Goal: Task Accomplishment & Management: Use online tool/utility

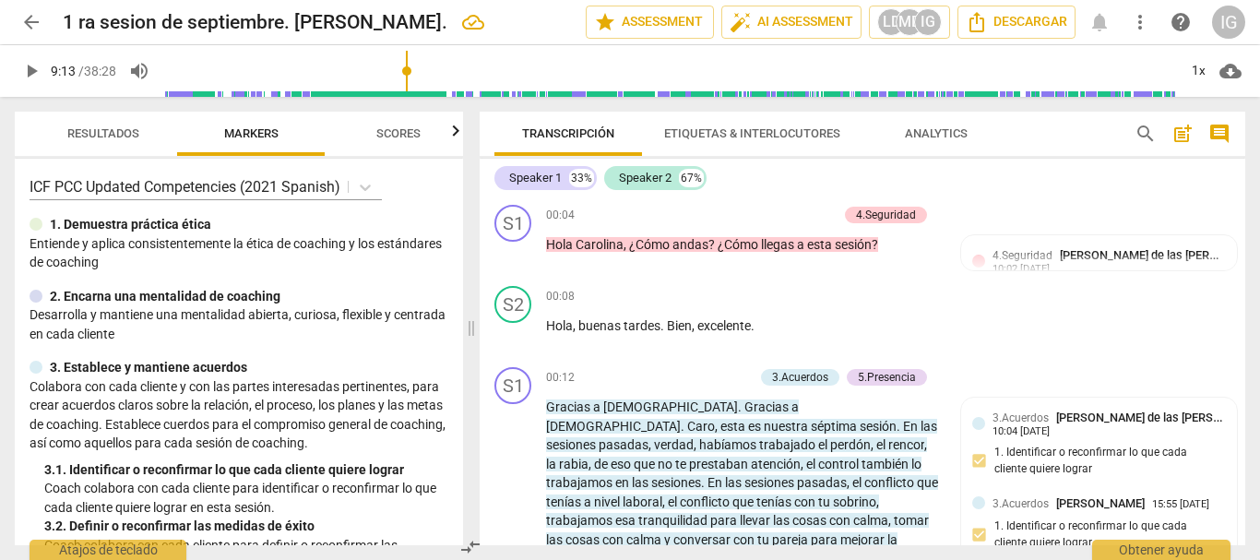
scroll to position [2818, 0]
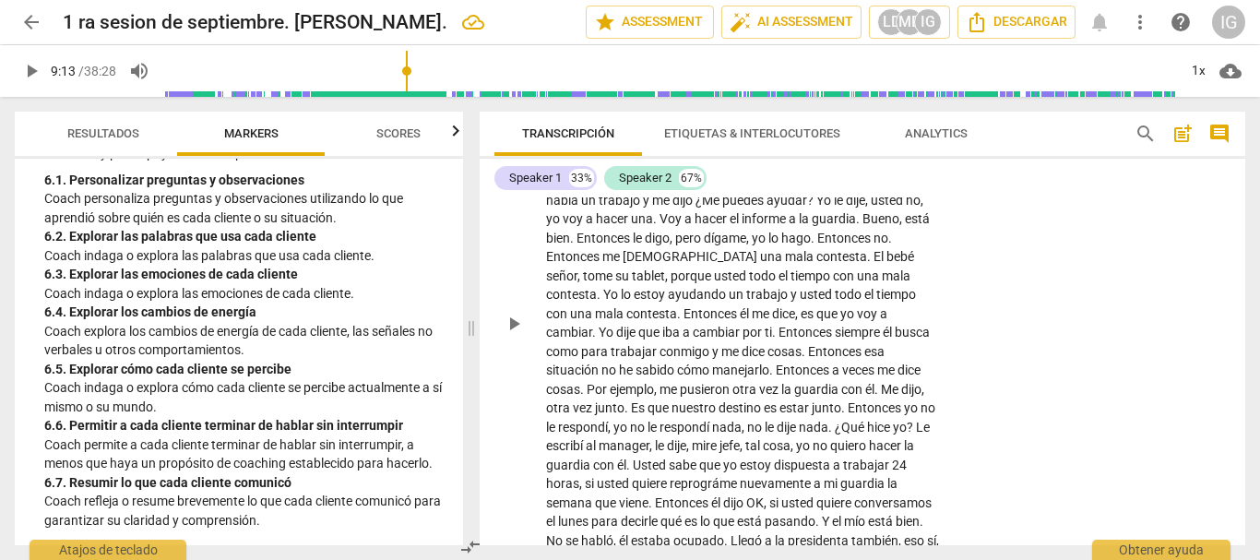
click at [510, 330] on span "play_arrow" at bounding box center [514, 324] width 22 height 22
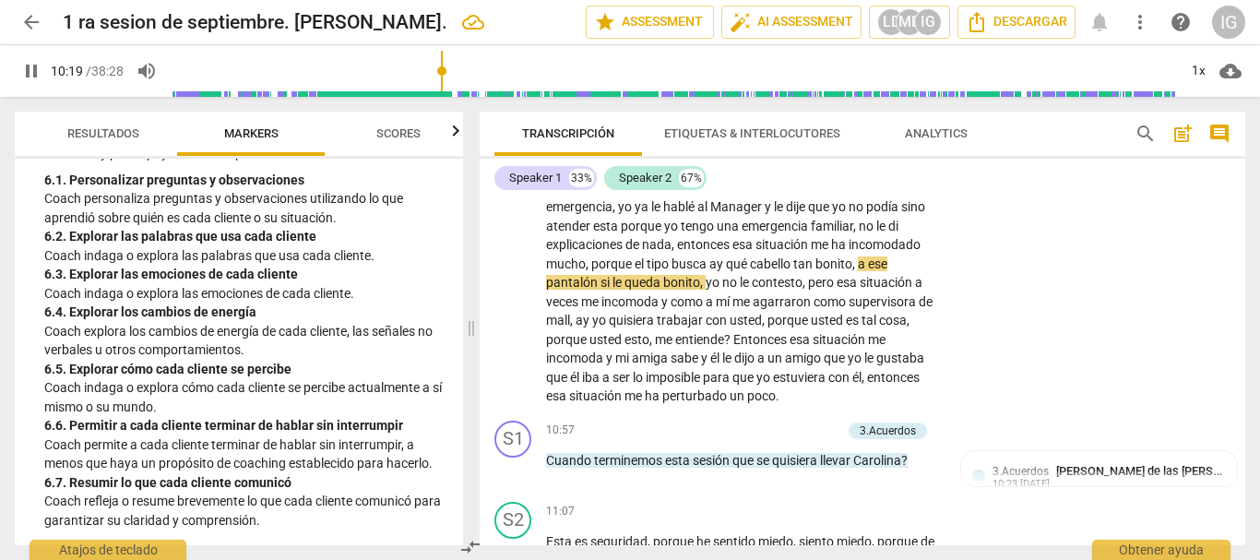
scroll to position [3467, 0]
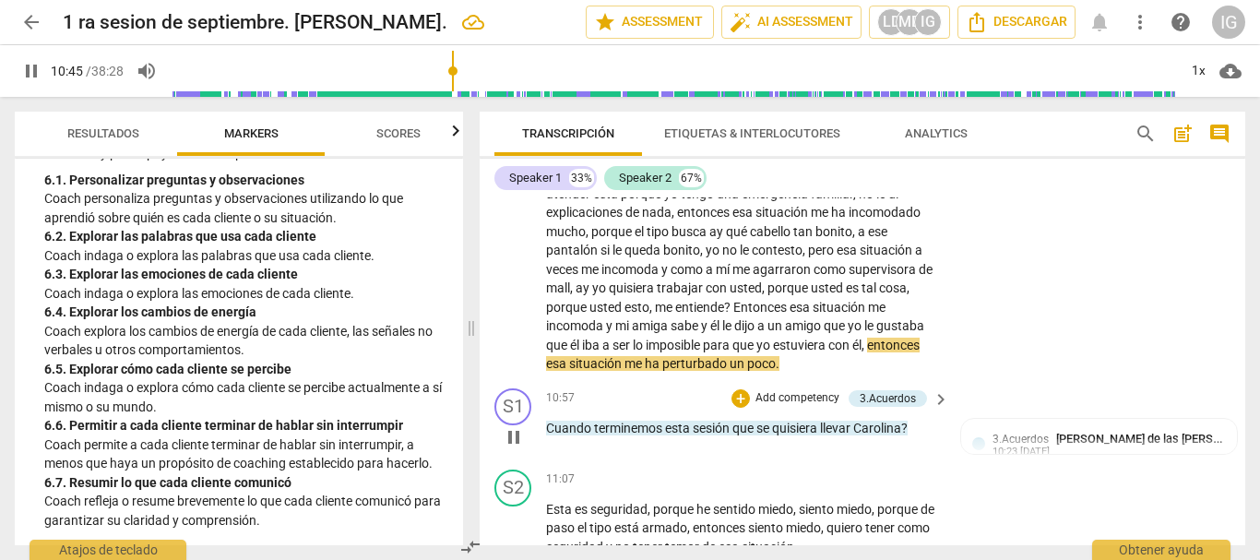
click at [511, 448] on span "pause" at bounding box center [514, 437] width 22 height 22
type input "646"
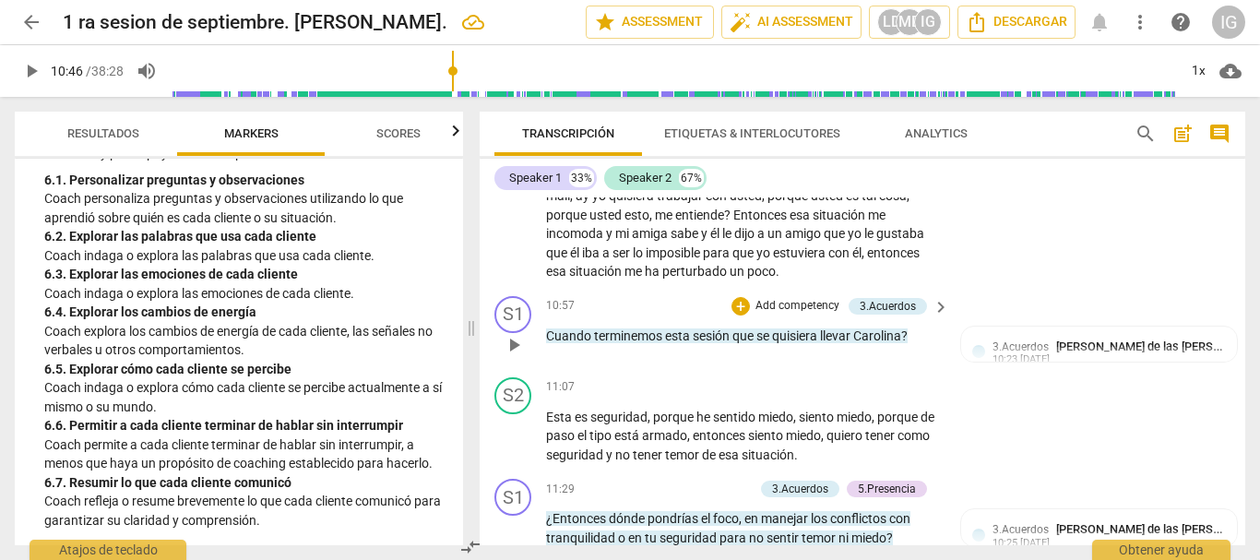
click at [801, 314] on p "Add competency" at bounding box center [797, 306] width 88 height 17
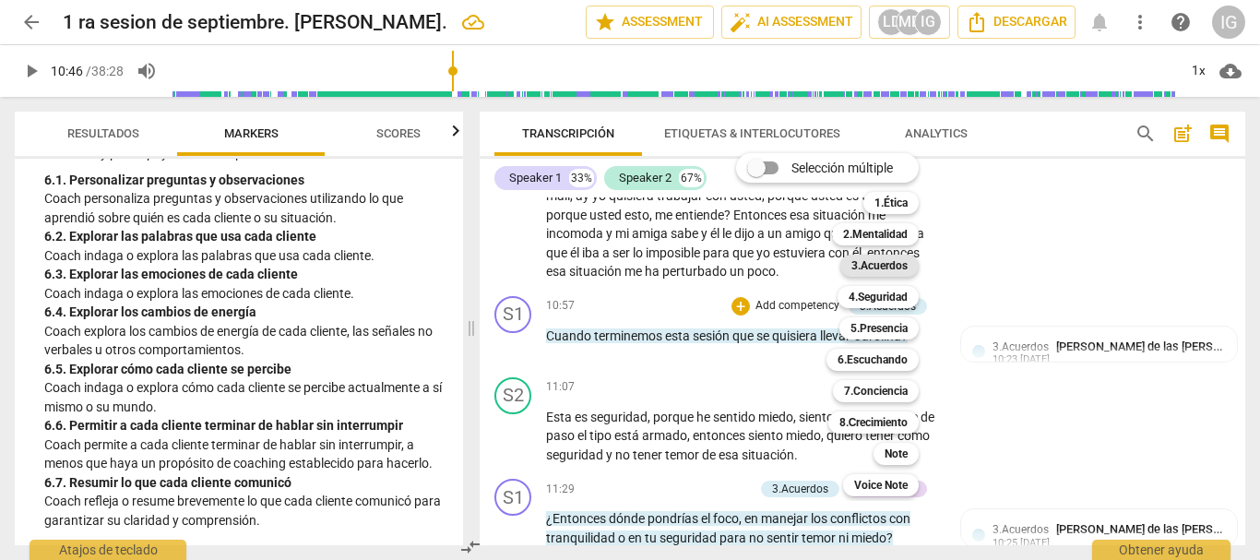
click at [903, 263] on b "3.Acuerdos" at bounding box center [879, 266] width 56 height 22
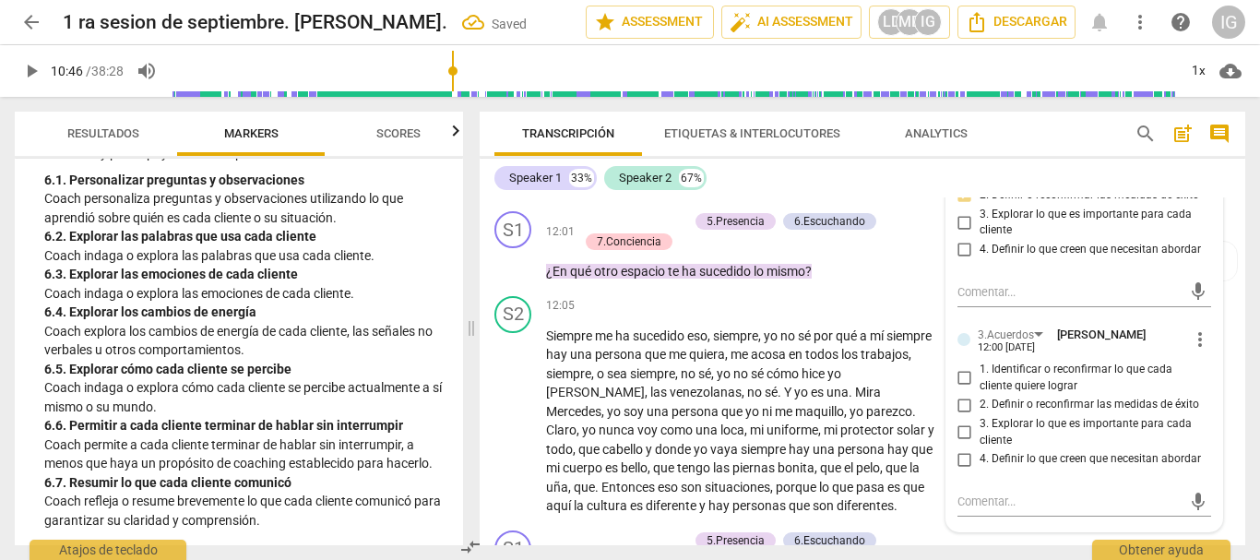
scroll to position [4020, 0]
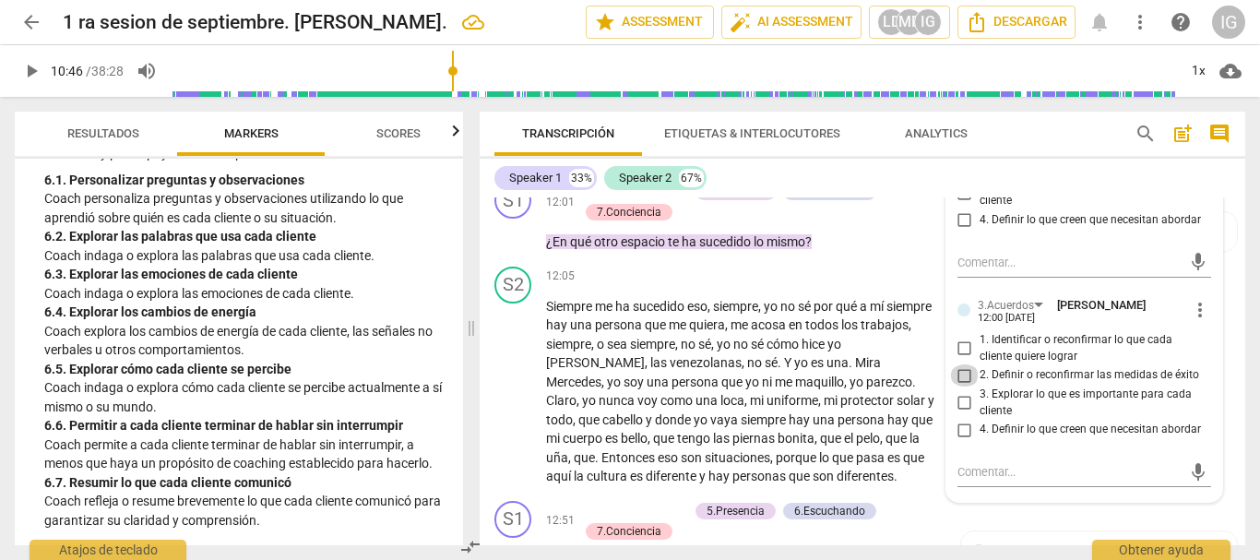
click at [959, 386] on input "2. Definir o reconfirmar las medidas de éxito" at bounding box center [965, 375] width 30 height 22
checkbox input "true"
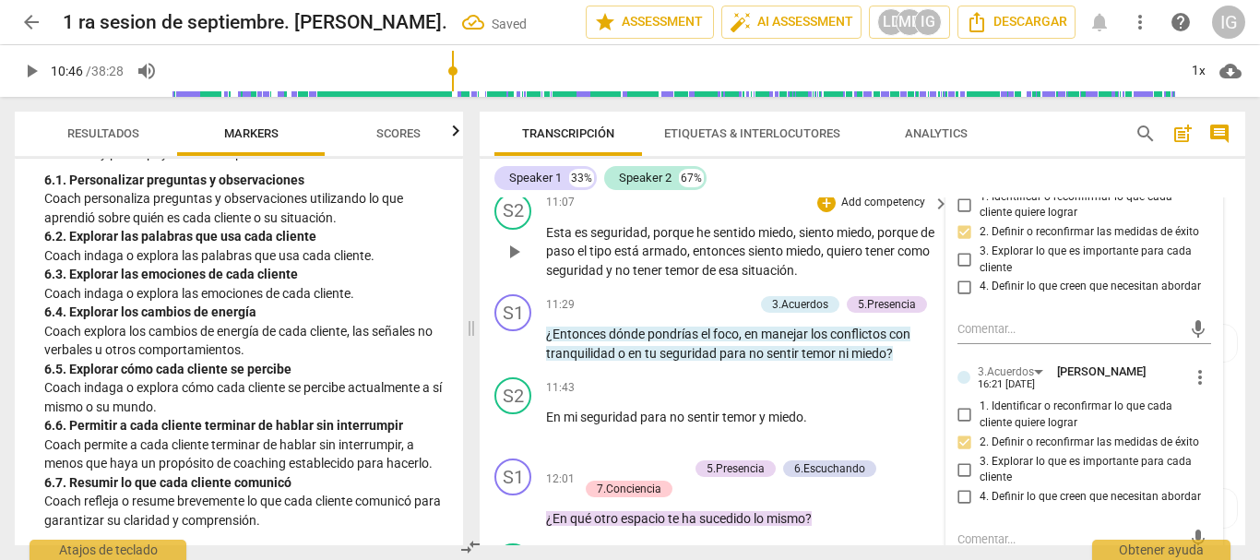
scroll to position [3559, 0]
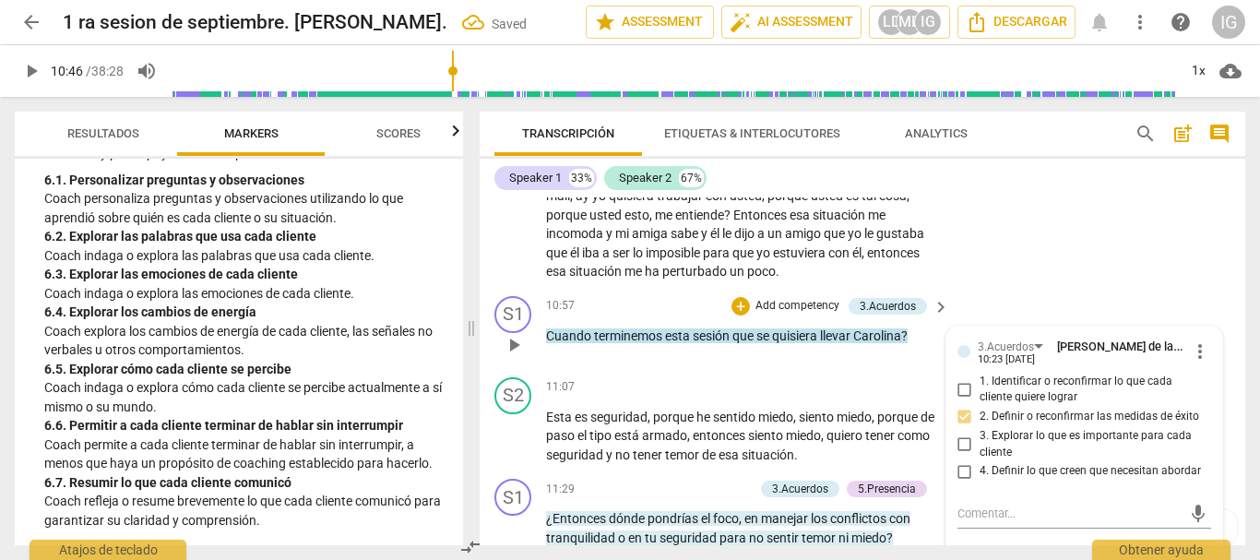
click at [585, 370] on div "S1 play_arrow pause 10:57 + Add competency 3.Acuerdos keyboard_arrow_right Cuan…" at bounding box center [861, 329] width 765 height 81
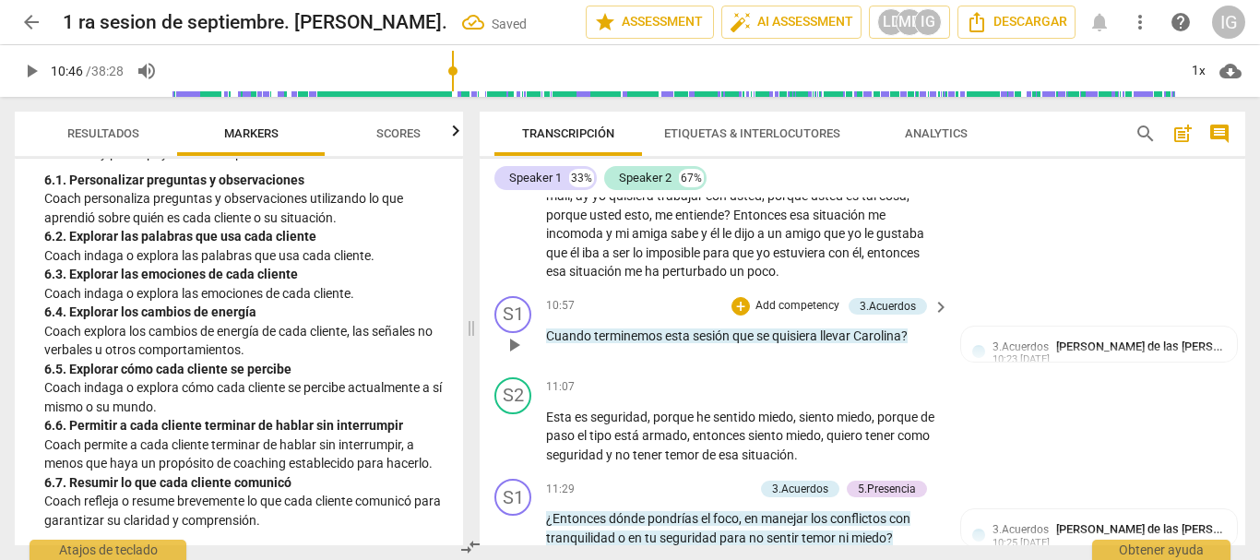
click at [522, 356] on span "play_arrow" at bounding box center [514, 345] width 22 height 22
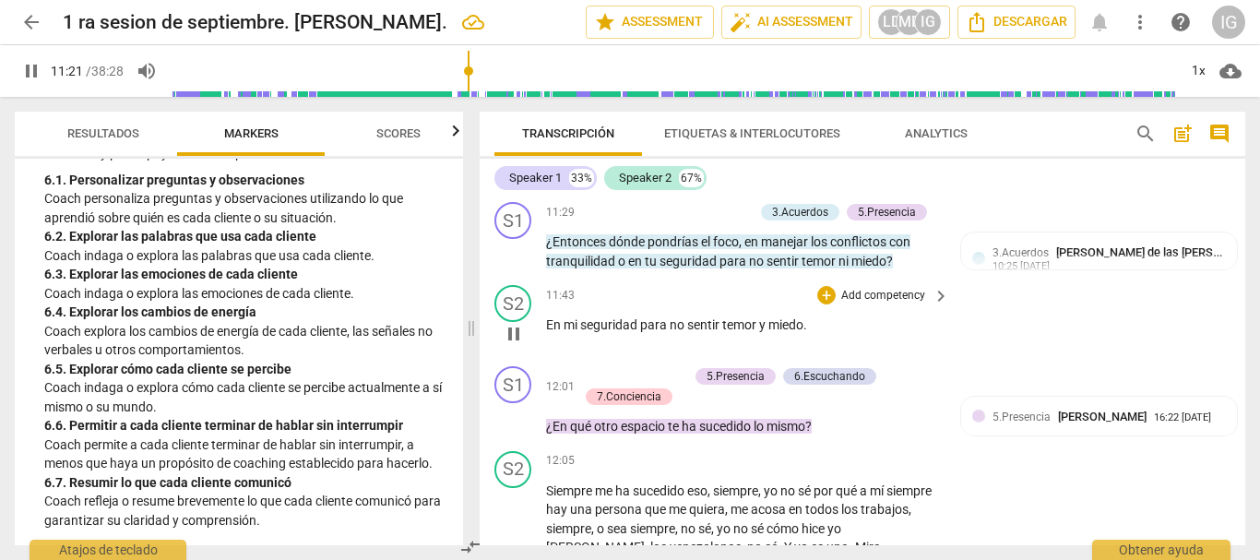
scroll to position [3744, 0]
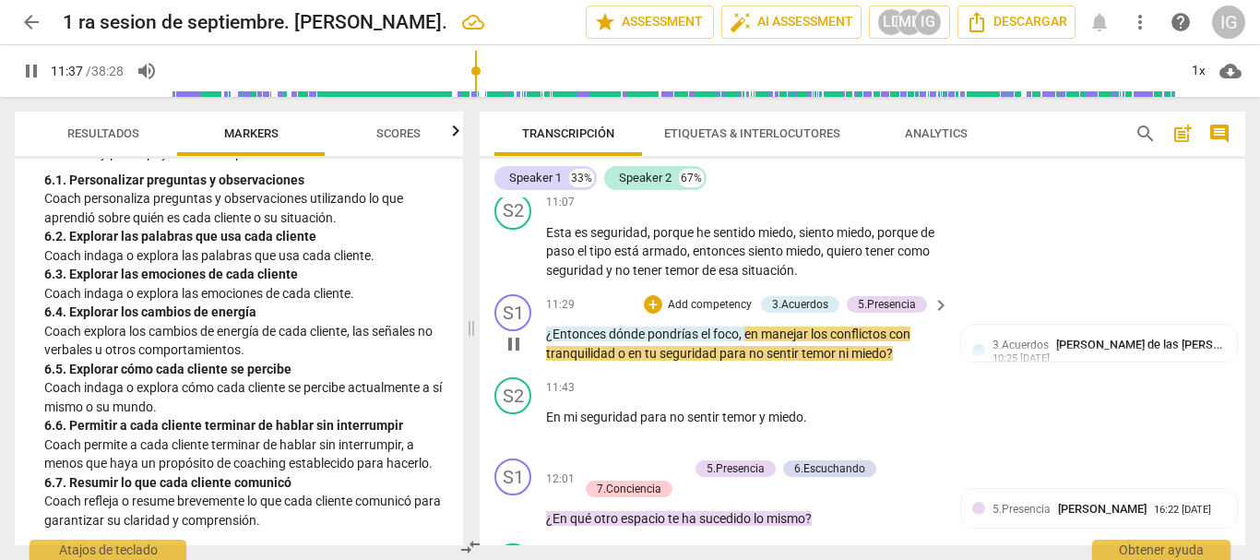
click at [709, 314] on p "Add competency" at bounding box center [710, 305] width 88 height 17
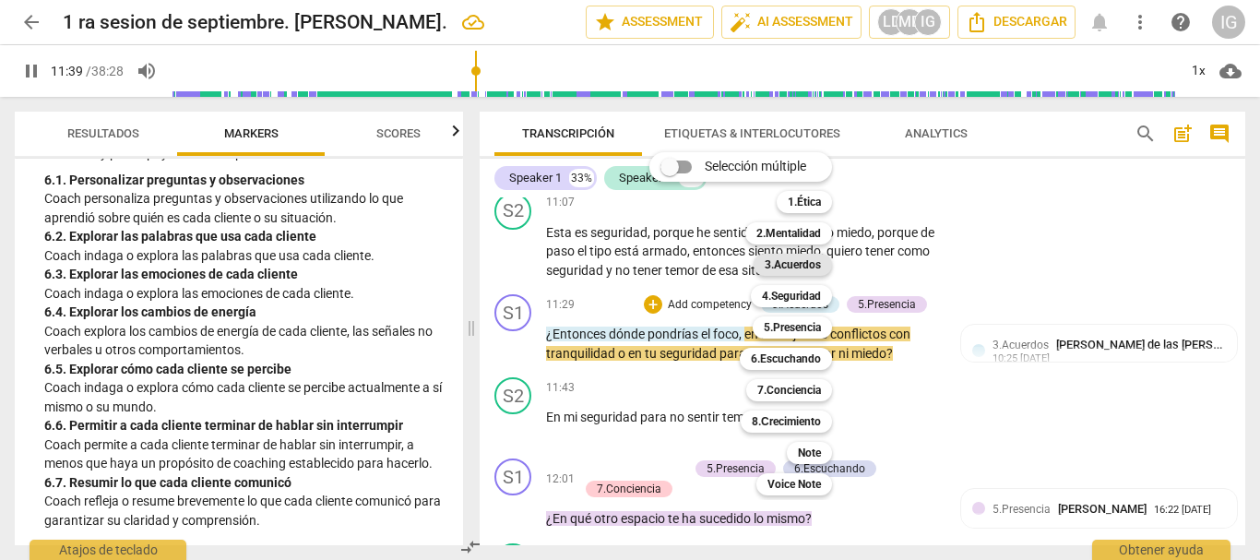
click at [790, 263] on b "3.Acuerdos" at bounding box center [792, 265] width 56 height 22
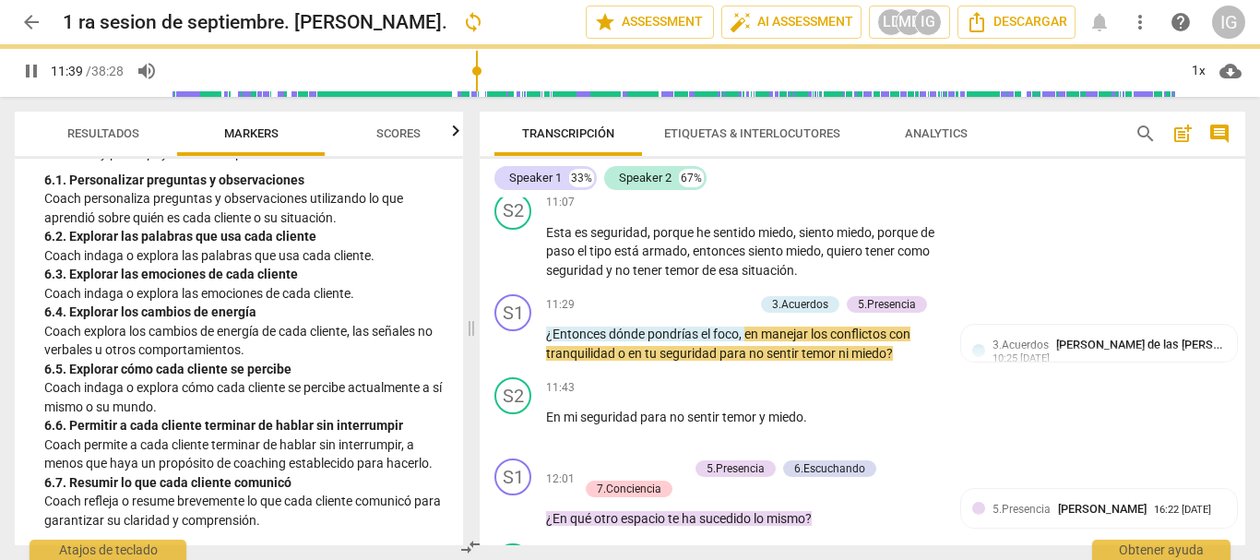
type input "700"
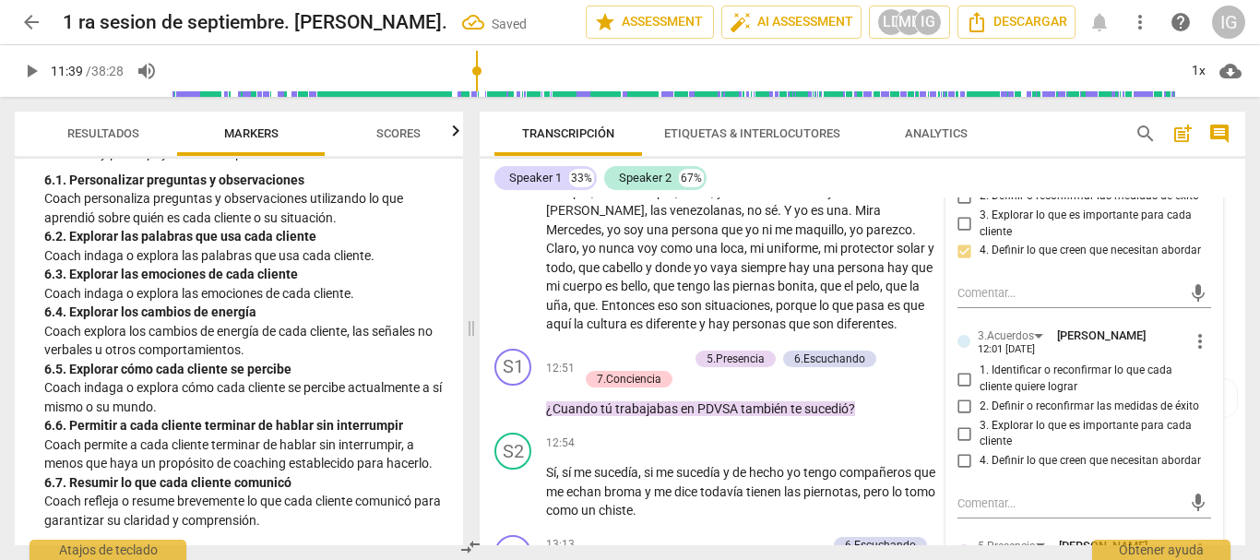
scroll to position [4205, 0]
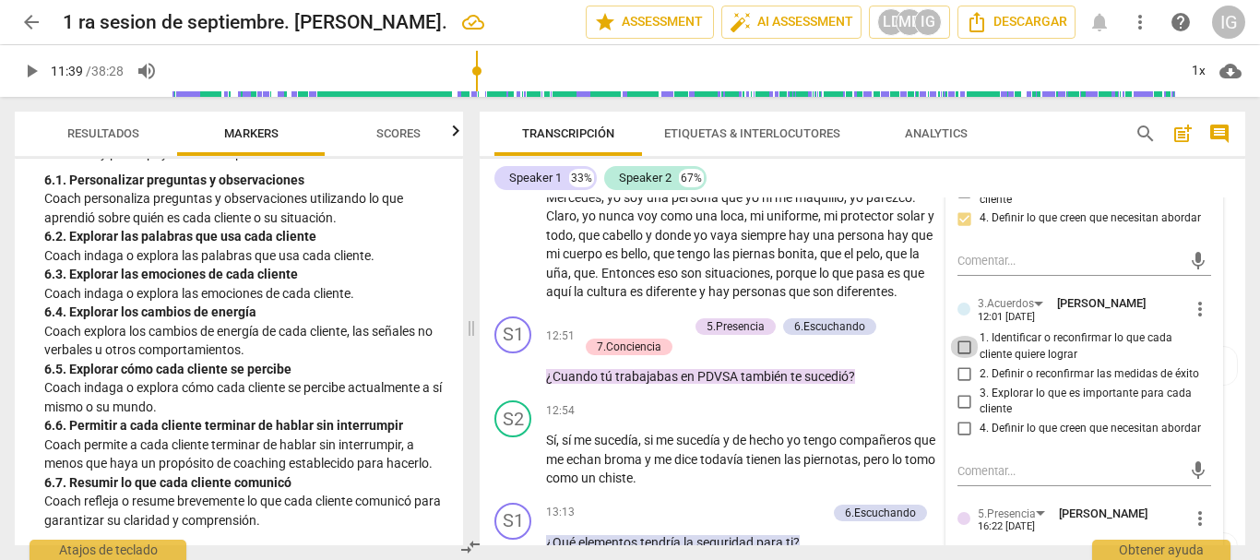
click at [953, 358] on input "1. Identificar o reconfirmar lo que cada cliente quiere lograr" at bounding box center [965, 347] width 30 height 22
checkbox input "true"
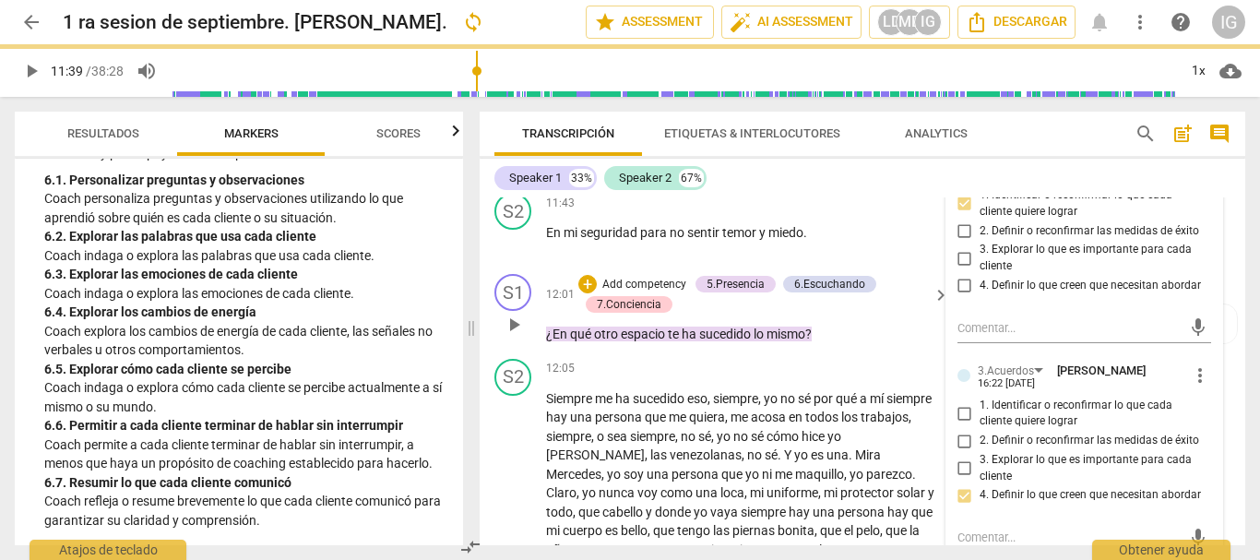
scroll to position [3744, 0]
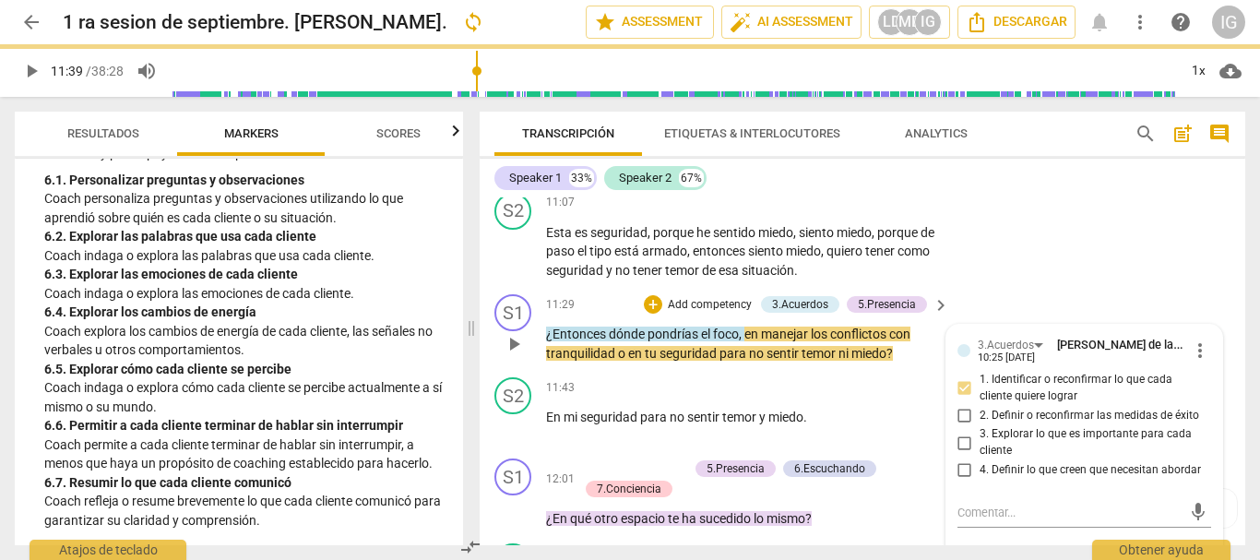
click at [617, 397] on div "11:43 + Add competency keyboard_arrow_right" at bounding box center [748, 387] width 405 height 20
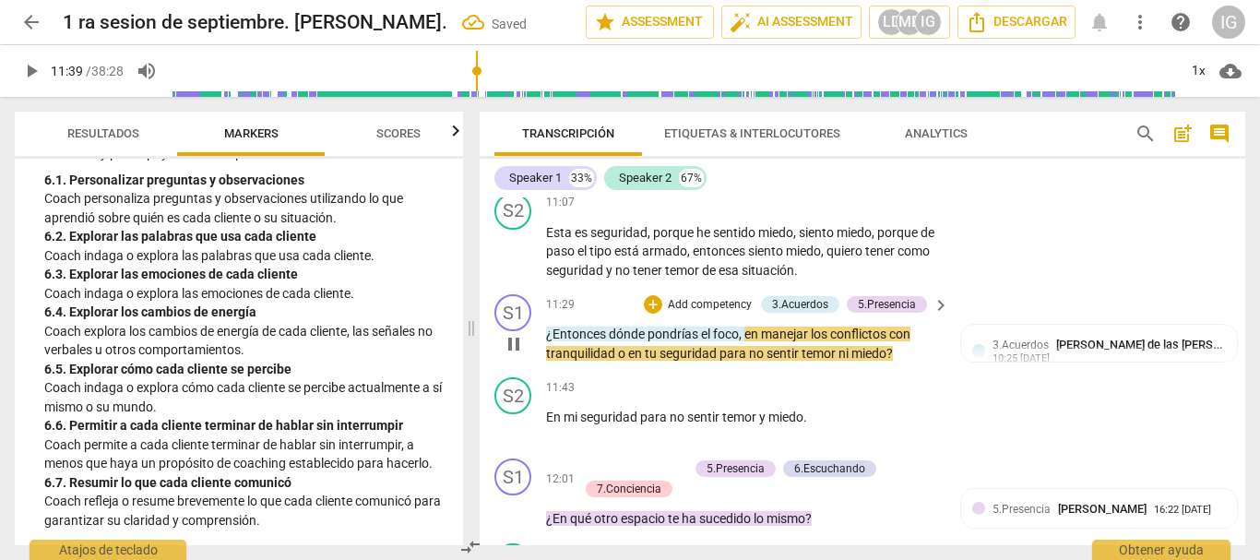
click at [531, 357] on div "play_arrow pause" at bounding box center [522, 344] width 47 height 26
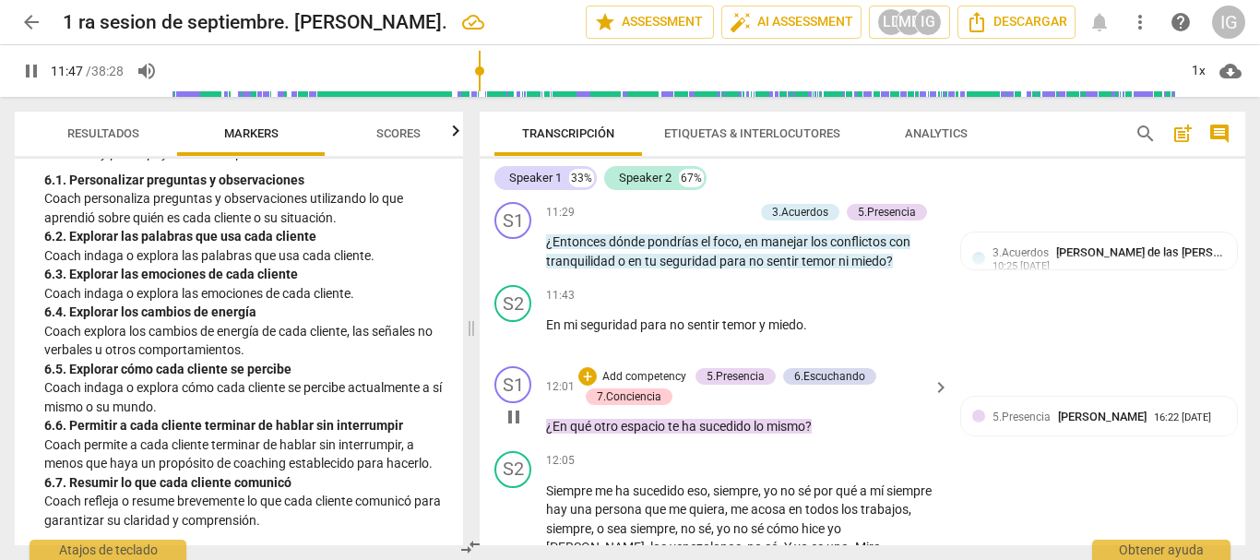
scroll to position [3928, 0]
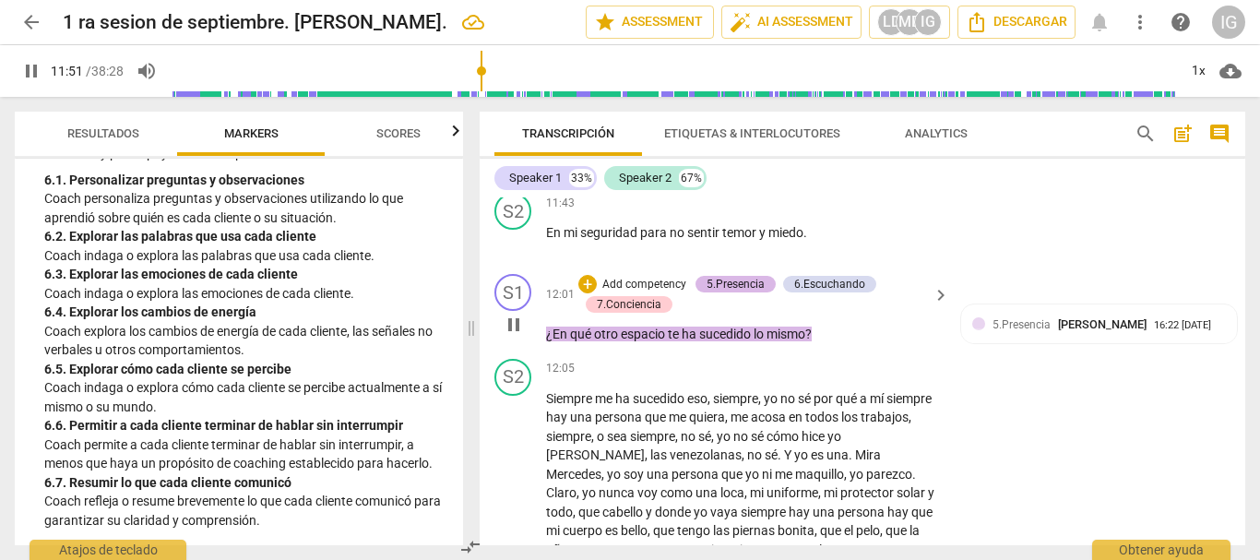
click at [718, 292] on div "5.Presencia" at bounding box center [735, 284] width 58 height 17
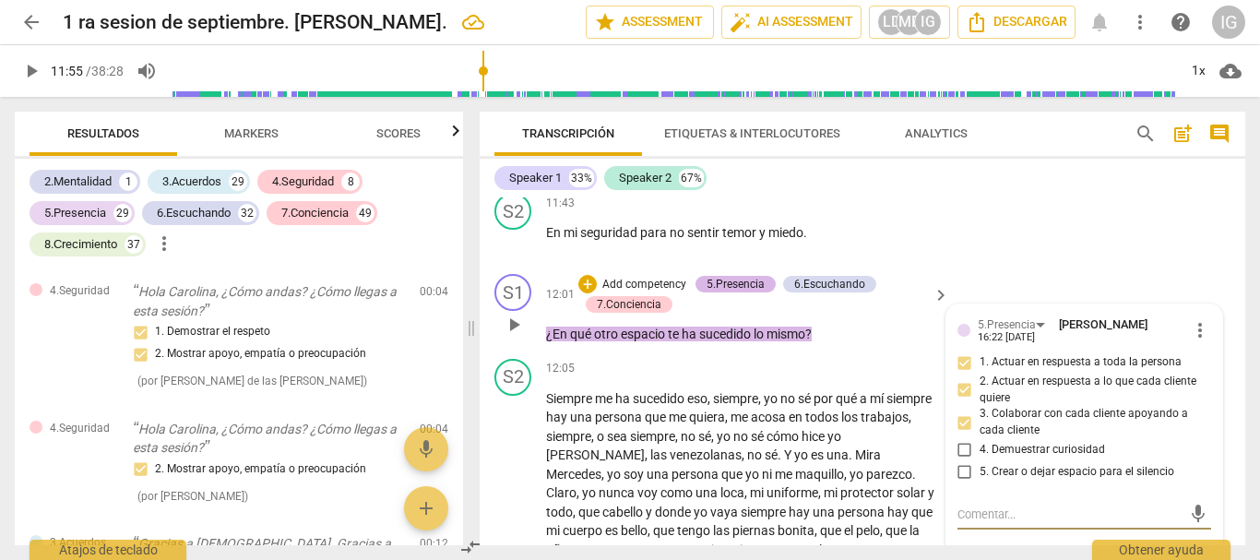
scroll to position [9470, 0]
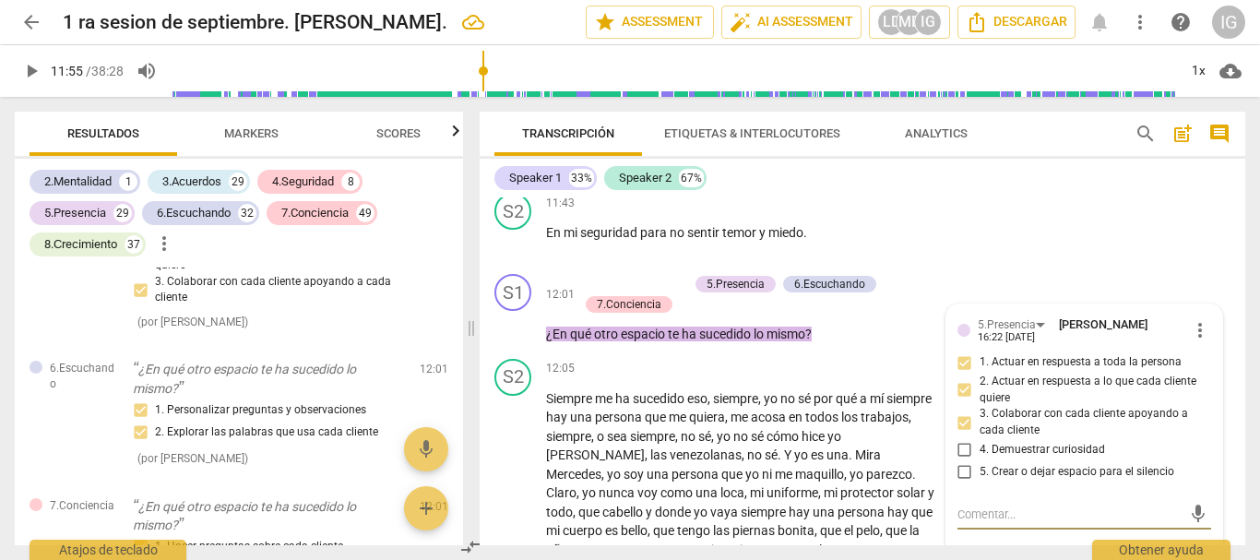
click at [244, 129] on span "Markers" at bounding box center [251, 133] width 54 height 14
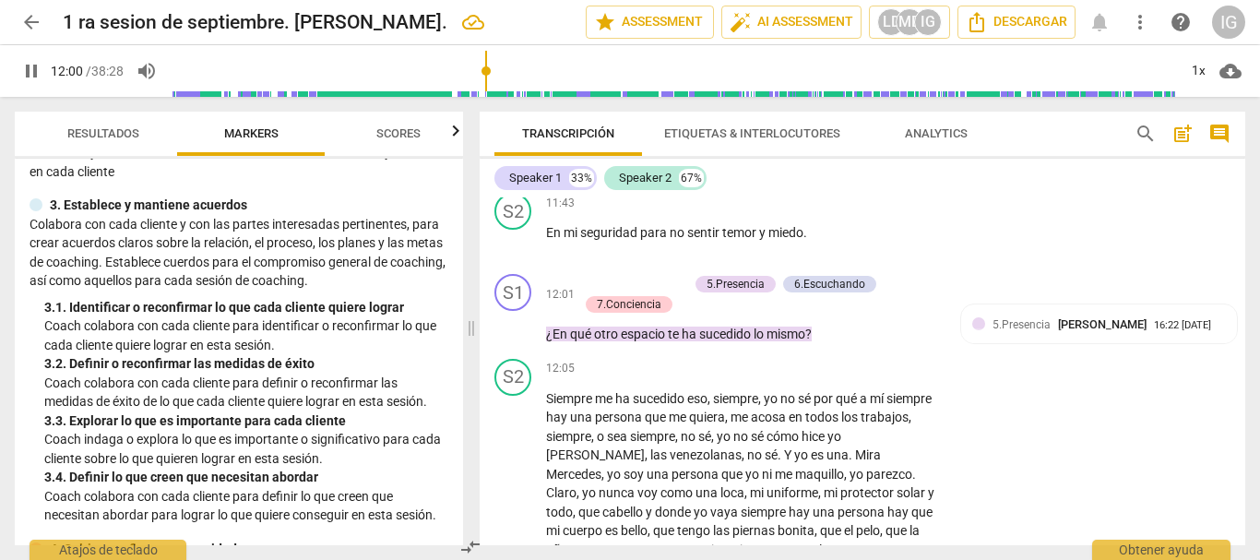
scroll to position [184, 0]
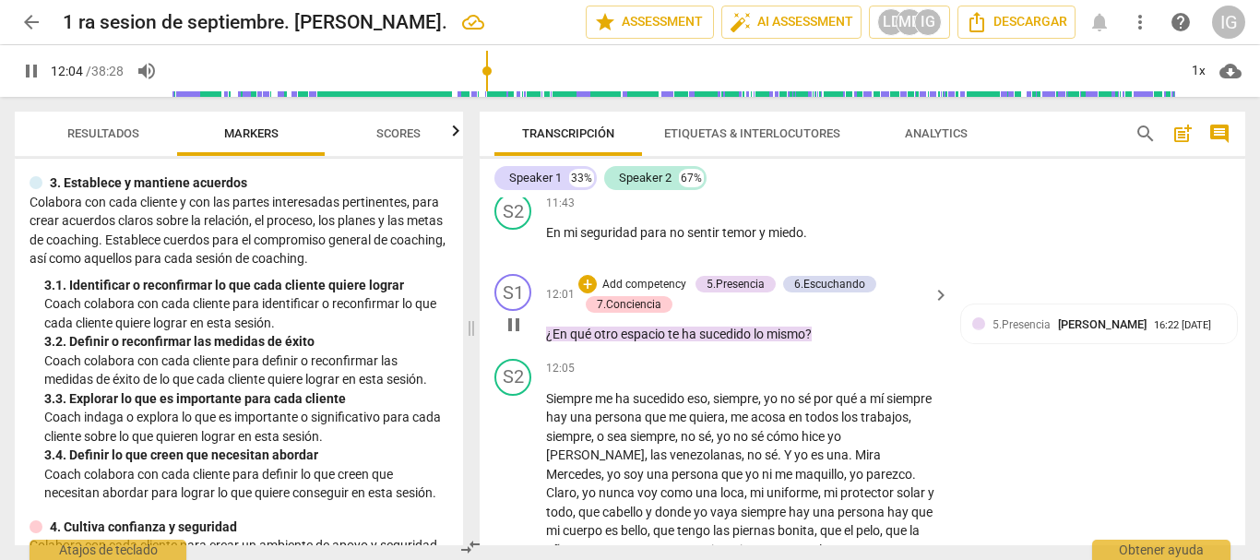
drag, startPoint x: 512, startPoint y: 349, endPoint x: 462, endPoint y: 356, distance: 50.3
click at [512, 336] on span "pause" at bounding box center [514, 325] width 22 height 22
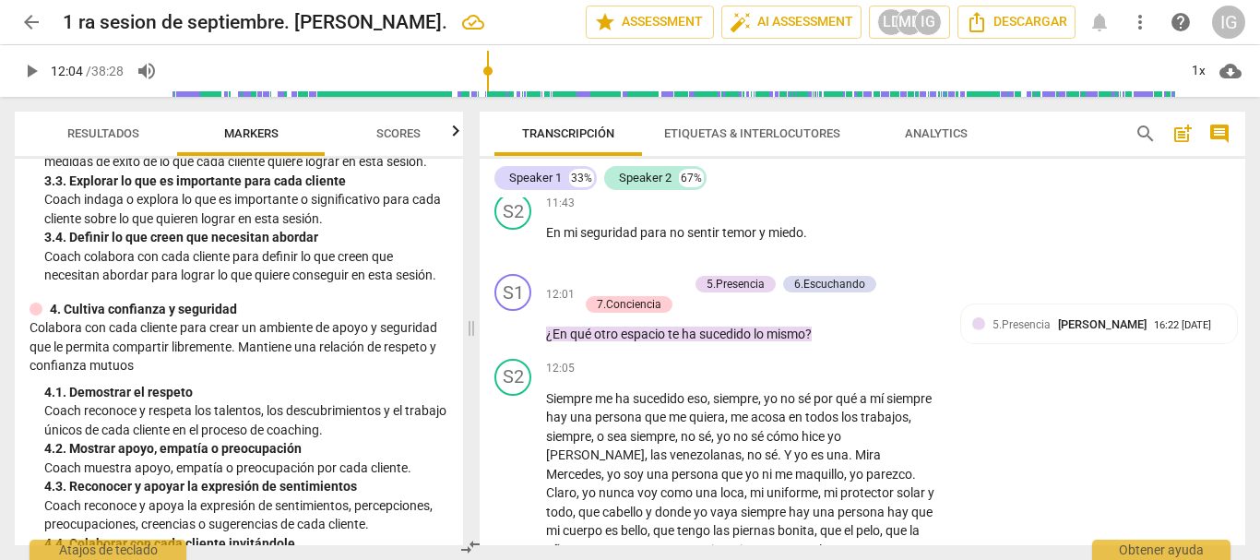
scroll to position [461, 0]
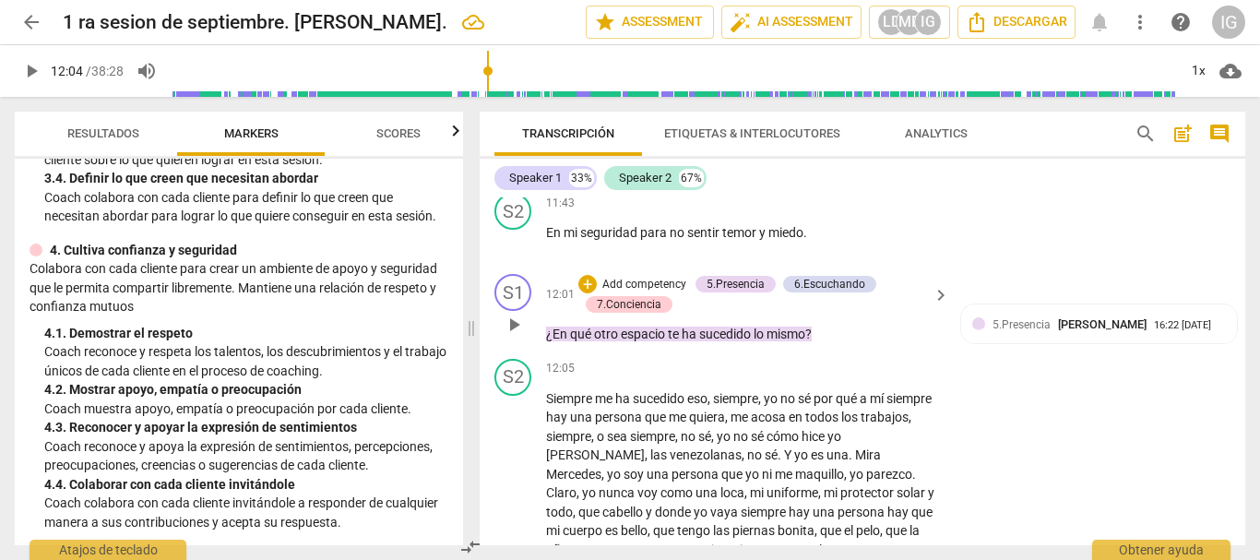
click at [511, 336] on span "play_arrow" at bounding box center [514, 325] width 22 height 22
click at [524, 336] on span "pause" at bounding box center [514, 325] width 22 height 22
type input "724"
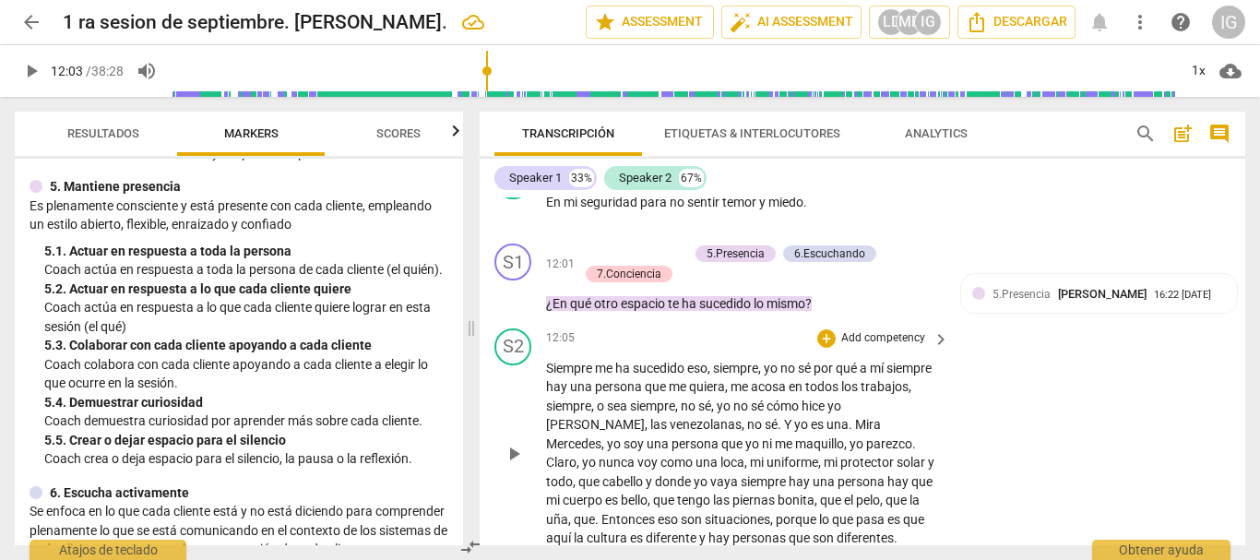
scroll to position [3928, 0]
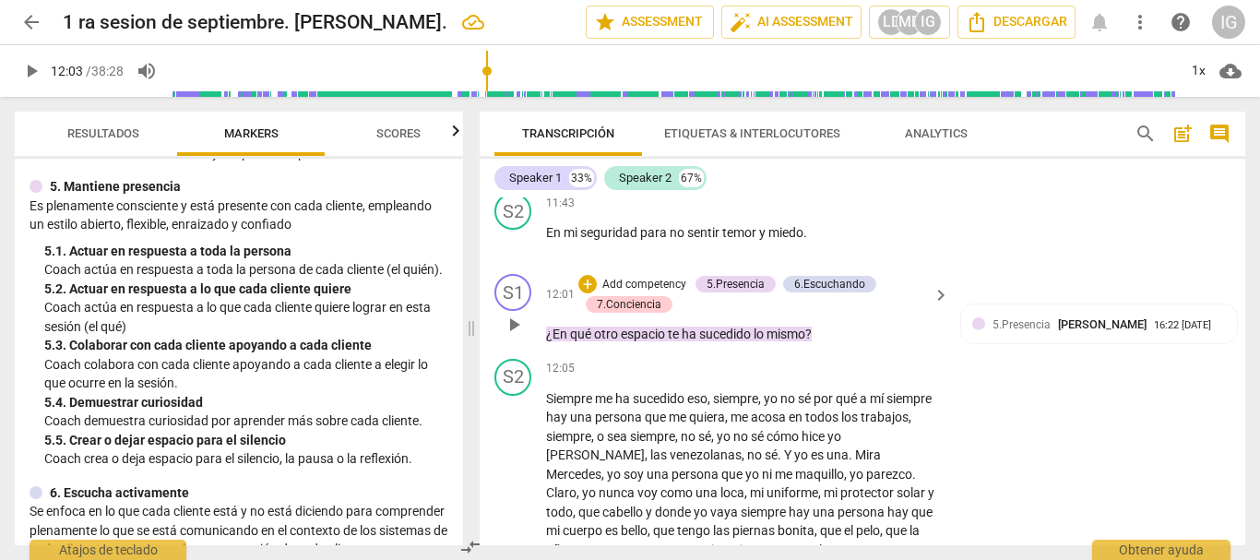
click at [651, 293] on p "Add competency" at bounding box center [644, 285] width 88 height 17
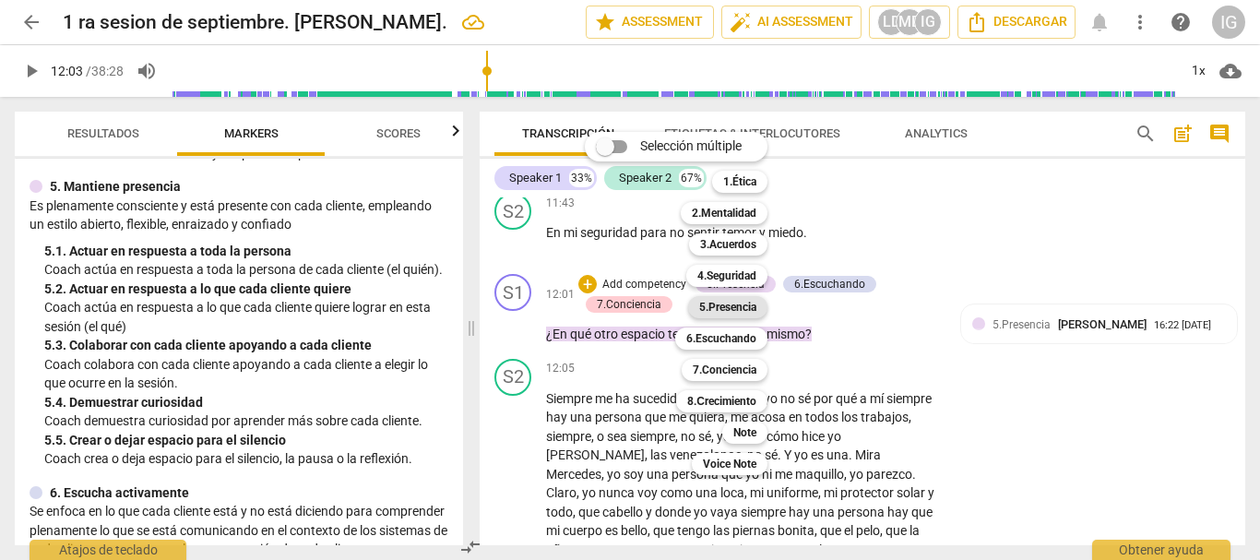
click at [728, 303] on b "5.Presencia" at bounding box center [727, 307] width 57 height 22
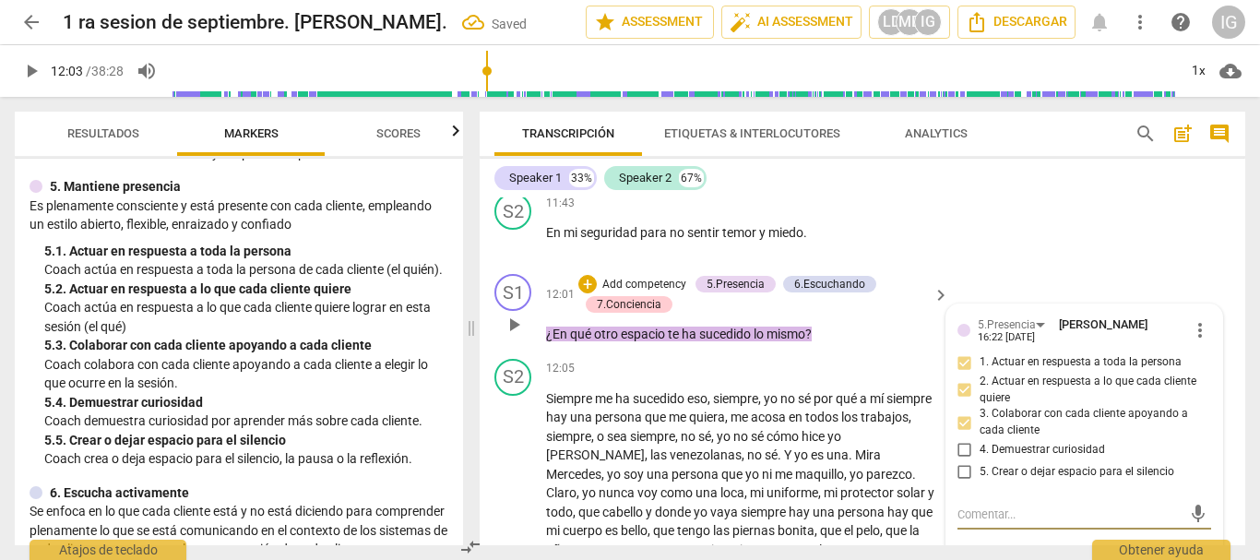
scroll to position [4113, 0]
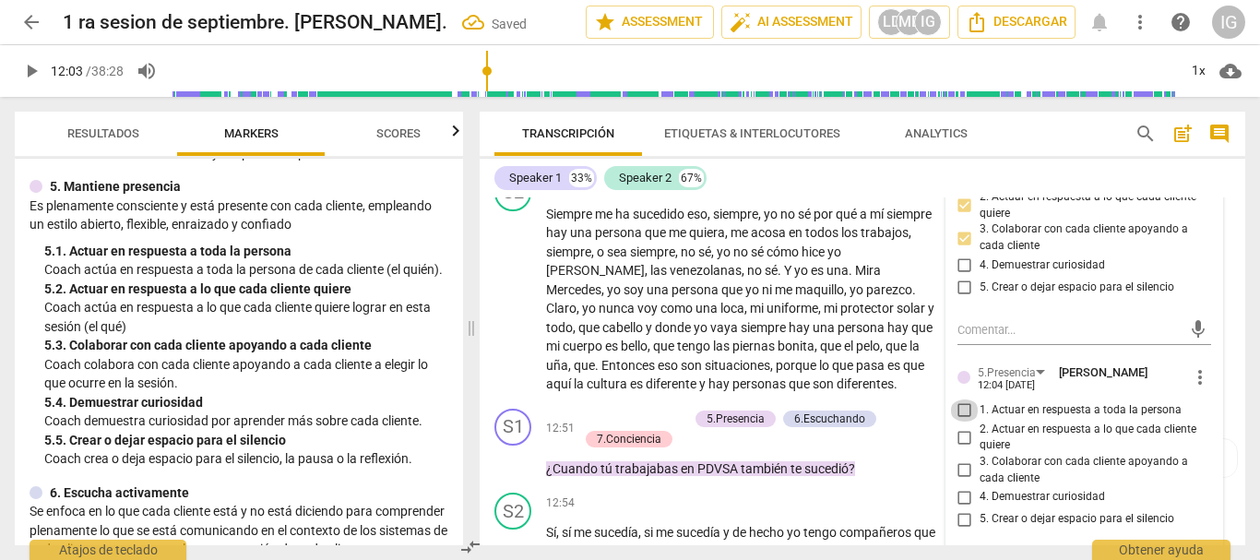
click at [956, 421] on input "1. Actuar en respuesta a toda la persona" at bounding box center [965, 410] width 30 height 22
checkbox input "true"
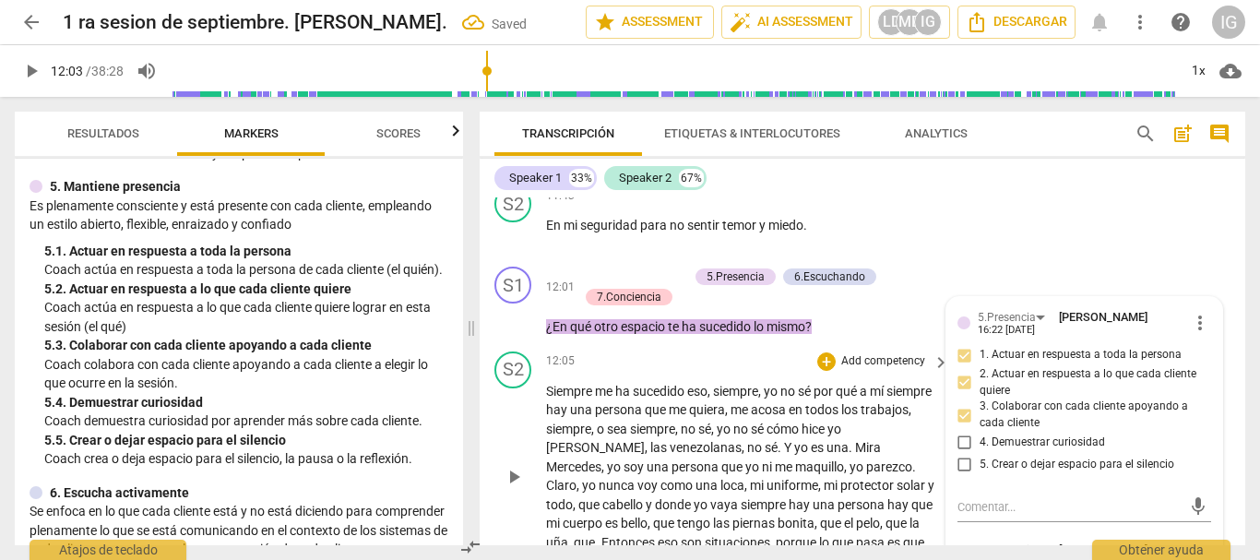
scroll to position [3928, 0]
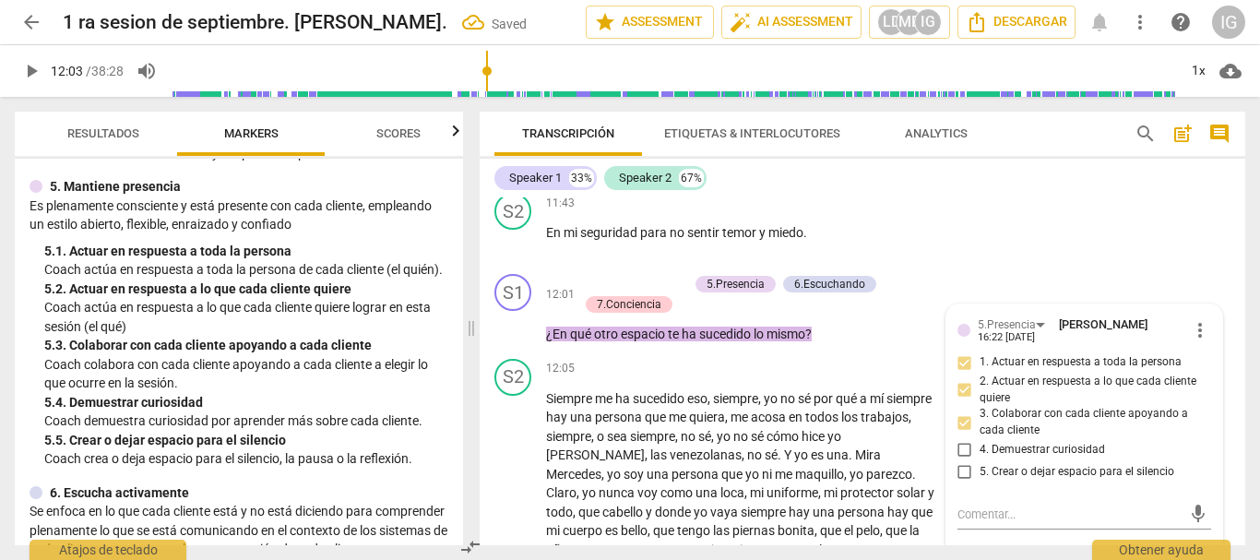
click at [345, 279] on p "Coach actúa en respuesta a toda la persona de cada cliente (el quién)." at bounding box center [246, 269] width 404 height 19
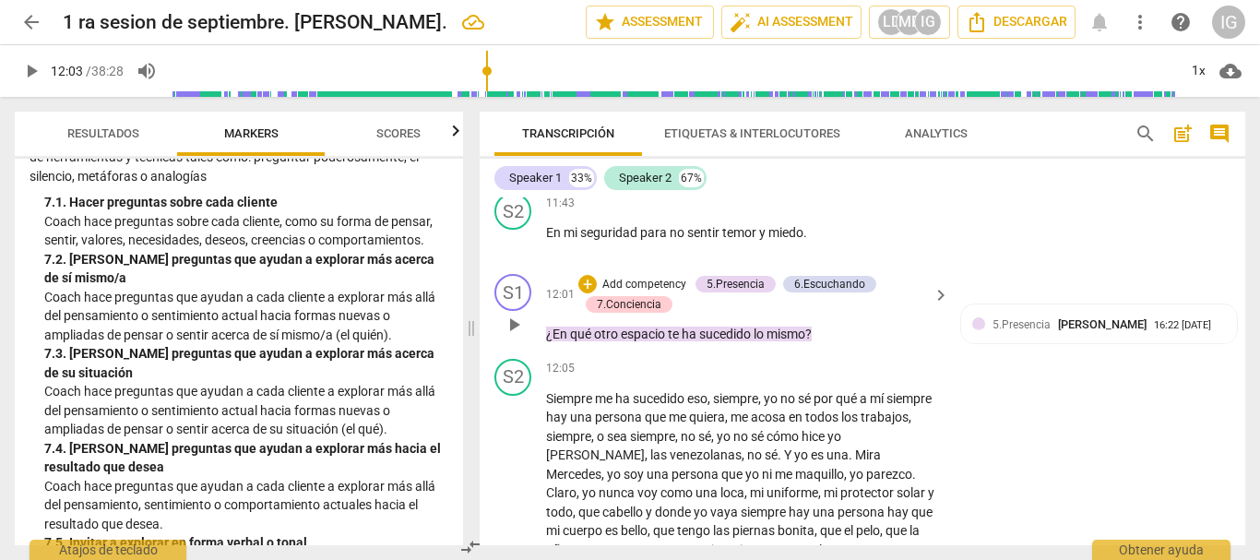
click at [628, 293] on p "Add competency" at bounding box center [644, 285] width 88 height 17
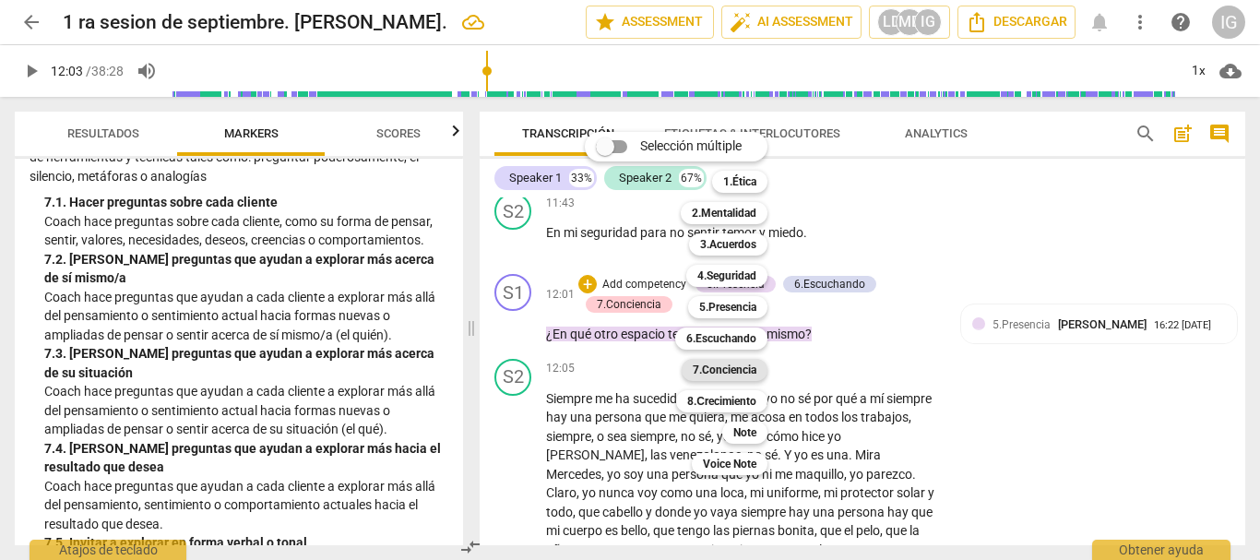
click at [746, 361] on b "7.Conciencia" at bounding box center [724, 370] width 64 height 22
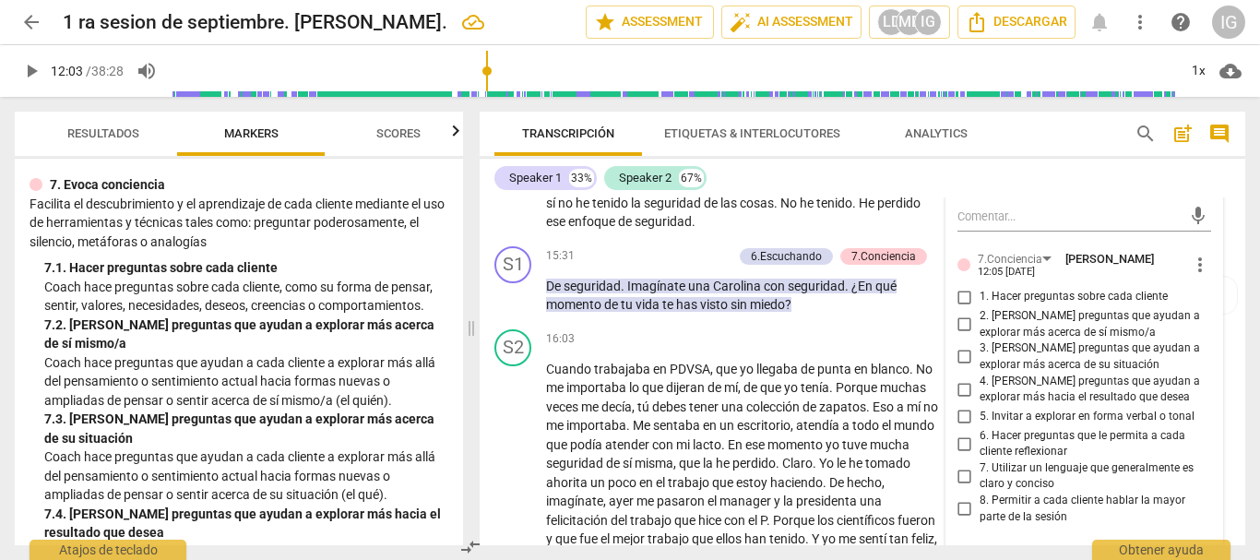
scroll to position [5404, 0]
click at [964, 307] on input "1. Hacer preguntas sobre cada cliente" at bounding box center [965, 296] width 30 height 22
checkbox input "true"
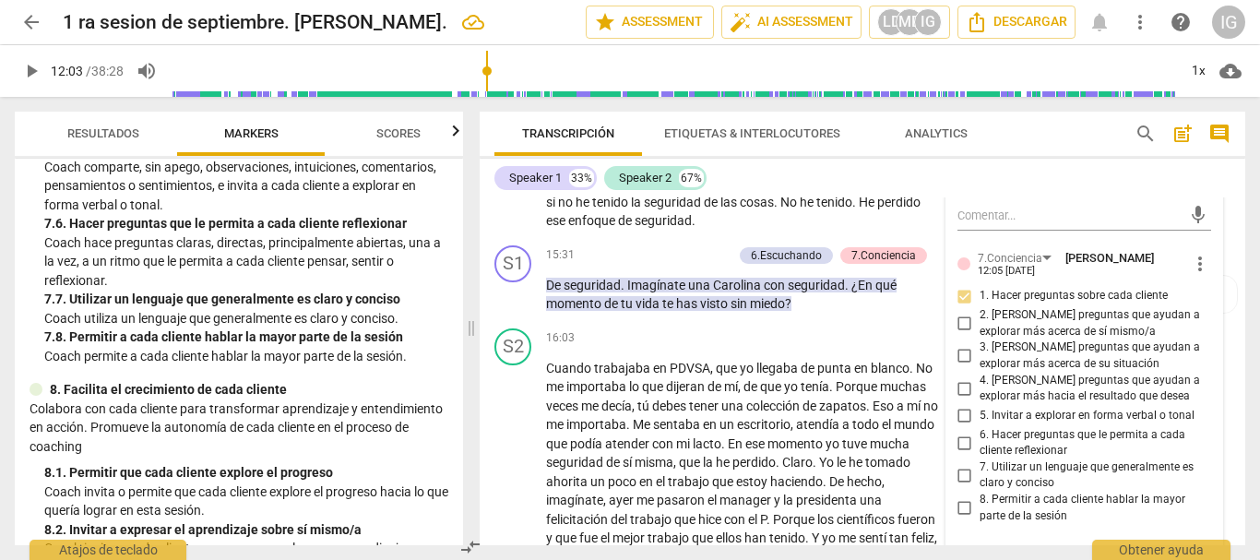
scroll to position [2055, 0]
click at [962, 454] on input "6. Hacer preguntas que le permita a cada cliente reflexionar" at bounding box center [965, 443] width 30 height 22
checkbox input "true"
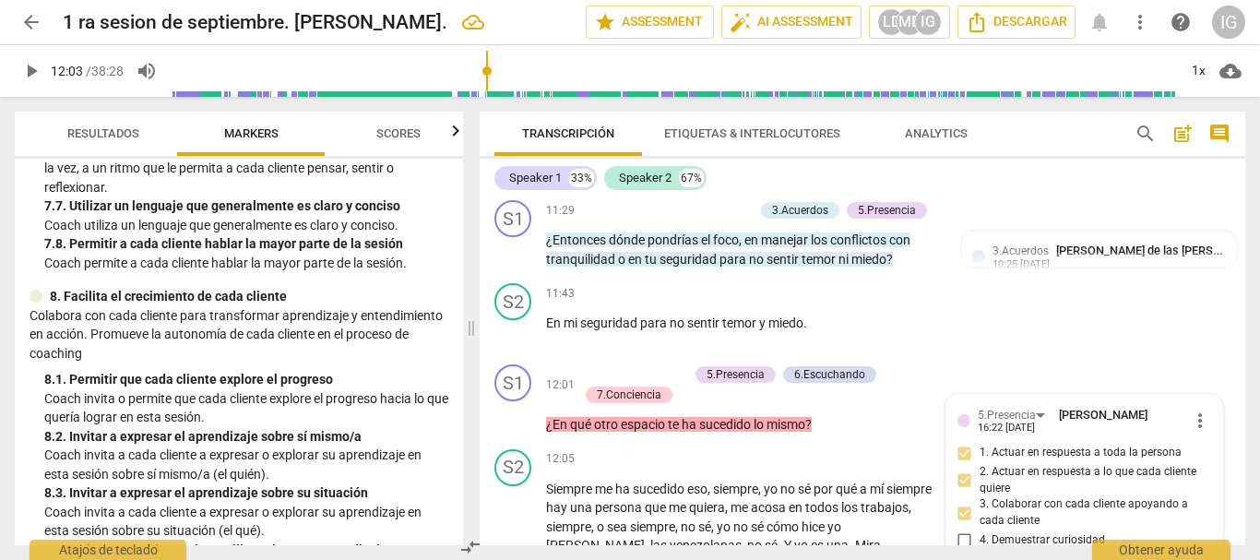
scroll to position [3836, 0]
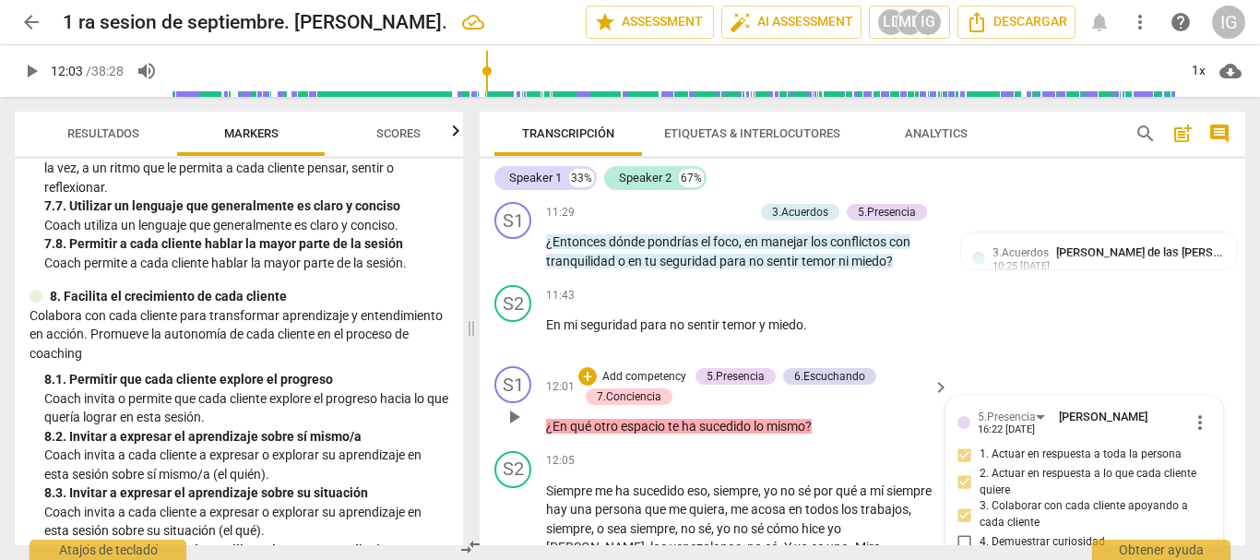
click at [858, 444] on div "S1 play_arrow pause 12:01 + Add competency 5.Presencia 6.Escuchando 7.Concienci…" at bounding box center [861, 401] width 765 height 85
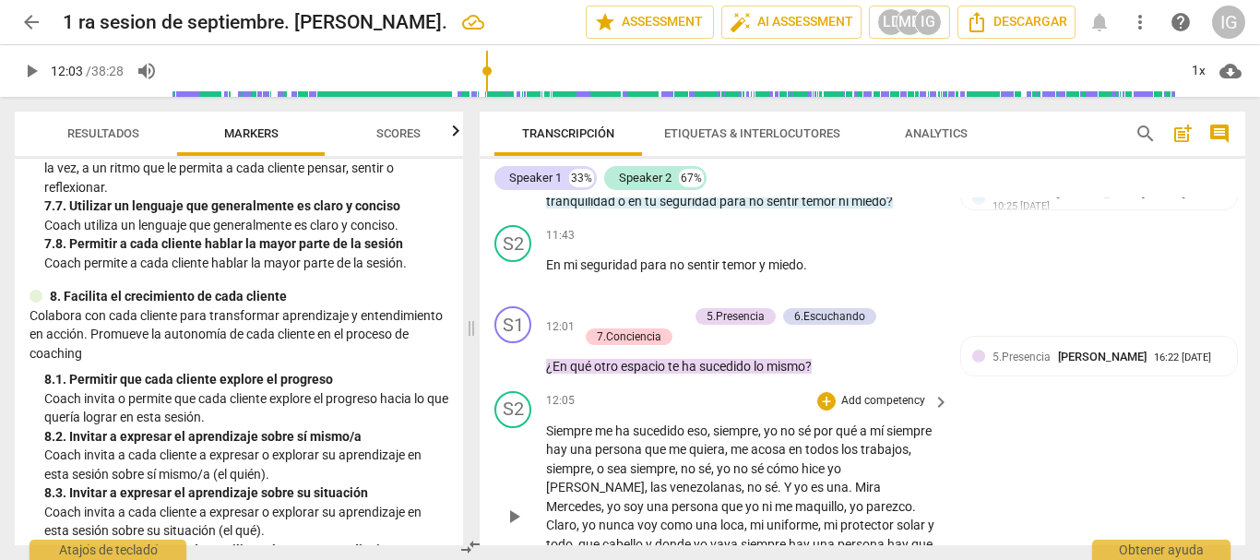
scroll to position [3928, 0]
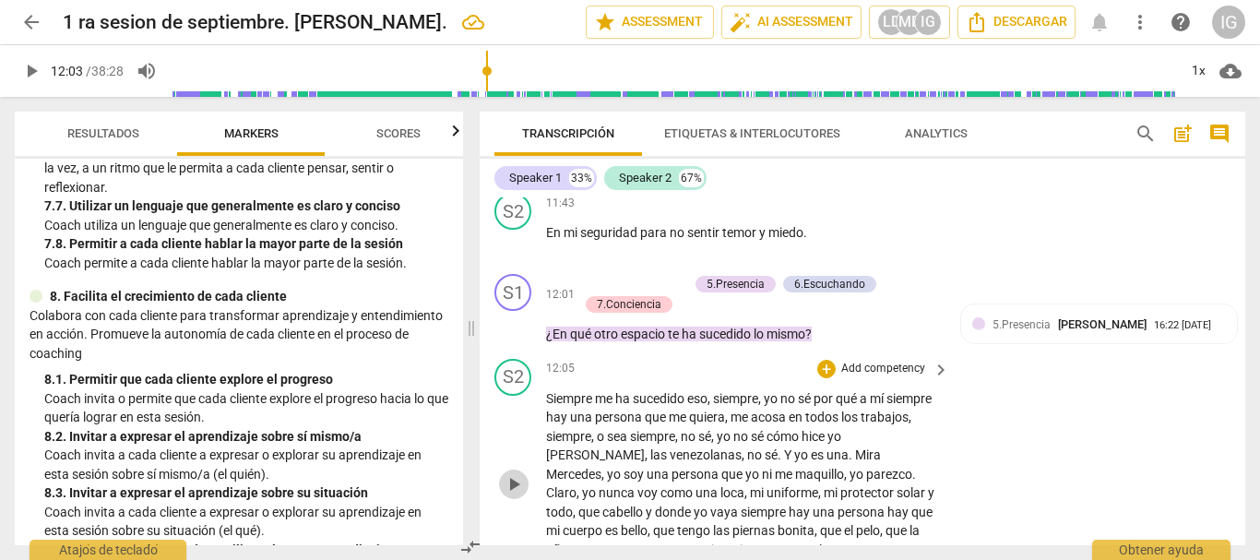
click at [516, 495] on span "play_arrow" at bounding box center [514, 484] width 22 height 22
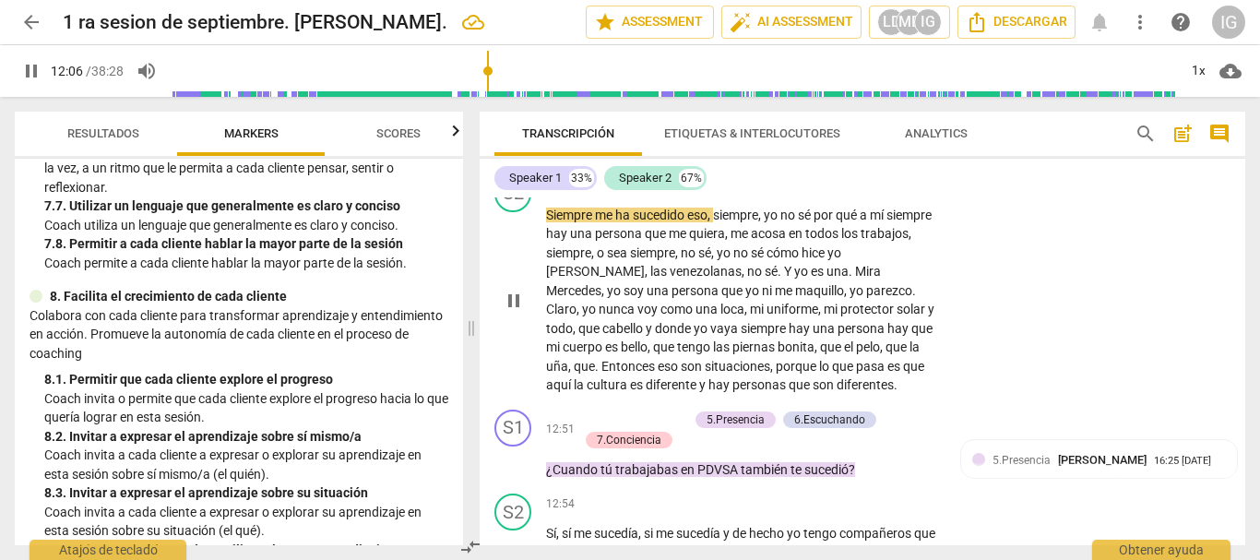
scroll to position [4113, 0]
click at [515, 310] on span "pause" at bounding box center [514, 300] width 22 height 22
click at [38, 74] on span "play_arrow" at bounding box center [31, 71] width 22 height 22
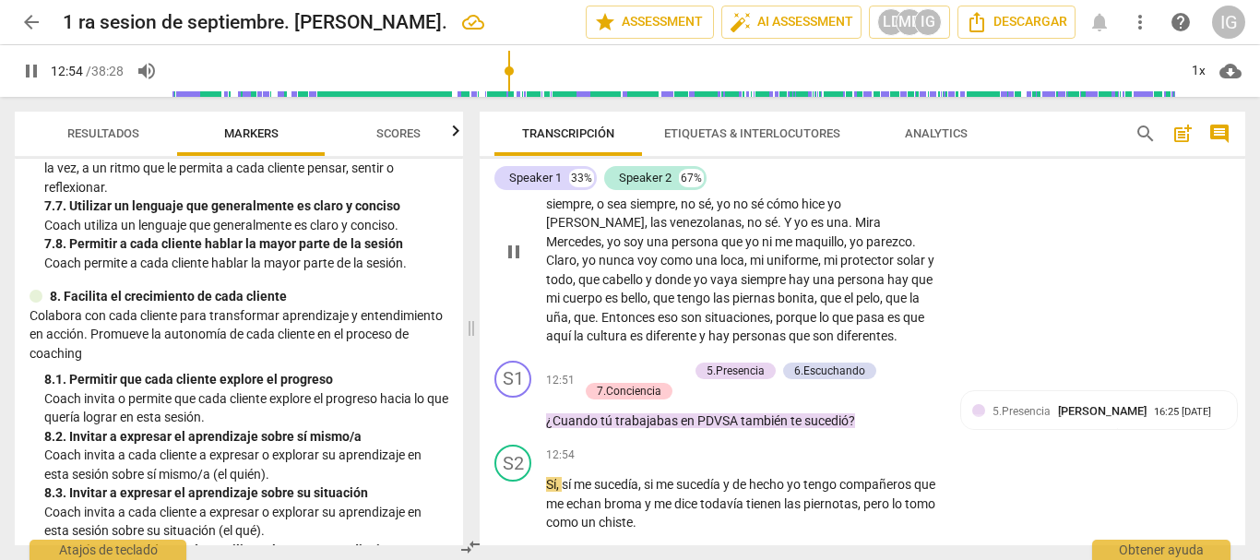
scroll to position [4205, 0]
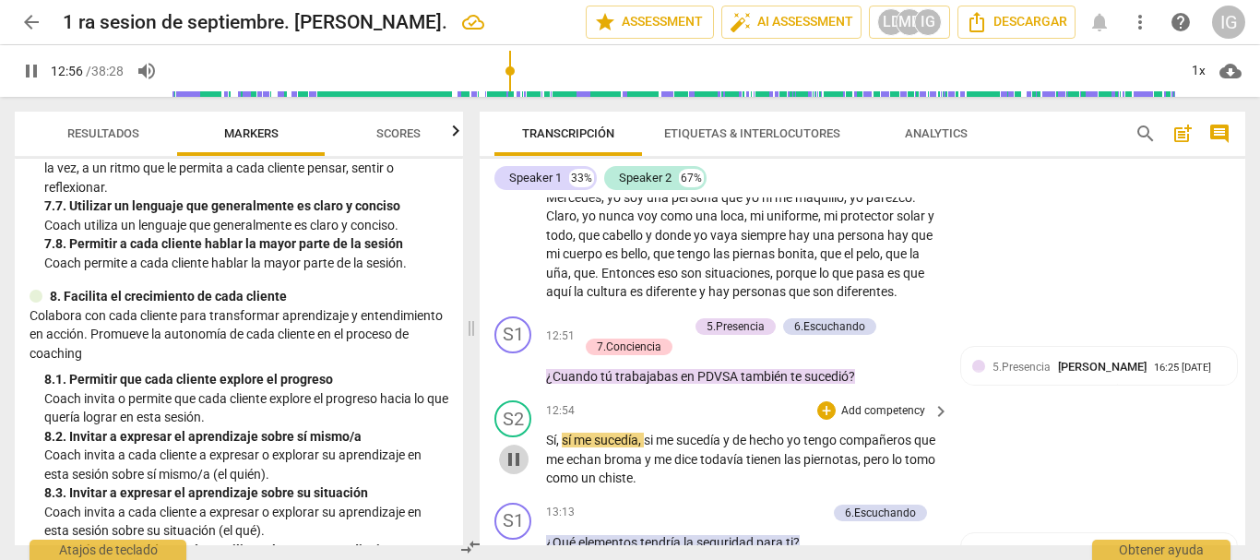
click at [516, 470] on span "pause" at bounding box center [514, 459] width 22 height 22
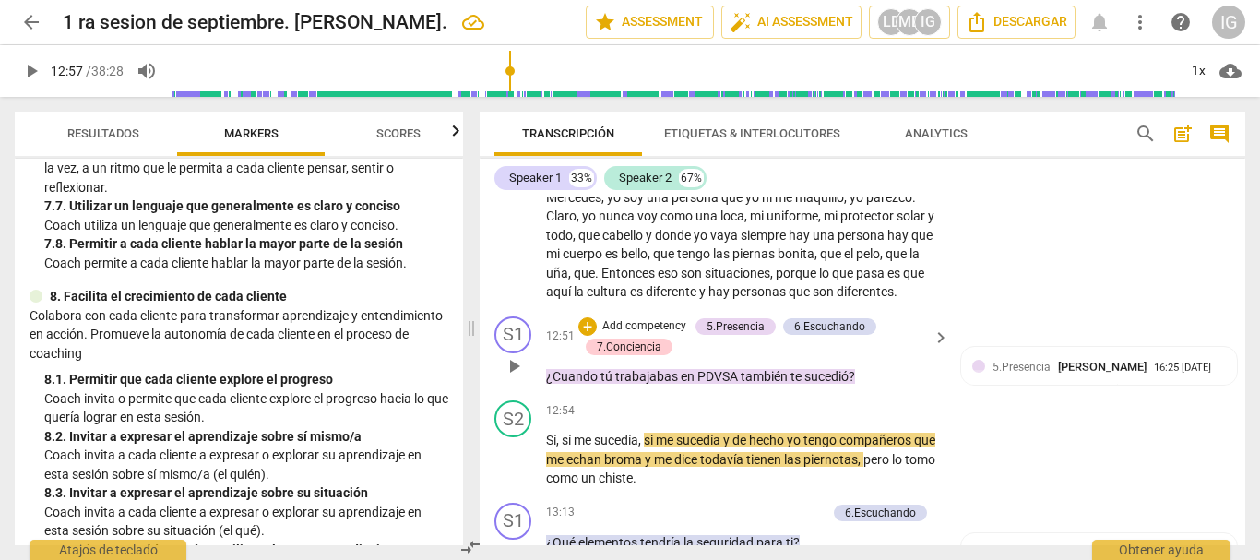
type input "777"
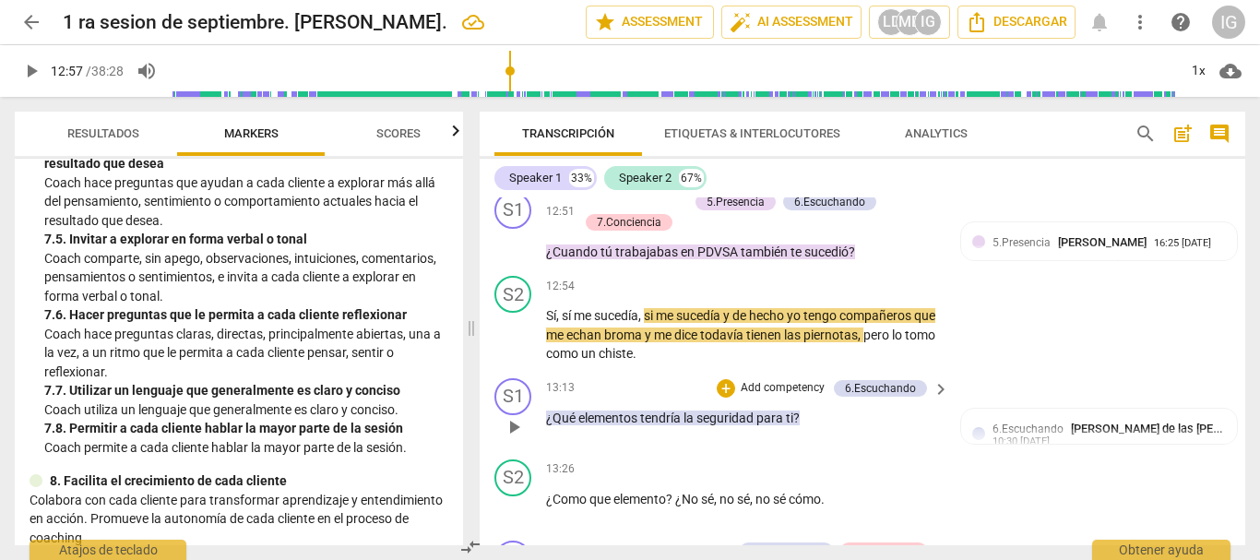
scroll to position [4297, 0]
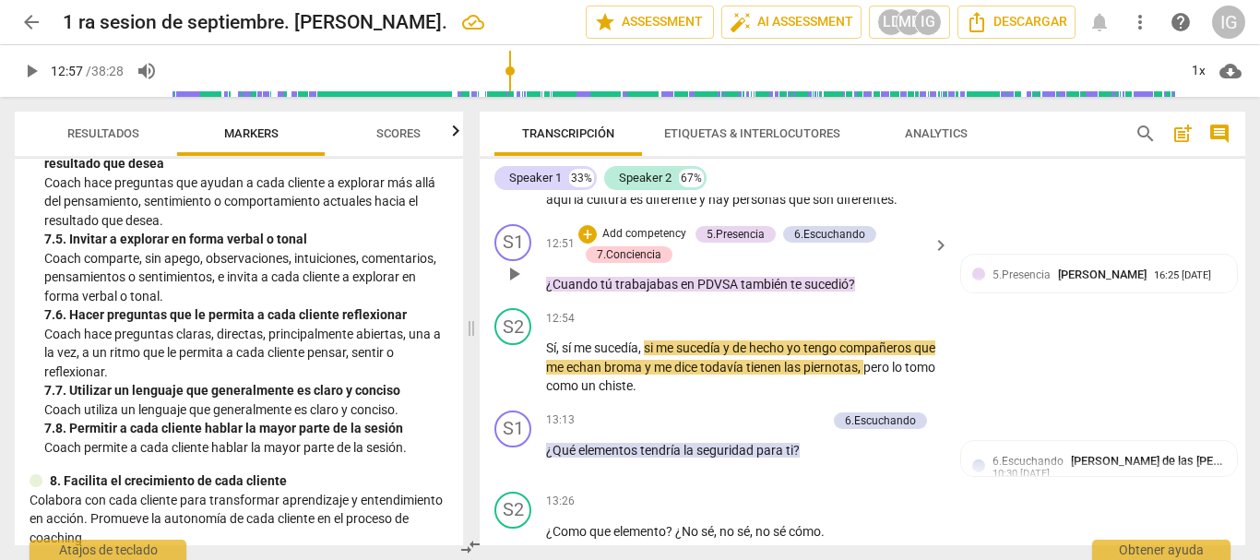
click at [645, 243] on p "Add competency" at bounding box center [644, 234] width 88 height 17
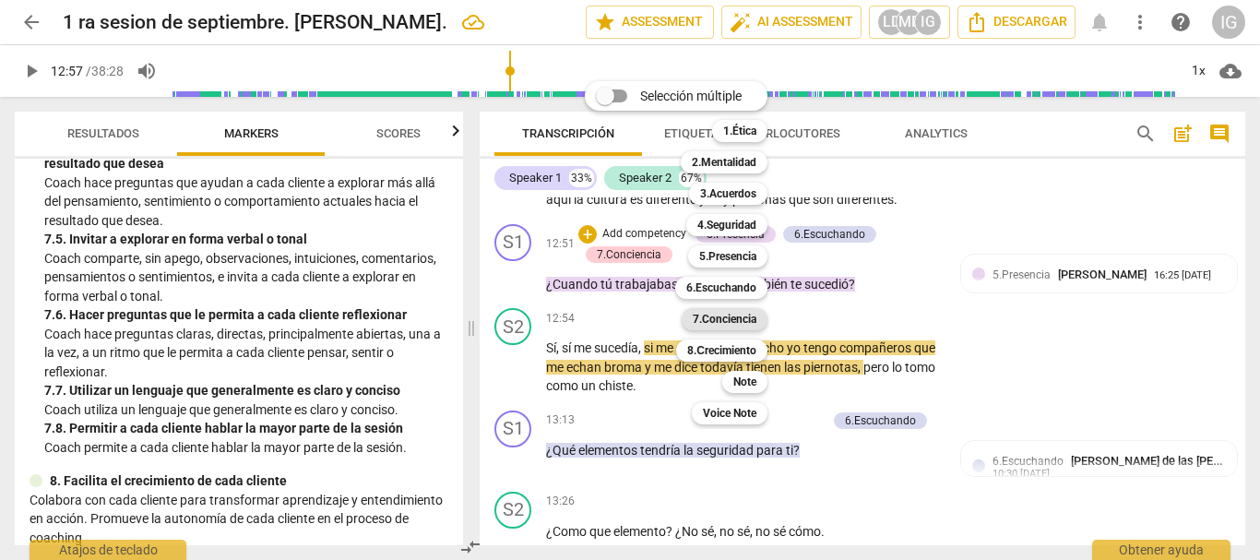
click at [750, 319] on b "7.Conciencia" at bounding box center [724, 319] width 64 height 22
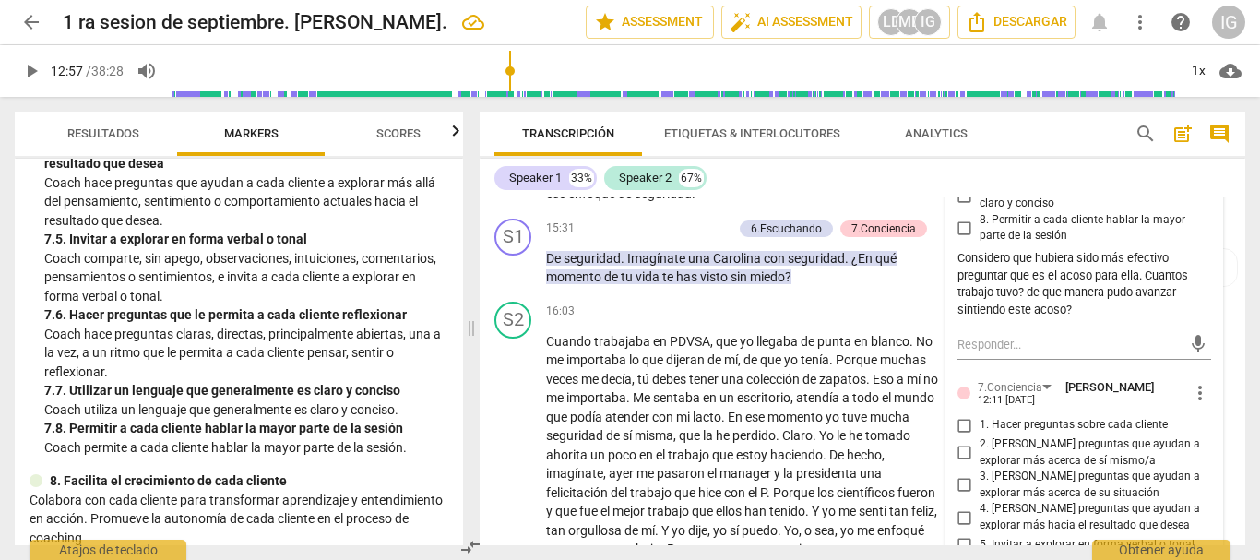
scroll to position [5496, 0]
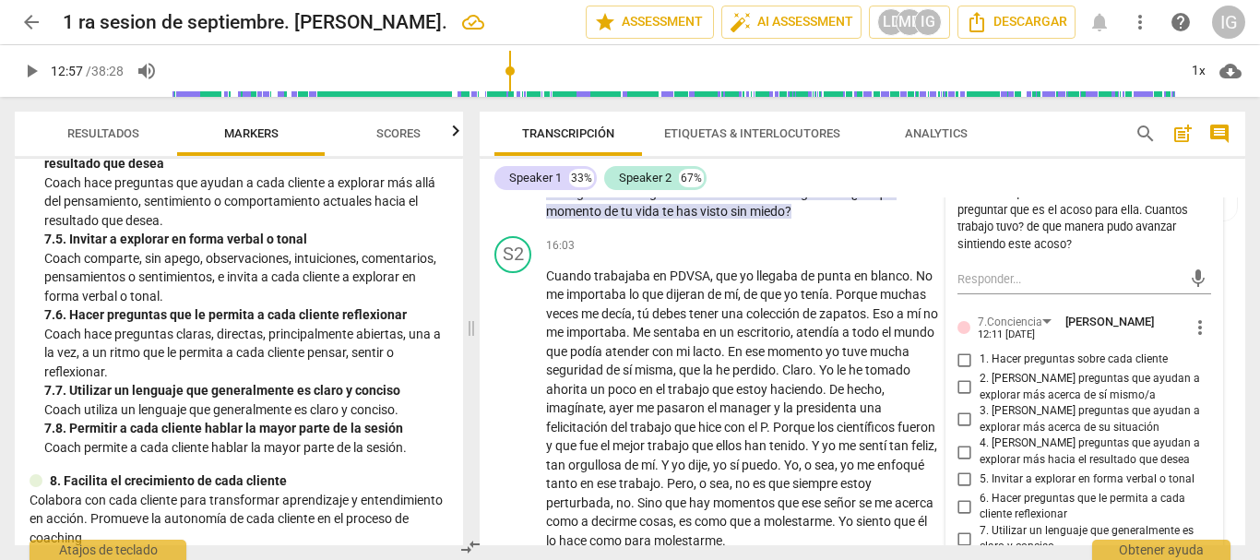
click at [957, 371] on input "1. Hacer preguntas sobre cada cliente" at bounding box center [965, 360] width 30 height 22
checkbox input "true"
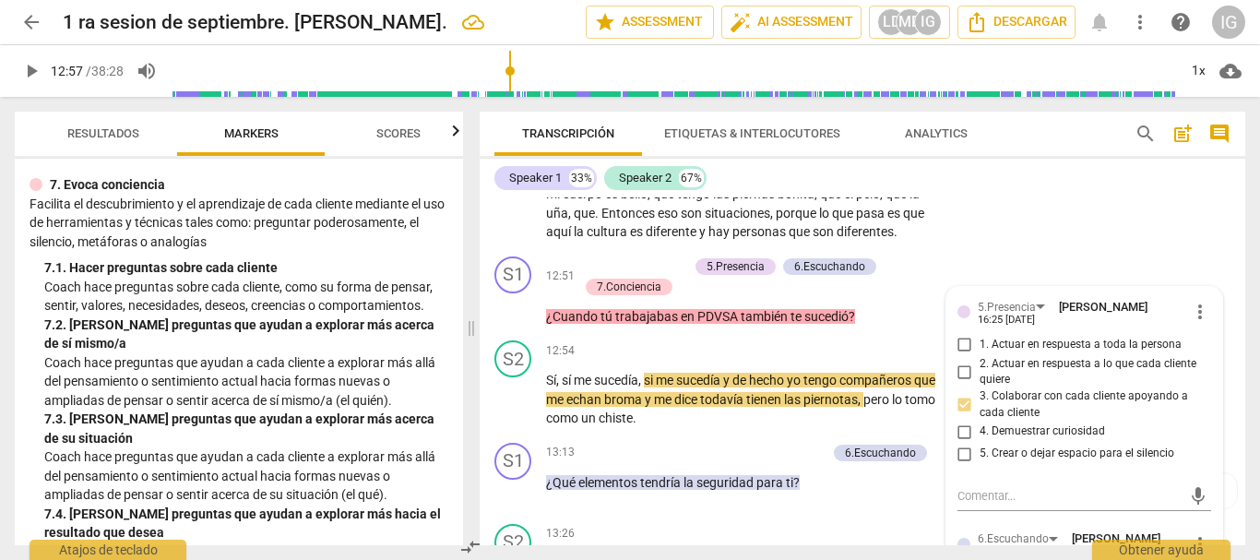
scroll to position [4297, 0]
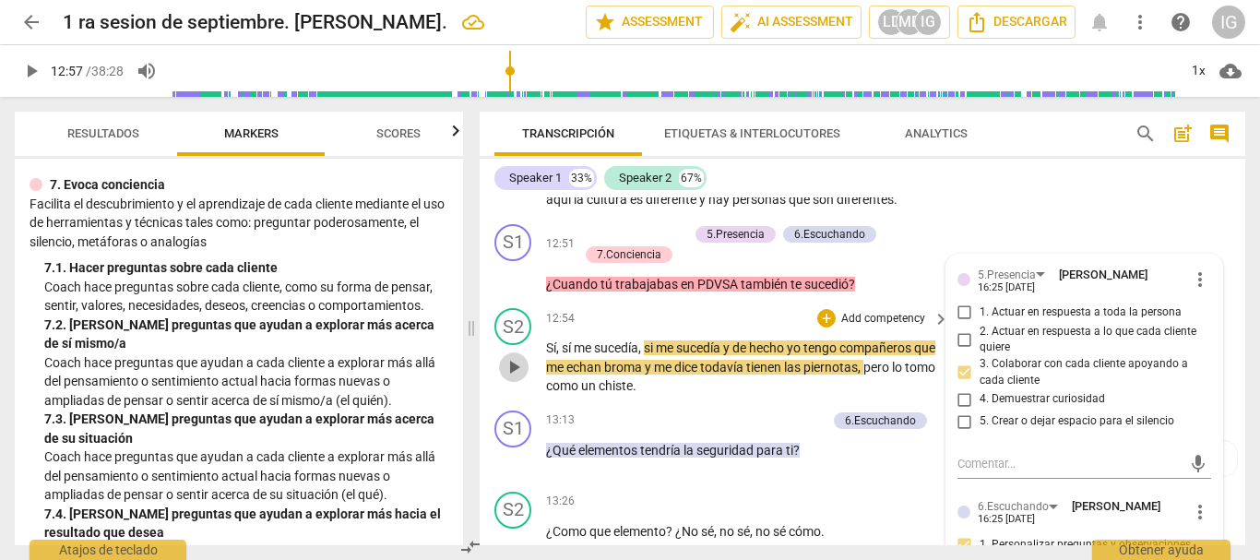
click at [512, 378] on span "play_arrow" at bounding box center [514, 367] width 22 height 22
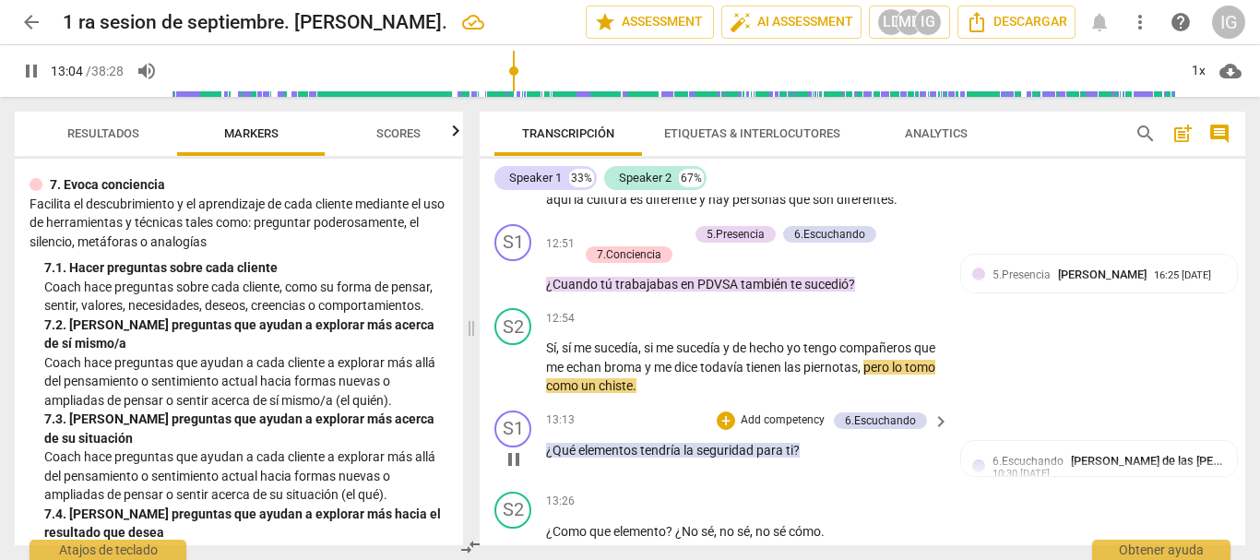
scroll to position [4389, 0]
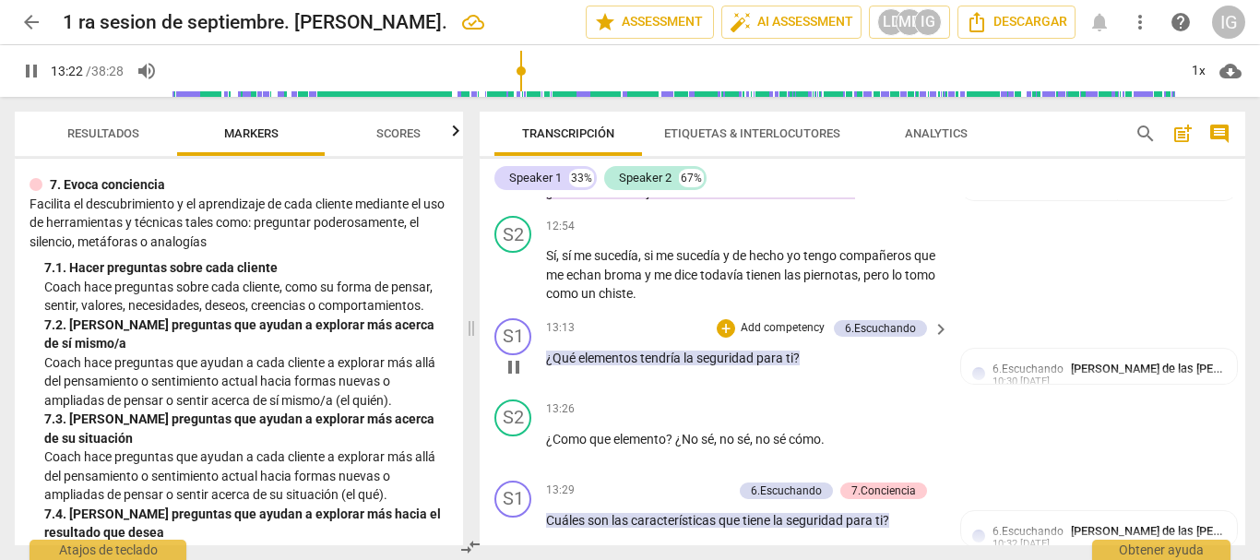
click at [784, 337] on p "Add competency" at bounding box center [783, 328] width 88 height 17
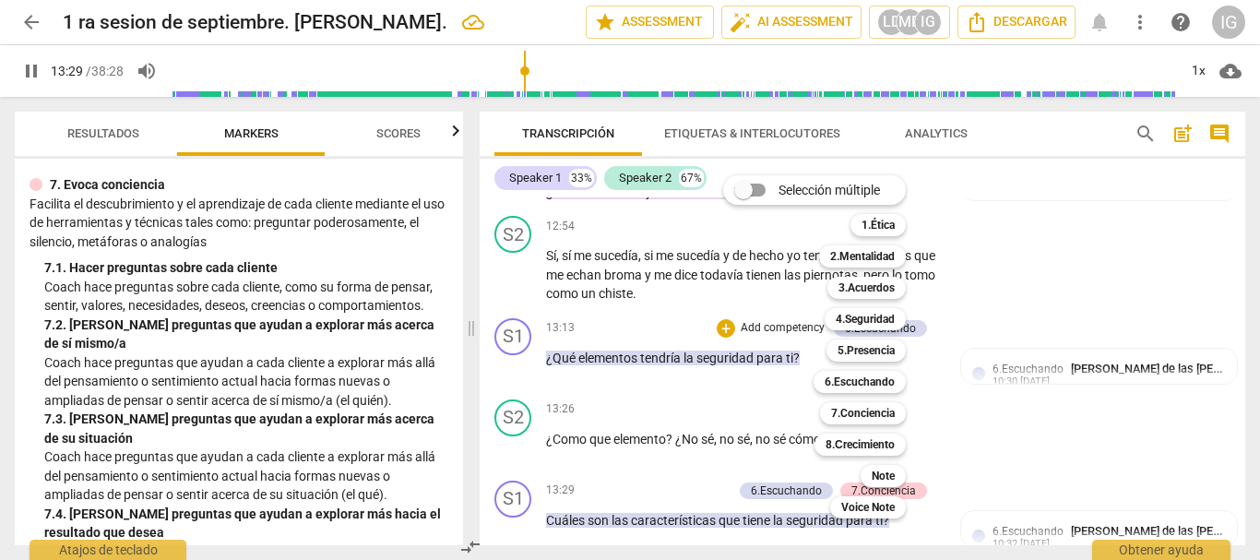
click at [503, 395] on div at bounding box center [630, 280] width 1260 height 560
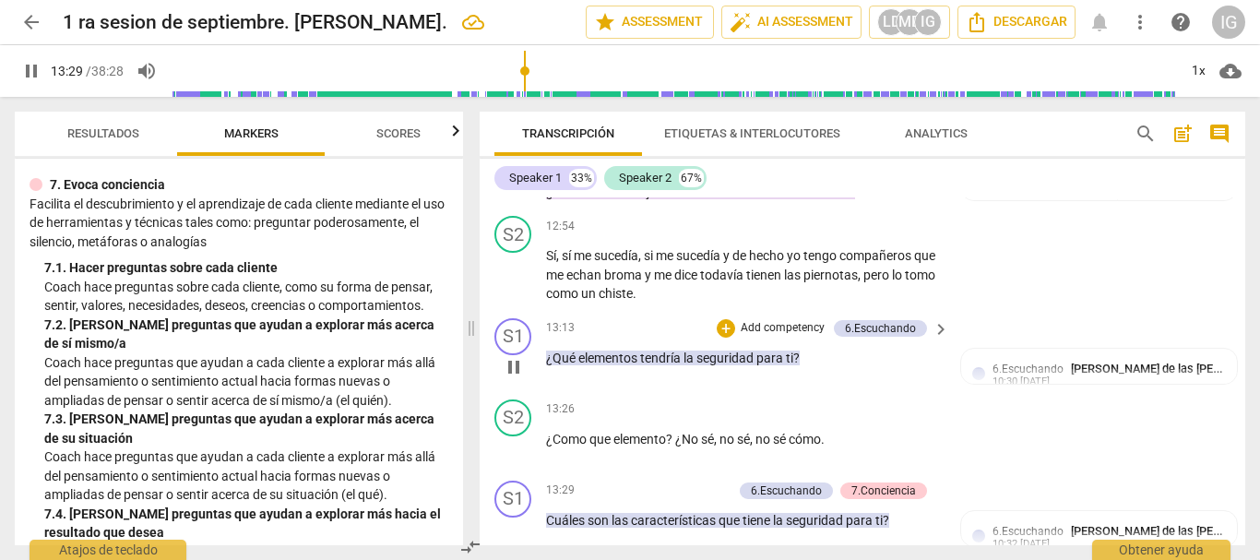
click at [525, 378] on span "pause" at bounding box center [514, 367] width 22 height 22
type input "811"
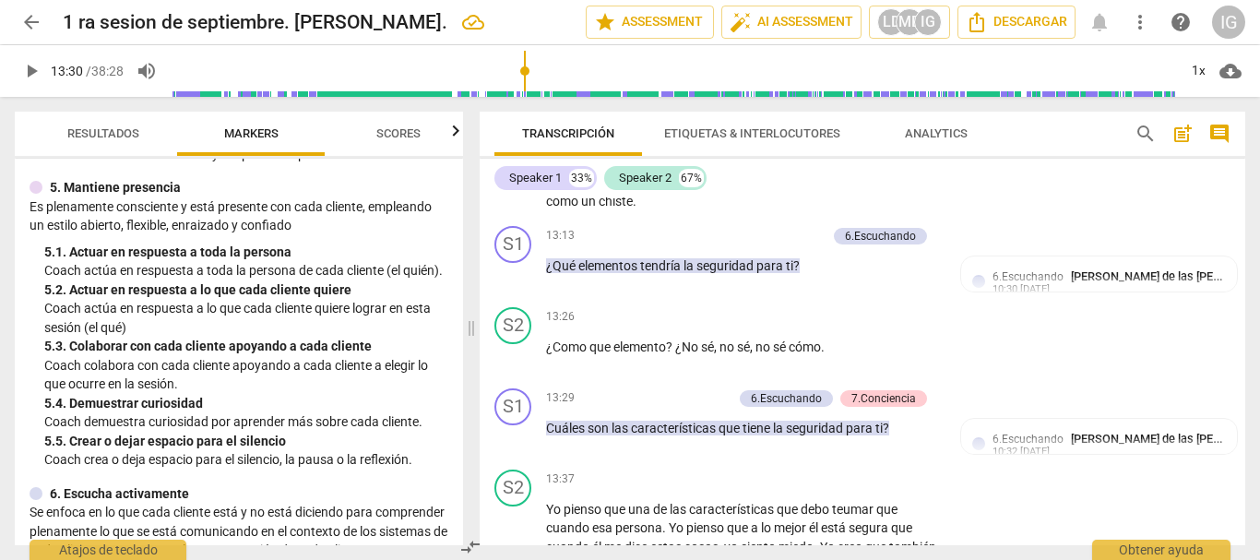
scroll to position [830, 0]
click at [789, 244] on p "Add competency" at bounding box center [783, 236] width 88 height 17
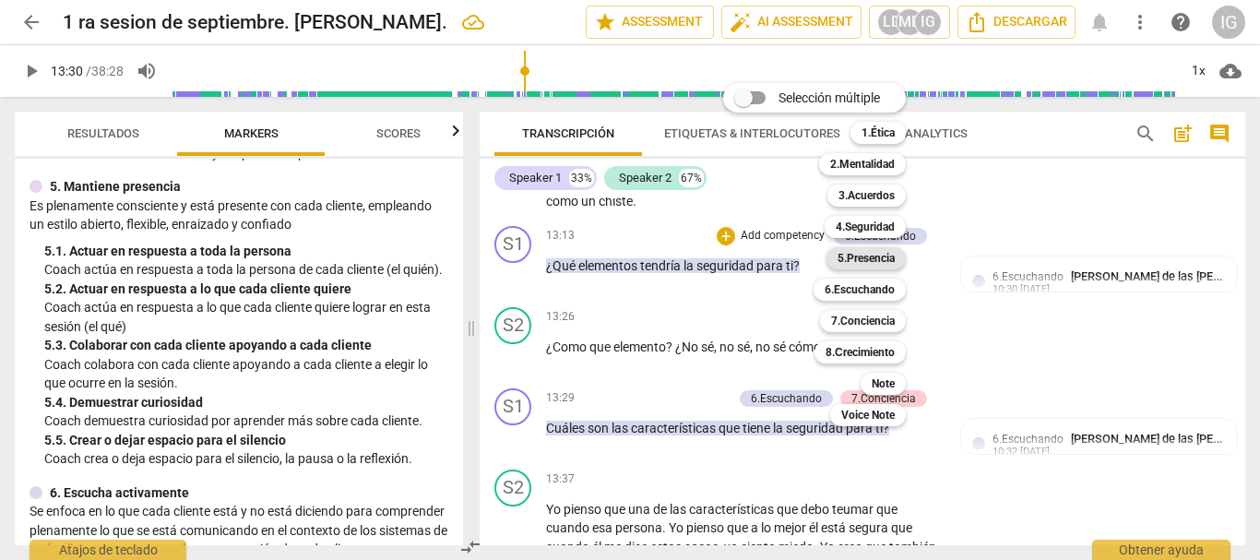
click at [876, 254] on b "5.Presencia" at bounding box center [865, 258] width 57 height 22
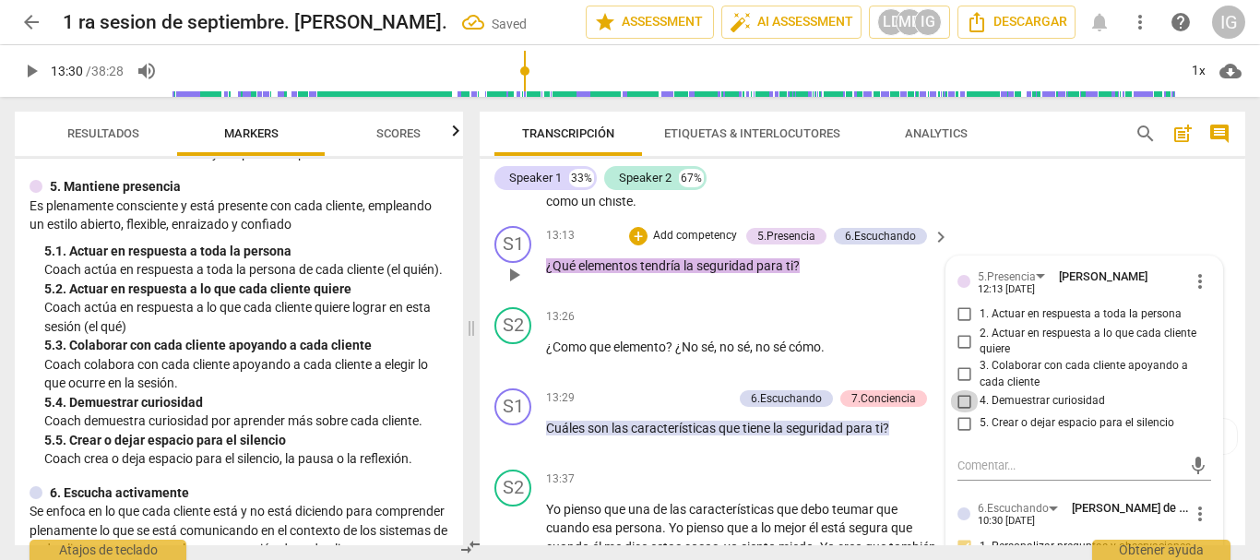
click at [961, 412] on input "4. Demuestrar curiosidad" at bounding box center [965, 401] width 30 height 22
checkbox input "true"
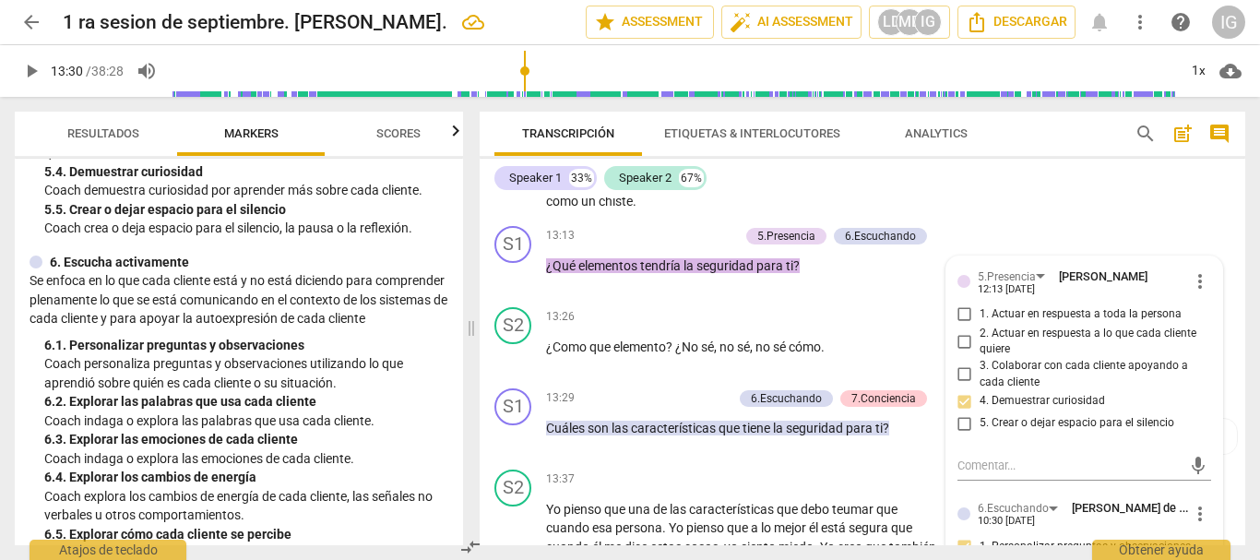
scroll to position [1107, 0]
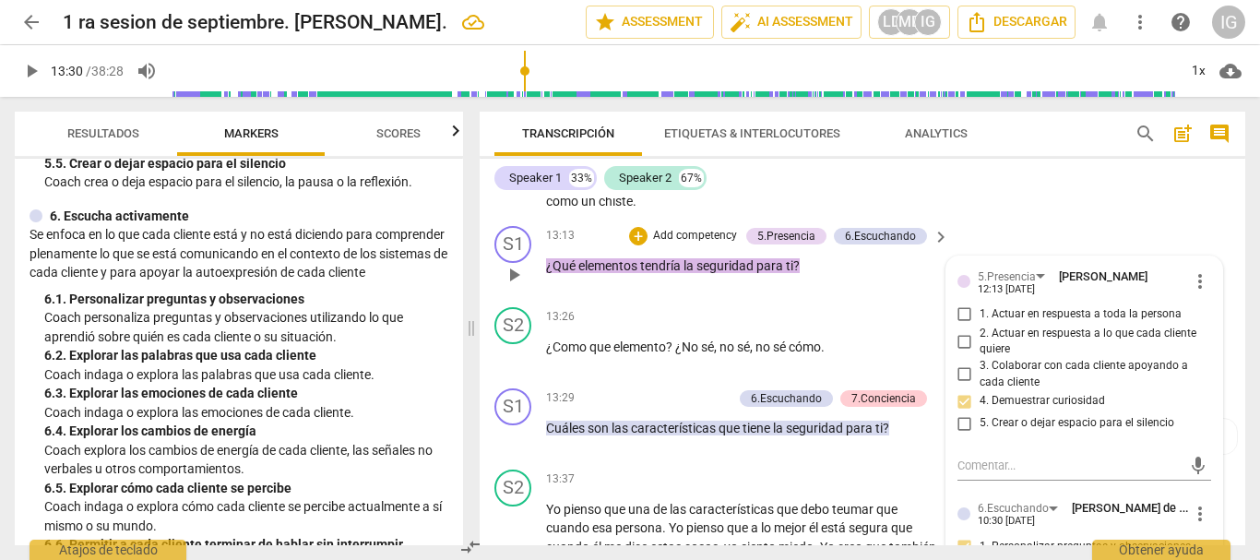
click at [705, 244] on p "Add competency" at bounding box center [695, 236] width 88 height 17
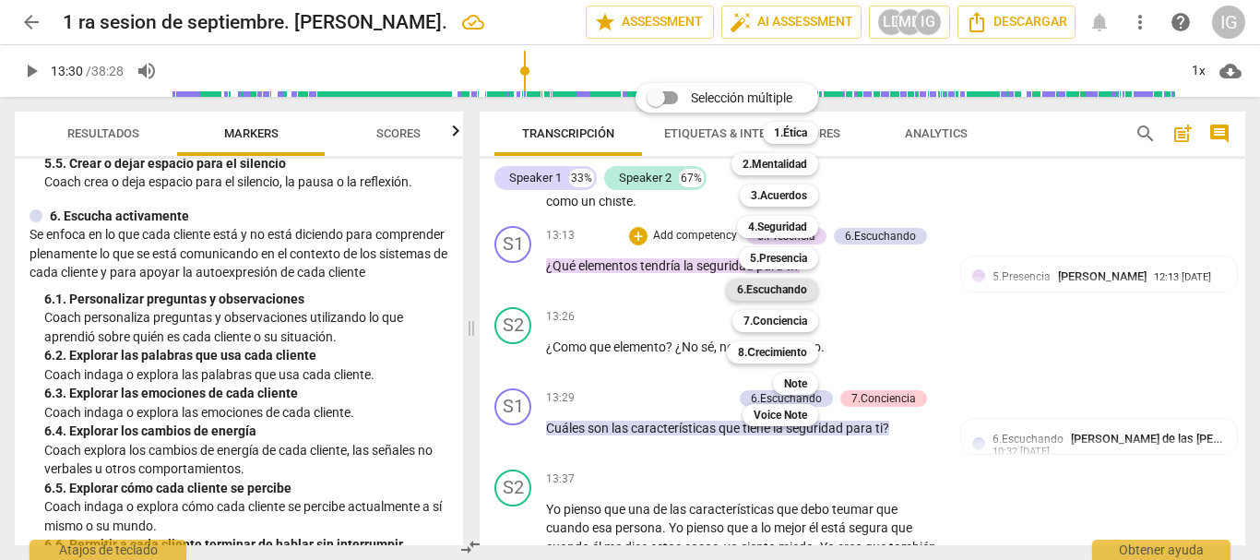
click at [781, 285] on b "6.Escuchando" at bounding box center [772, 289] width 70 height 22
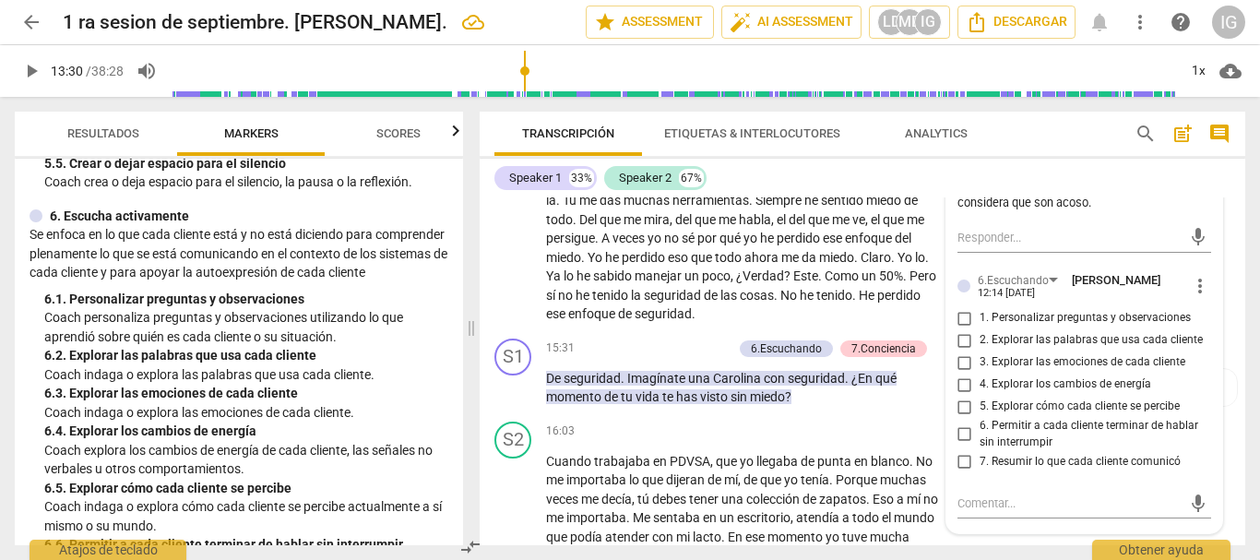
scroll to position [5311, 0]
click at [959, 350] on input "2. Explorar las palabras que usa cada cliente" at bounding box center [965, 339] width 30 height 22
checkbox input "true"
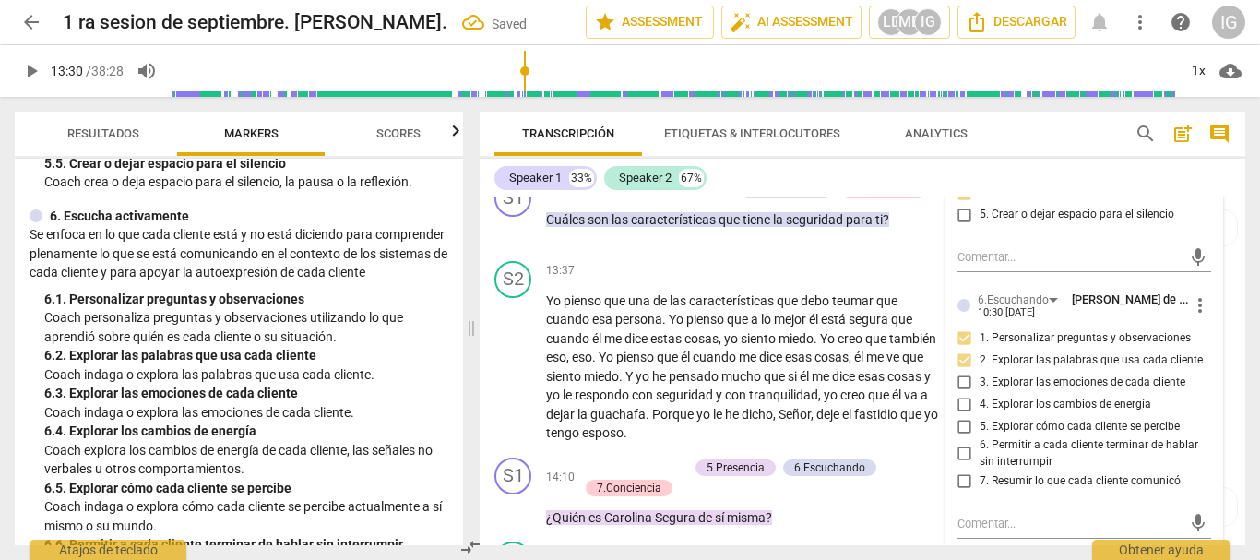
scroll to position [4666, 0]
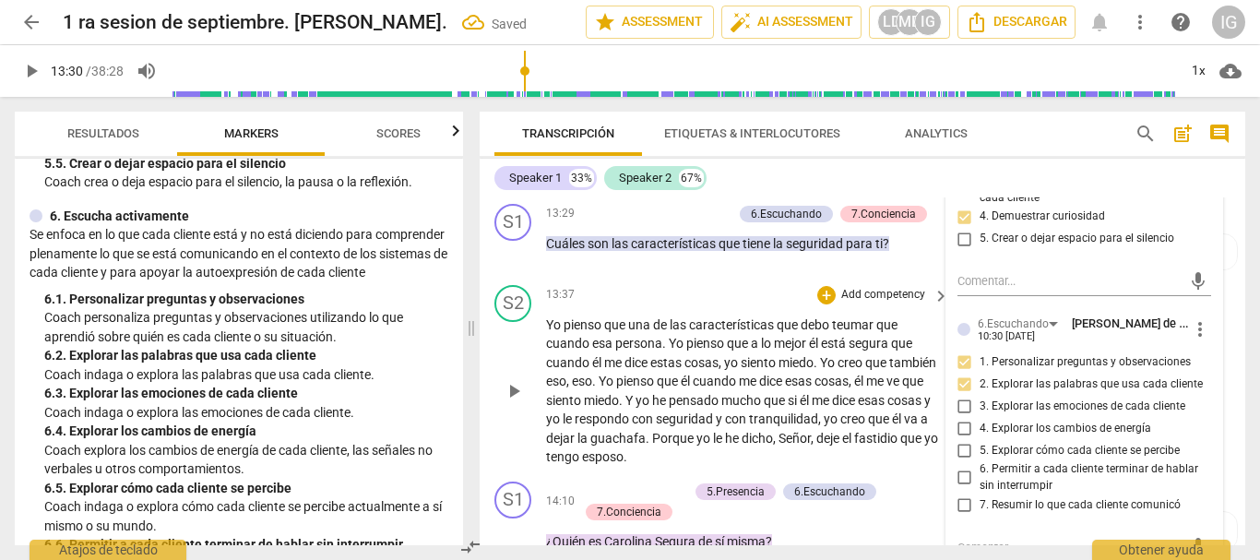
click at [610, 302] on div "S2 play_arrow pause 13:37 + Add competency keyboard_arrow_right Yo pienso que u…" at bounding box center [861, 376] width 765 height 196
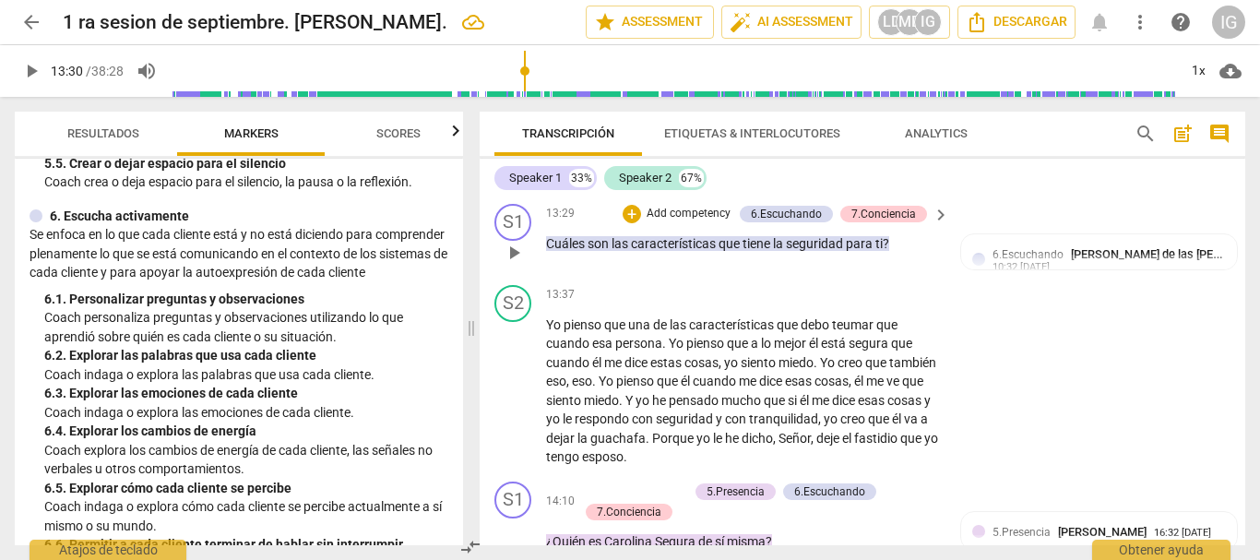
click at [512, 264] on span "play_arrow" at bounding box center [514, 253] width 22 height 22
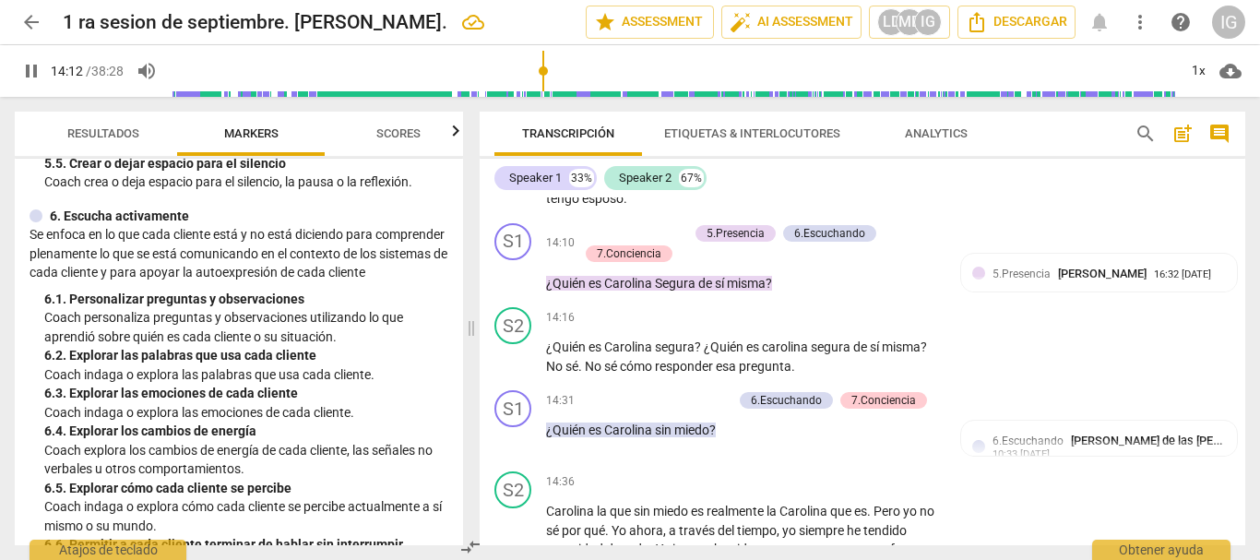
scroll to position [4942, 0]
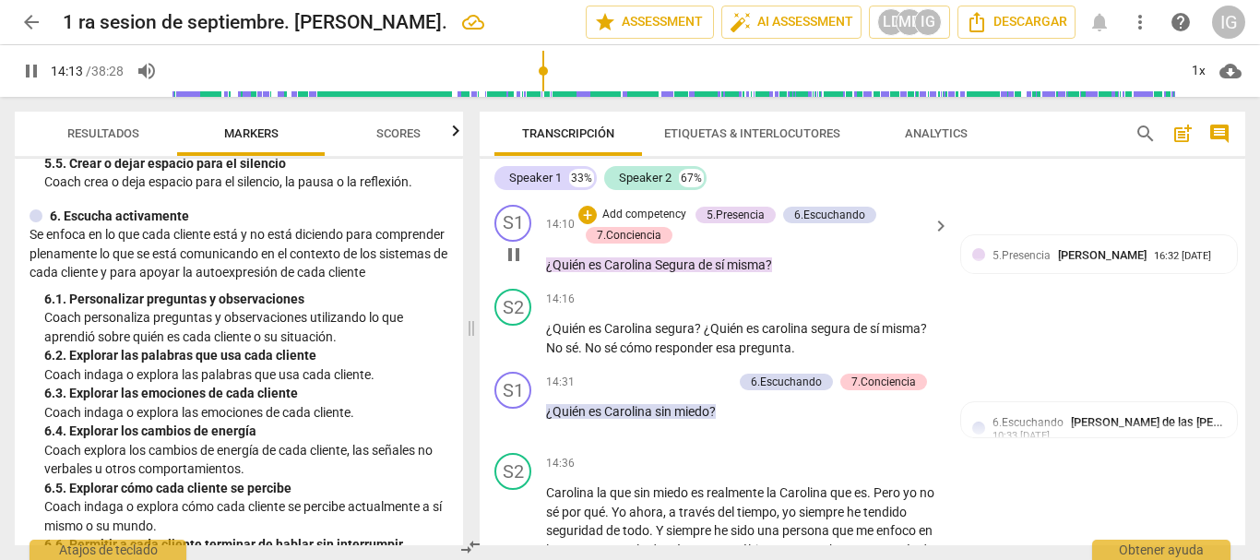
click at [514, 266] on span "pause" at bounding box center [514, 254] width 22 height 22
type input "854"
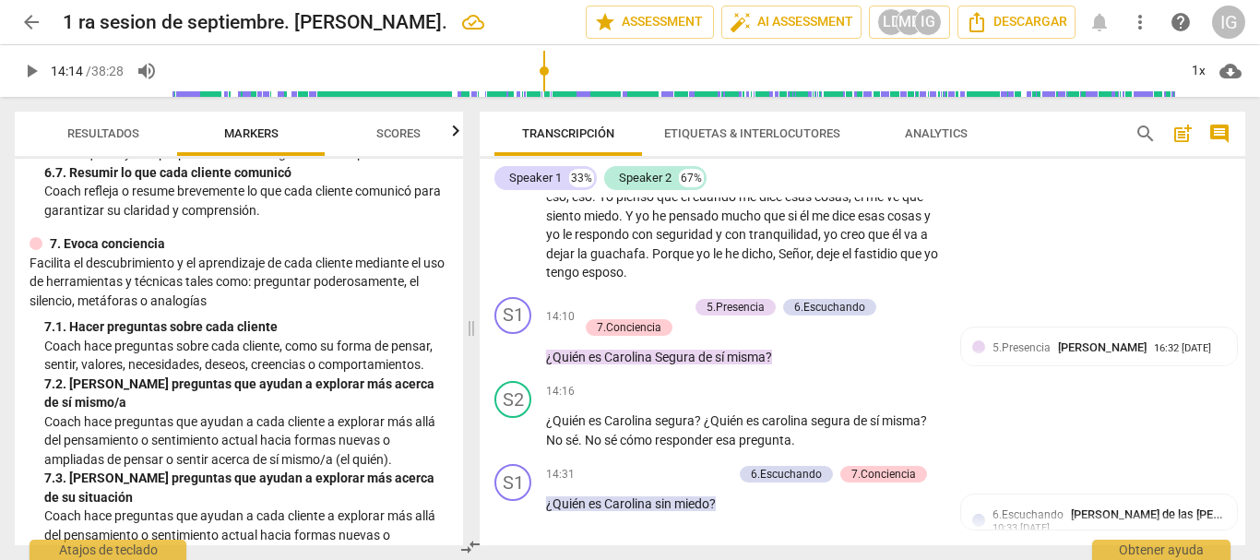
scroll to position [1568, 0]
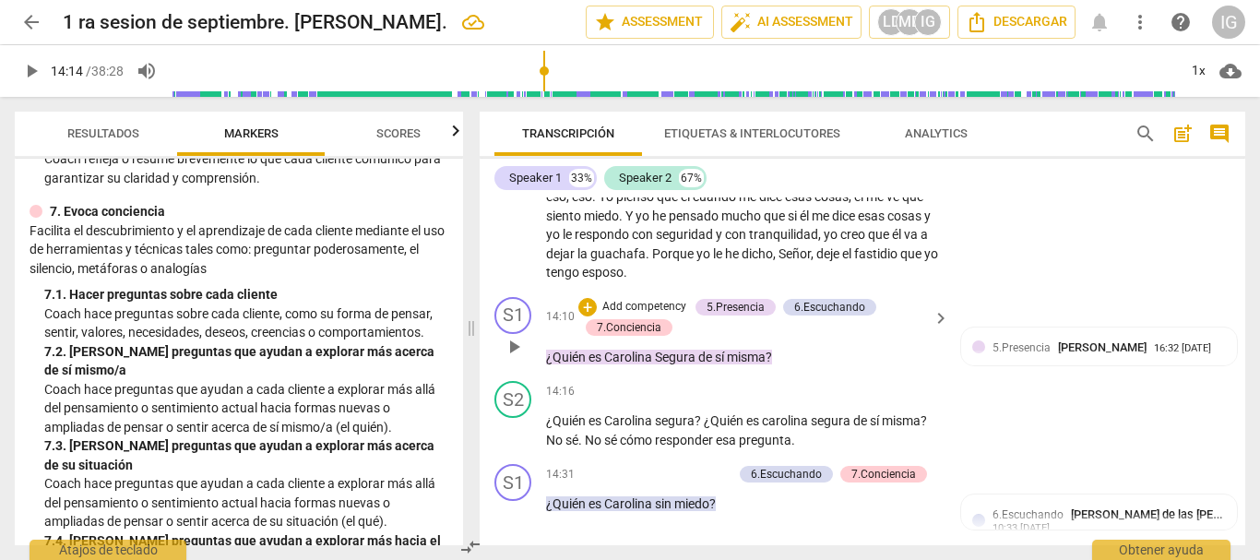
click at [658, 315] on p "Add competency" at bounding box center [644, 307] width 88 height 17
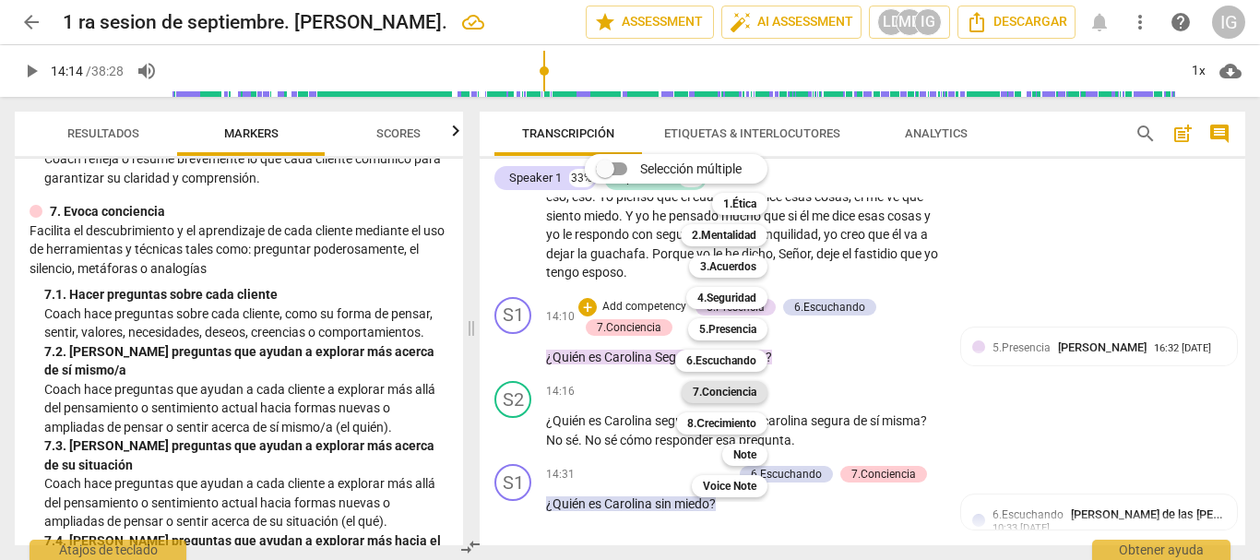
click at [740, 385] on b "7.Conciencia" at bounding box center [724, 392] width 64 height 22
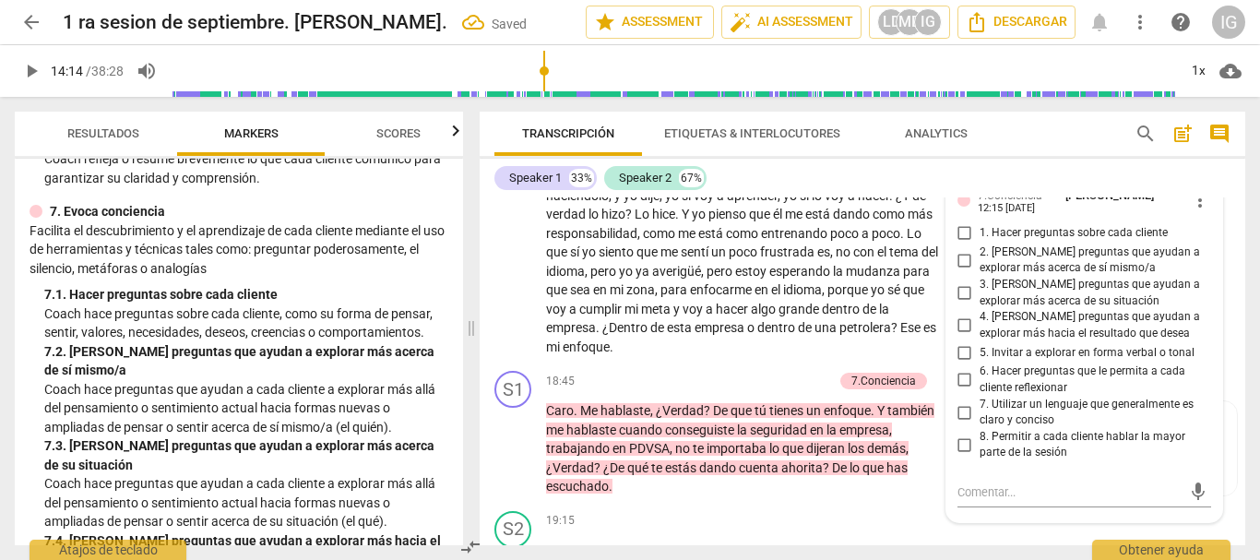
scroll to position [6141, 0]
click at [959, 270] on input "2. [PERSON_NAME] preguntas que ayudan a explorar más acerca de sí mismo/a" at bounding box center [965, 259] width 30 height 22
checkbox input "true"
click at [751, 315] on span "hacer" at bounding box center [733, 308] width 35 height 15
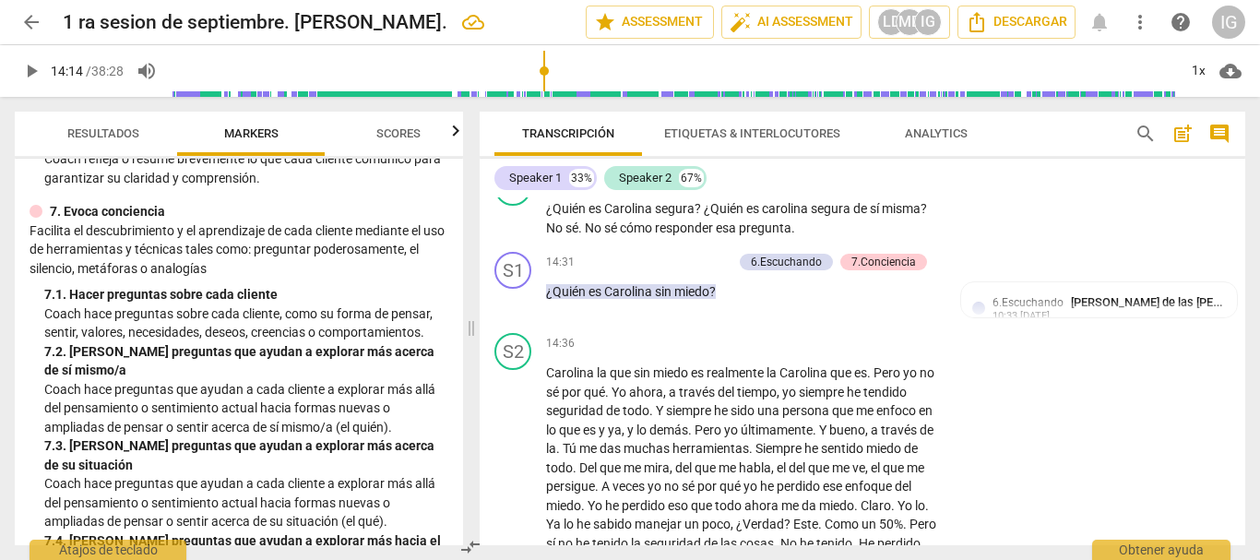
scroll to position [5035, 0]
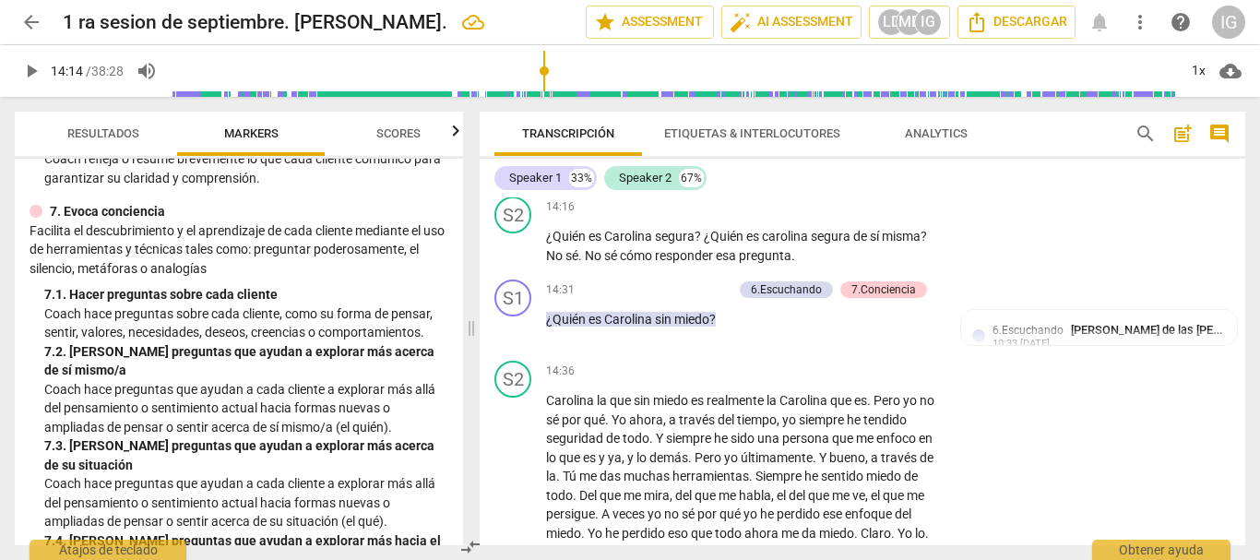
click at [24, 70] on span "play_arrow" at bounding box center [31, 71] width 22 height 22
click at [517, 339] on span "pause" at bounding box center [514, 328] width 22 height 22
type input "874"
click at [711, 299] on p "Add competency" at bounding box center [689, 290] width 88 height 17
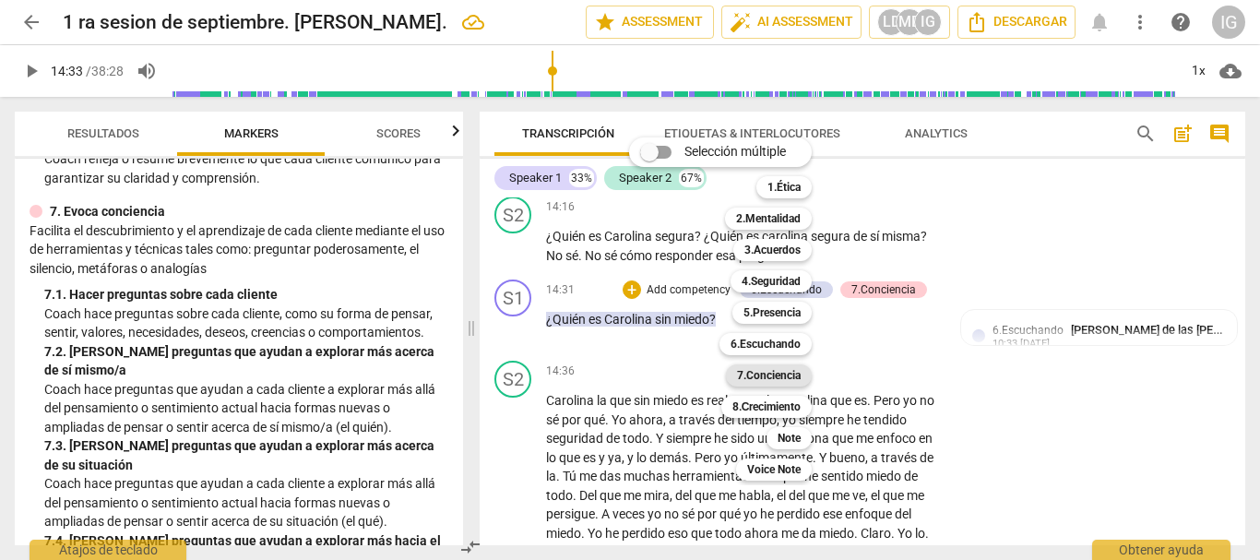
click at [788, 369] on b "7.Conciencia" at bounding box center [769, 375] width 64 height 22
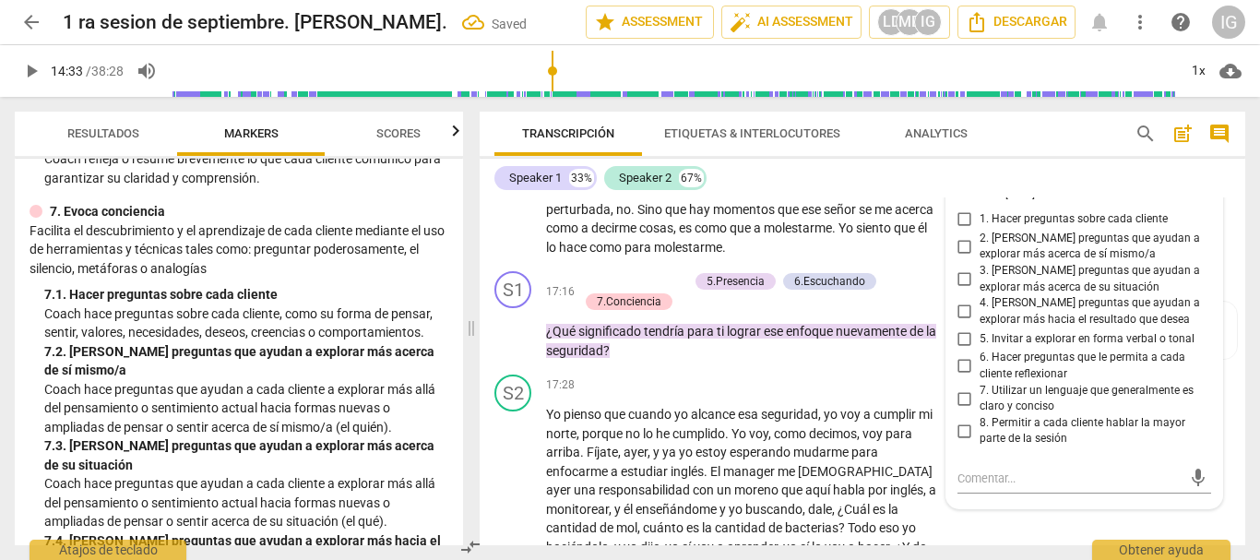
scroll to position [5697, 0]
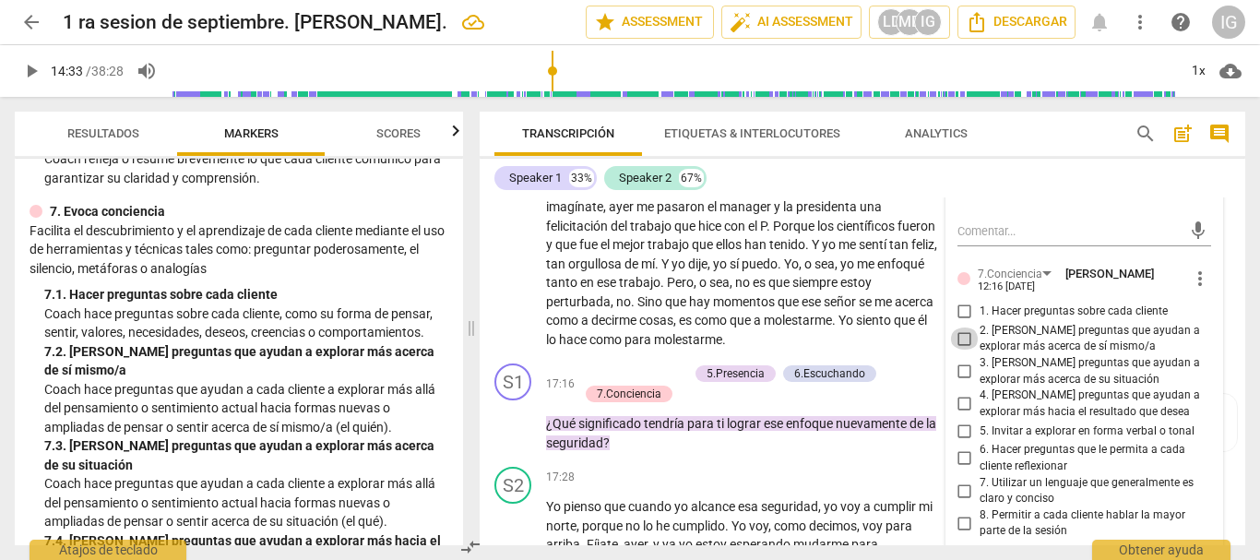
click at [962, 349] on input "2. [PERSON_NAME] preguntas que ayudan a explorar más acerca de sí mismo/a" at bounding box center [965, 338] width 30 height 22
checkbox input "true"
click at [792, 290] on span "que" at bounding box center [780, 282] width 24 height 15
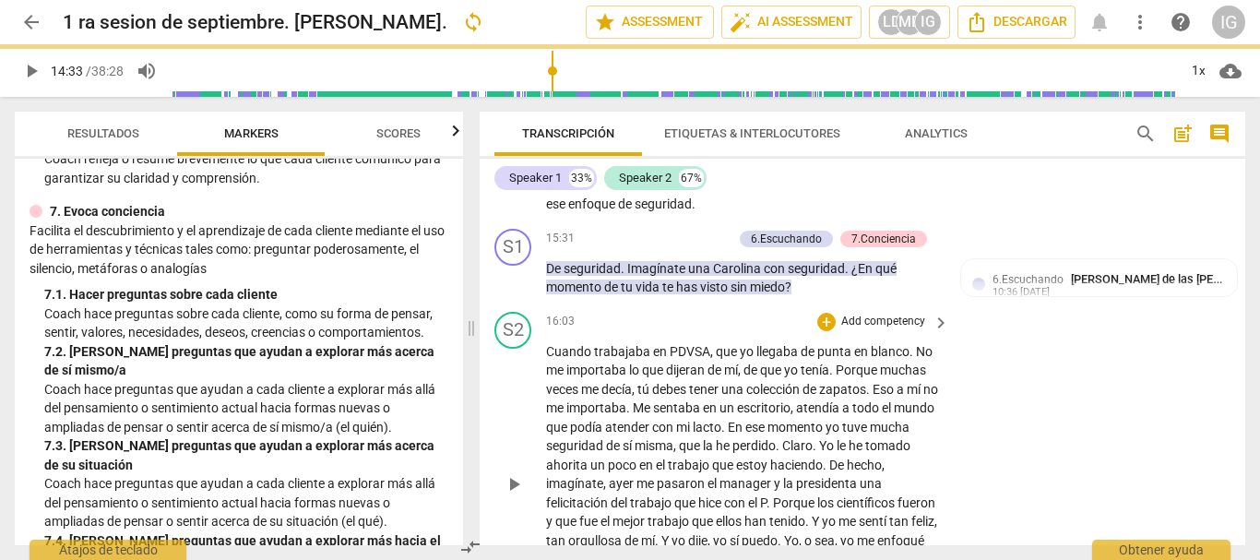
scroll to position [5512, 0]
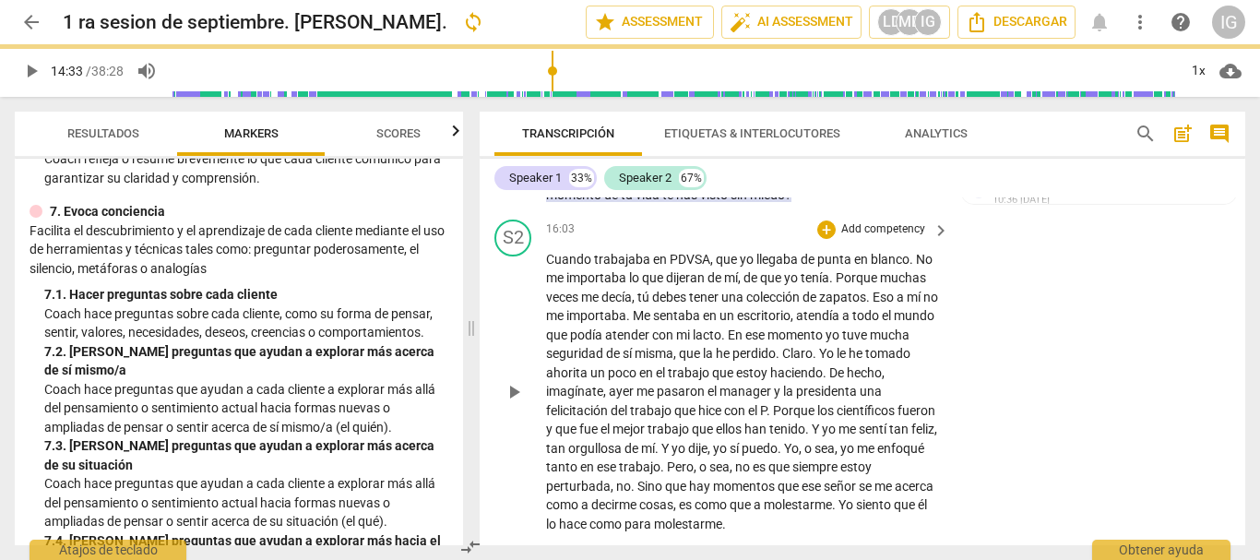
click at [511, 403] on span "play_arrow" at bounding box center [514, 392] width 22 height 22
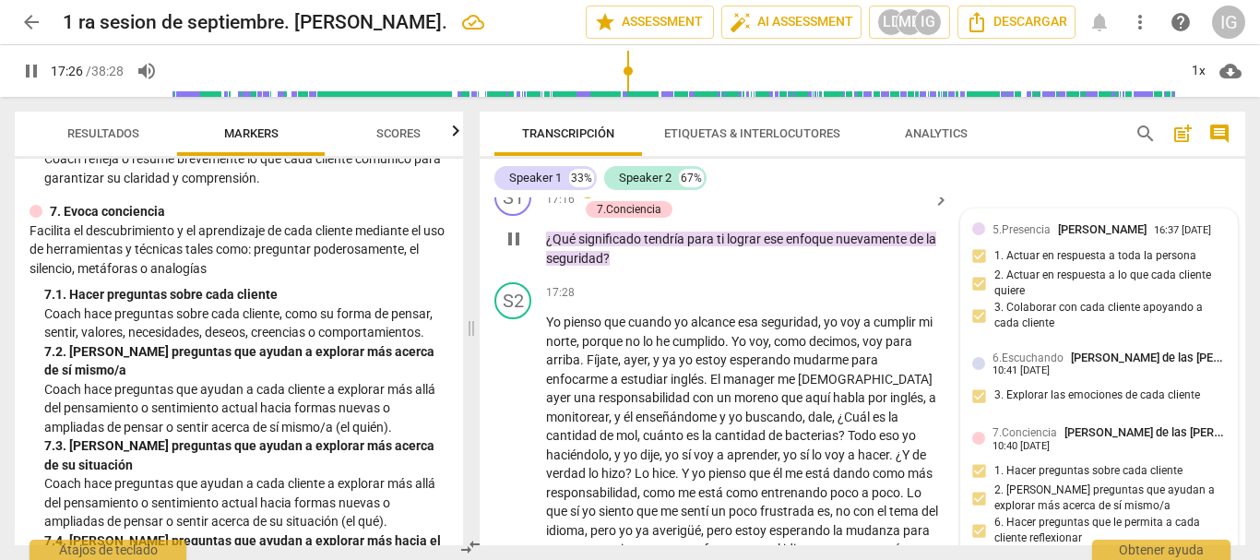
scroll to position [5789, 0]
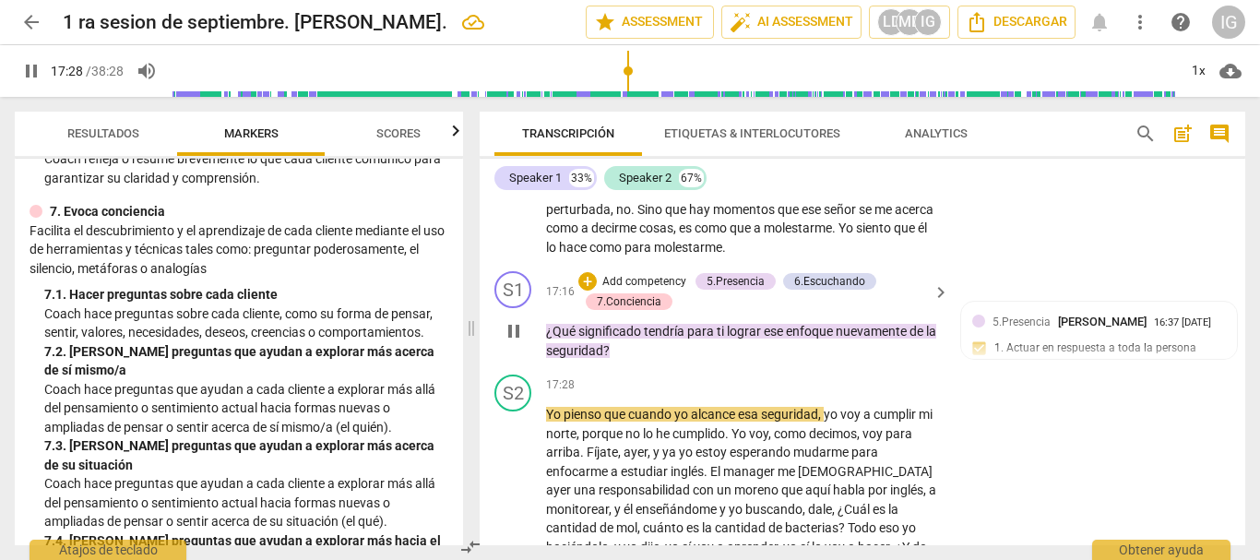
click at [651, 290] on p "Add competency" at bounding box center [644, 282] width 88 height 17
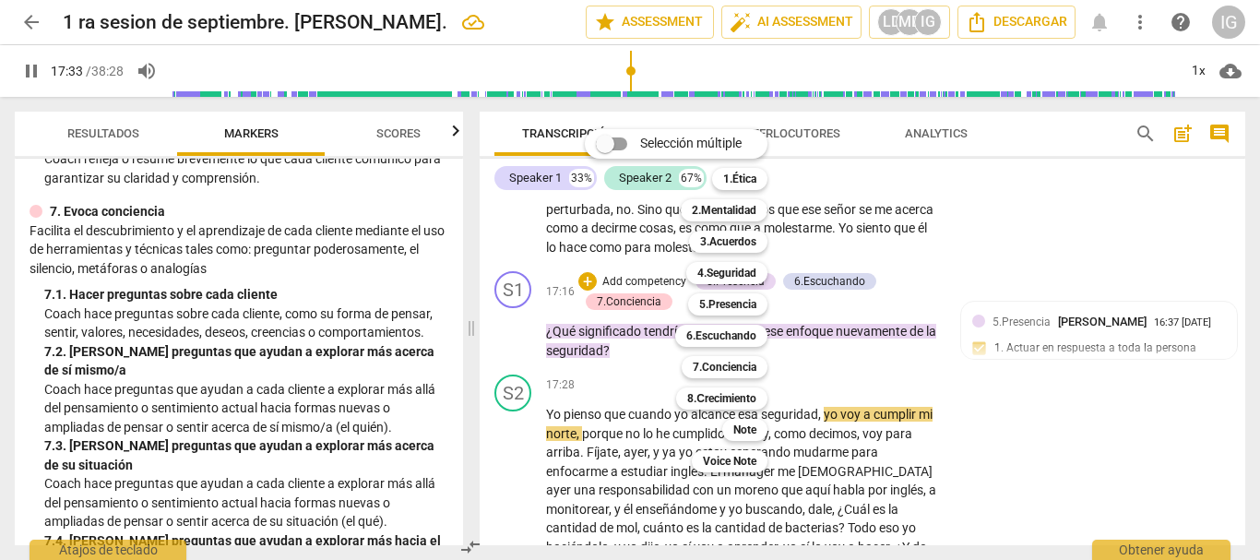
click at [37, 68] on div at bounding box center [630, 280] width 1260 height 560
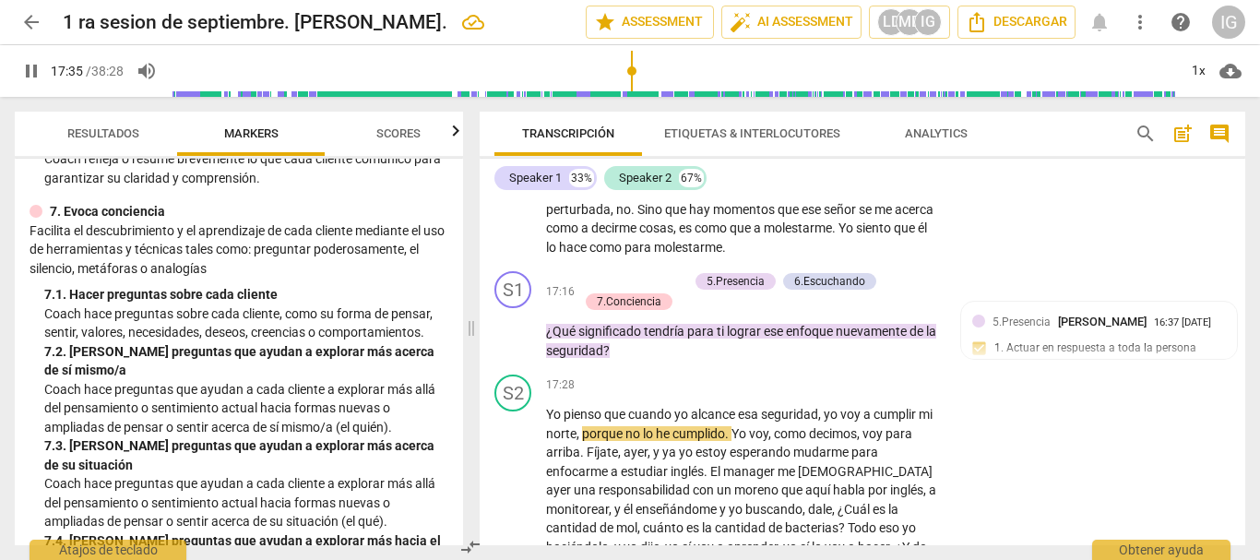
click at [33, 75] on span "pause" at bounding box center [31, 71] width 22 height 22
type input "1056"
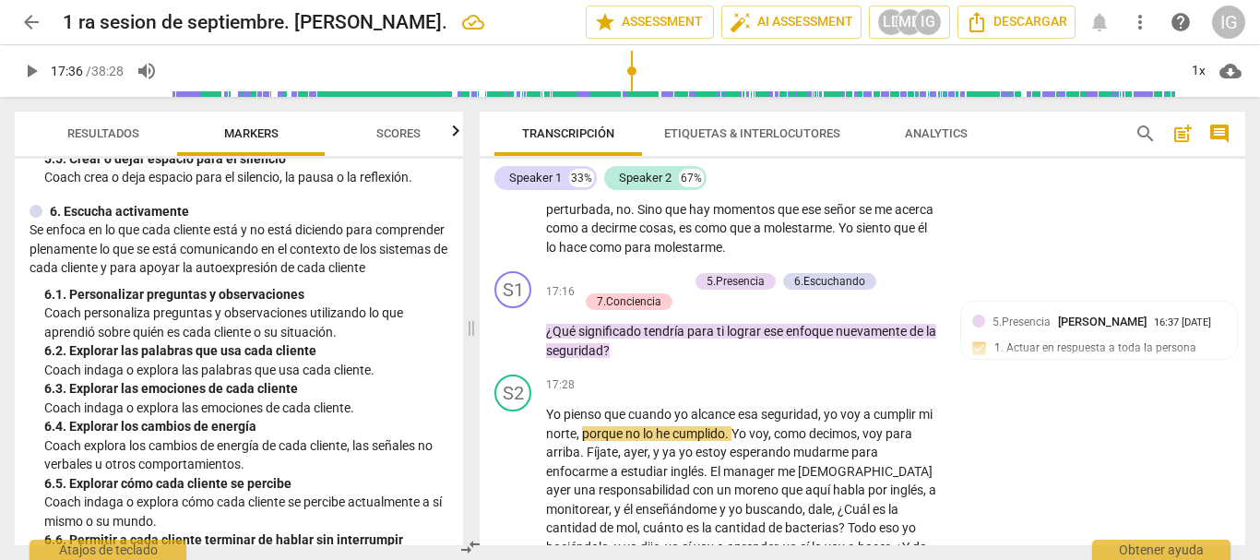
scroll to position [1107, 0]
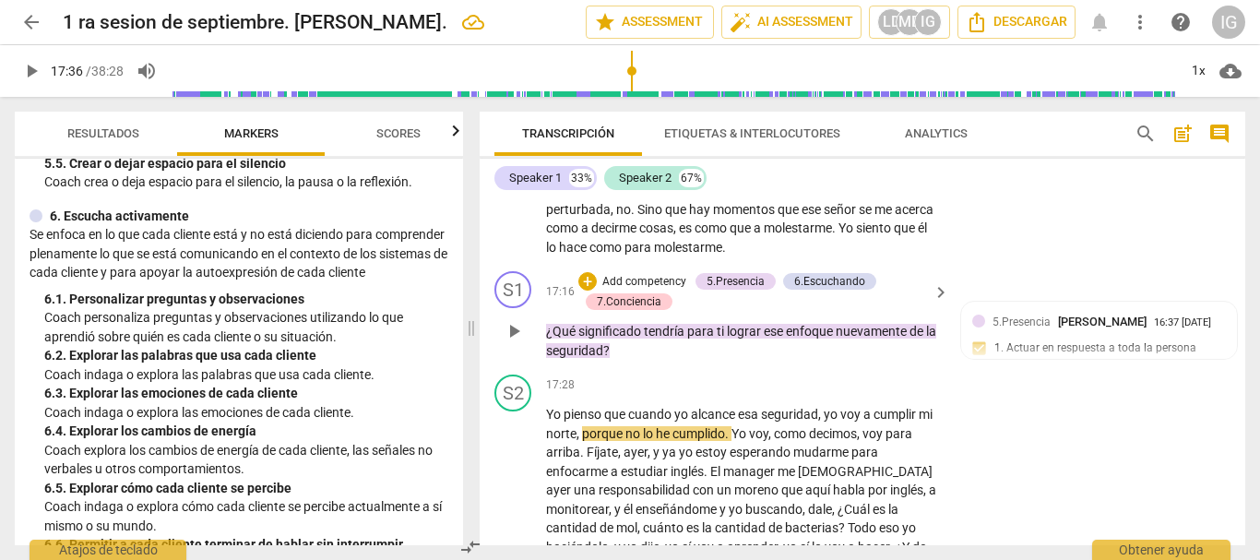
click at [627, 290] on p "Add competency" at bounding box center [644, 282] width 88 height 17
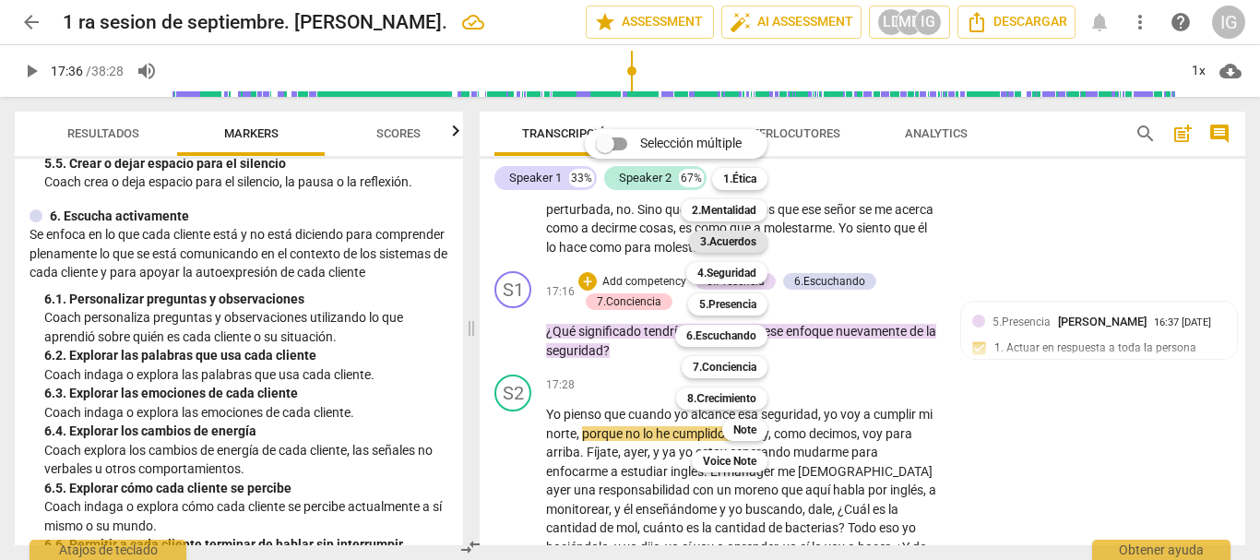
click at [734, 234] on b "3.Acuerdos" at bounding box center [728, 242] width 56 height 22
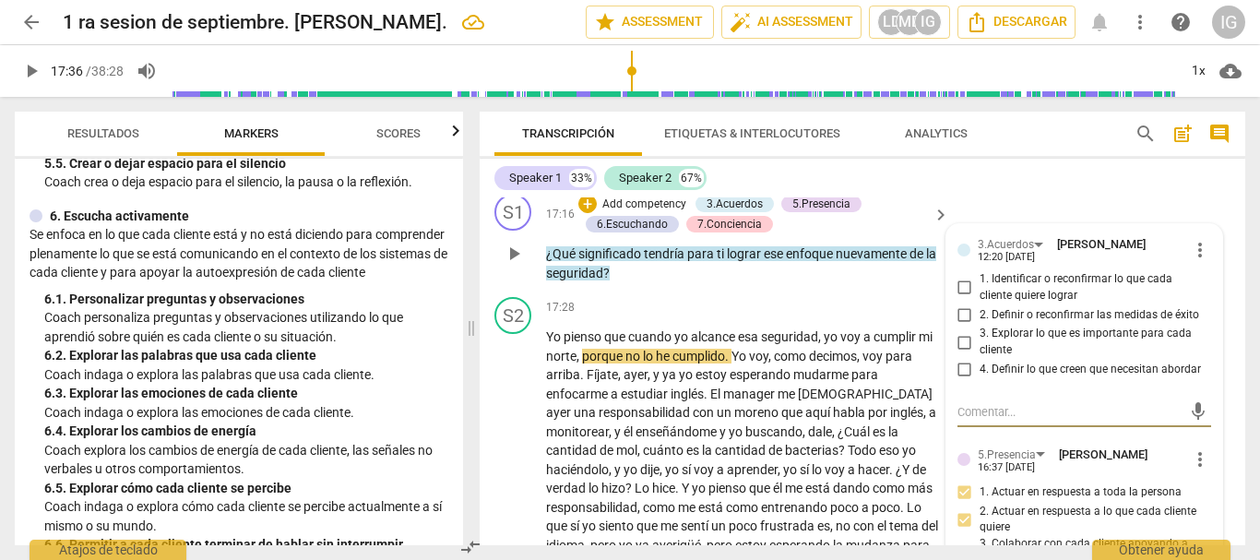
scroll to position [5881, 0]
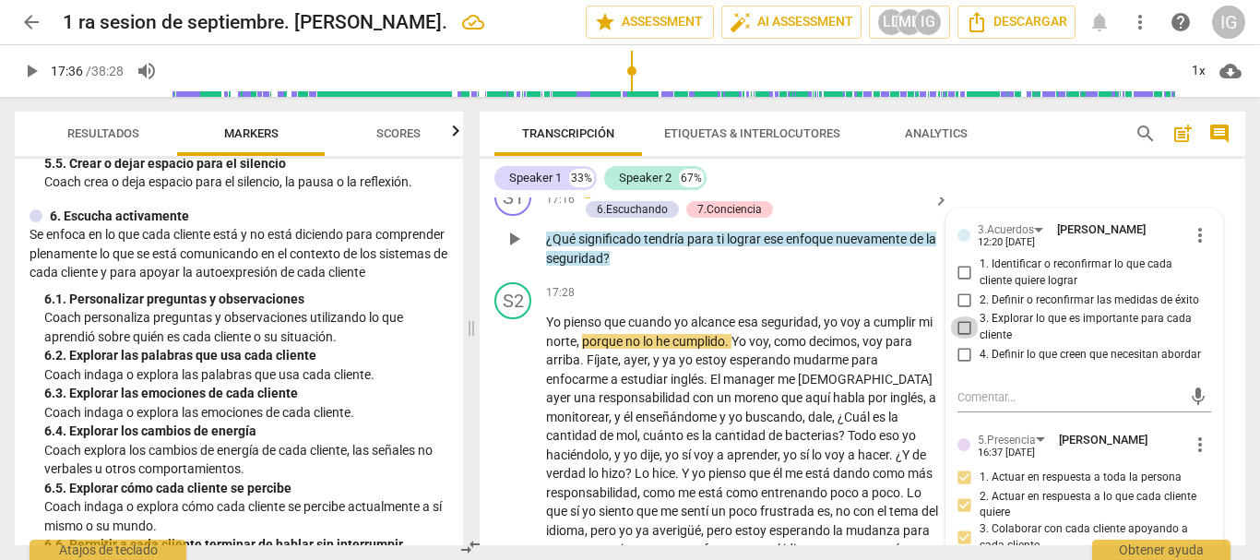
click at [966, 338] on input "3. Explorar lo que es importante para cada cliente" at bounding box center [965, 327] width 30 height 22
checkbox input "true"
click at [799, 302] on div "17:28 + Add competency keyboard_arrow_right" at bounding box center [748, 292] width 405 height 20
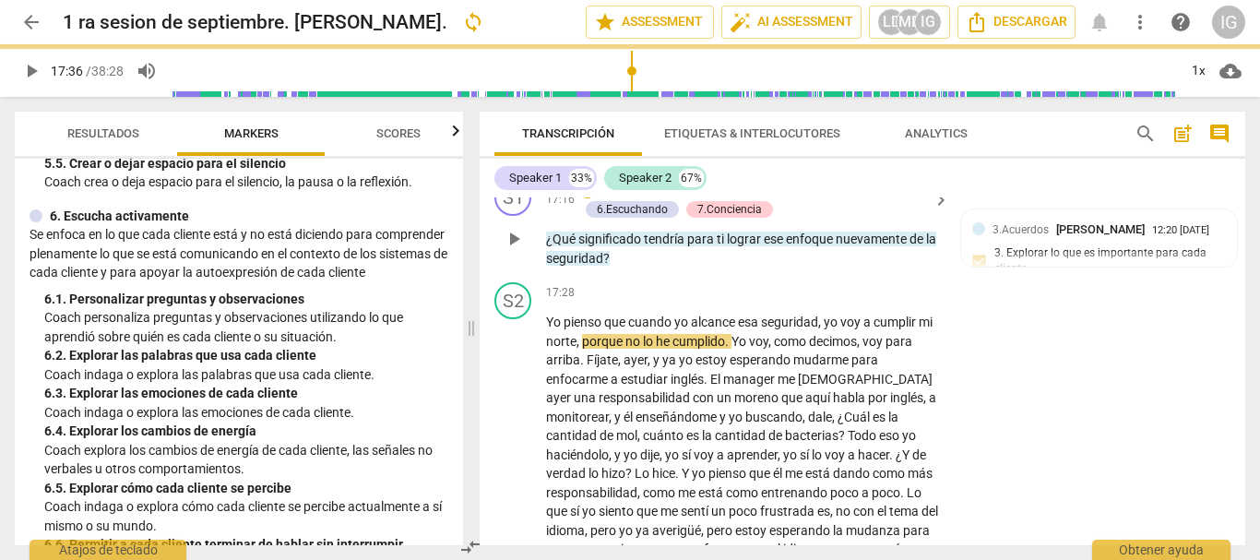
click at [507, 250] on span "play_arrow" at bounding box center [514, 239] width 22 height 22
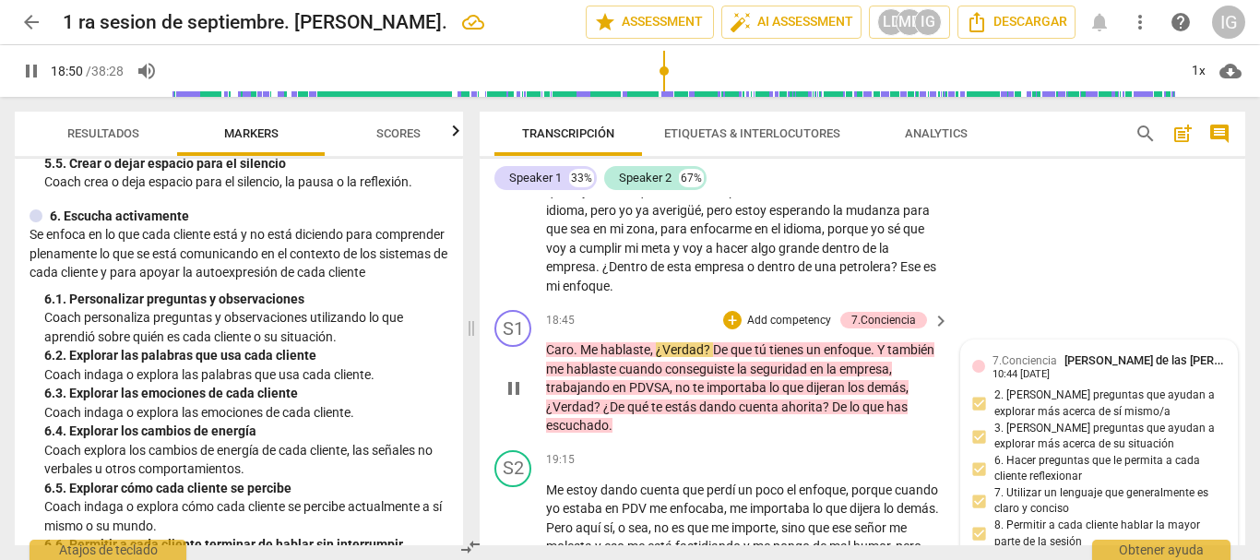
scroll to position [6158, 0]
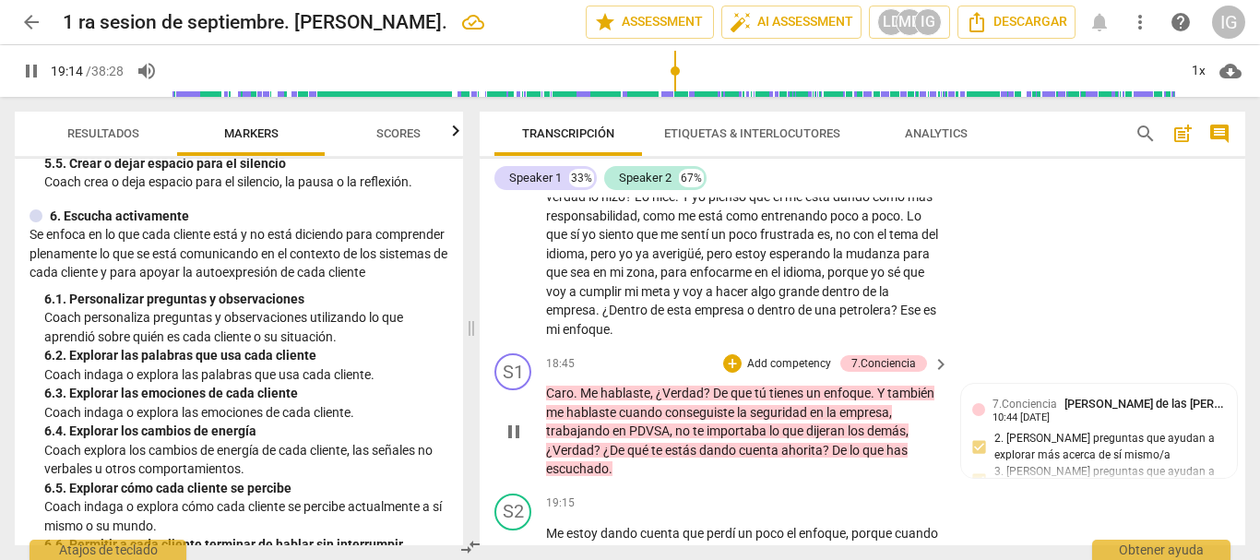
click at [775, 373] on p "Add competency" at bounding box center [789, 364] width 88 height 17
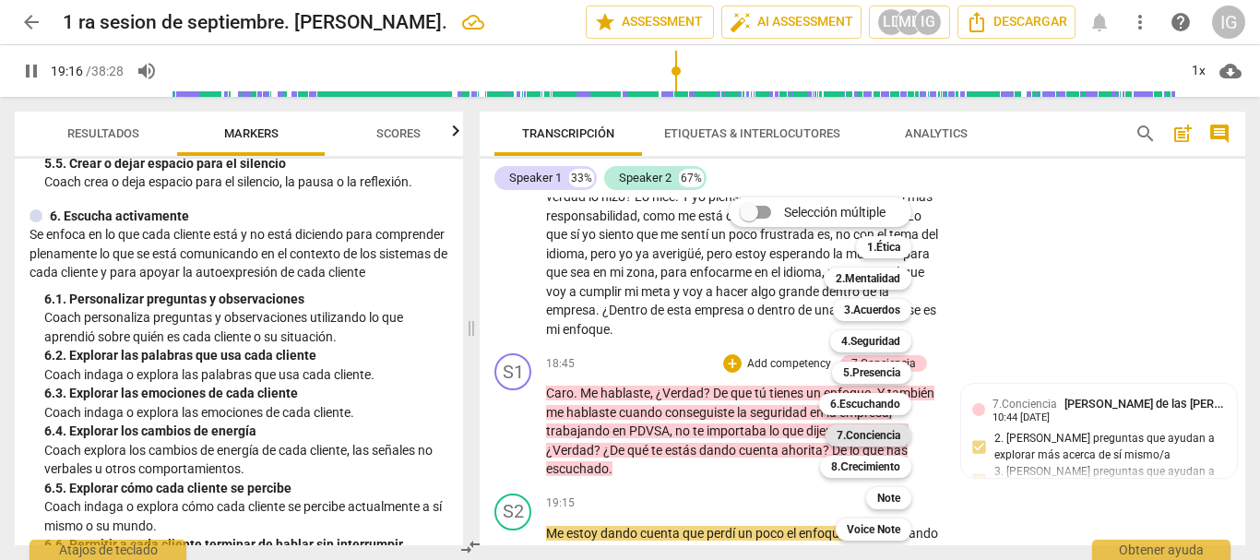
click at [889, 434] on b "7.Conciencia" at bounding box center [868, 435] width 64 height 22
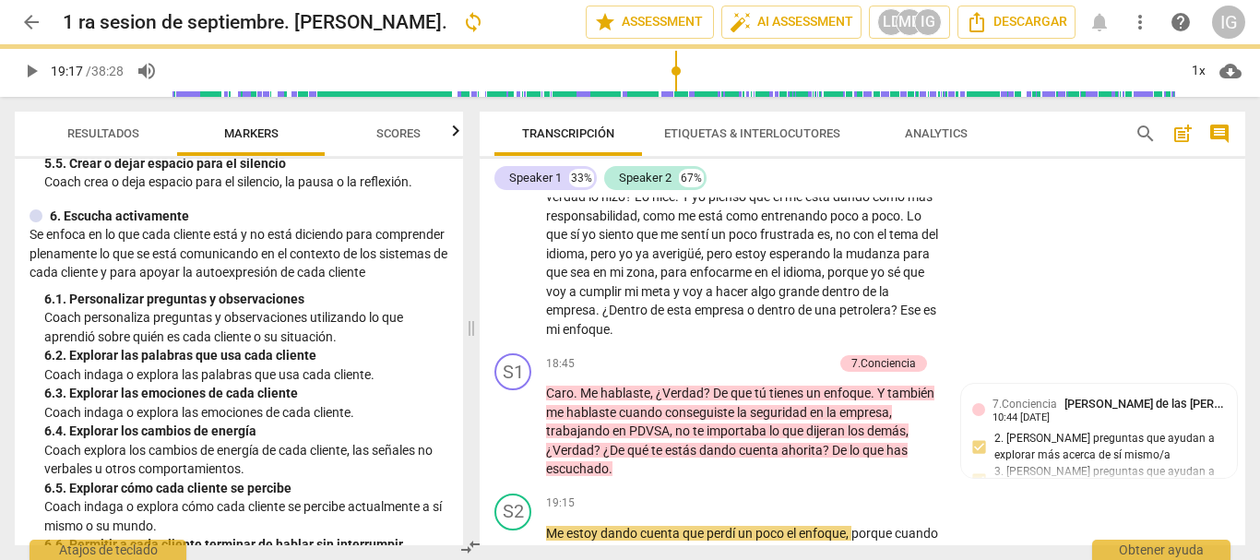
type input "1157"
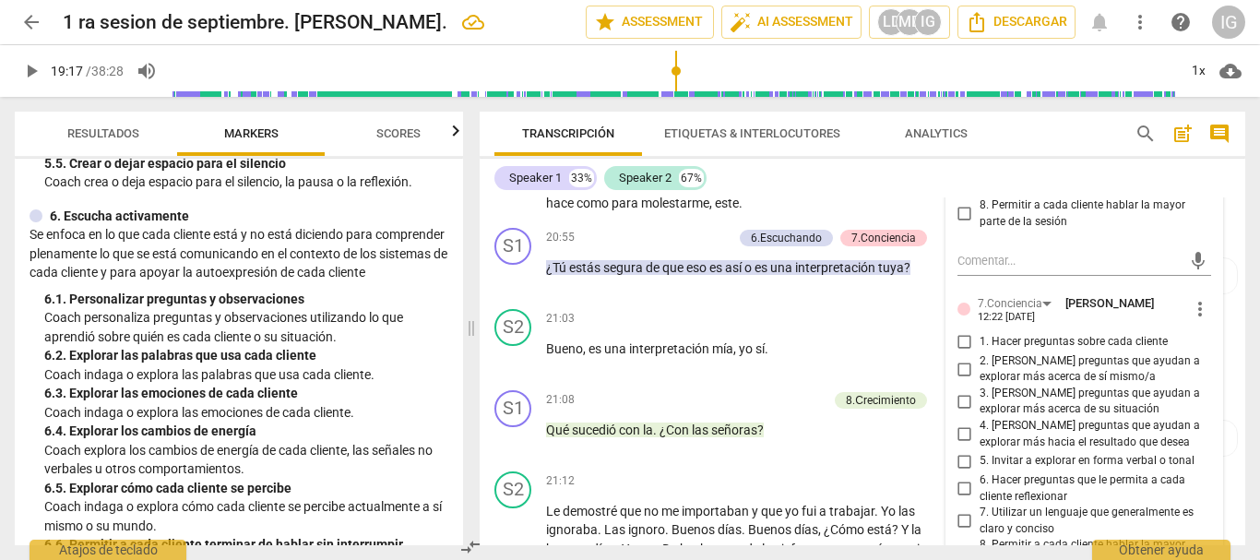
scroll to position [6967, 0]
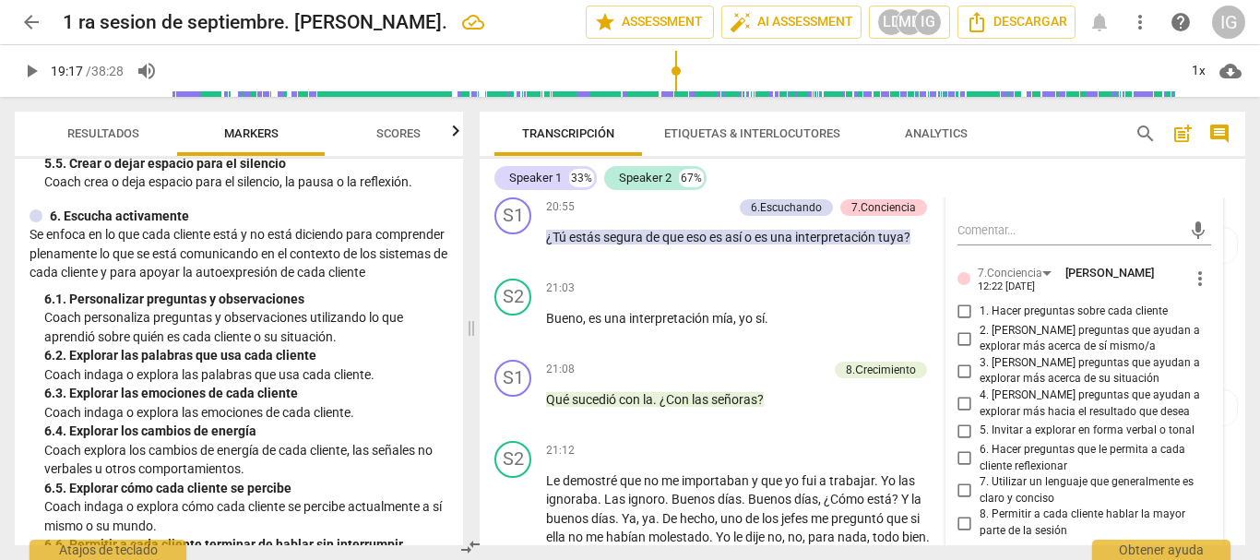
click at [955, 349] on input "2. [PERSON_NAME] preguntas que ayudan a explorar más acerca de sí mismo/a" at bounding box center [965, 338] width 30 height 22
checkbox input "true"
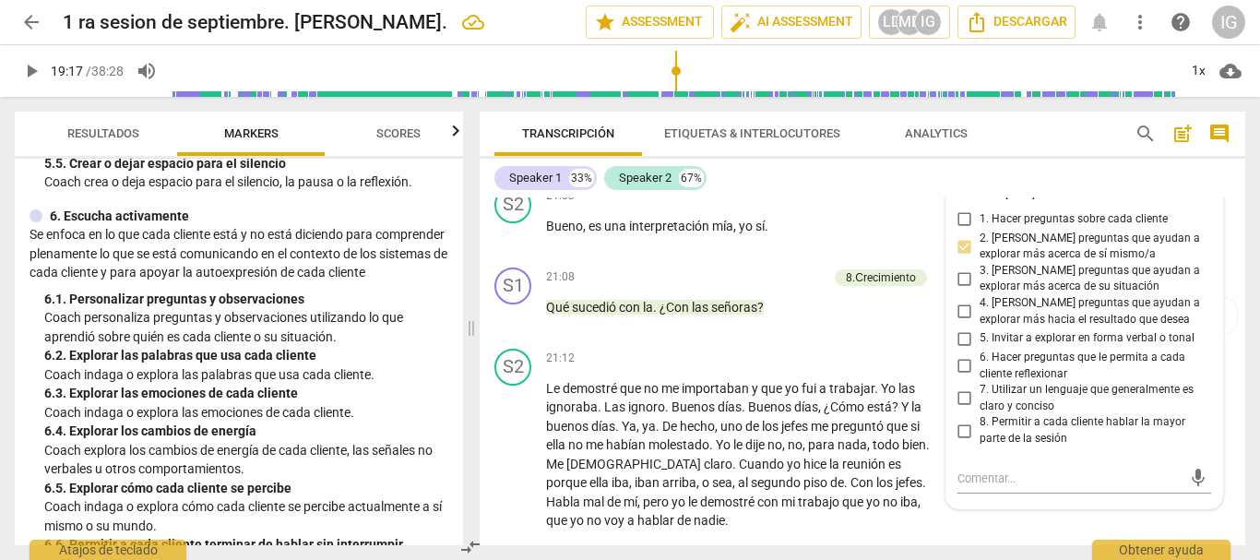
click at [960, 377] on input "6. Hacer preguntas que le permita a cada cliente reflexionar" at bounding box center [965, 366] width 30 height 22
checkbox input "true"
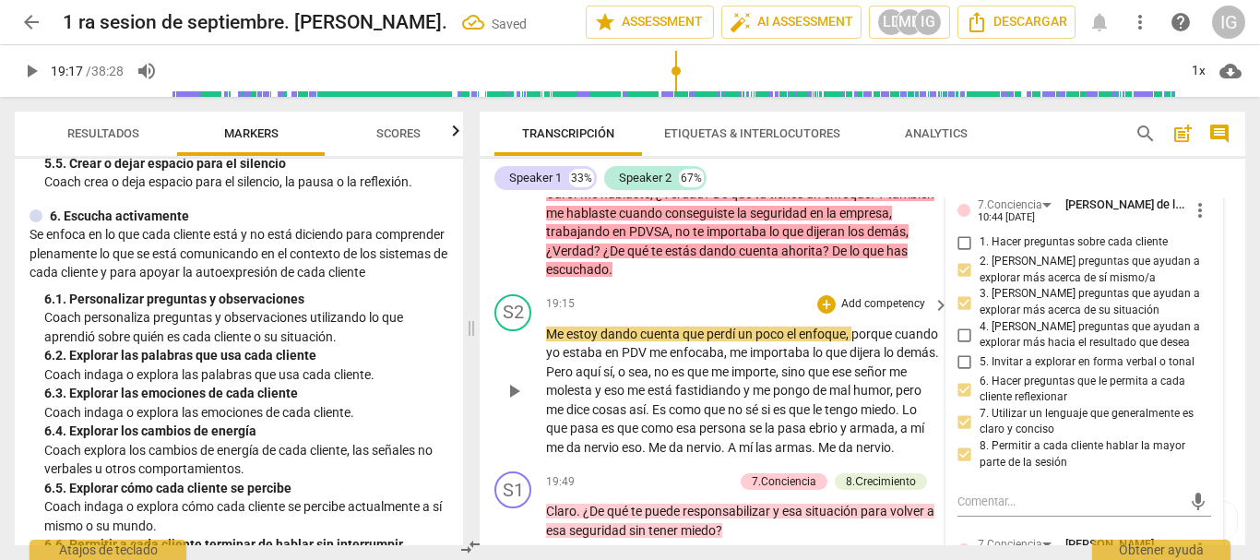
scroll to position [6322, 0]
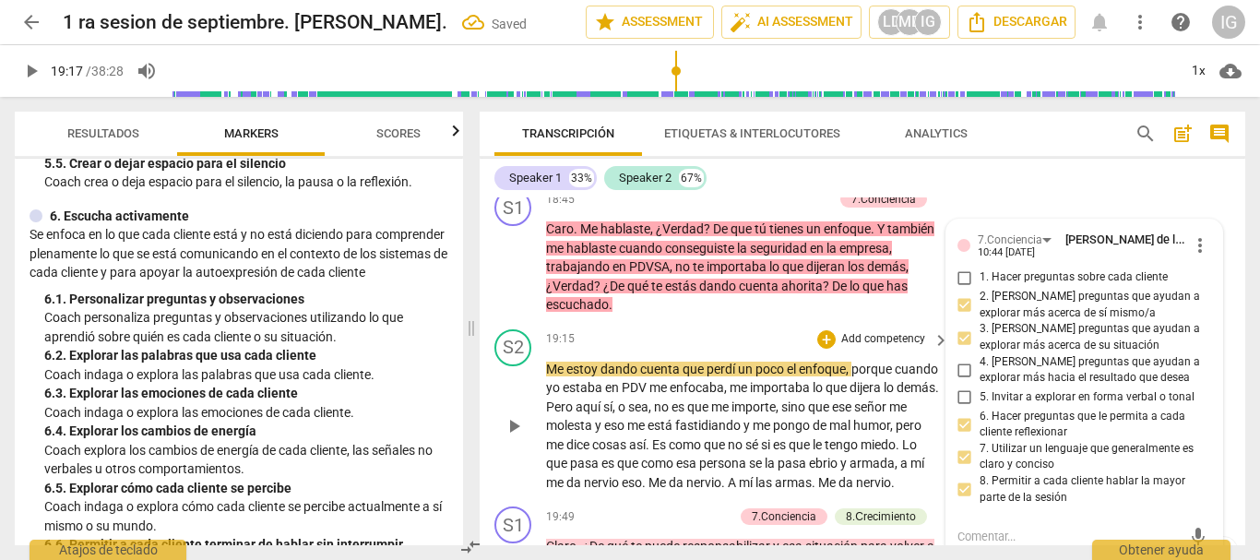
click at [515, 437] on span "play_arrow" at bounding box center [514, 426] width 22 height 22
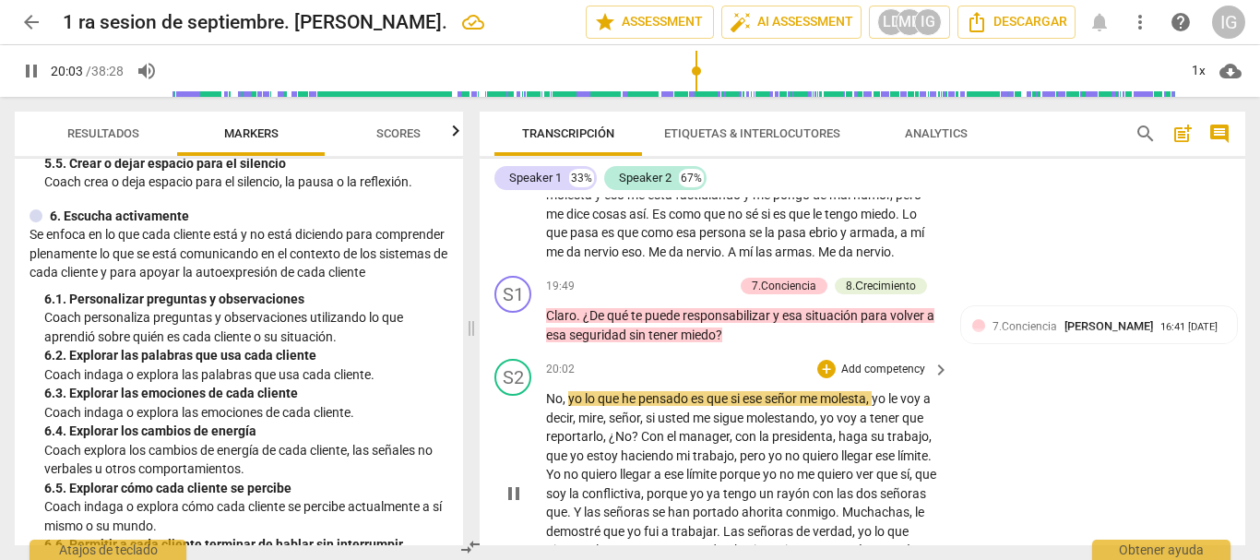
scroll to position [6506, 0]
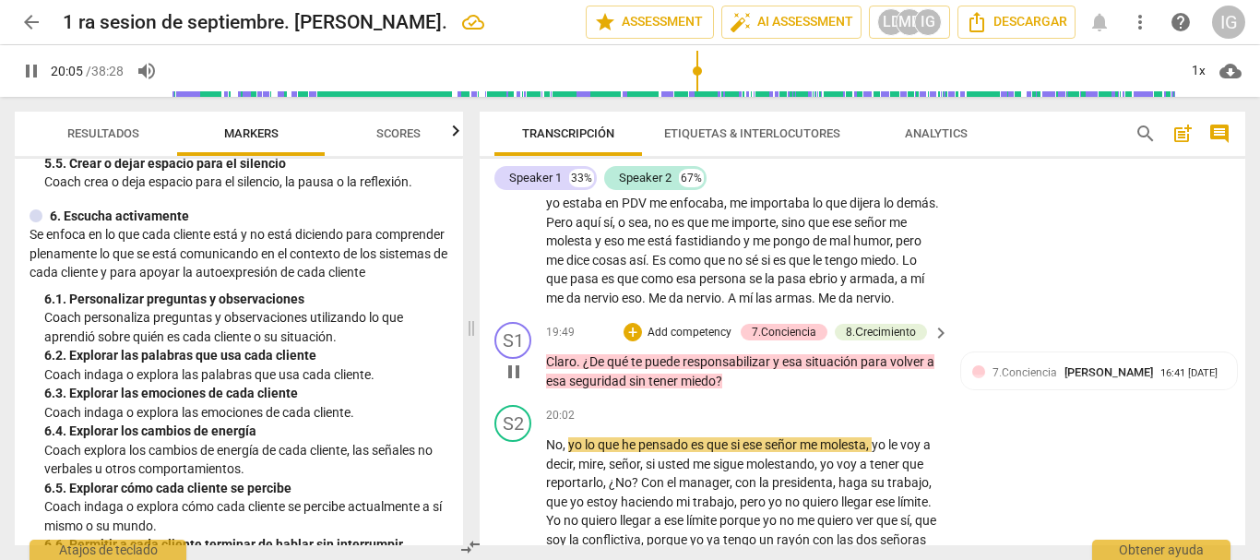
click at [513, 383] on span "pause" at bounding box center [514, 372] width 22 height 22
type input "1206"
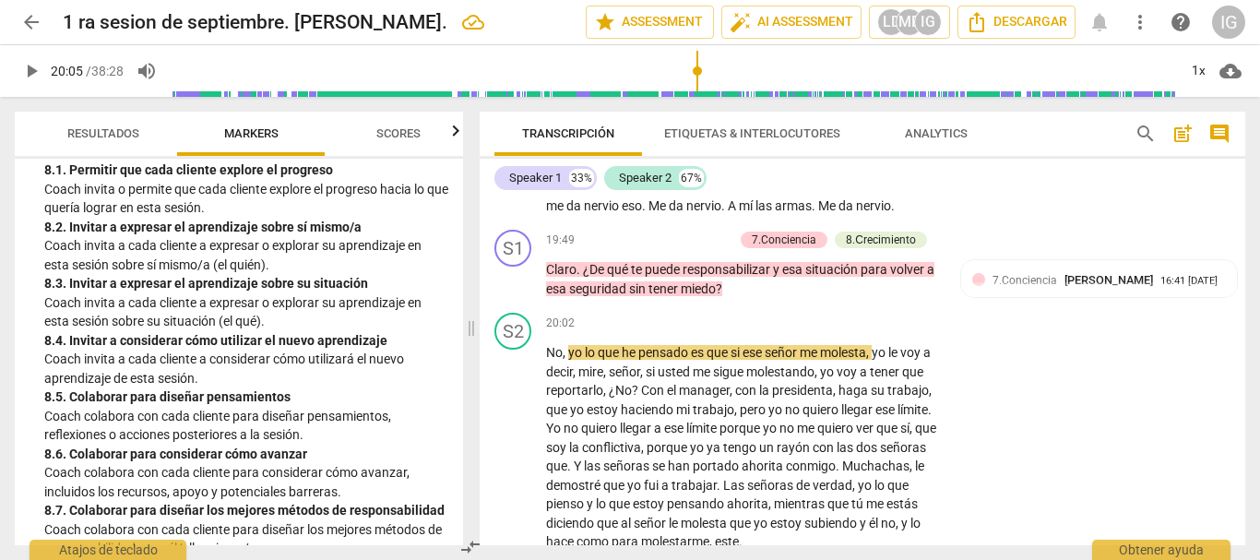
scroll to position [2397, 0]
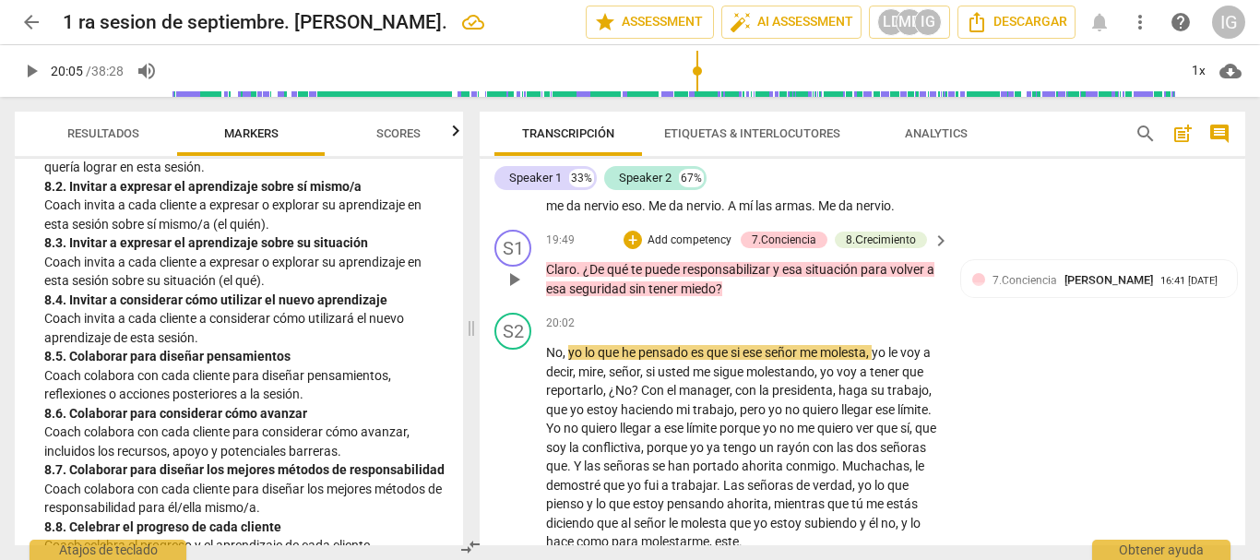
click at [701, 249] on p "Add competency" at bounding box center [689, 240] width 88 height 17
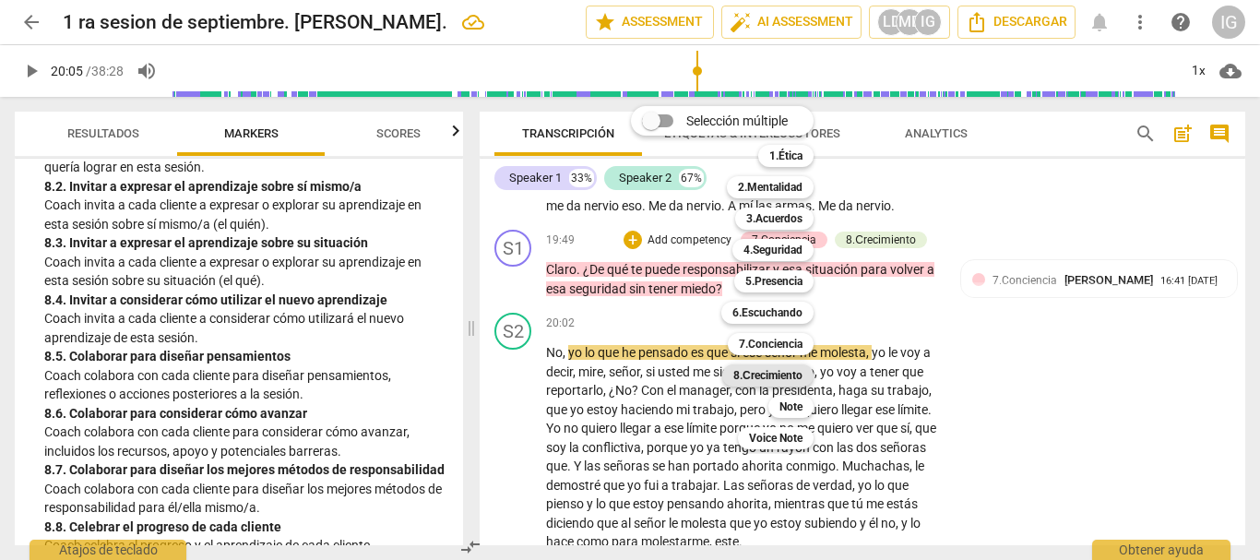
click at [779, 368] on b "8.Сrecimiento" at bounding box center [767, 375] width 69 height 22
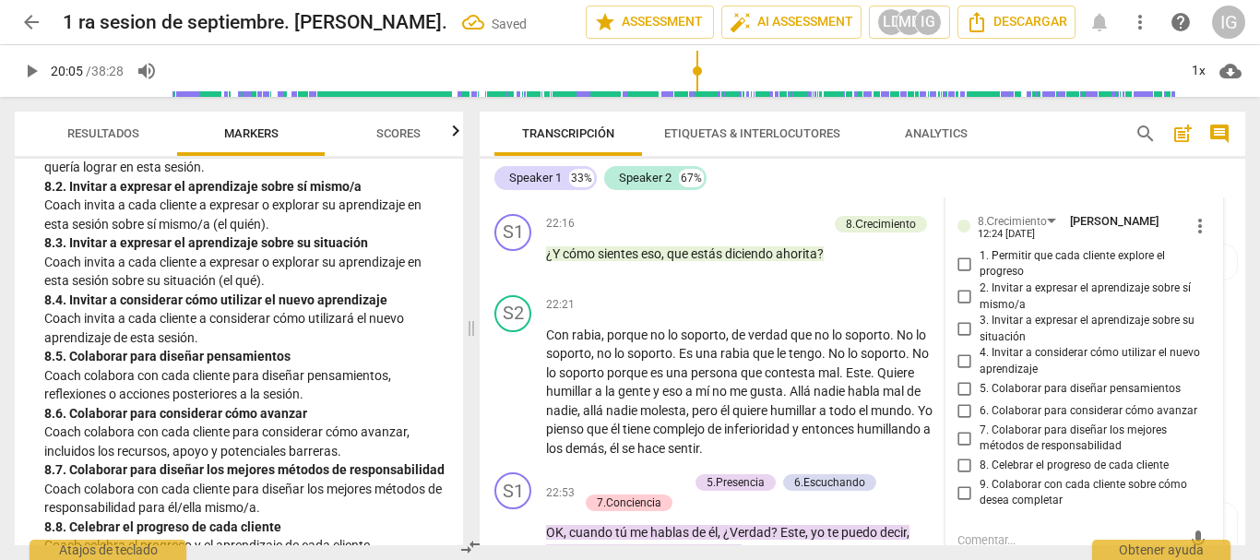
scroll to position [7765, 0]
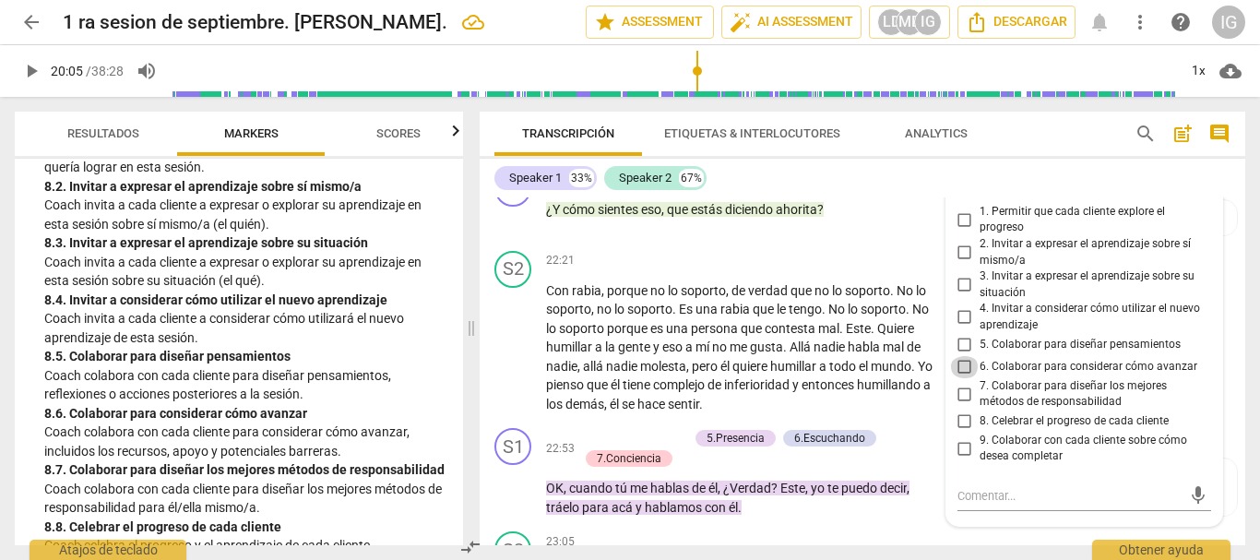
click at [964, 378] on input "6. Colaborar para considerar cómo avanzar" at bounding box center [965, 367] width 30 height 22
checkbox input "true"
click at [962, 356] on input "5. Colaborar para diseñar pensamientos" at bounding box center [965, 345] width 30 height 22
checkbox input "true"
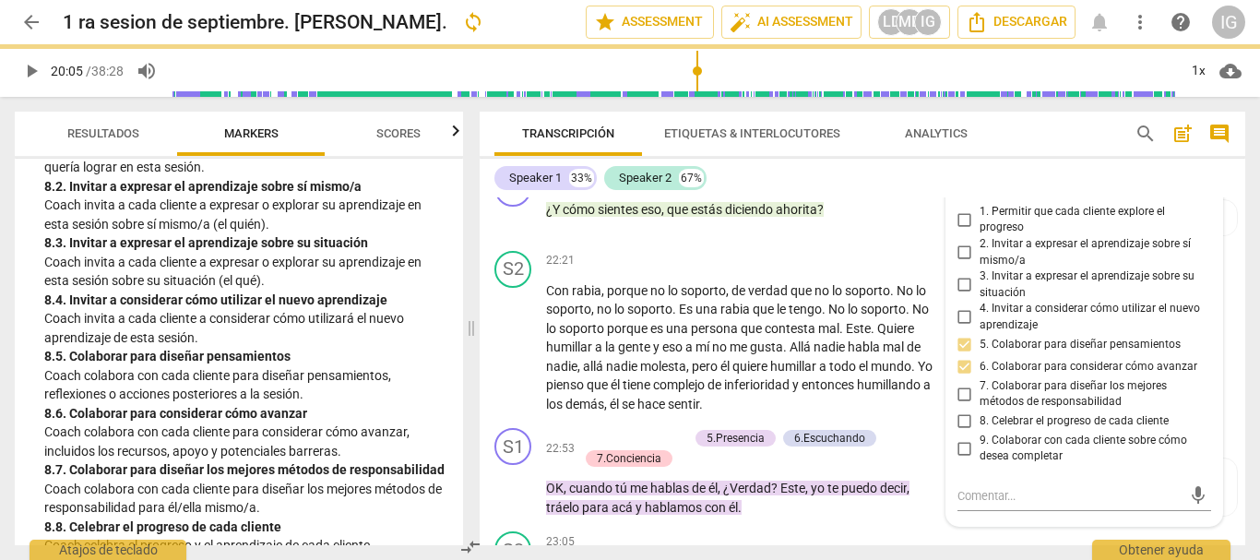
click at [962, 405] on input "7. Colaborar para diseñar los mejores métodos de responsabilidad" at bounding box center [965, 394] width 30 height 22
checkbox input "true"
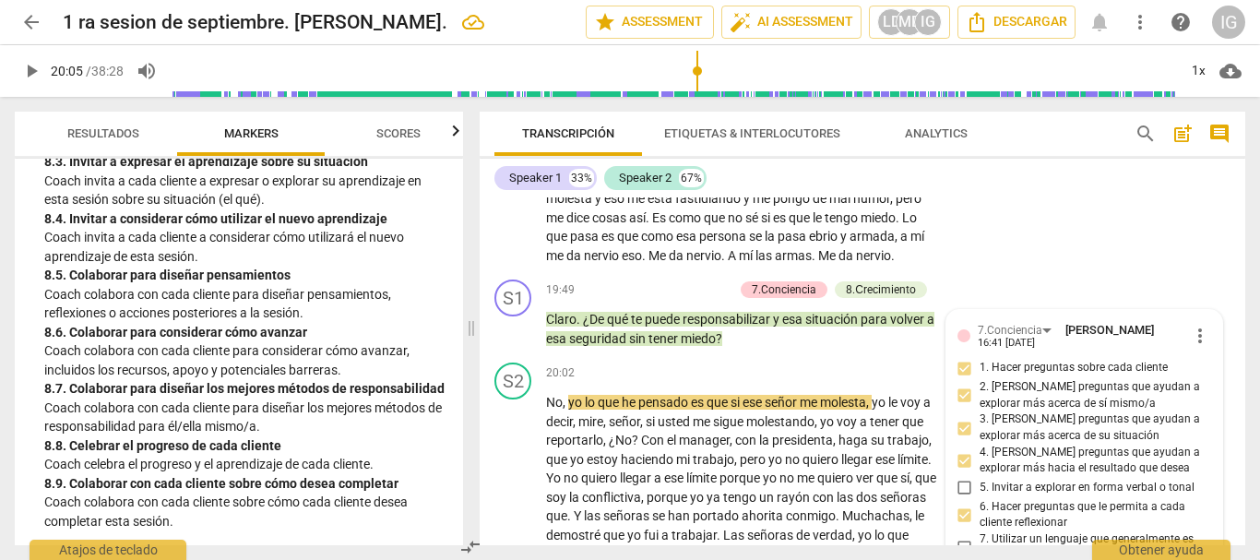
scroll to position [6566, 0]
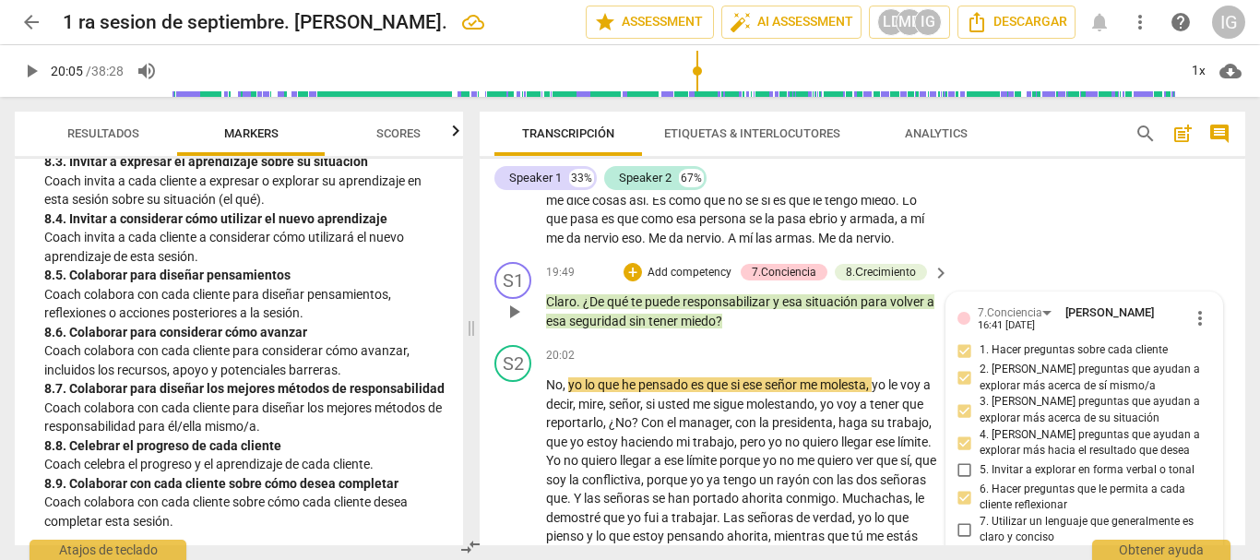
click at [515, 323] on span "play_arrow" at bounding box center [514, 312] width 22 height 22
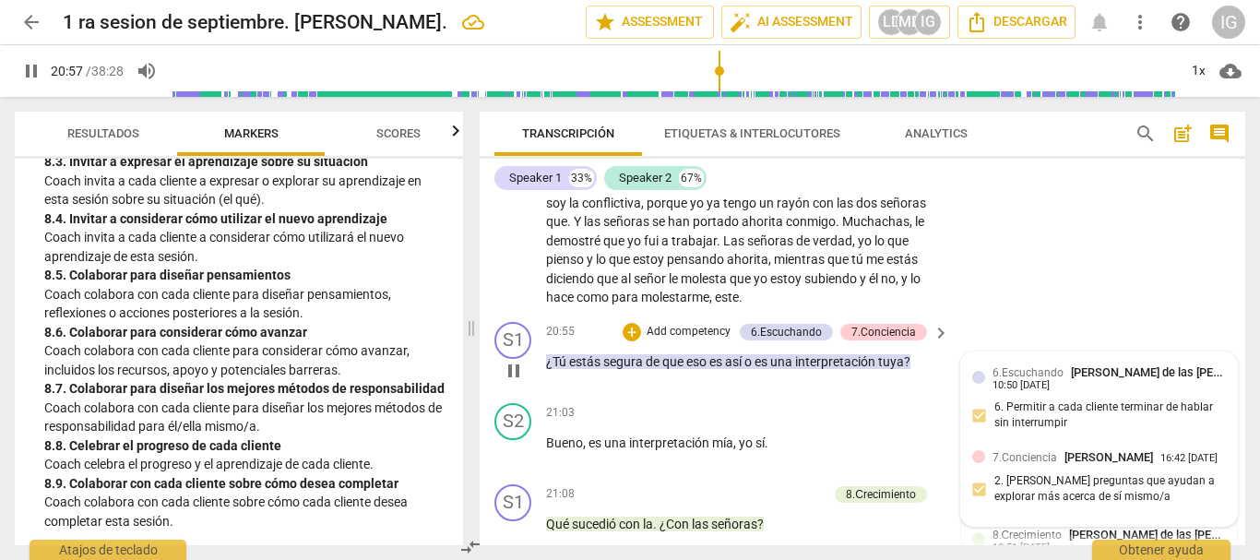
scroll to position [6935, 0]
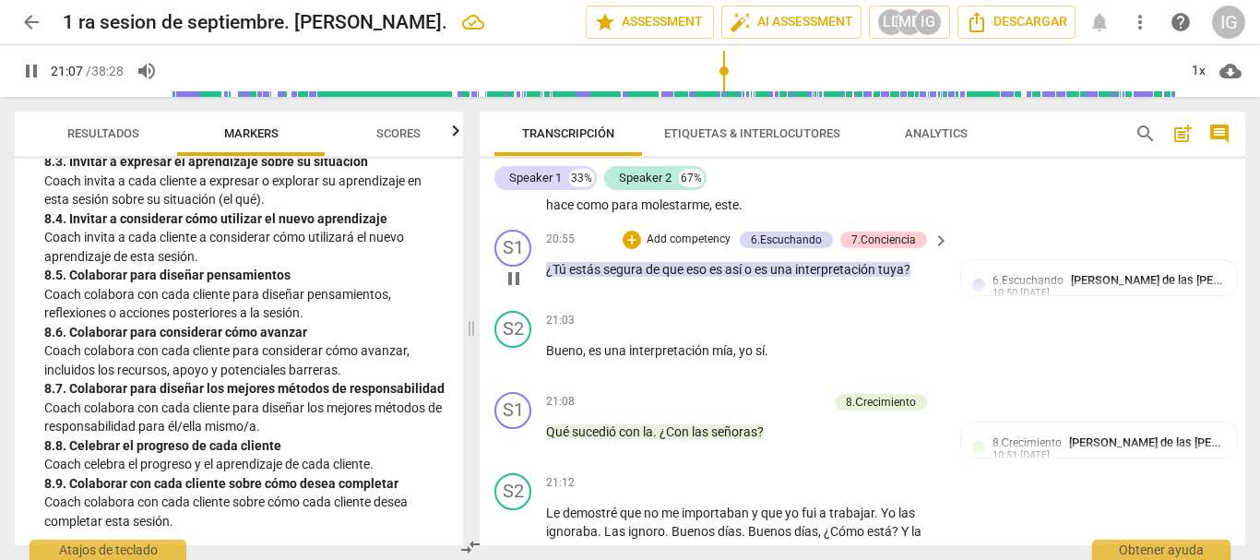
click at [669, 249] on div "+ Add competency" at bounding box center [677, 240] width 110 height 18
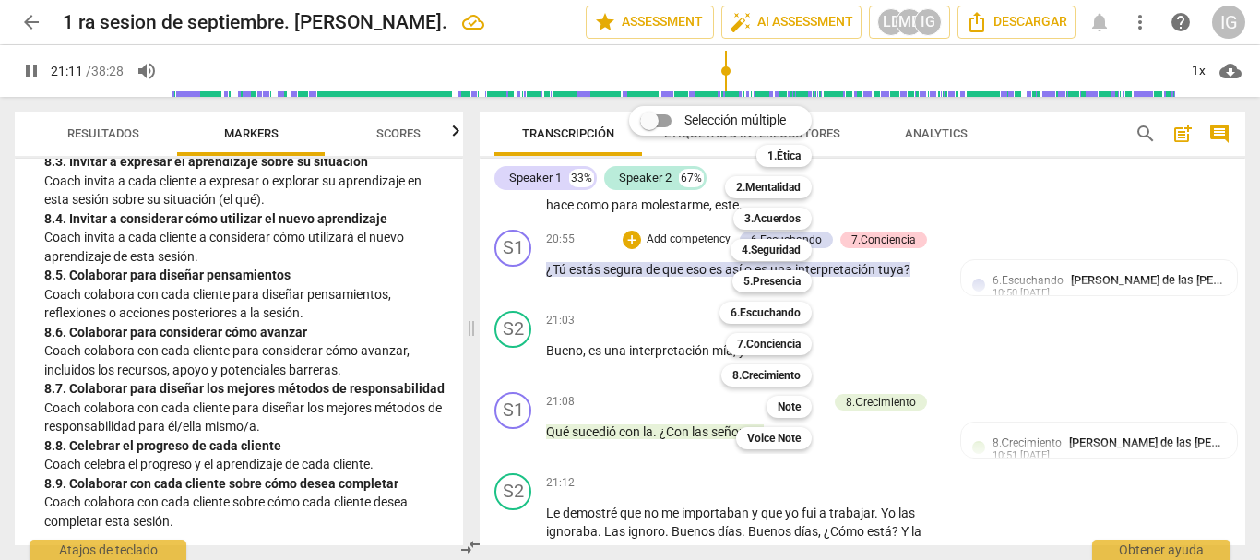
click at [513, 330] on div at bounding box center [630, 280] width 1260 height 560
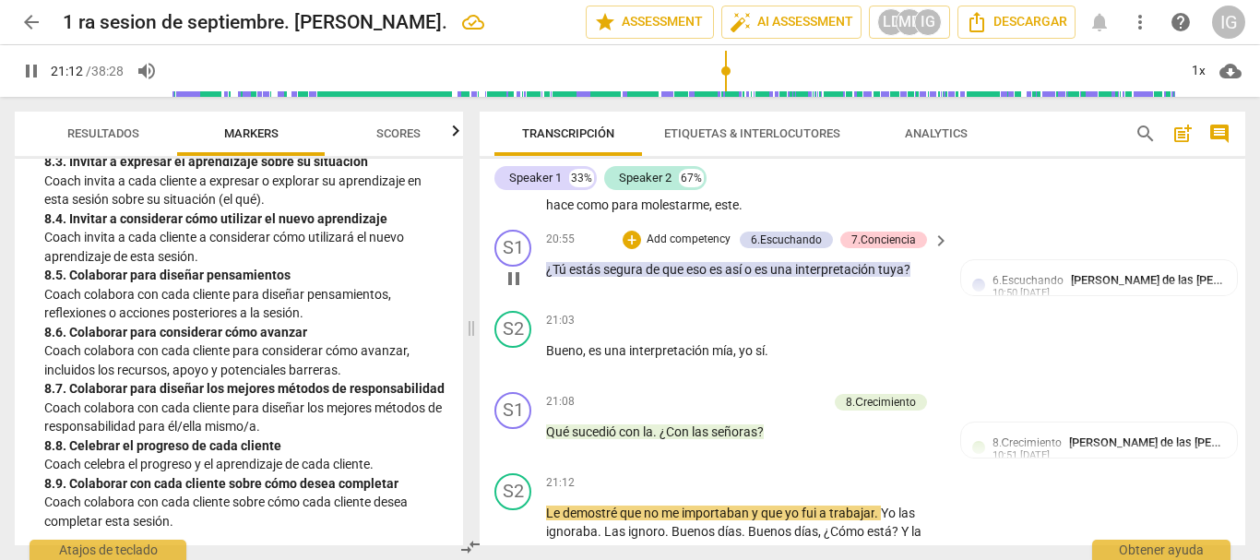
click at [525, 290] on span "pause" at bounding box center [514, 278] width 22 height 22
type input "1273"
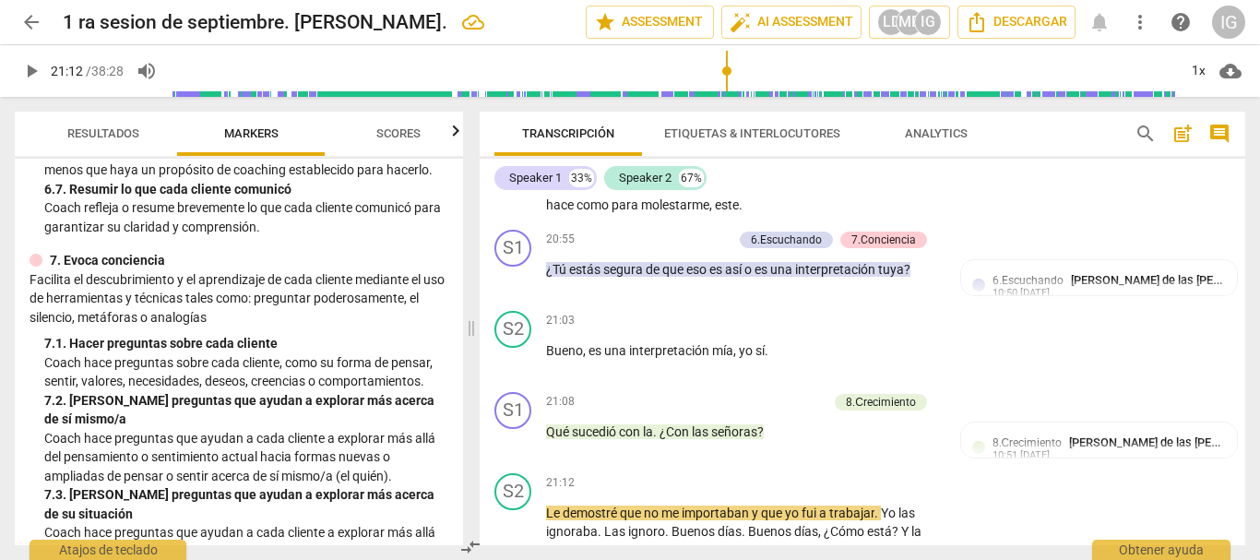
scroll to position [1502, 0]
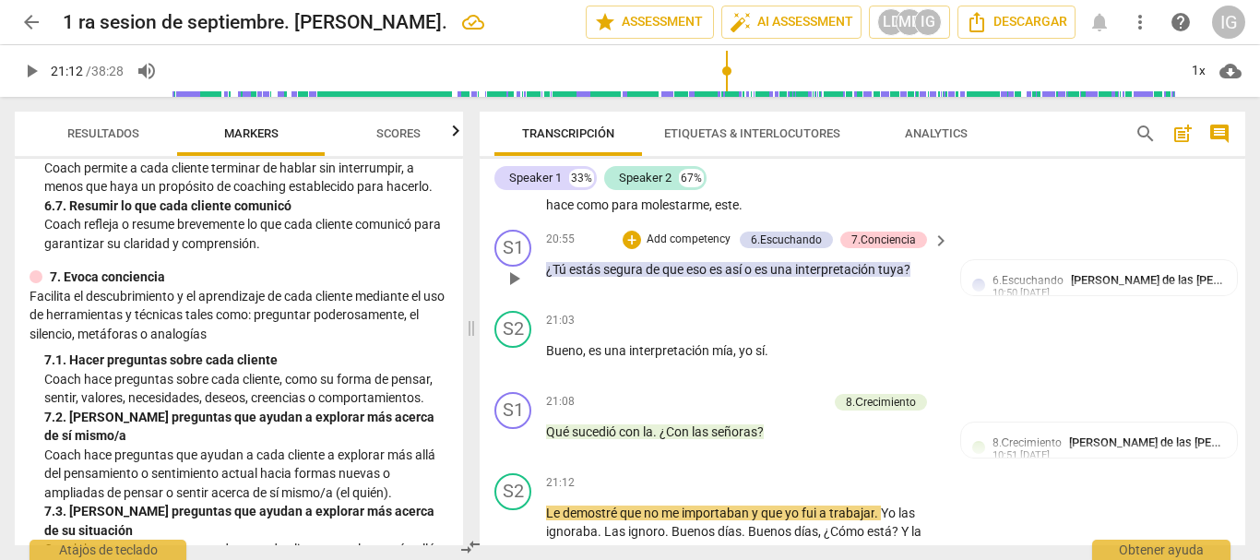
click at [691, 248] on p "Add competency" at bounding box center [689, 239] width 88 height 17
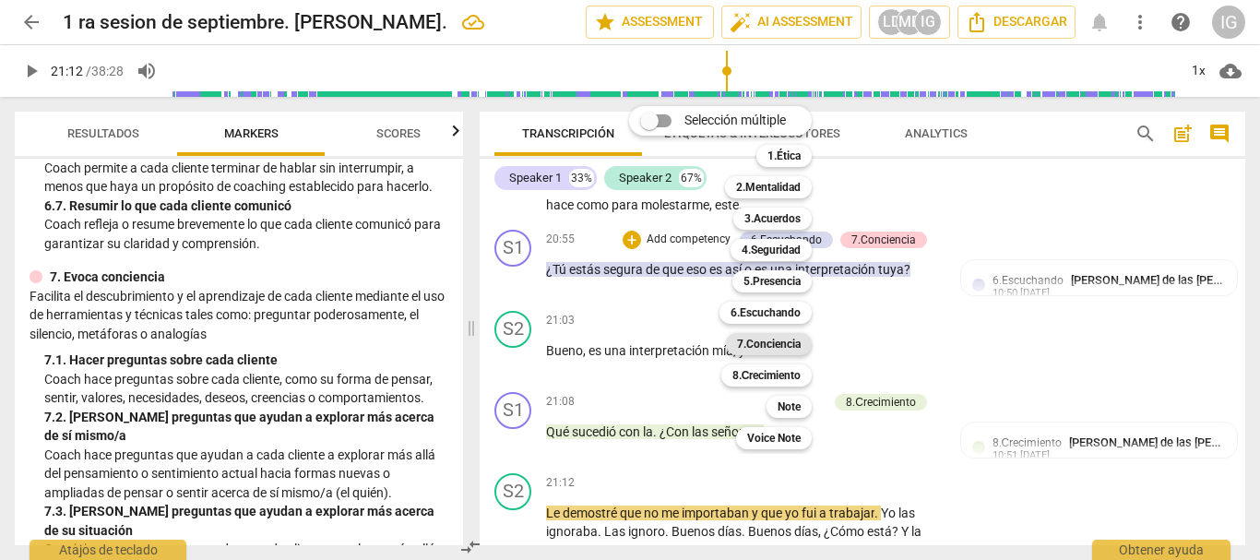
click at [779, 348] on b "7.Conciencia" at bounding box center [769, 344] width 64 height 22
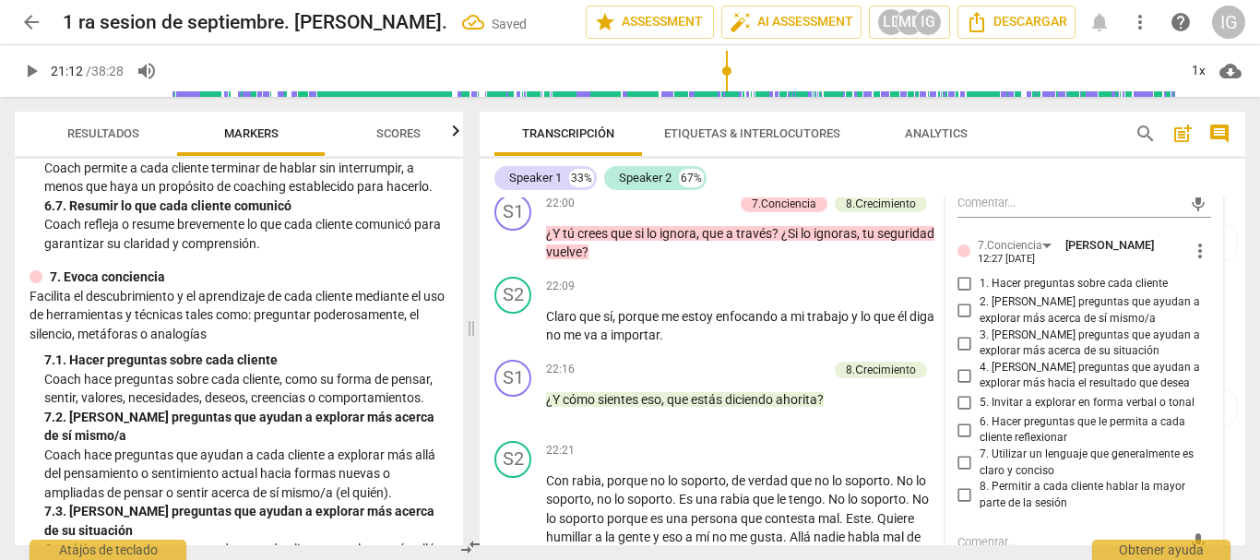
scroll to position [7583, 0]
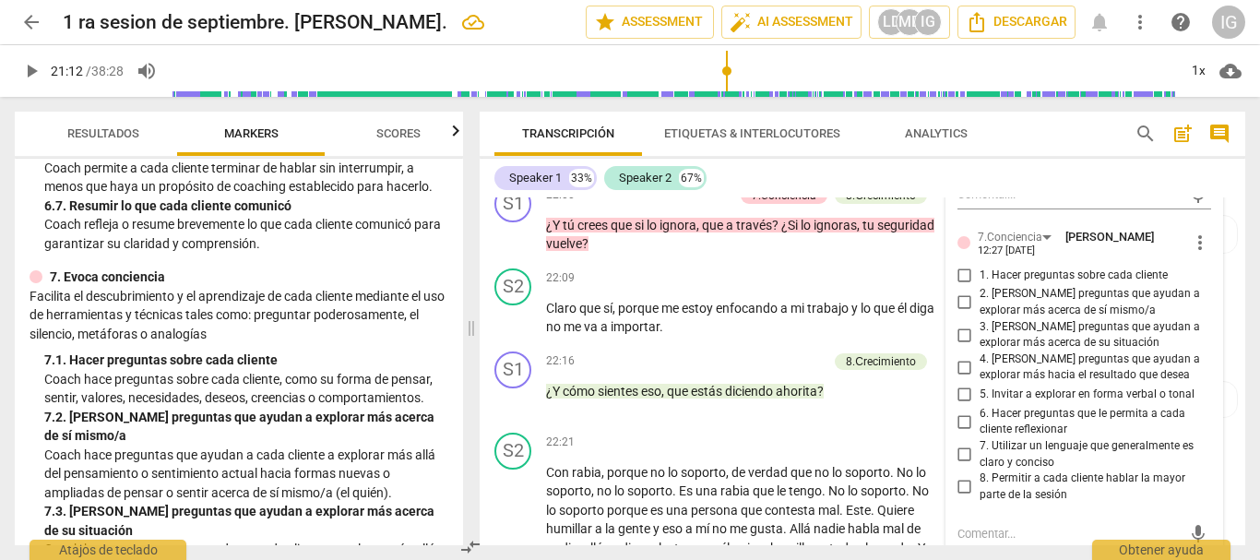
click at [964, 286] on input "1. Hacer preguntas sobre cada cliente" at bounding box center [965, 275] width 30 height 22
checkbox input "true"
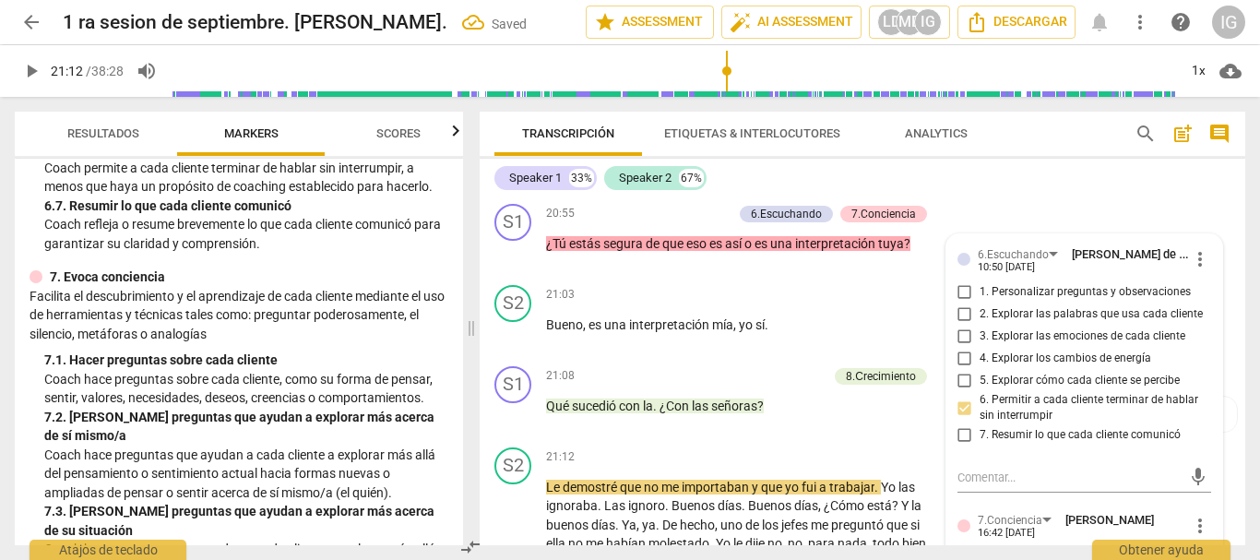
scroll to position [6938, 0]
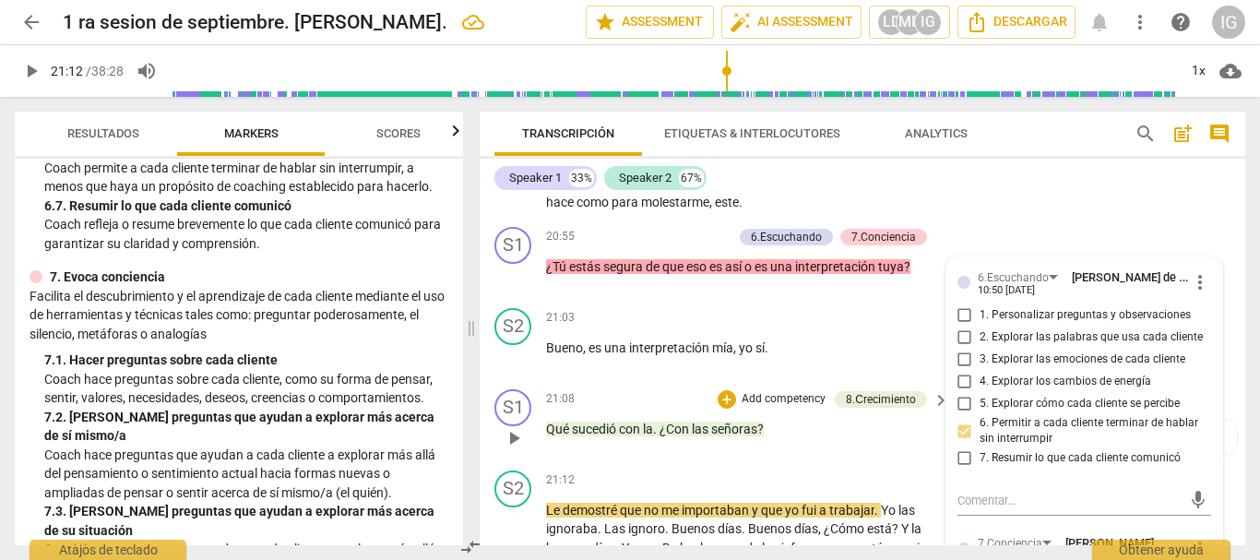
click at [523, 449] on span "play_arrow" at bounding box center [514, 438] width 22 height 22
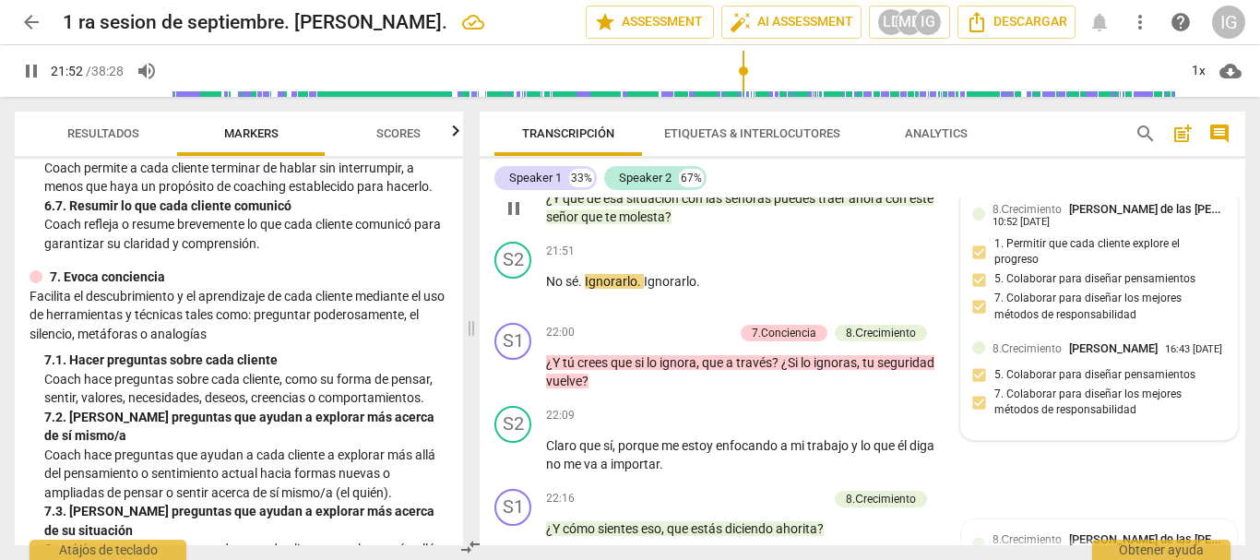
scroll to position [7307, 0]
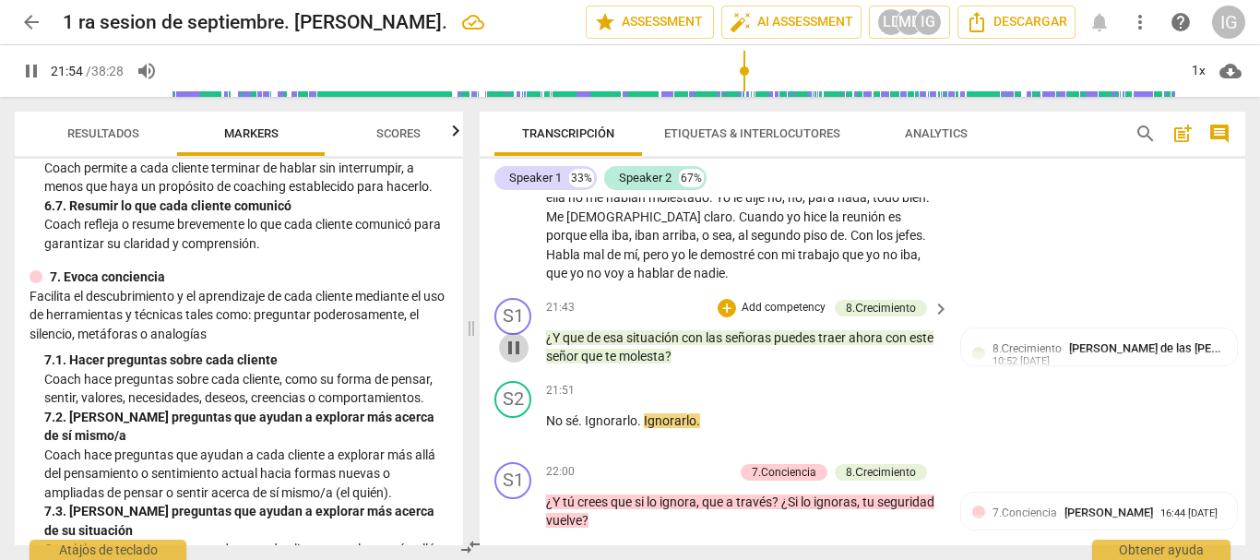
click at [511, 359] on span "pause" at bounding box center [514, 348] width 22 height 22
type input "1315"
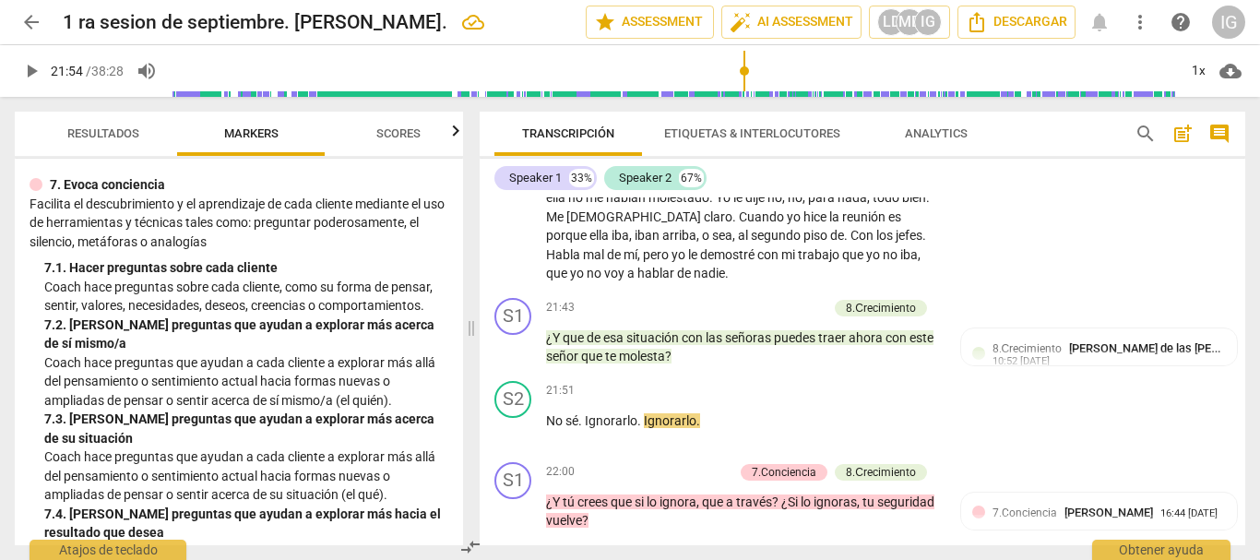
scroll to position [1687, 0]
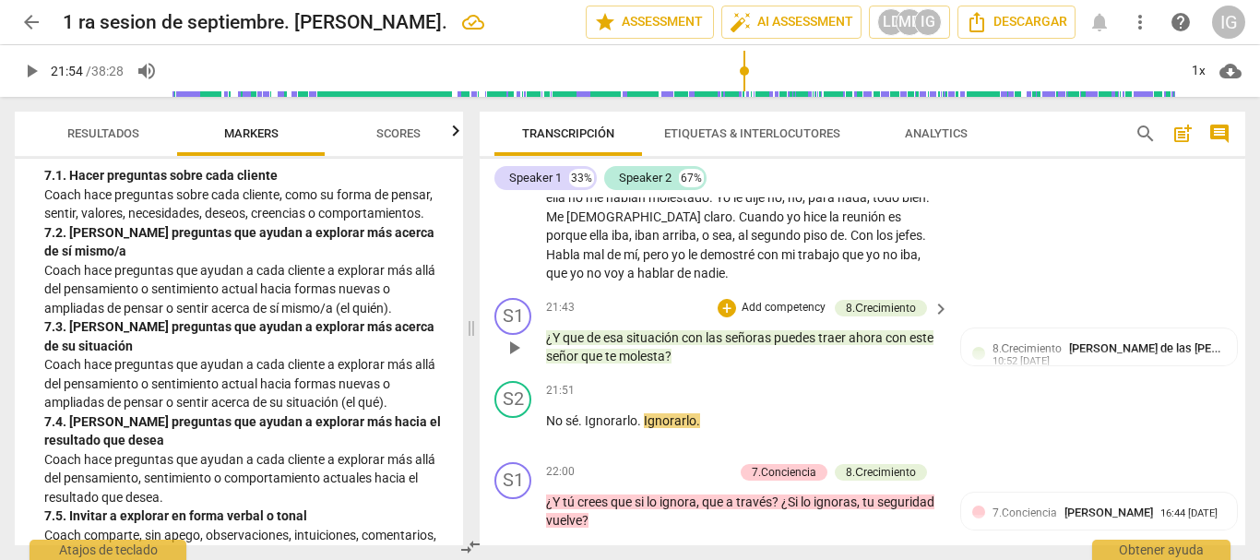
click at [776, 316] on p "Add competency" at bounding box center [784, 308] width 88 height 17
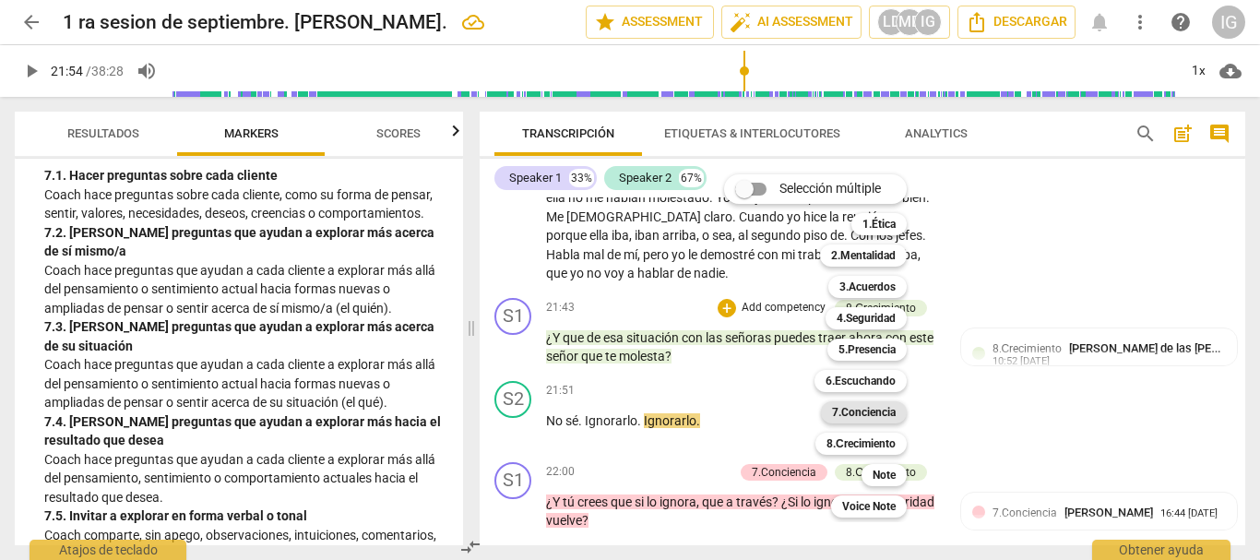
click at [884, 408] on b "7.Conciencia" at bounding box center [864, 412] width 64 height 22
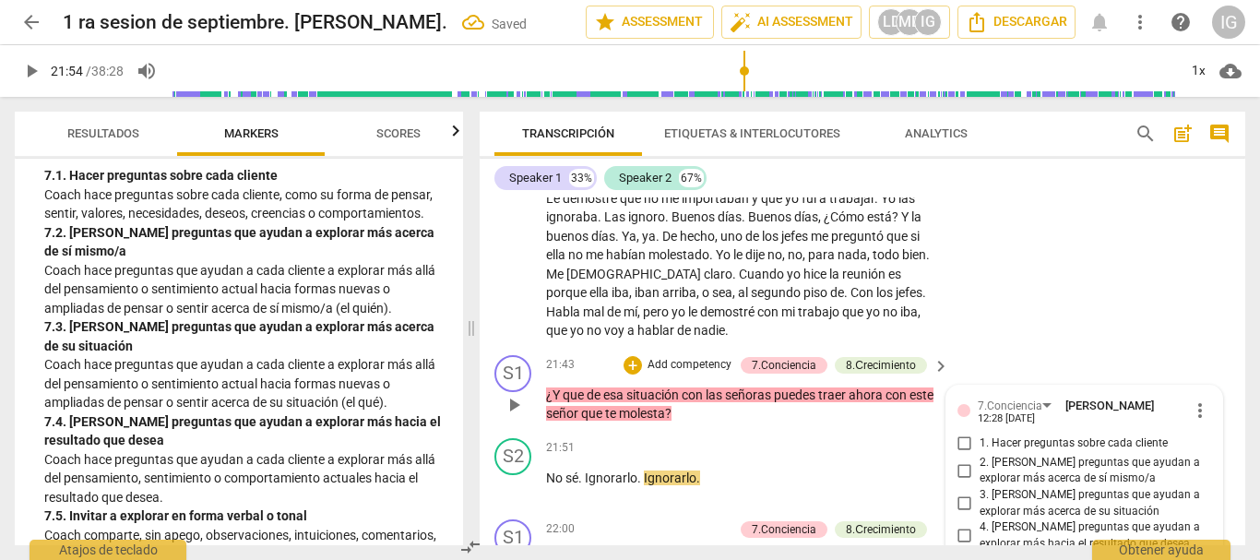
scroll to position [7342, 0]
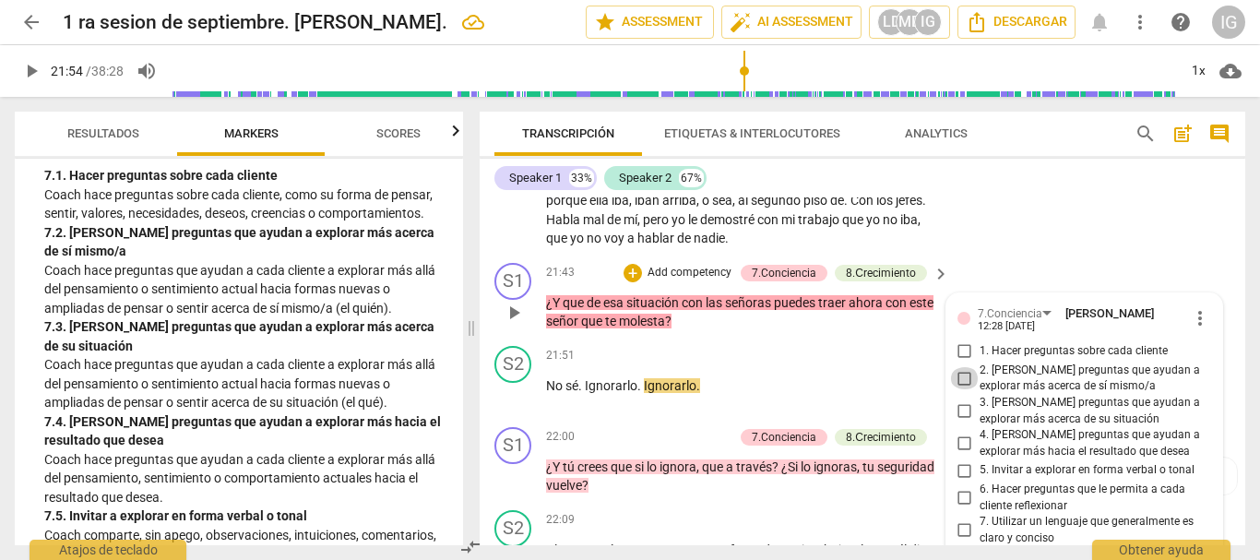
click at [964, 389] on input "2. [PERSON_NAME] preguntas que ayudan a explorar más acerca de sí mismo/a" at bounding box center [965, 378] width 30 height 22
checkbox input "true"
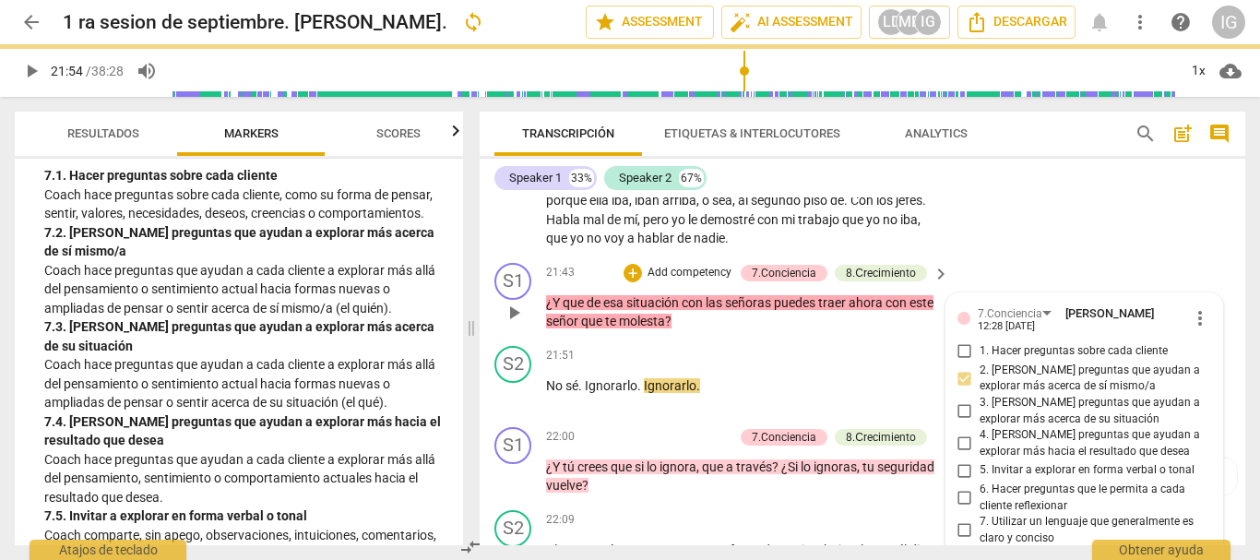
click at [965, 362] on input "1. Hacer preguntas sobre cada cliente" at bounding box center [965, 351] width 30 height 22
checkbox input "true"
click at [965, 422] on input "3. [PERSON_NAME] preguntas que ayudan a explorar más acerca de su situación" at bounding box center [965, 411] width 30 height 22
checkbox input "true"
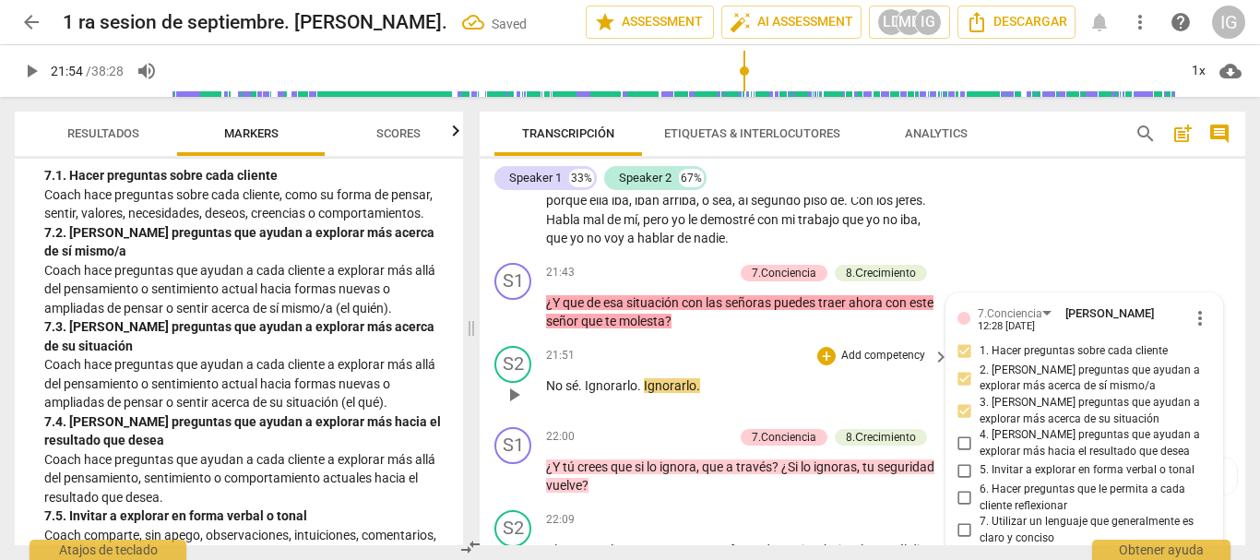
click at [515, 406] on span "play_arrow" at bounding box center [514, 395] width 22 height 22
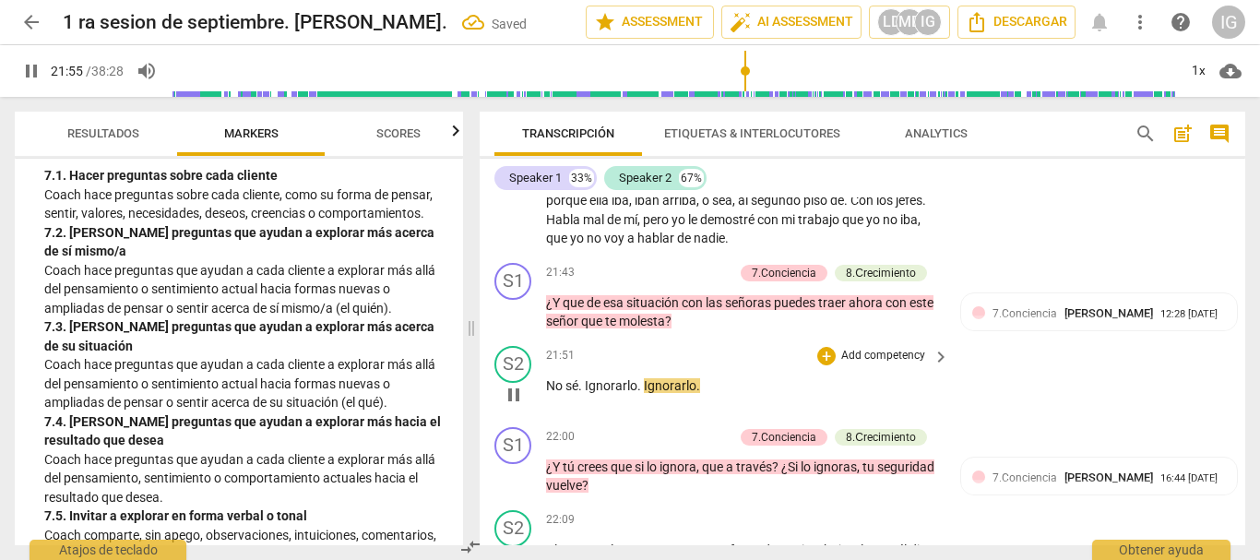
scroll to position [7526, 0]
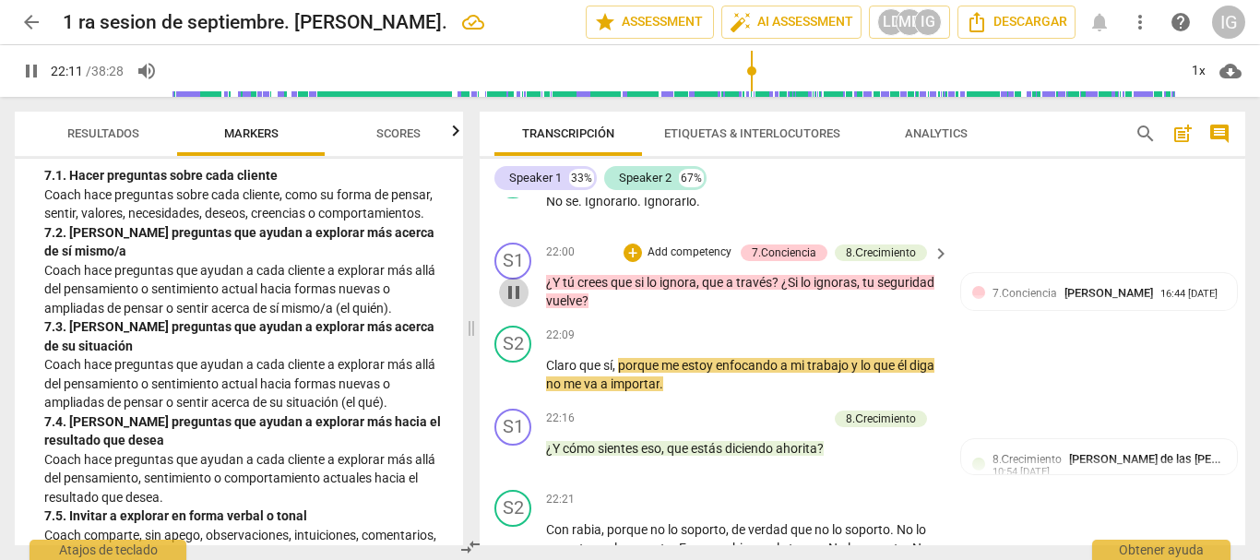
click at [509, 303] on span "pause" at bounding box center [514, 292] width 22 height 22
type input "1332"
click at [707, 261] on p "Add competency" at bounding box center [689, 252] width 88 height 17
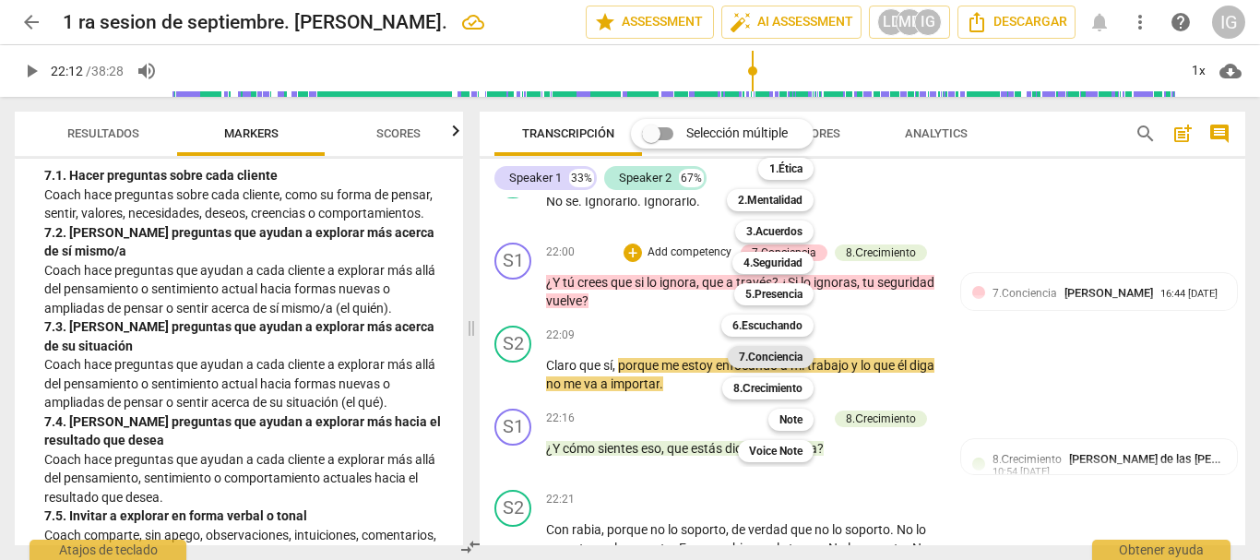
click at [779, 358] on b "7.Conciencia" at bounding box center [771, 357] width 64 height 22
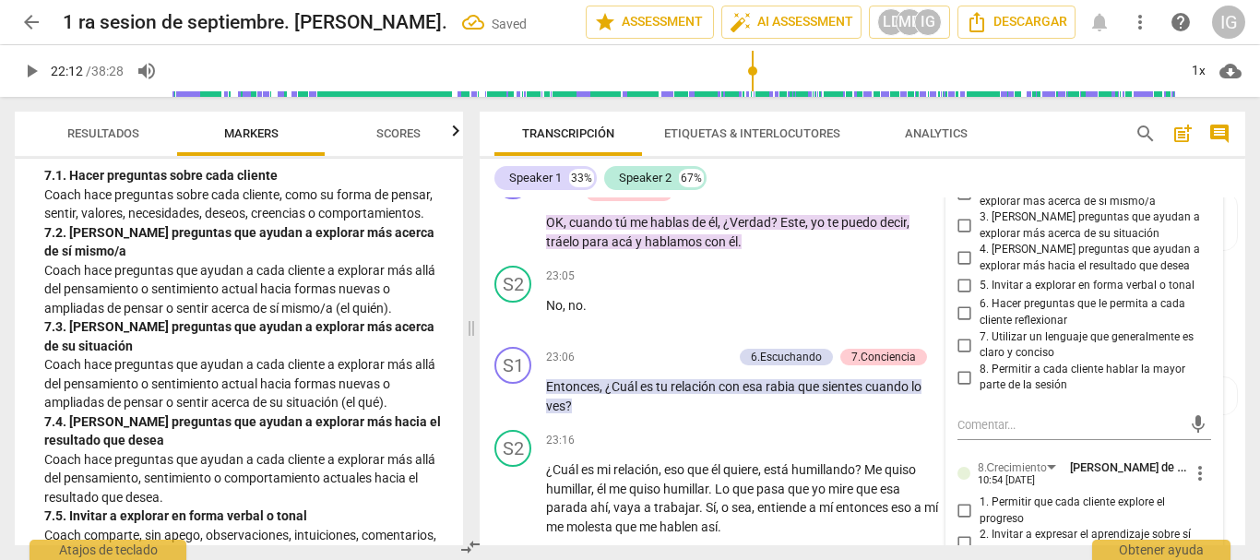
scroll to position [8059, 0]
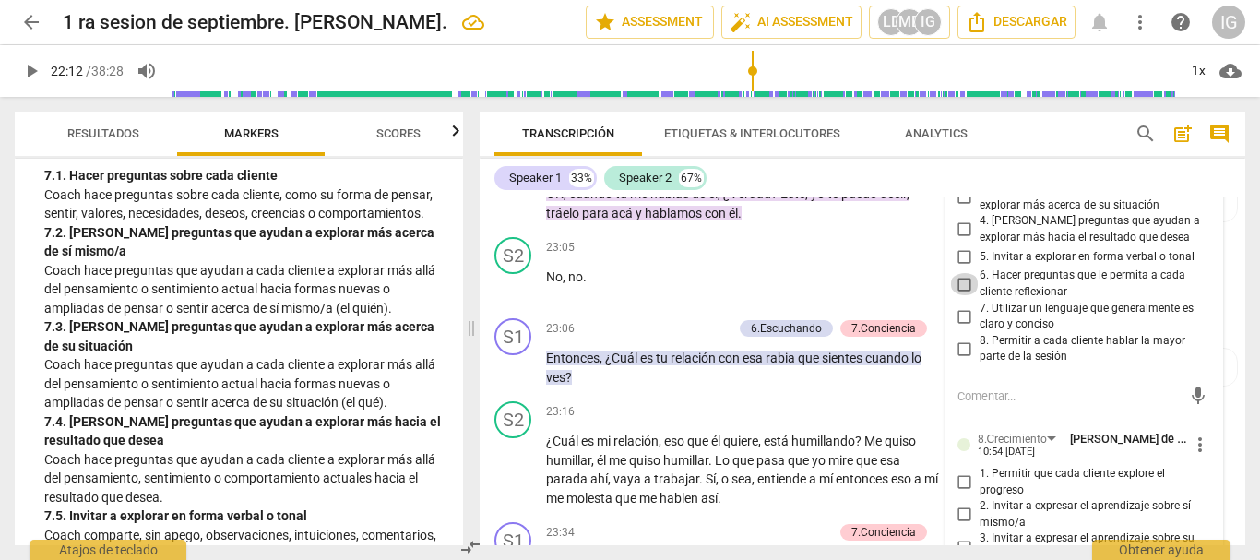
click at [962, 295] on input "6. Hacer preguntas que le permita a cada cliente reflexionar" at bounding box center [965, 284] width 30 height 22
checkbox input "true"
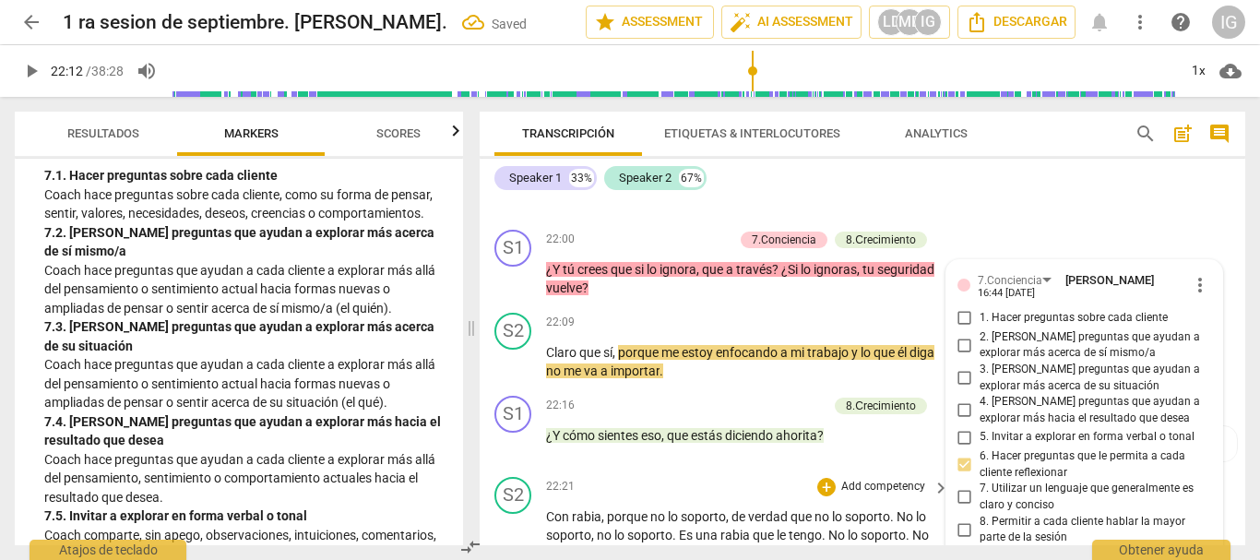
scroll to position [7506, 0]
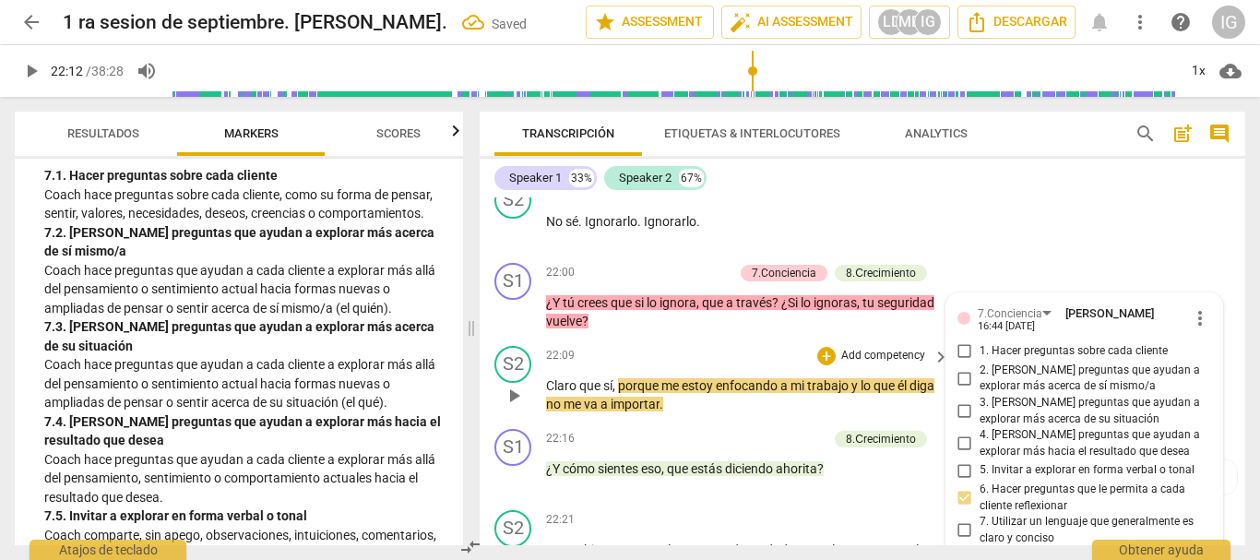
click at [518, 407] on span "play_arrow" at bounding box center [514, 396] width 22 height 22
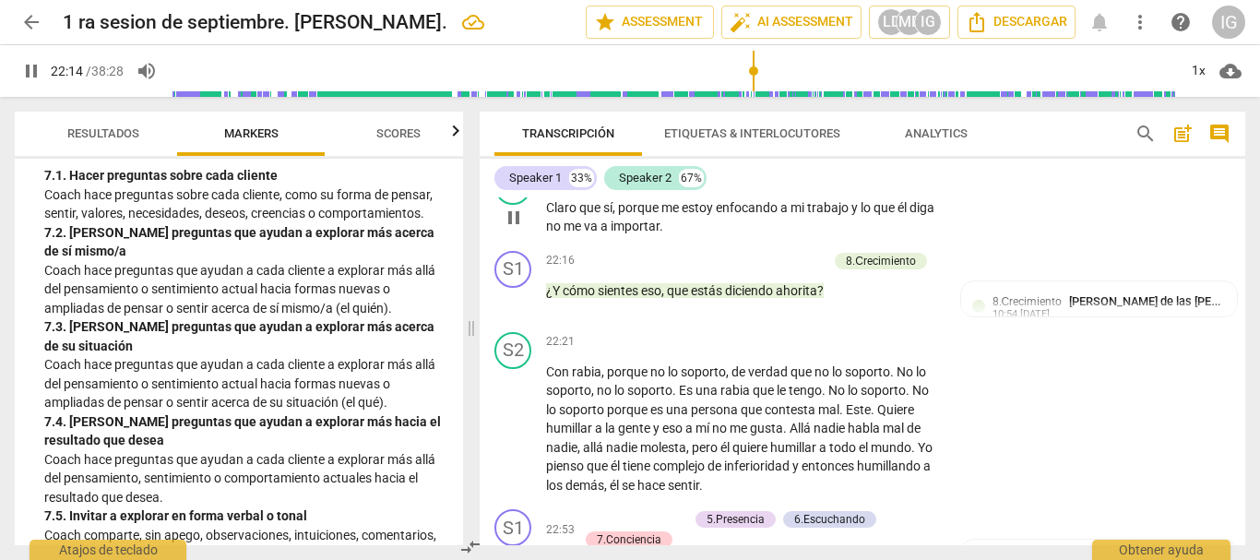
scroll to position [7690, 0]
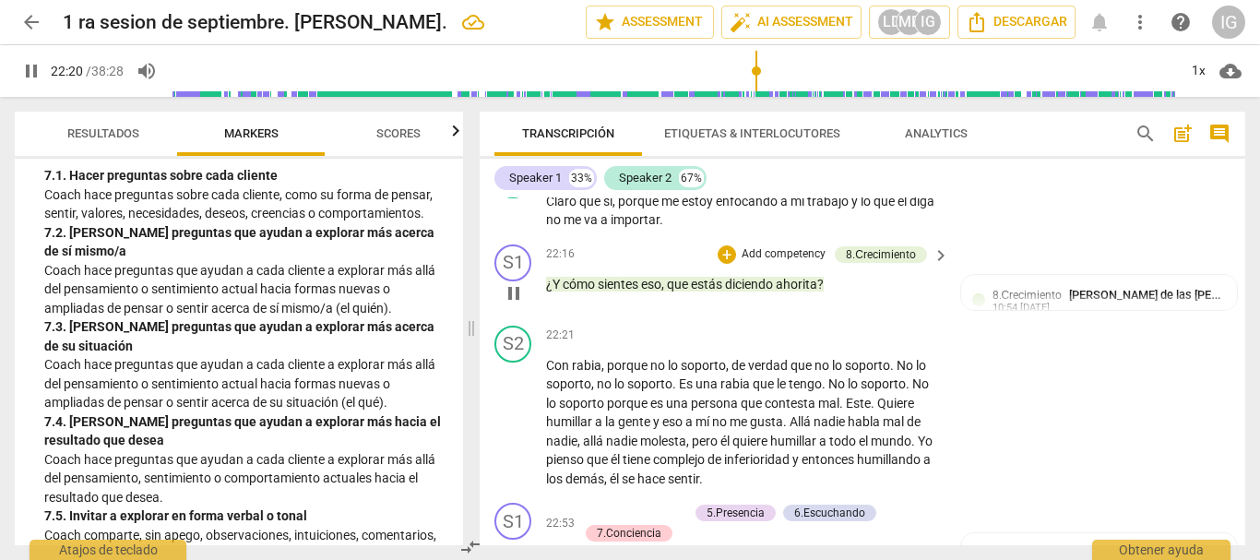
click at [509, 304] on span "pause" at bounding box center [514, 293] width 22 height 22
type input "1342"
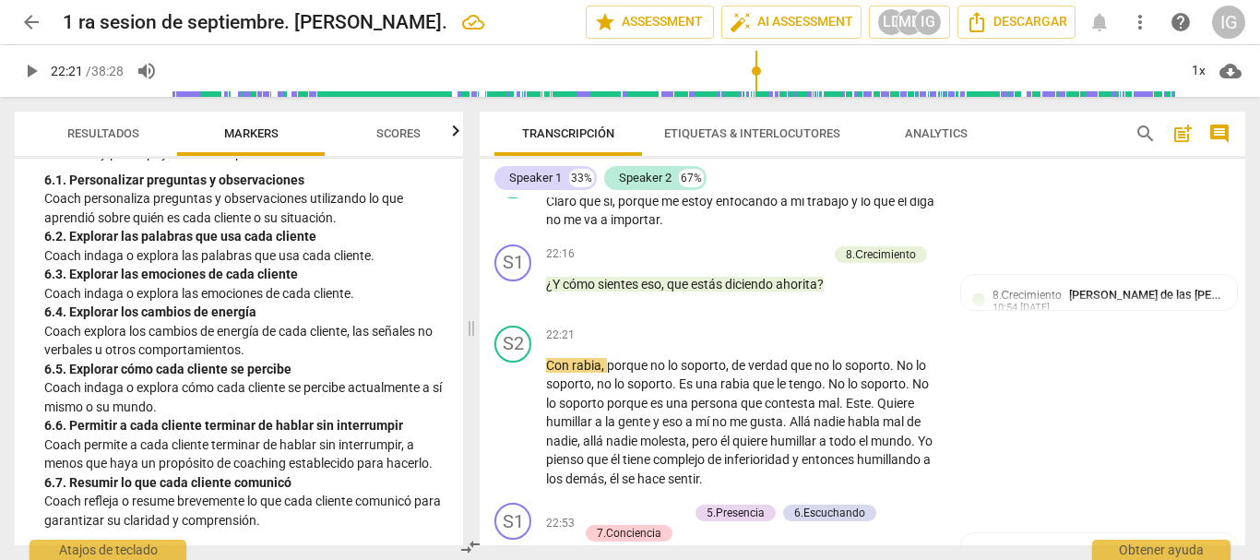
scroll to position [1133, 0]
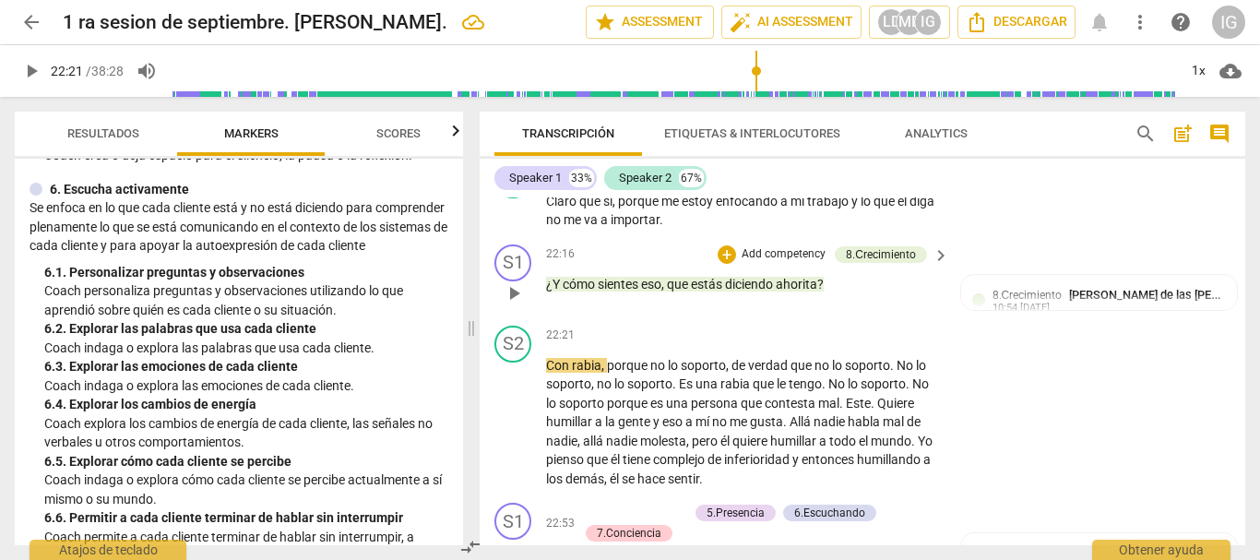
click at [798, 263] on p "Add competency" at bounding box center [784, 254] width 88 height 17
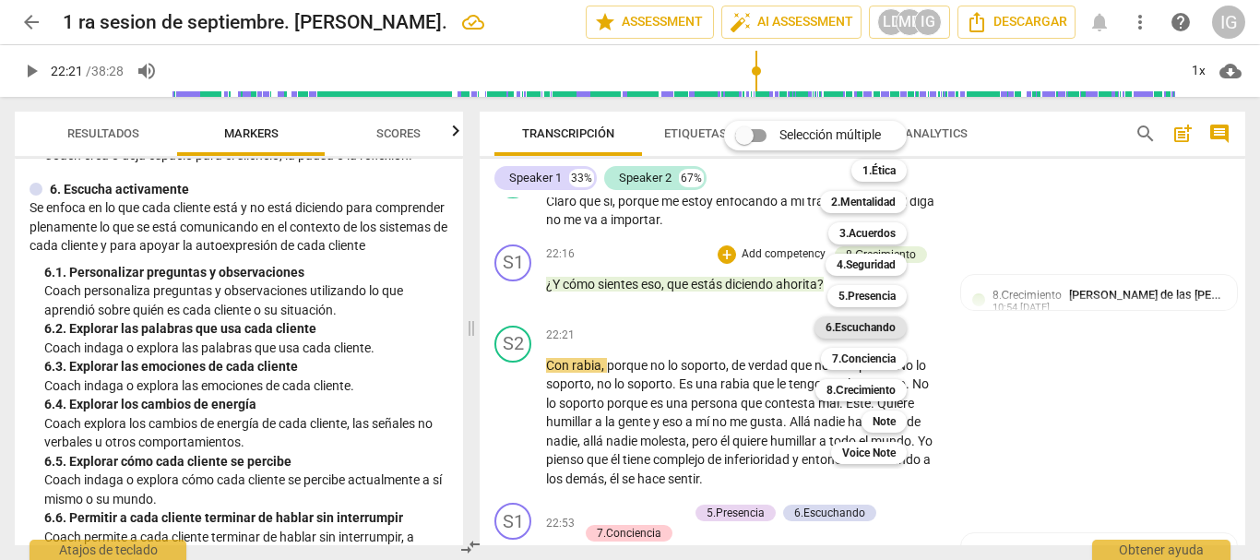
click at [877, 321] on b "6.Escuchando" at bounding box center [860, 327] width 70 height 22
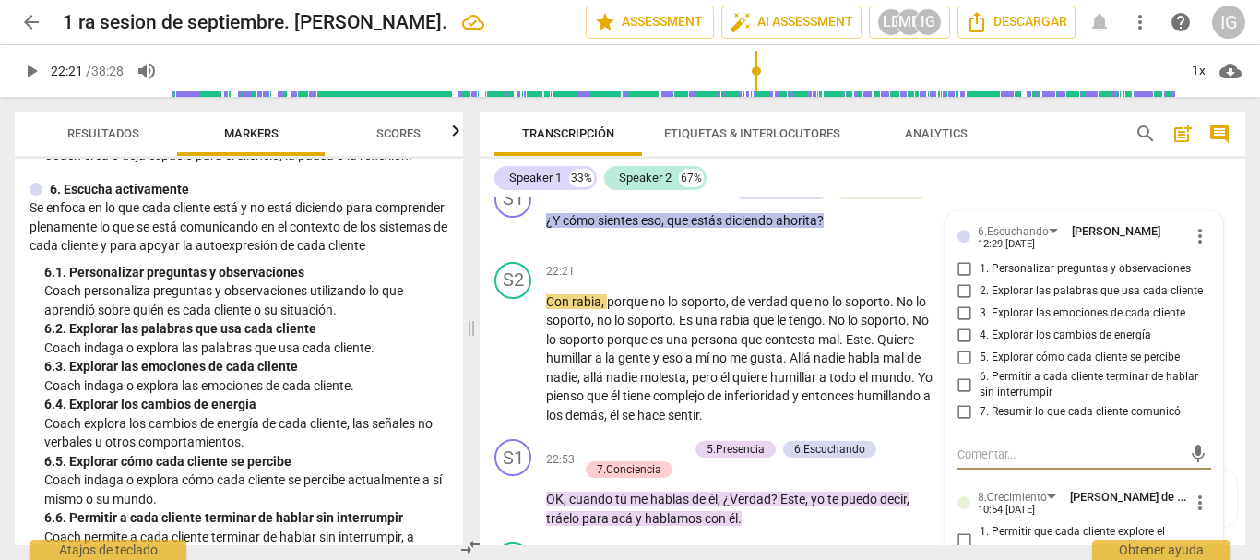
scroll to position [7783, 0]
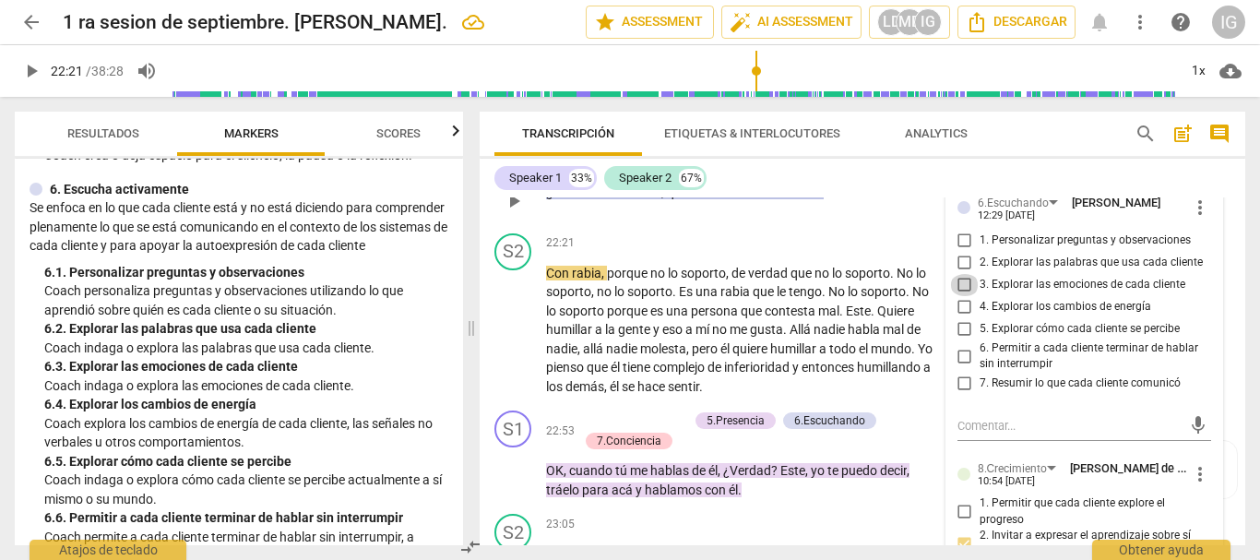
click at [960, 296] on input "3. Explorar las emociones de cada cliente" at bounding box center [965, 285] width 30 height 22
checkbox input "true"
click at [809, 299] on span "tengo" at bounding box center [804, 291] width 33 height 15
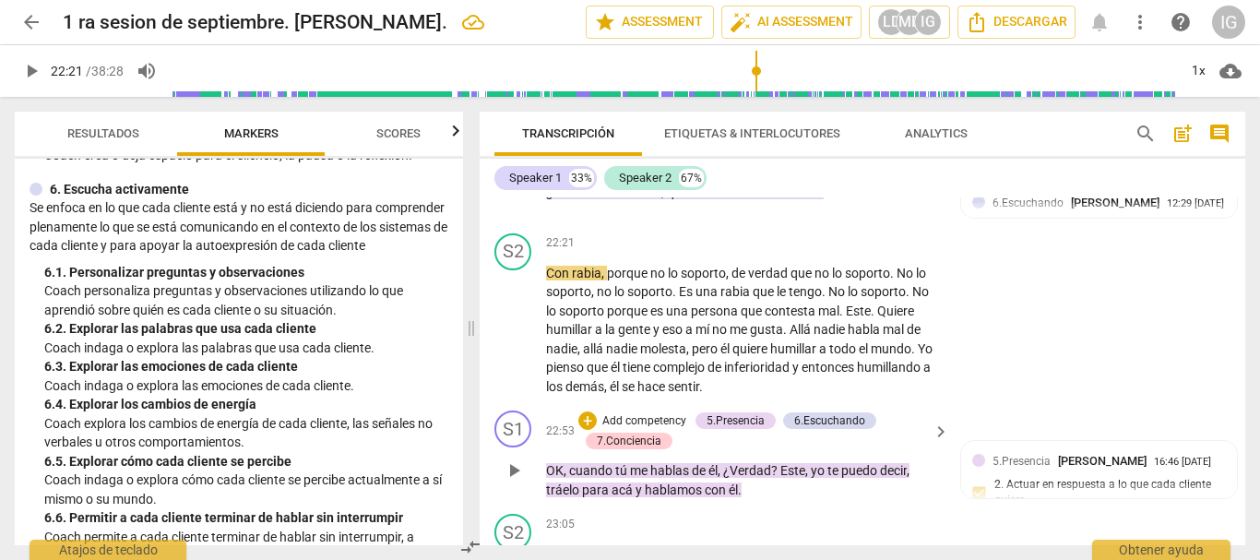
click at [511, 341] on span "play_arrow" at bounding box center [514, 330] width 22 height 22
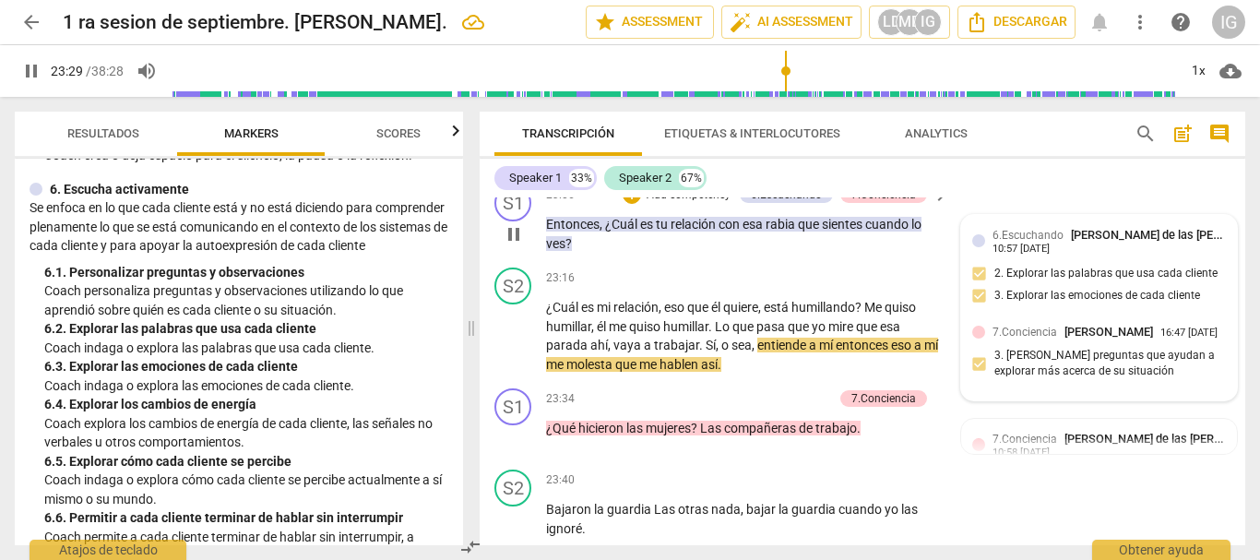
scroll to position [8151, 0]
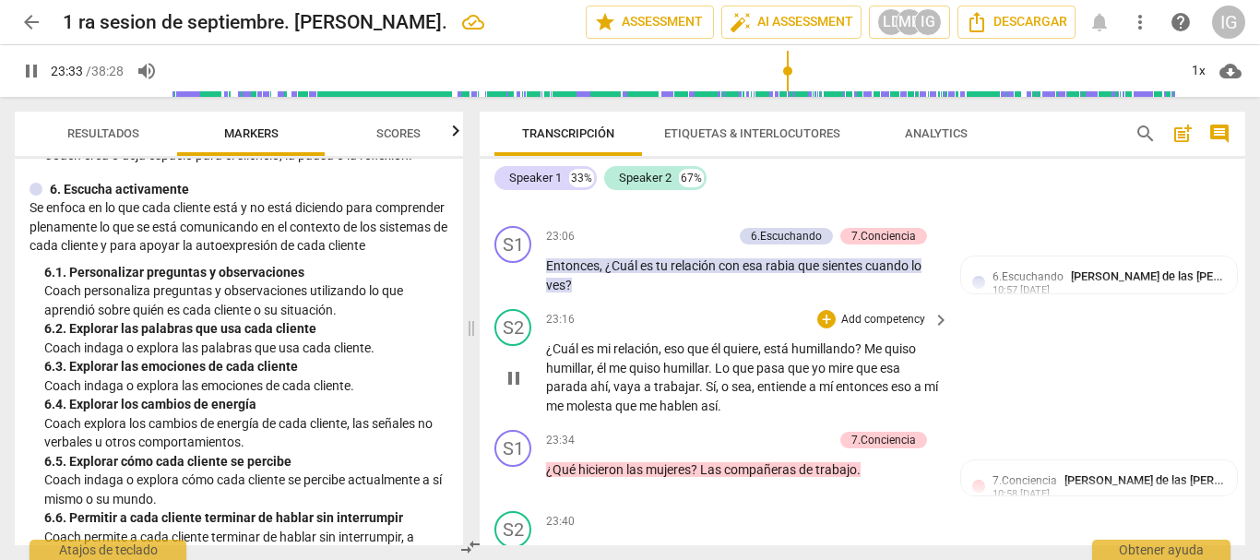
click at [521, 389] on span "pause" at bounding box center [514, 378] width 22 height 22
click at [514, 389] on span "play_arrow" at bounding box center [514, 378] width 22 height 22
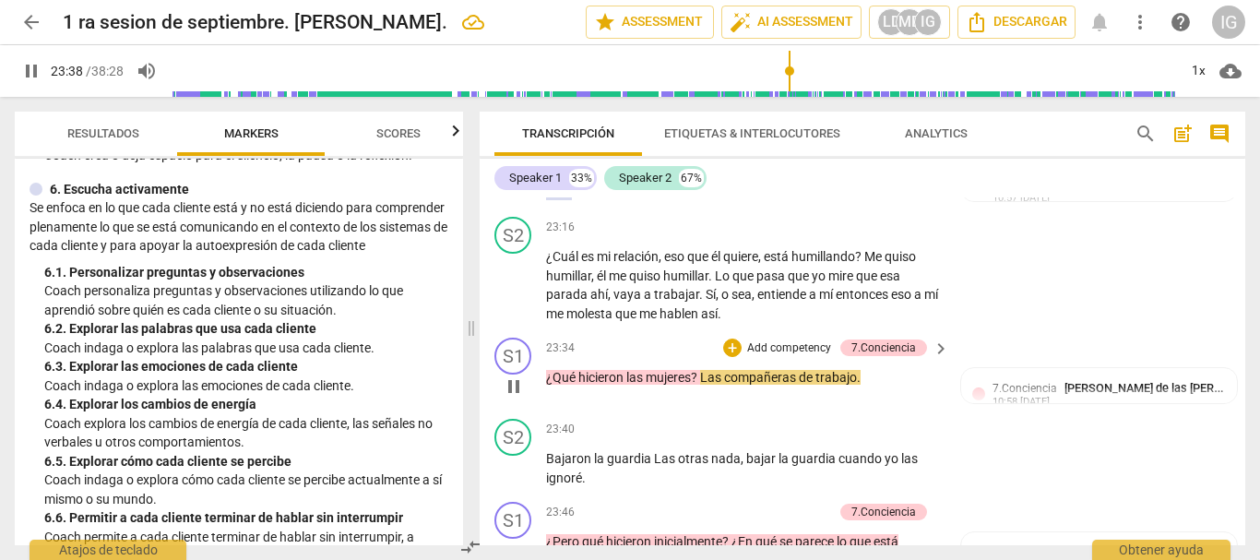
scroll to position [8336, 0]
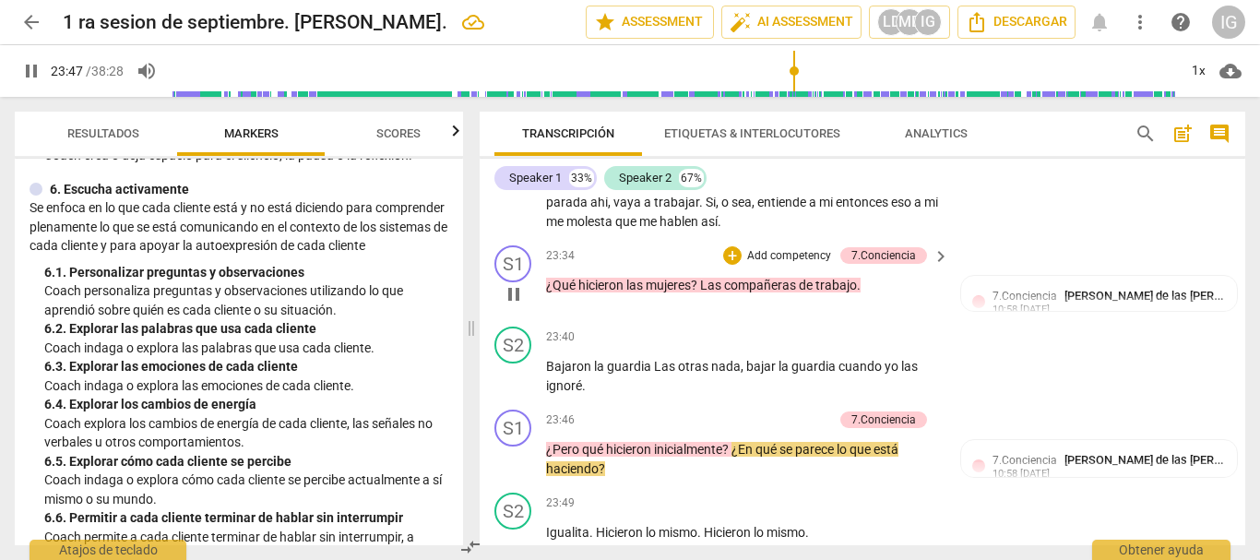
click at [510, 305] on span "pause" at bounding box center [514, 294] width 22 height 22
type input "1428"
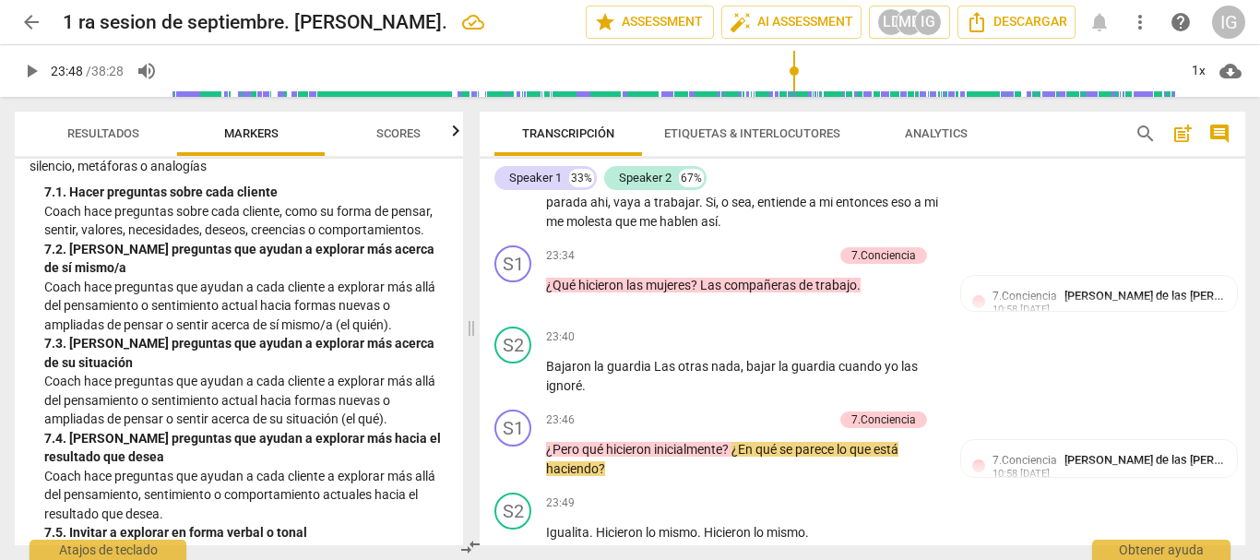
scroll to position [1687, 0]
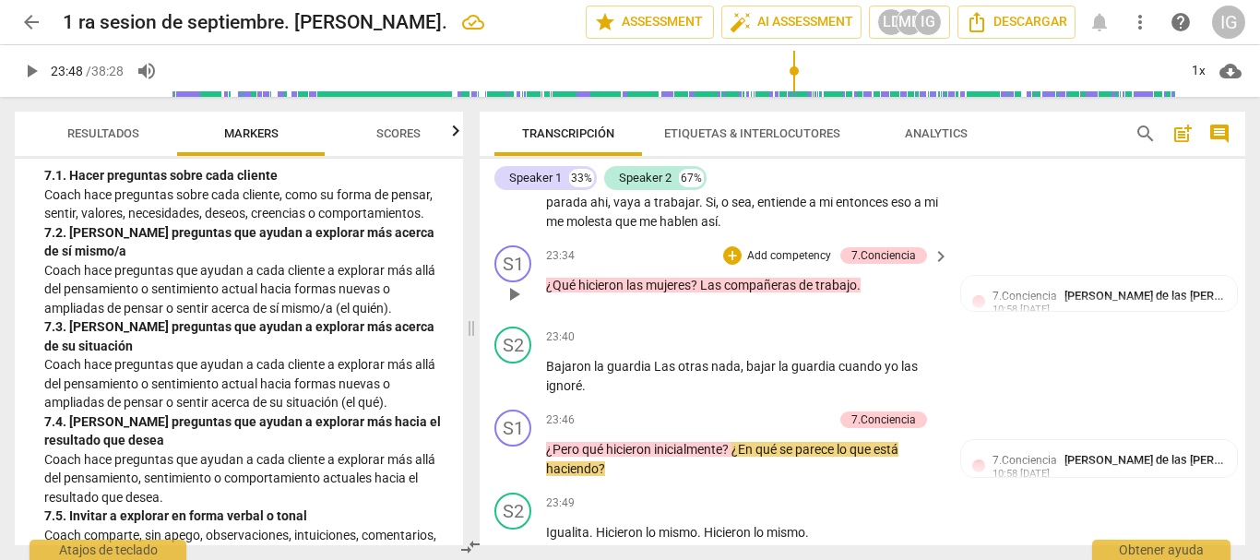
click at [806, 265] on p "Add competency" at bounding box center [789, 256] width 88 height 17
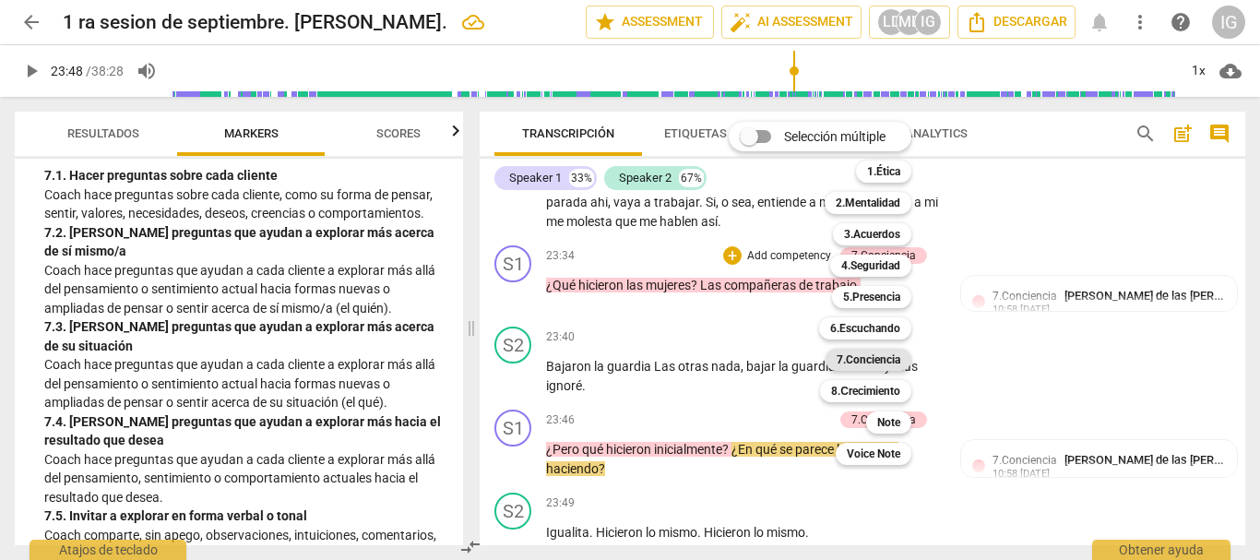
click at [884, 361] on b "7.Conciencia" at bounding box center [868, 360] width 64 height 22
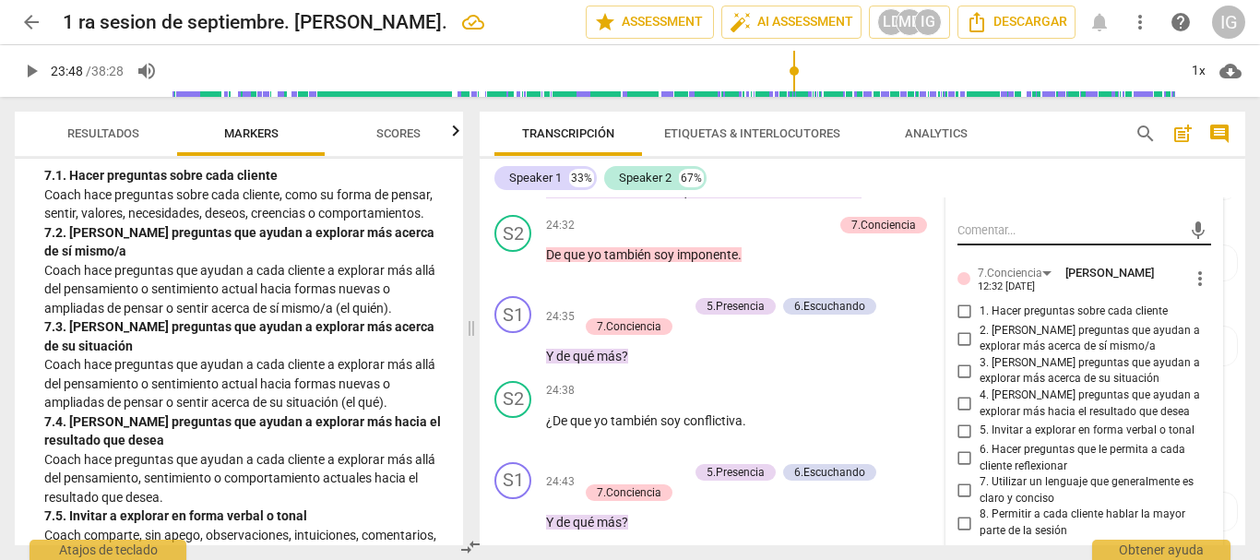
scroll to position [9057, 0]
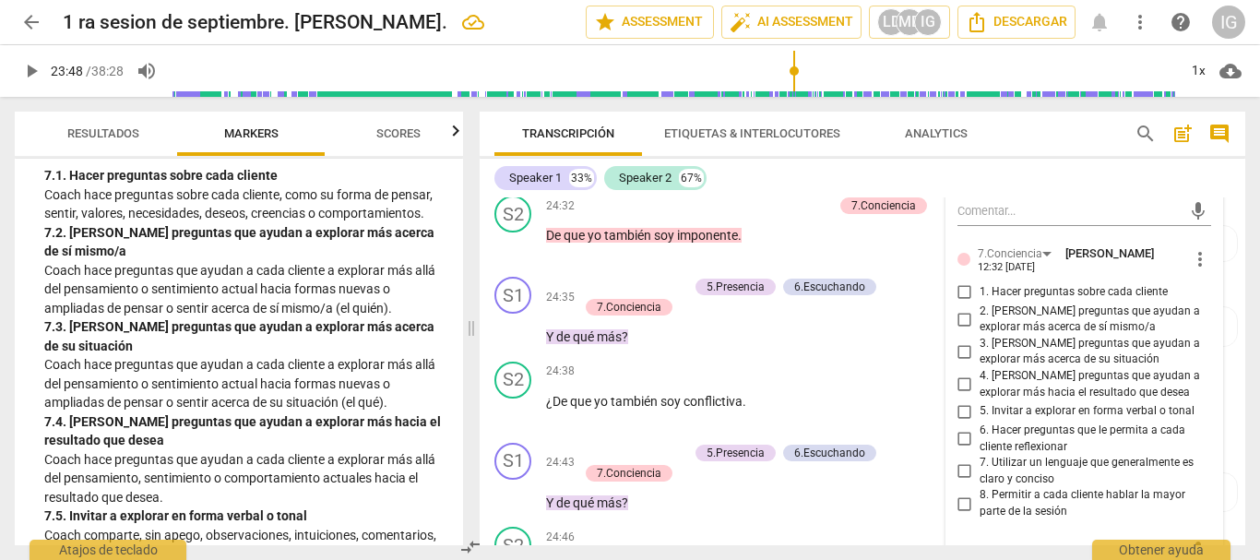
click at [961, 362] on input "3. [PERSON_NAME] preguntas que ayudan a explorar más acerca de su situación" at bounding box center [965, 351] width 30 height 22
checkbox input "true"
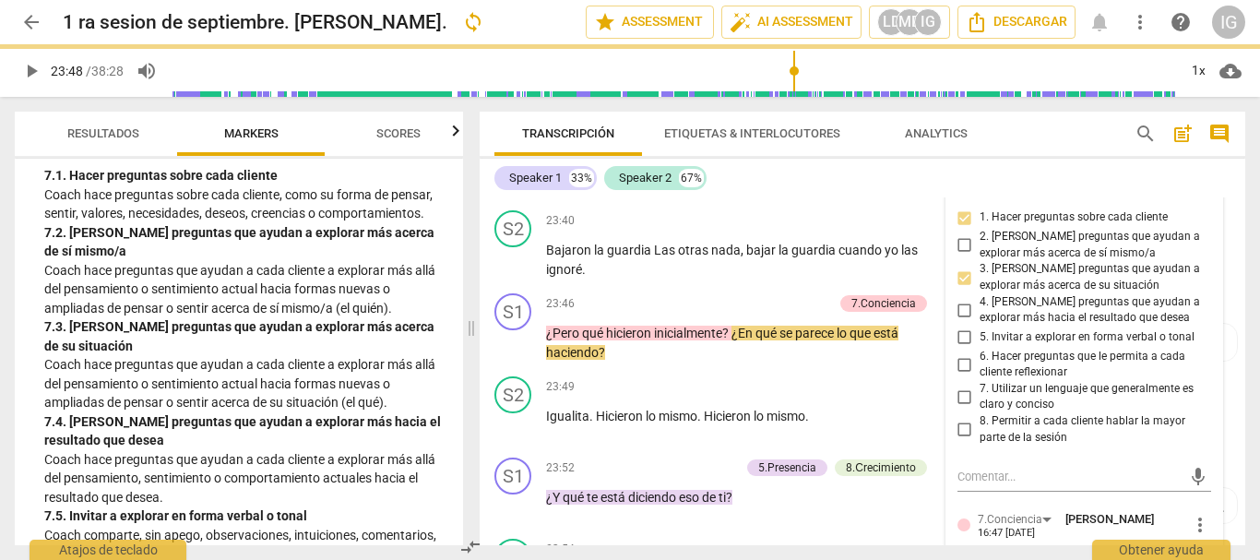
scroll to position [8411, 0]
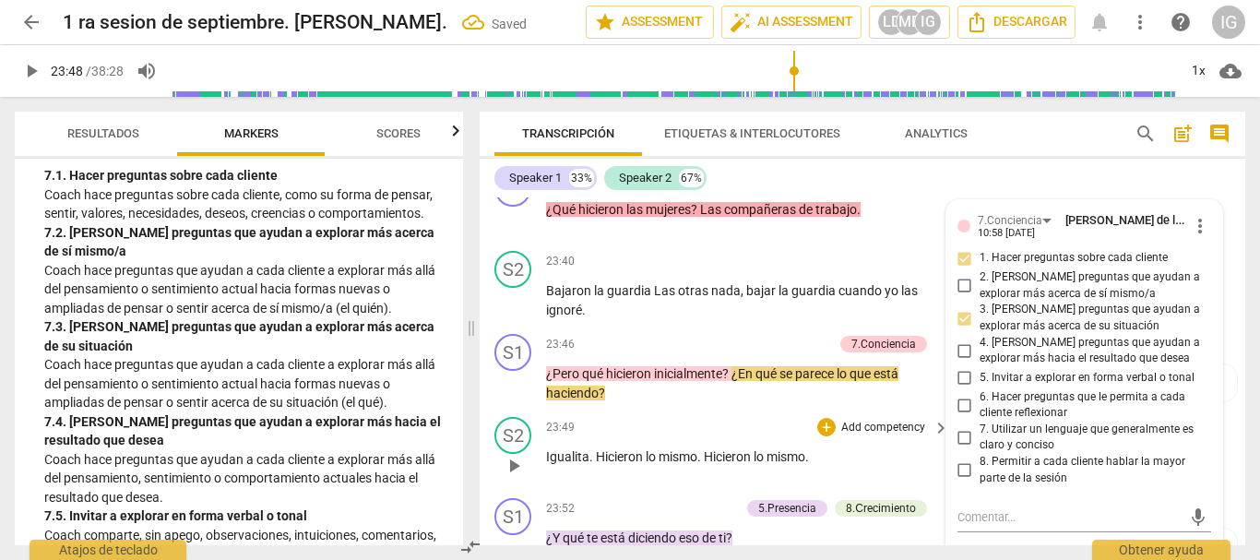
click at [503, 477] on span "play_arrow" at bounding box center [514, 466] width 22 height 22
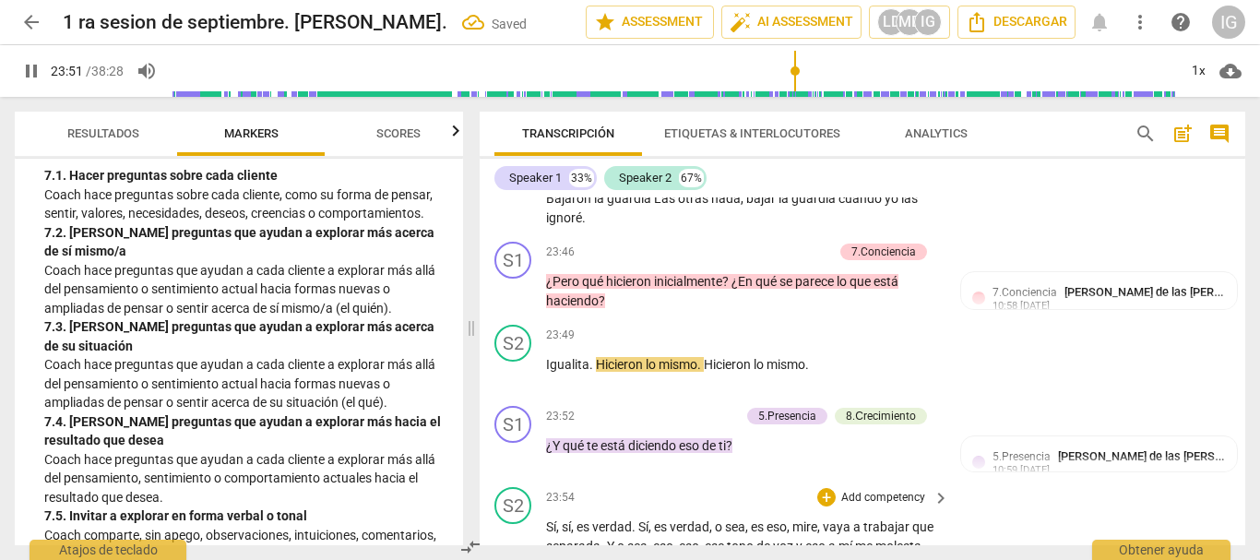
scroll to position [8596, 0]
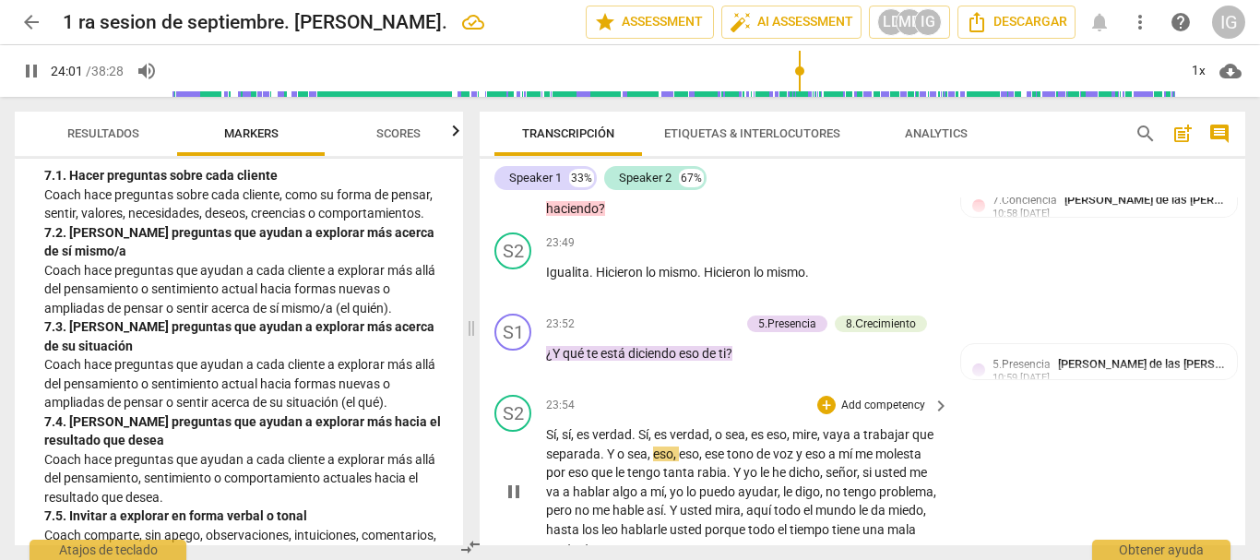
click at [511, 503] on span "pause" at bounding box center [514, 491] width 22 height 22
type input "1442"
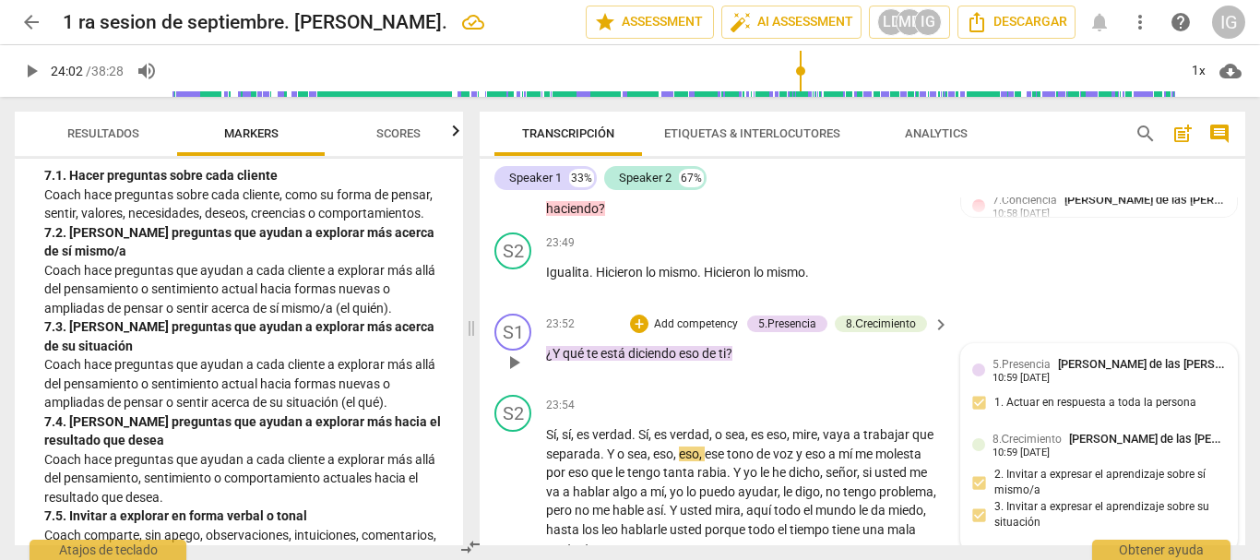
scroll to position [8688, 0]
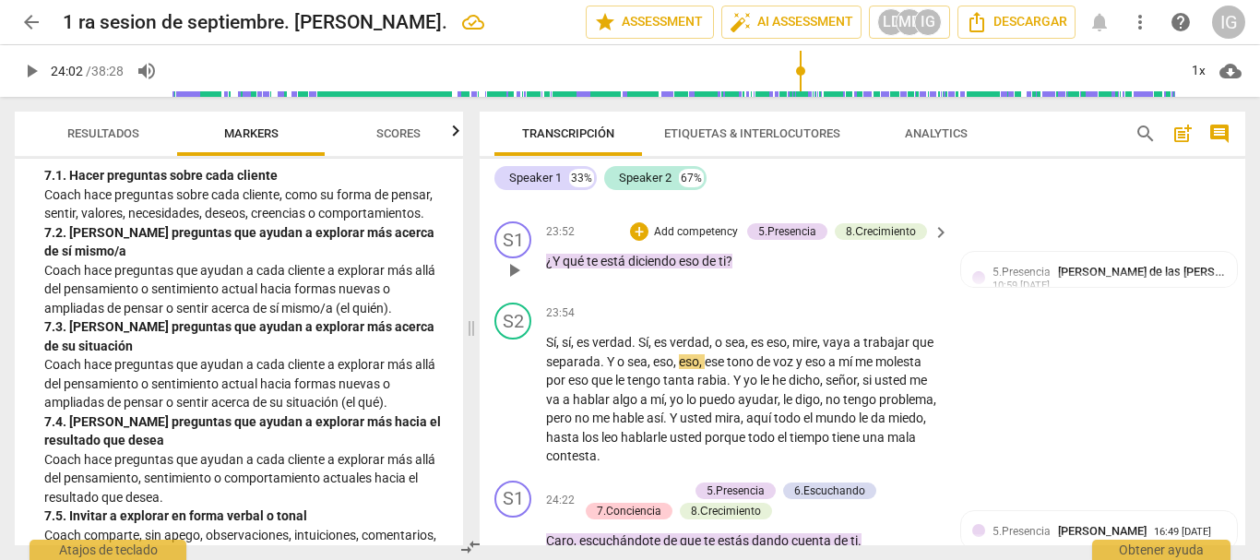
click at [691, 241] on p "Add competency" at bounding box center [696, 232] width 88 height 17
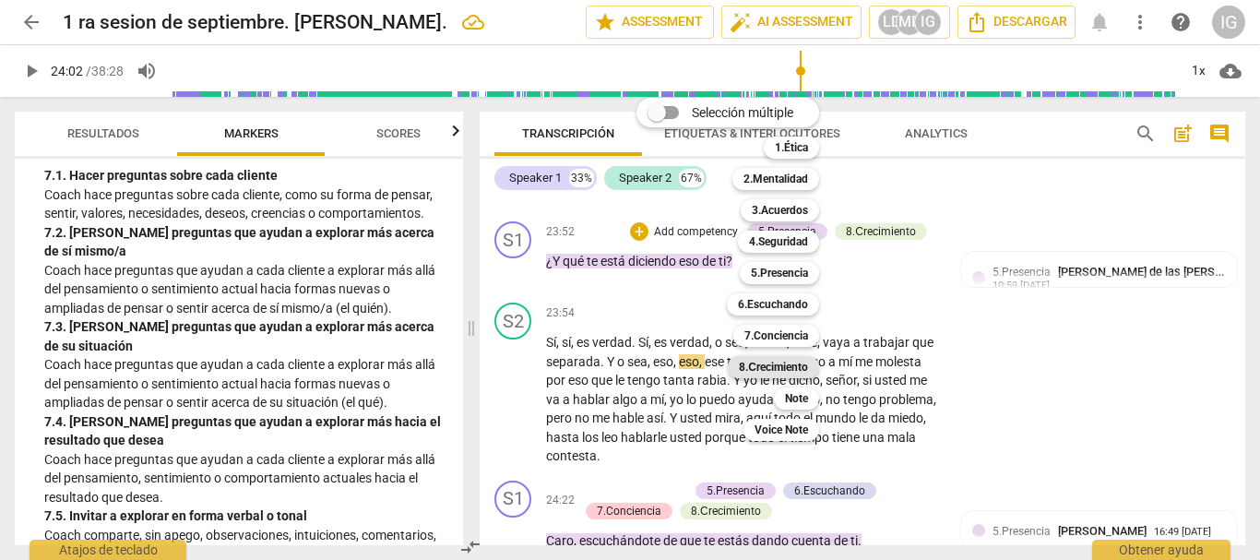
click at [802, 368] on b "8.Сrecimiento" at bounding box center [773, 367] width 69 height 22
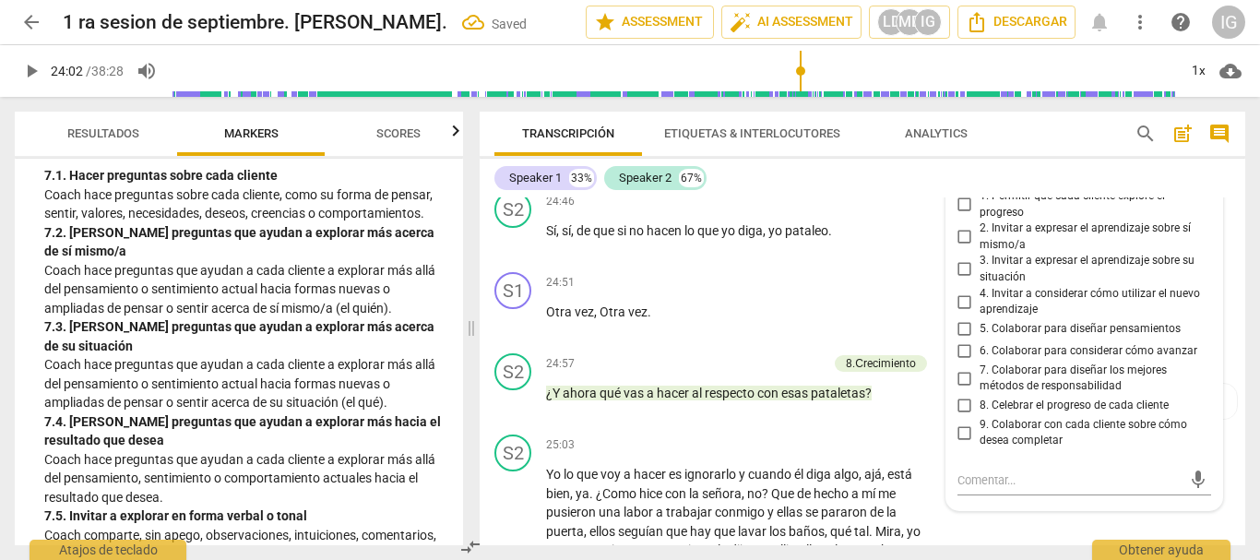
scroll to position [9426, 0]
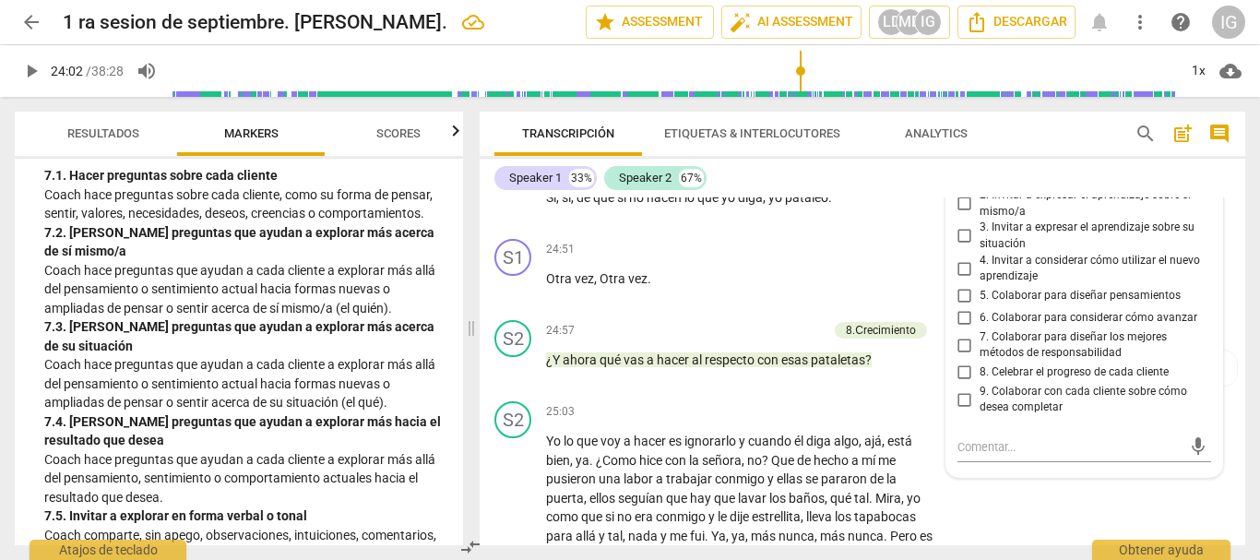
click at [959, 215] on input "2. Invitar a expresar el aprendizaje sobre sí mismo/a" at bounding box center [965, 204] width 30 height 22
checkbox input "true"
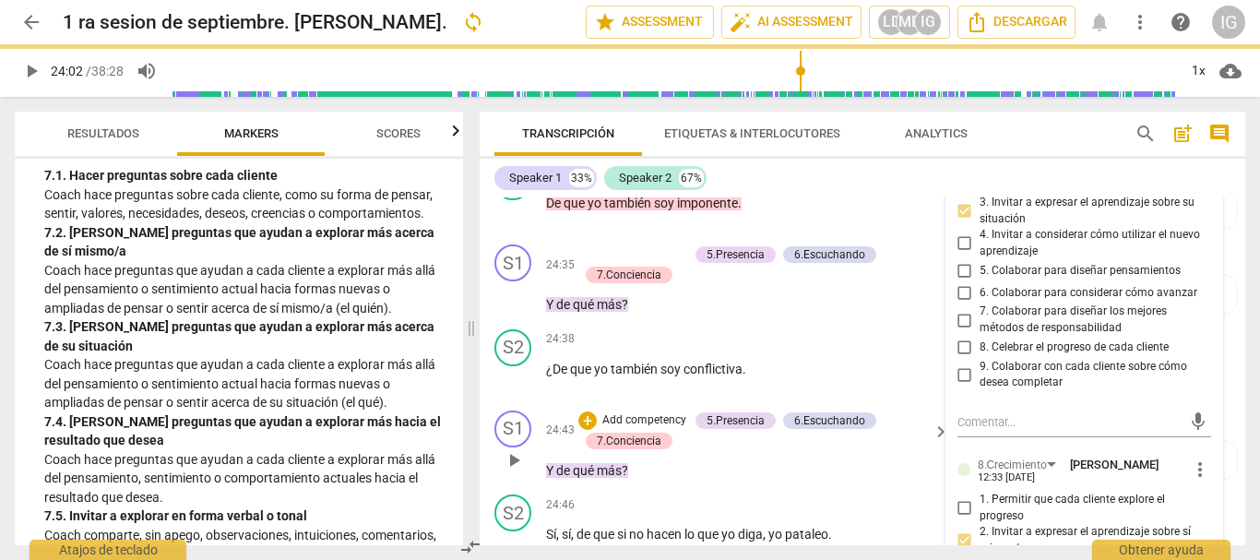
scroll to position [8688, 0]
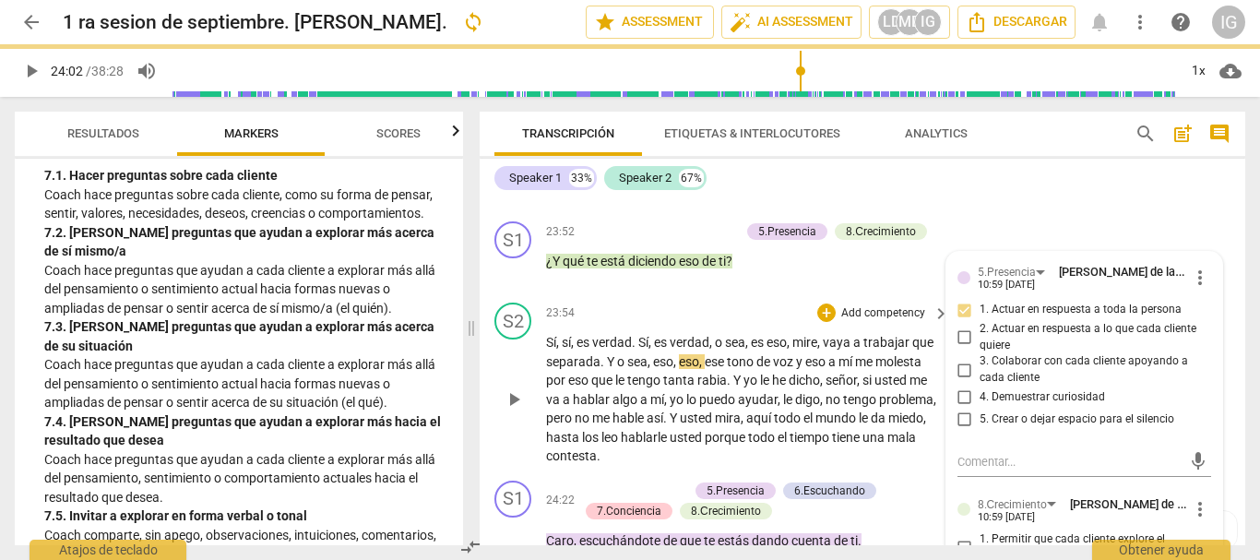
click at [514, 410] on span "play_arrow" at bounding box center [514, 399] width 22 height 22
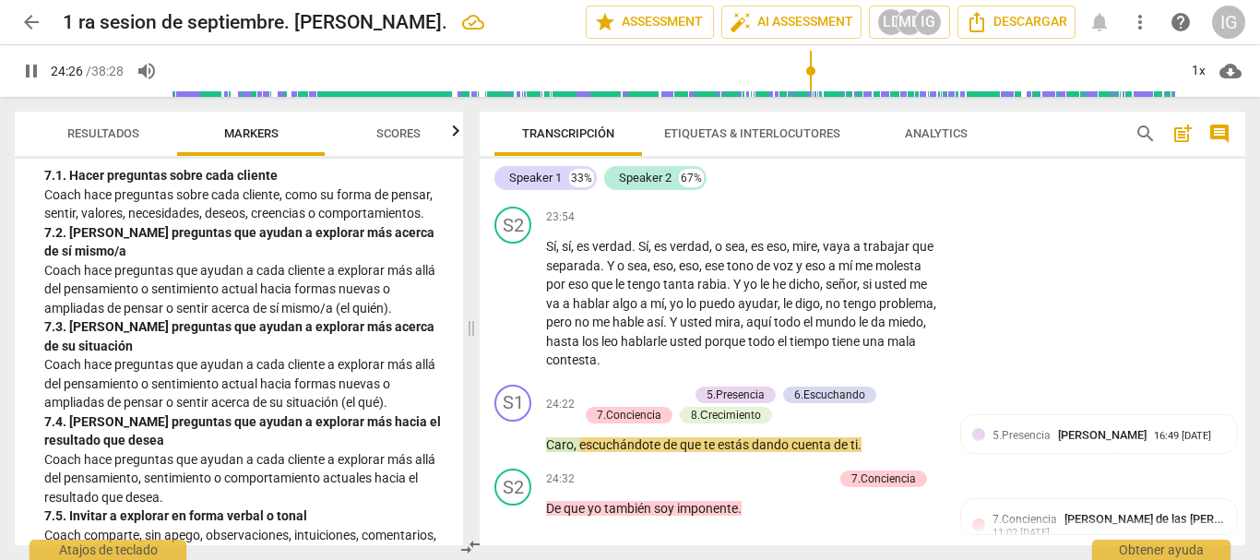
scroll to position [8876, 0]
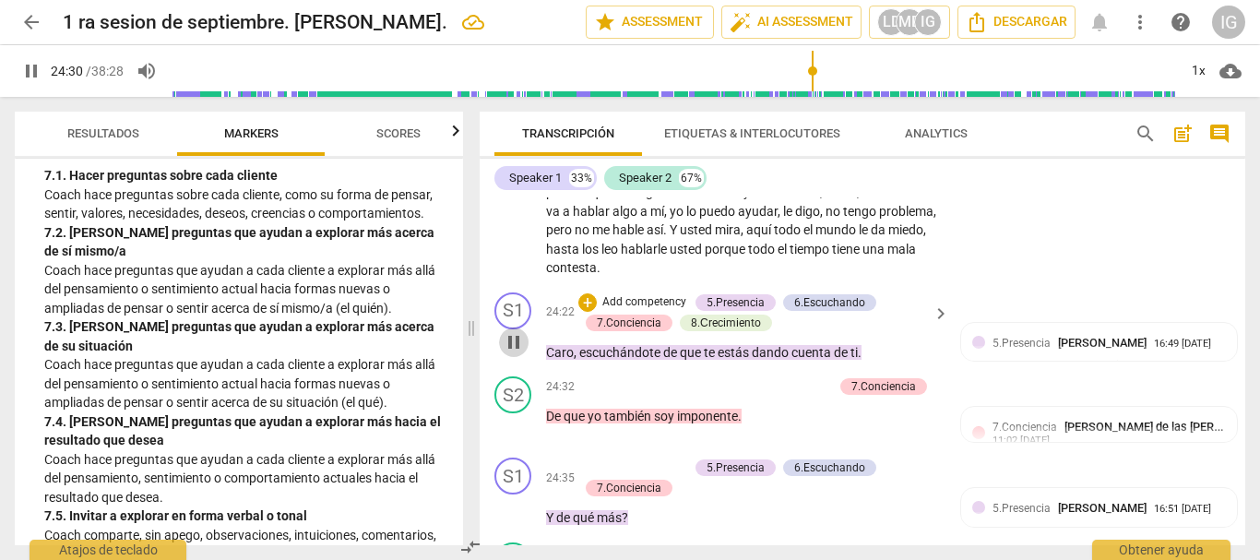
click at [515, 353] on span "pause" at bounding box center [514, 342] width 22 height 22
type input "1471"
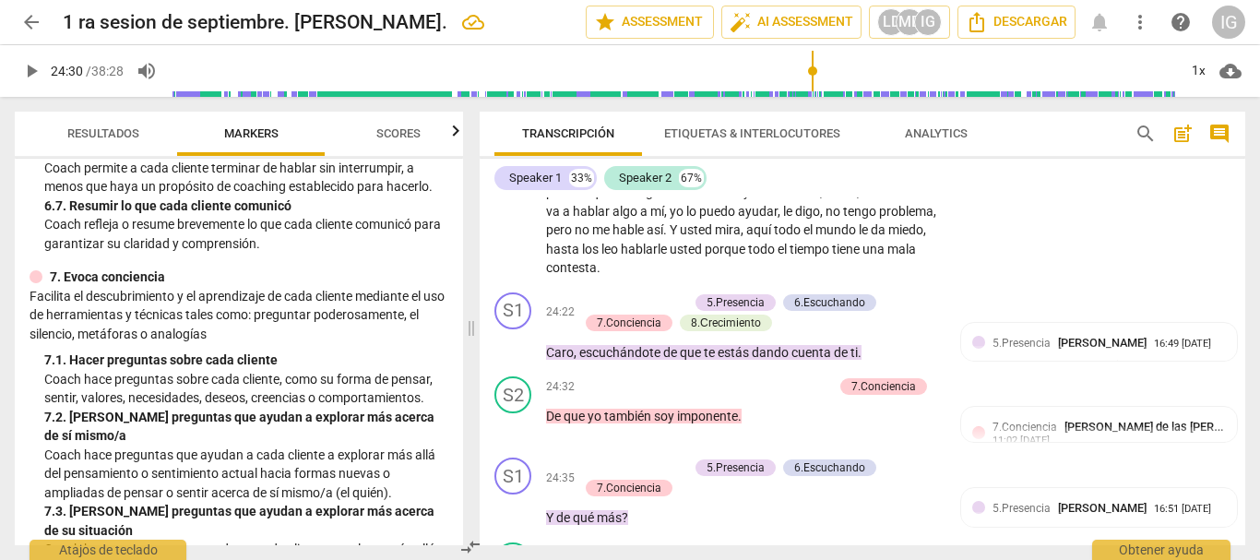
scroll to position [1594, 0]
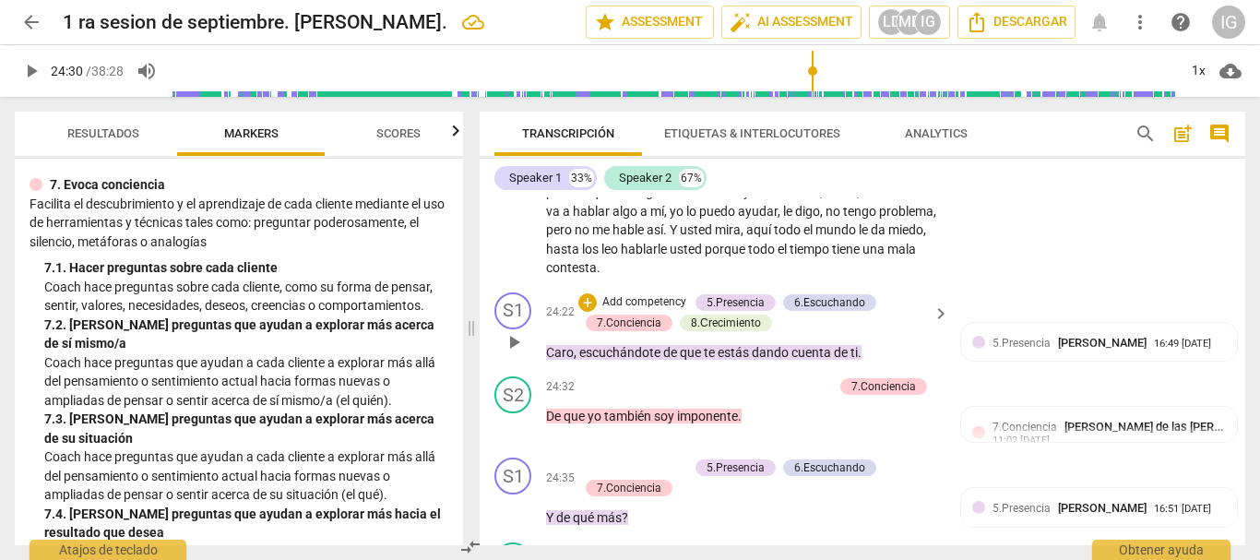
click at [656, 311] on p "Add competency" at bounding box center [644, 302] width 88 height 17
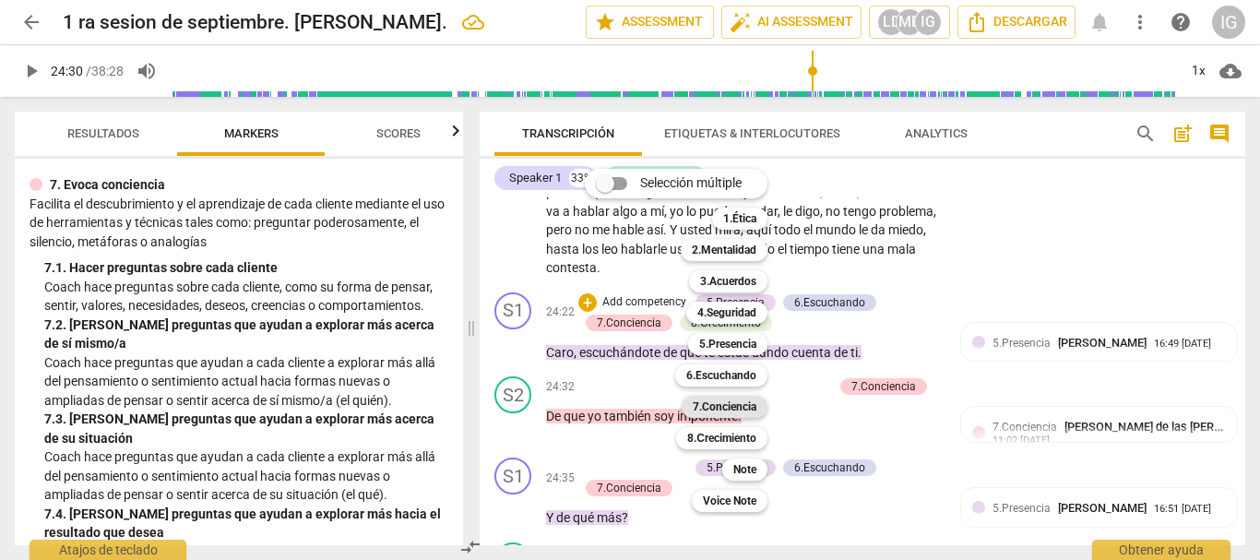
click at [736, 401] on b "7.Conciencia" at bounding box center [724, 407] width 64 height 22
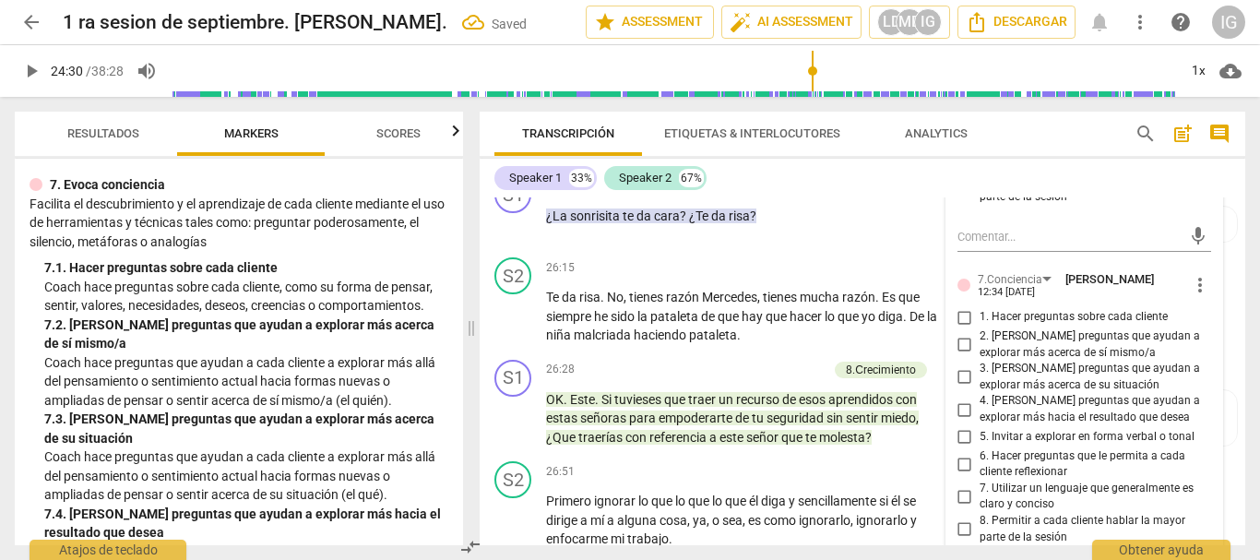
scroll to position [10182, 0]
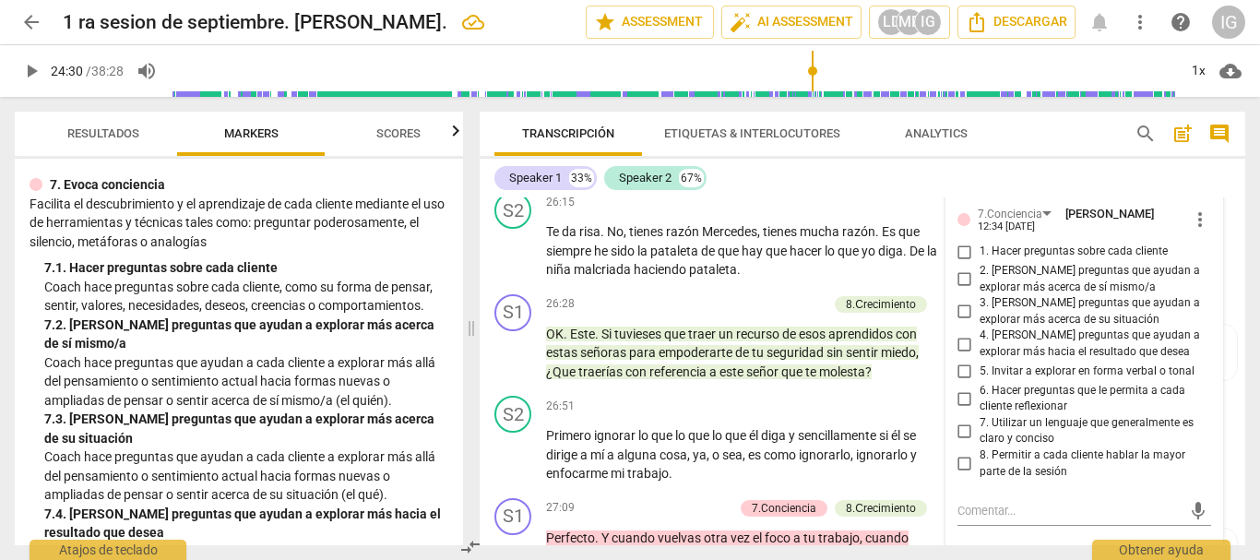
click at [956, 263] on input "1. Hacer preguntas sobre cada cliente" at bounding box center [965, 252] width 30 height 22
checkbox input "true"
click at [512, 262] on span "play_arrow" at bounding box center [514, 251] width 22 height 22
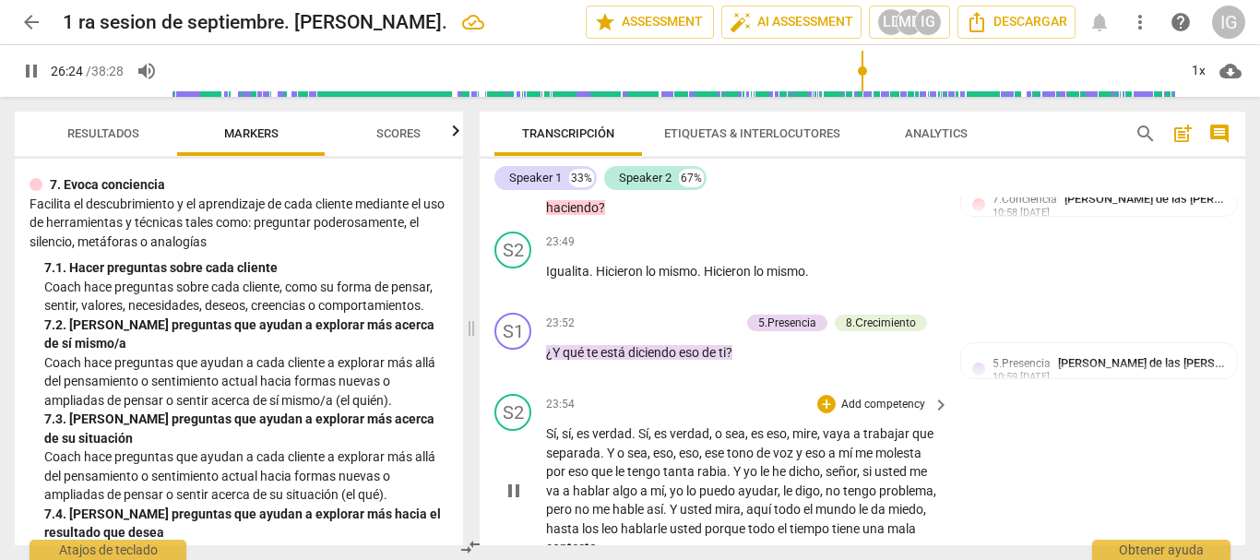
scroll to position [8522, 0]
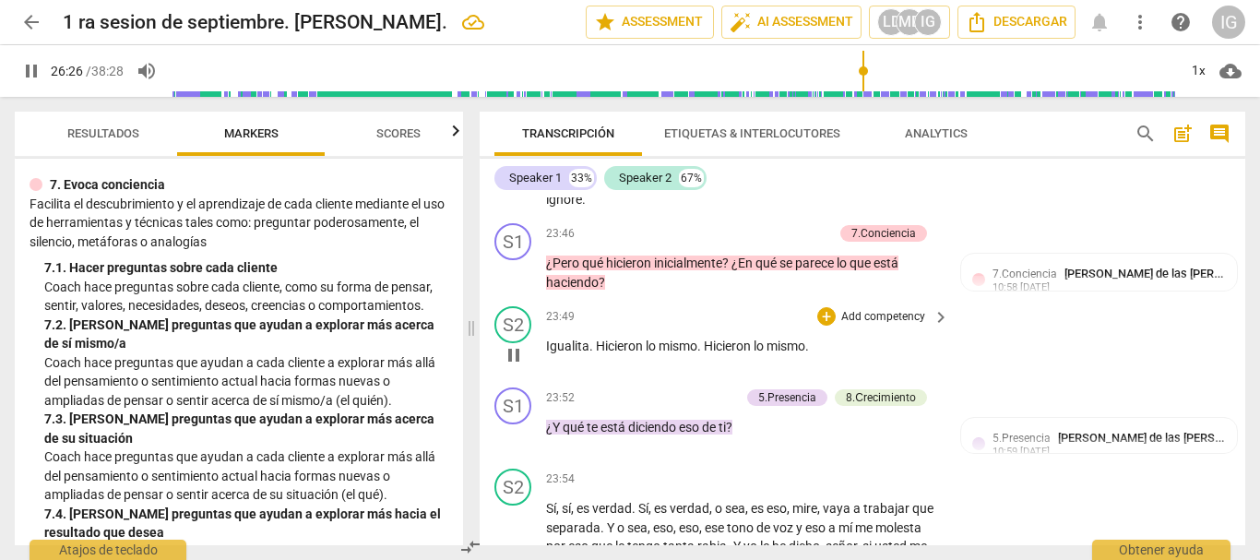
click at [503, 366] on span "pause" at bounding box center [514, 355] width 22 height 22
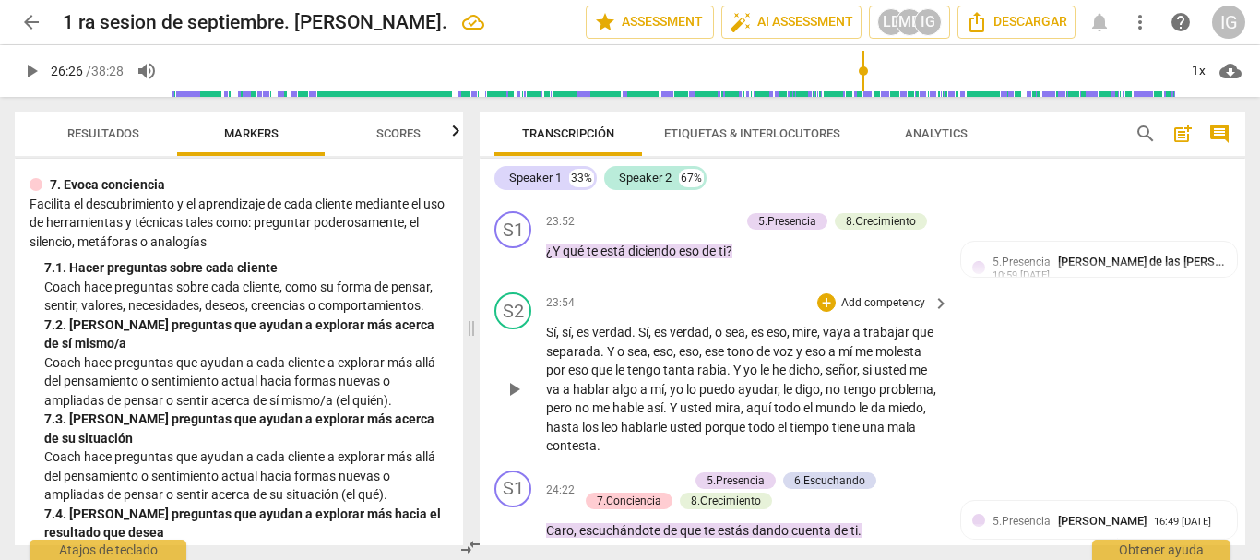
scroll to position [8707, 0]
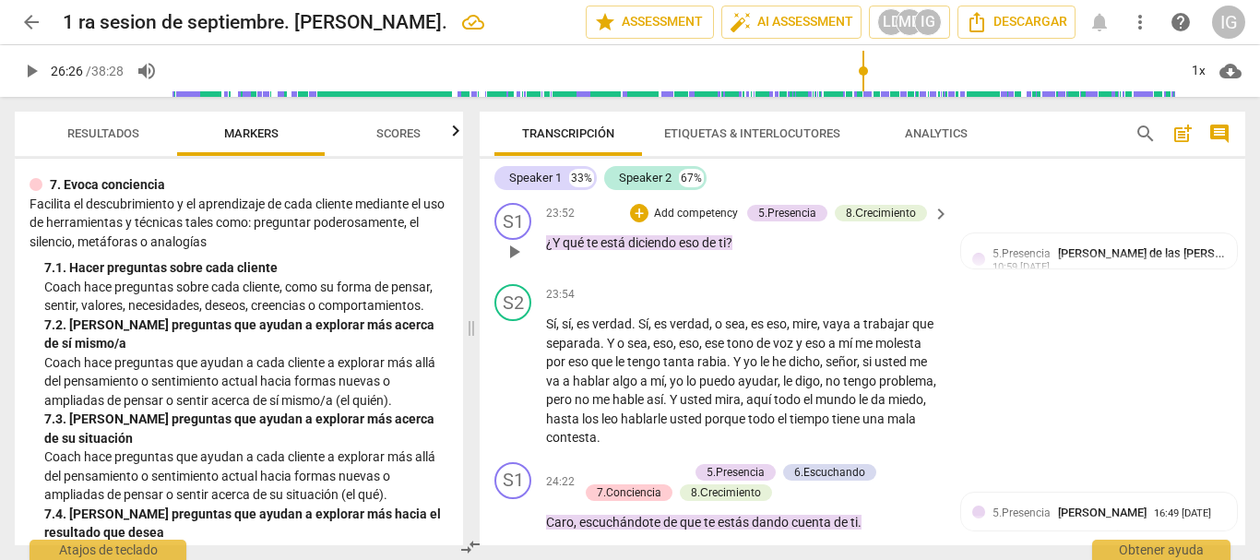
click at [523, 263] on span "play_arrow" at bounding box center [514, 252] width 22 height 22
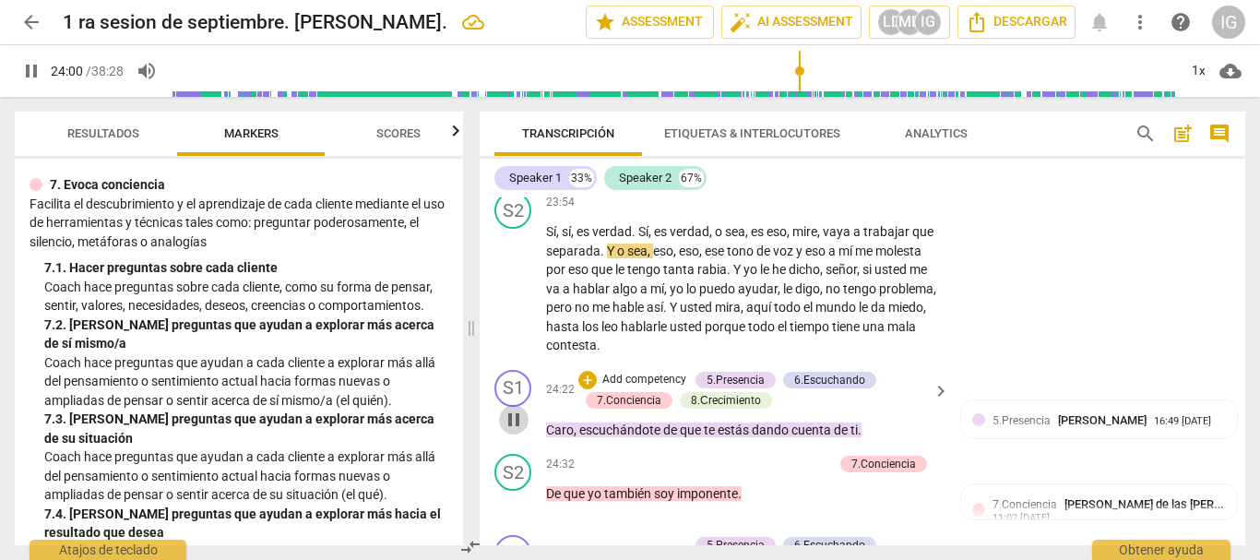
click at [513, 431] on span "pause" at bounding box center [514, 419] width 22 height 22
click at [513, 431] on span "play_arrow" at bounding box center [514, 419] width 22 height 22
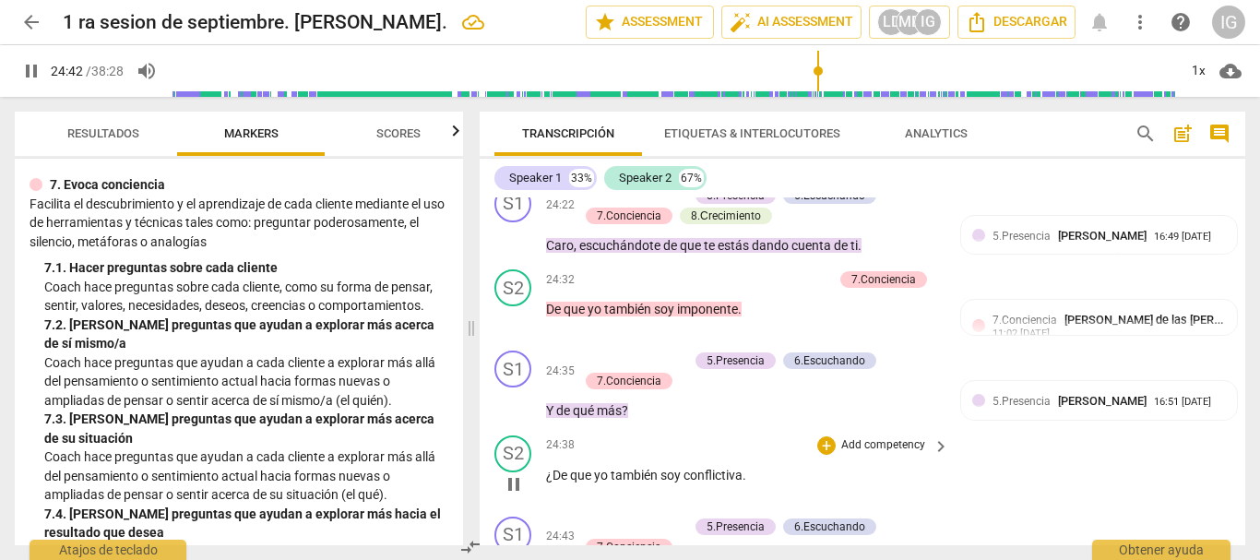
scroll to position [9075, 0]
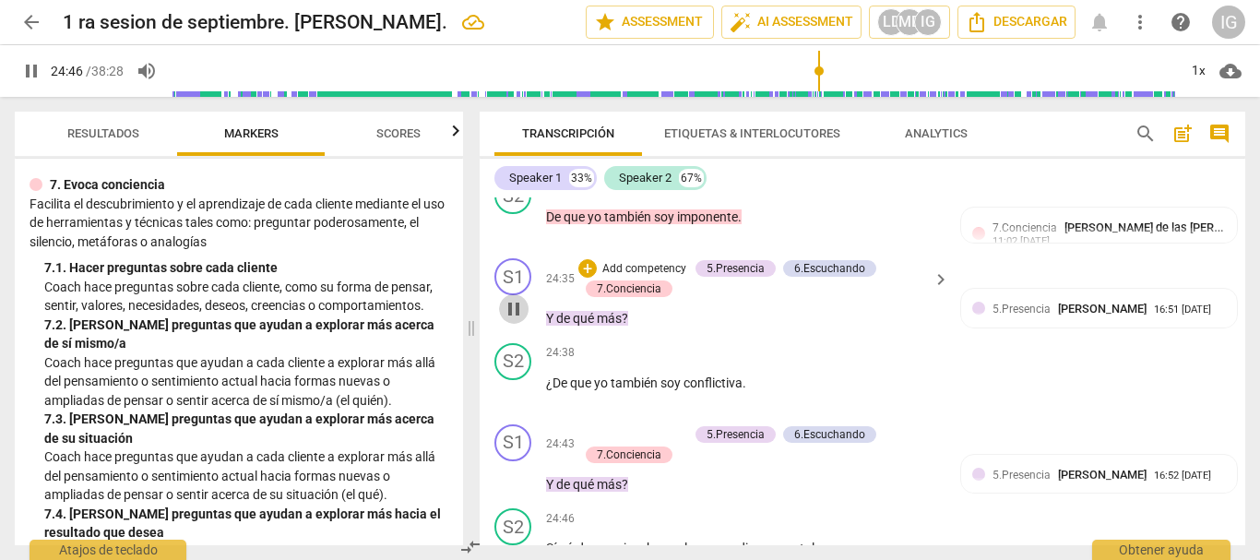
click at [515, 320] on span "pause" at bounding box center [514, 309] width 22 height 22
type input "1487"
click at [624, 278] on p "Add competency" at bounding box center [644, 269] width 88 height 17
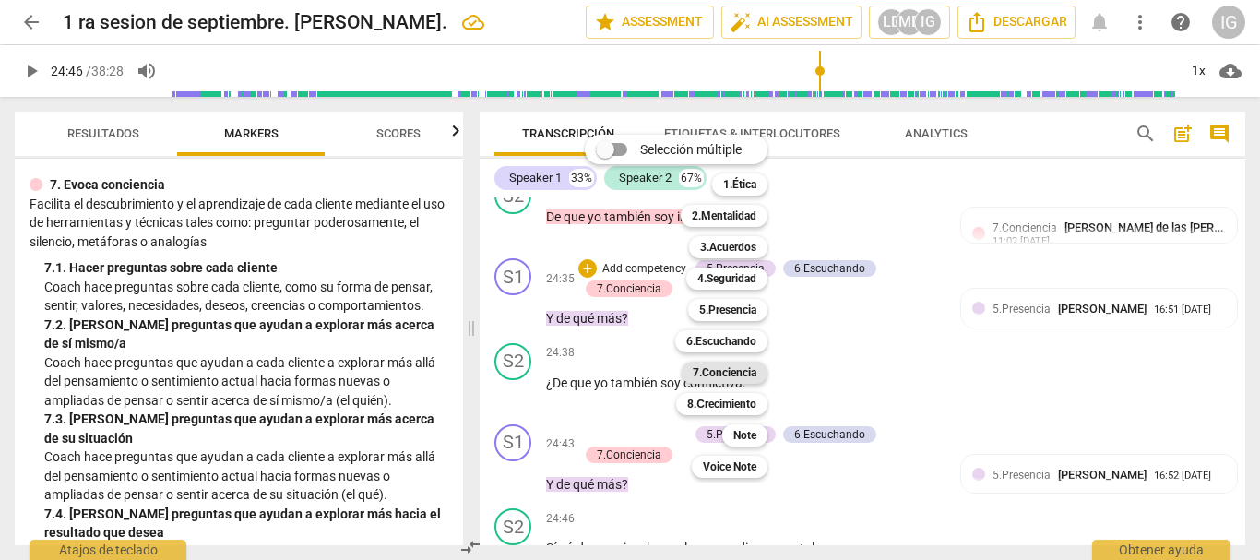
click at [744, 364] on b "7.Conciencia" at bounding box center [724, 372] width 64 height 22
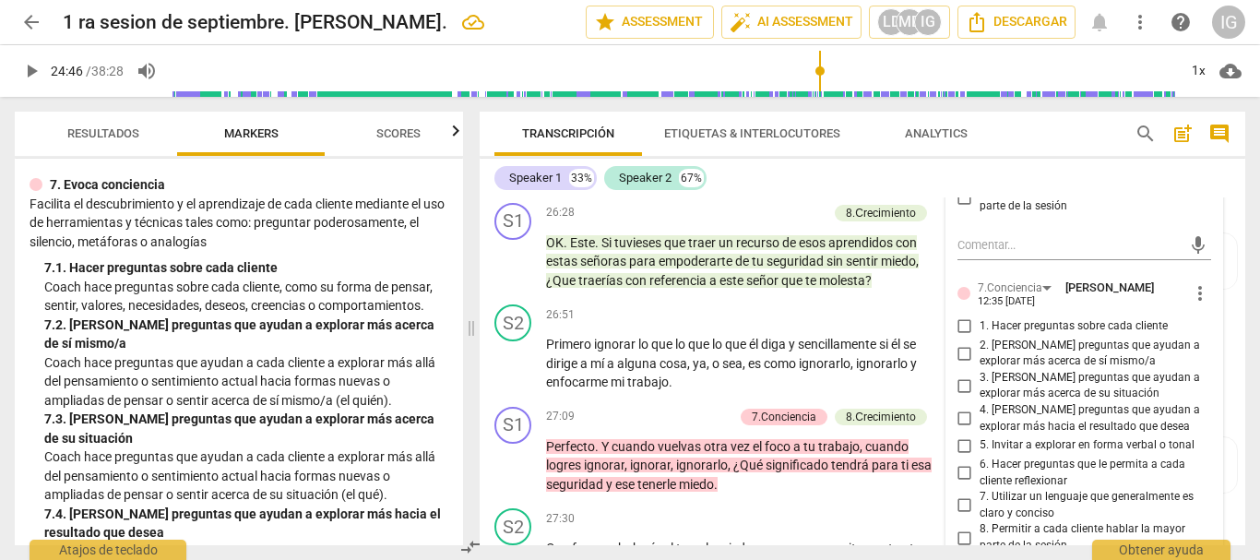
scroll to position [10274, 0]
click at [958, 337] on input "1. Hacer preguntas sobre cada cliente" at bounding box center [965, 325] width 30 height 22
checkbox input "true"
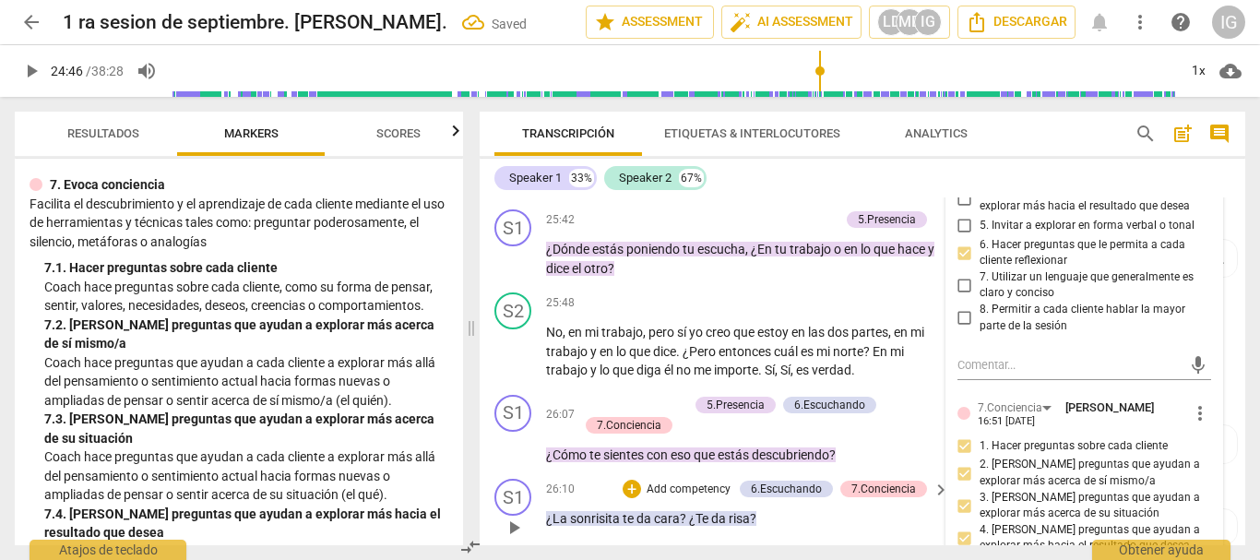
scroll to position [9260, 0]
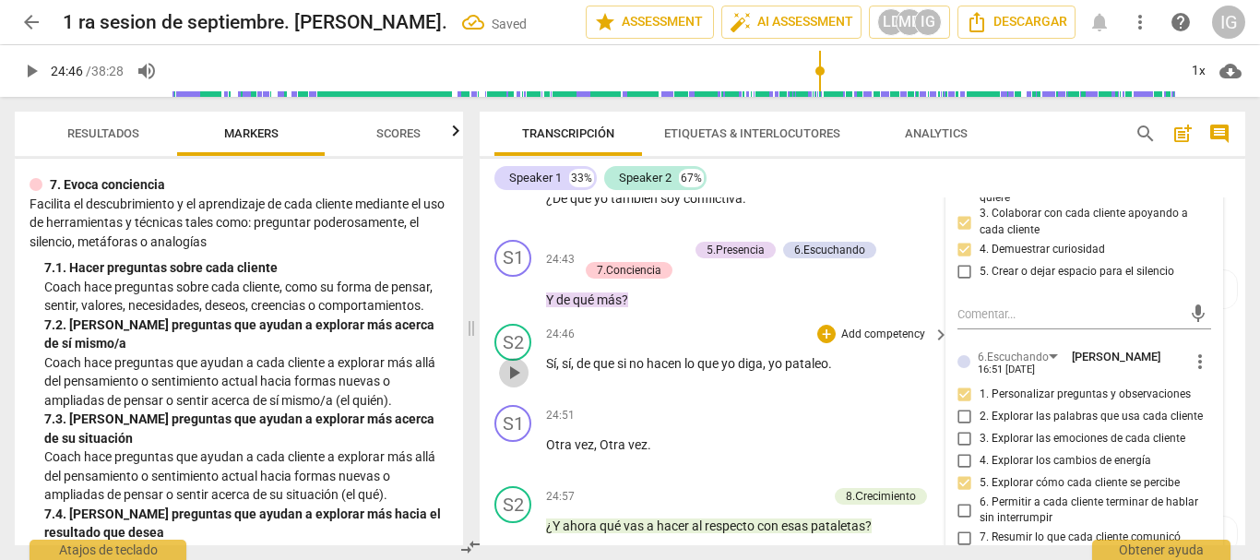
click at [519, 384] on span "play_arrow" at bounding box center [514, 372] width 22 height 22
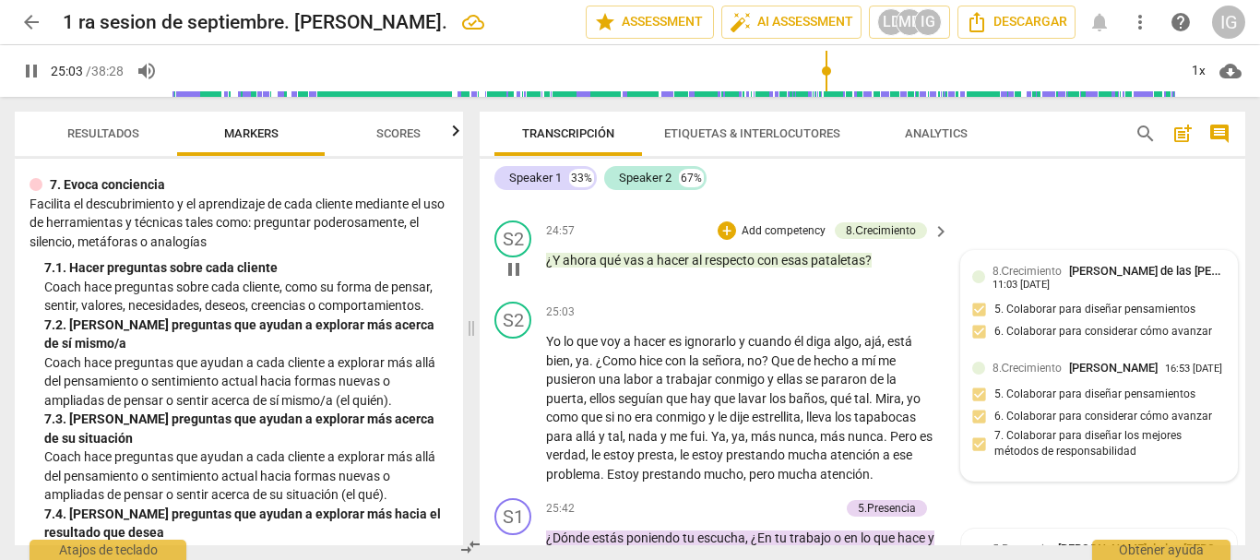
scroll to position [9536, 0]
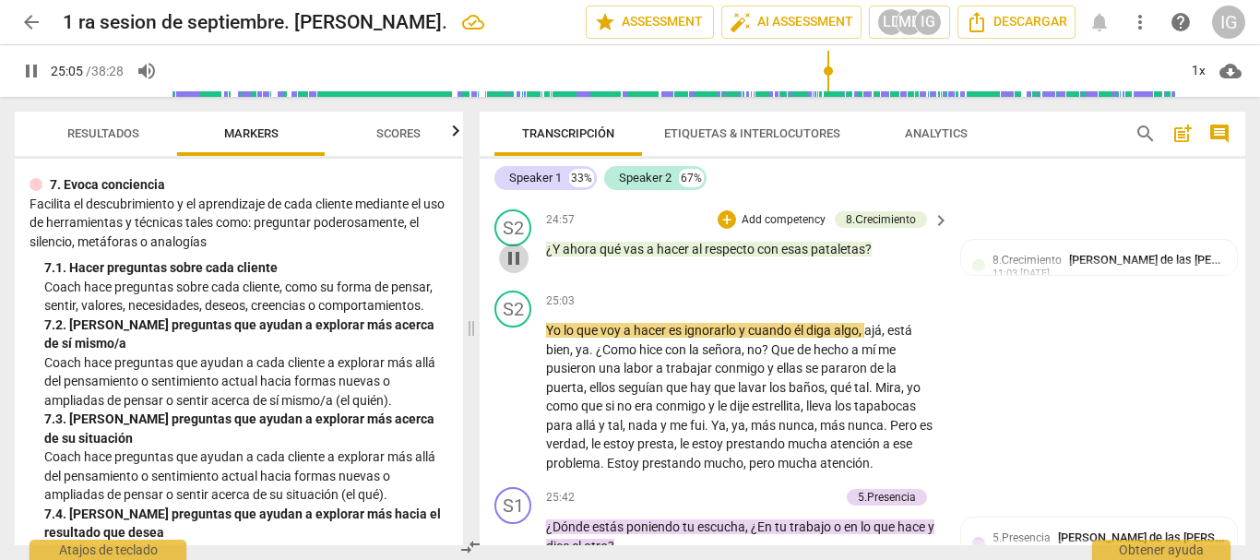
click at [509, 269] on span "pause" at bounding box center [514, 258] width 22 height 22
type input "1506"
click at [779, 229] on p "Add competency" at bounding box center [784, 220] width 88 height 17
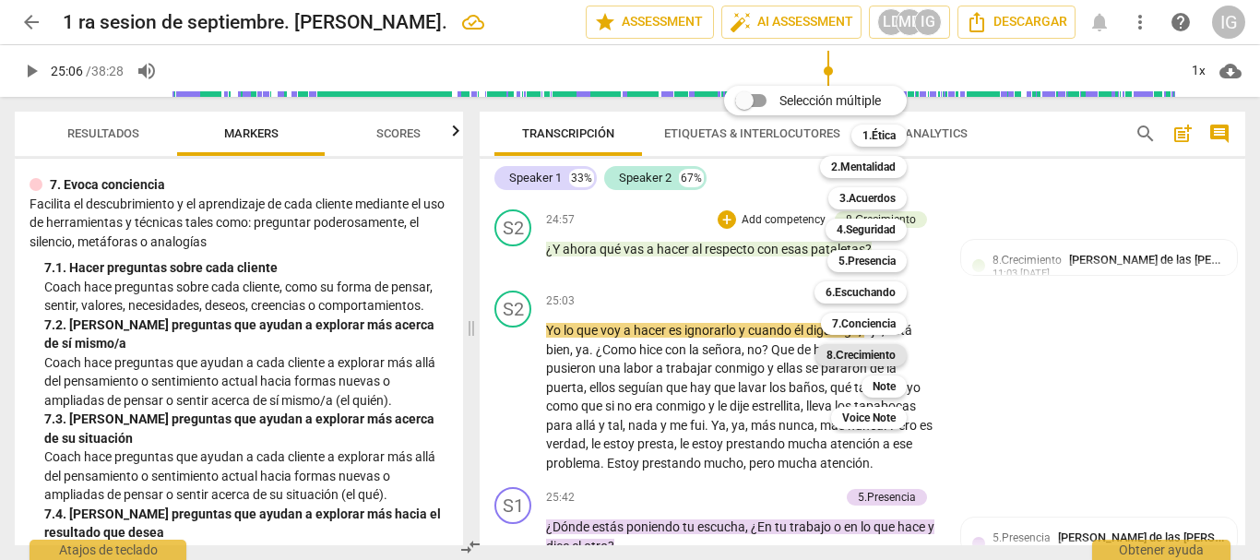
click at [868, 356] on b "8.Сrecimiento" at bounding box center [860, 355] width 69 height 22
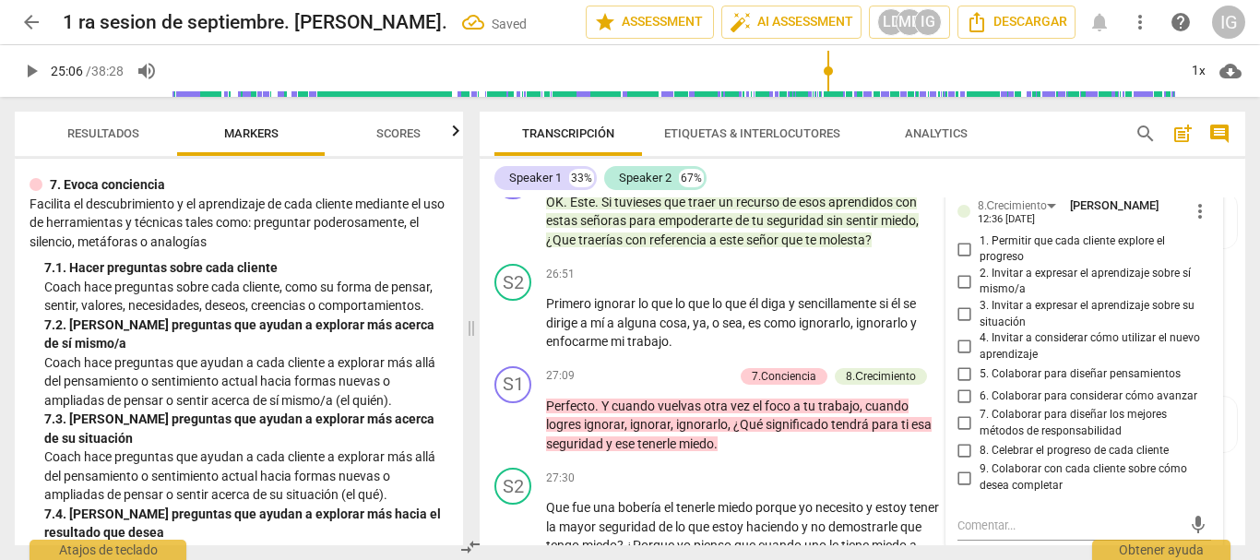
scroll to position [10336, 0]
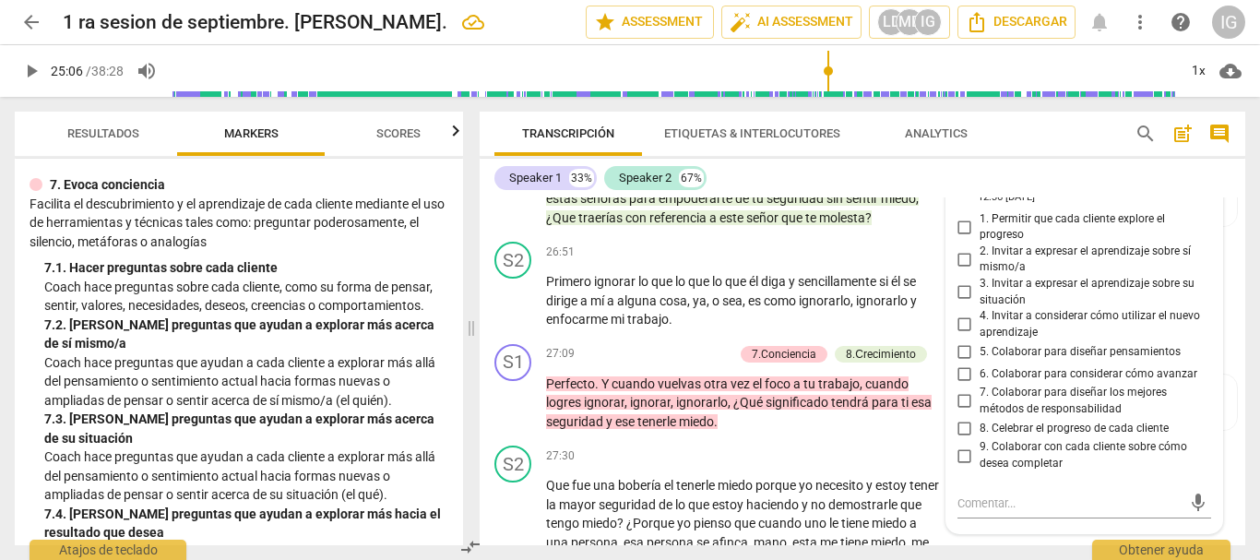
click at [963, 336] on input "4. Invitar a considerar cómo utilizar el nuevo aprendizaje" at bounding box center [965, 325] width 30 height 22
checkbox input "true"
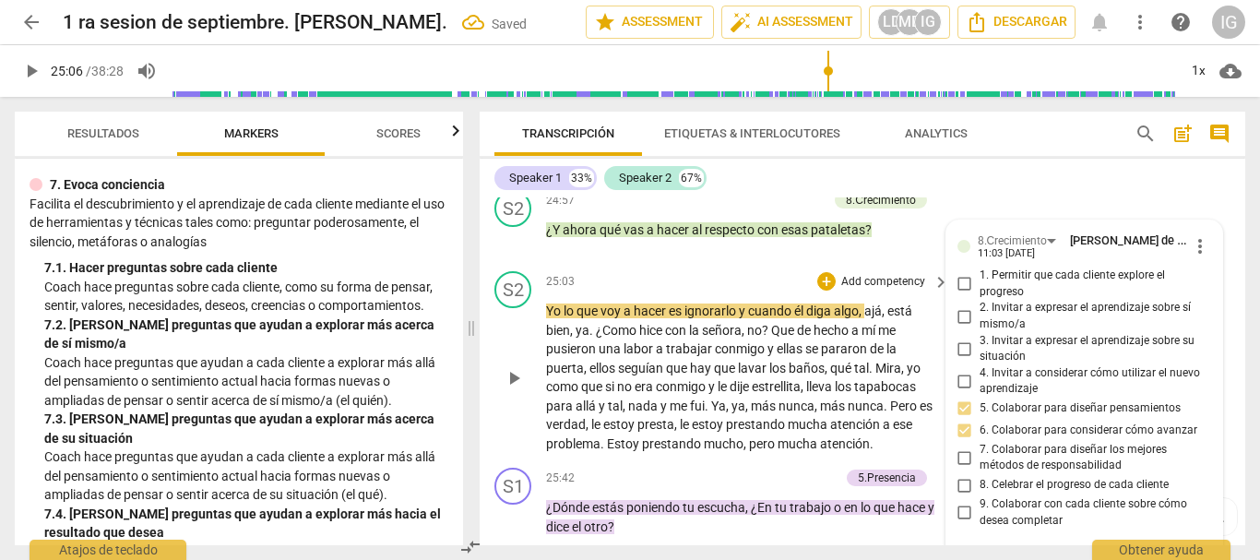
scroll to position [9690, 0]
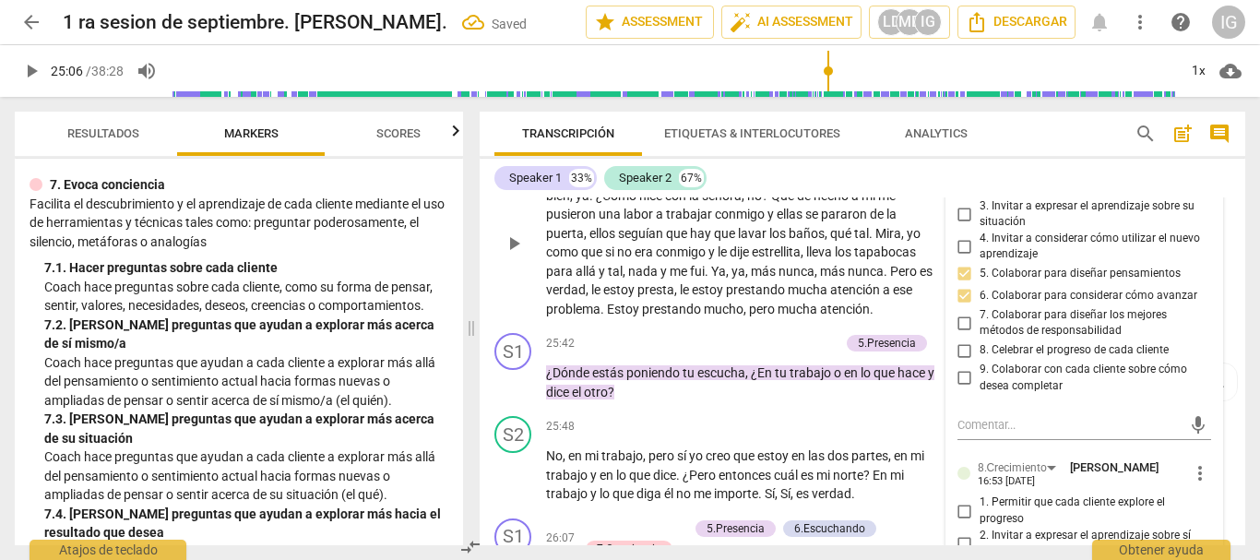
click at [518, 255] on span "play_arrow" at bounding box center [514, 243] width 22 height 22
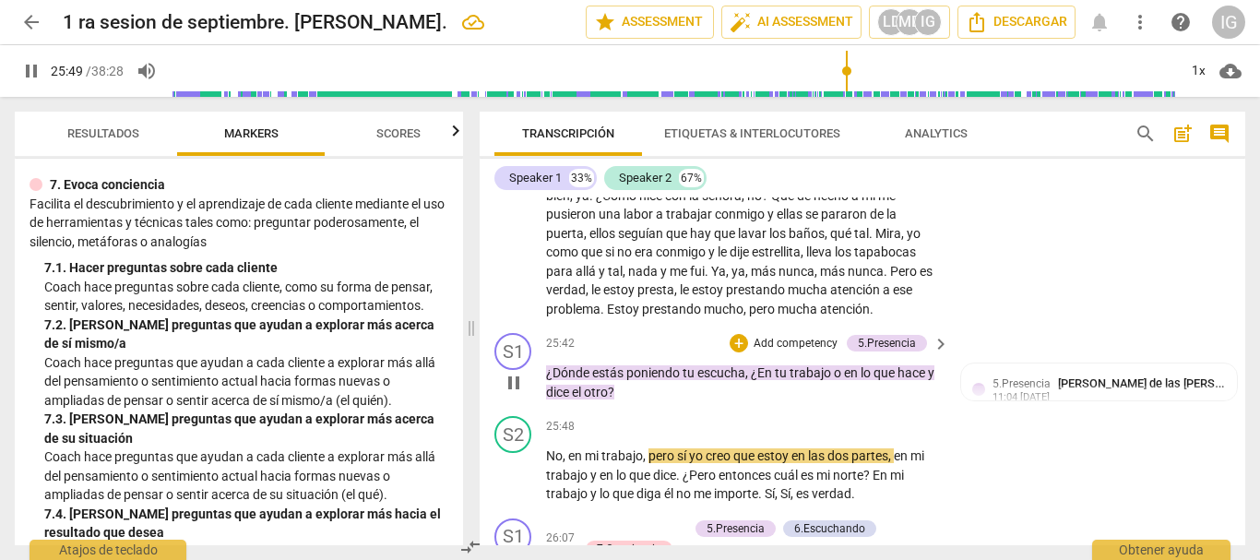
click at [516, 394] on span "pause" at bounding box center [514, 383] width 22 height 22
type input "1550"
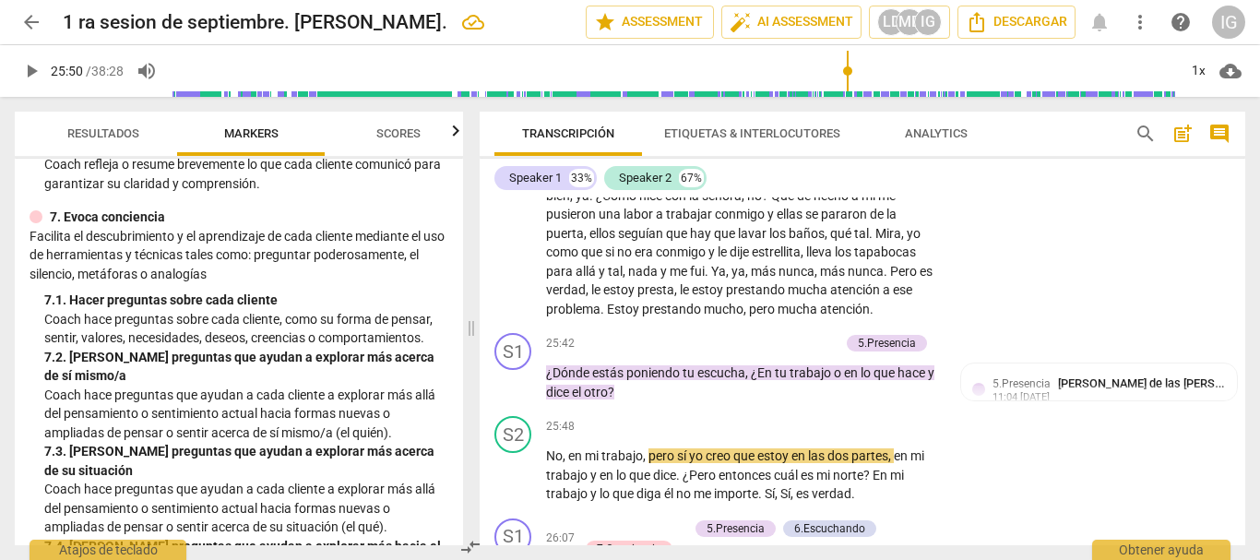
scroll to position [1594, 0]
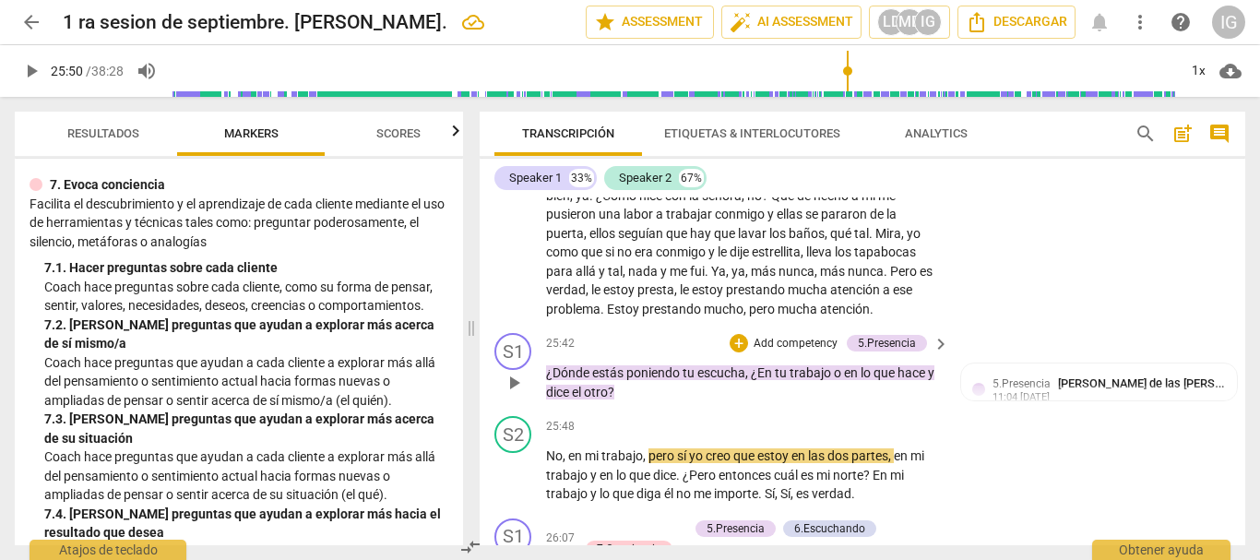
click at [792, 352] on p "Add competency" at bounding box center [796, 344] width 88 height 17
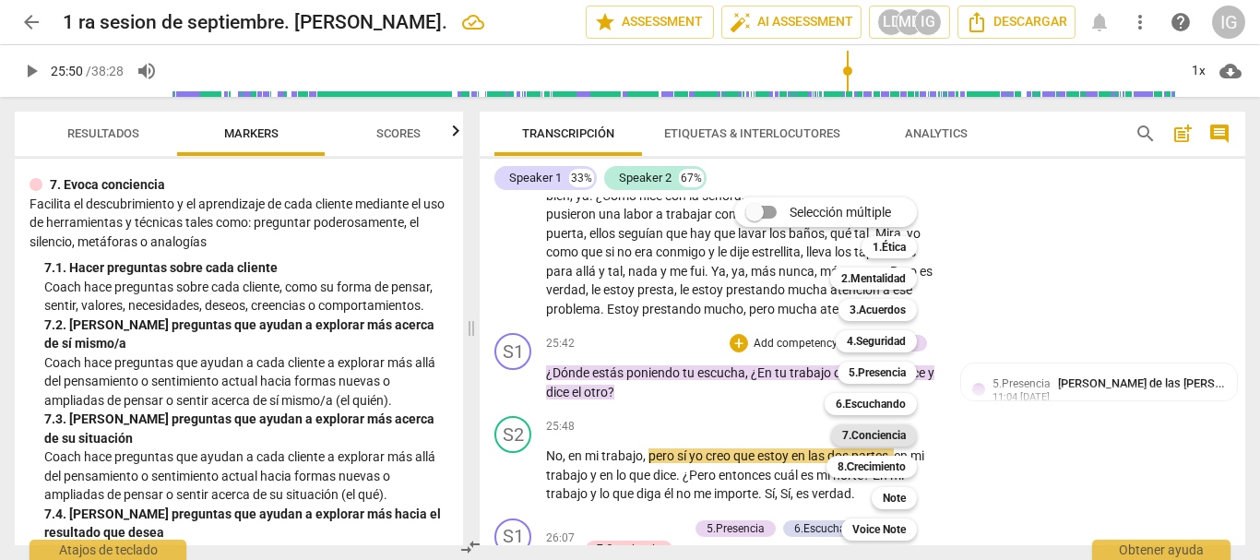
click at [877, 439] on b "7.Conciencia" at bounding box center [874, 435] width 64 height 22
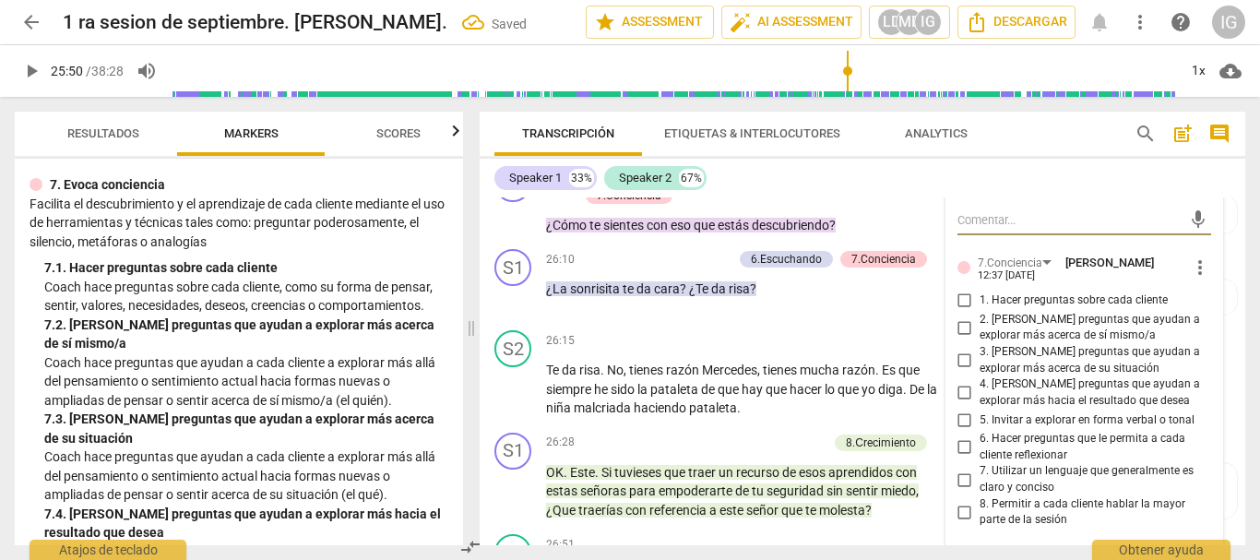
scroll to position [10022, 0]
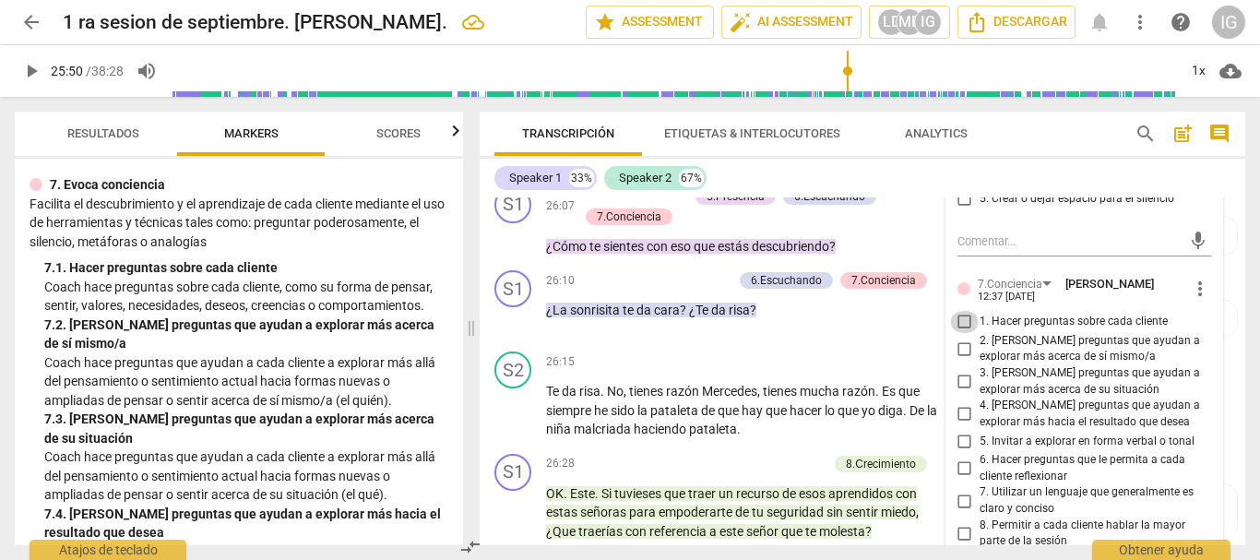
click at [959, 333] on input "1. Hacer preguntas sobre cada cliente" at bounding box center [965, 322] width 30 height 22
checkbox input "true"
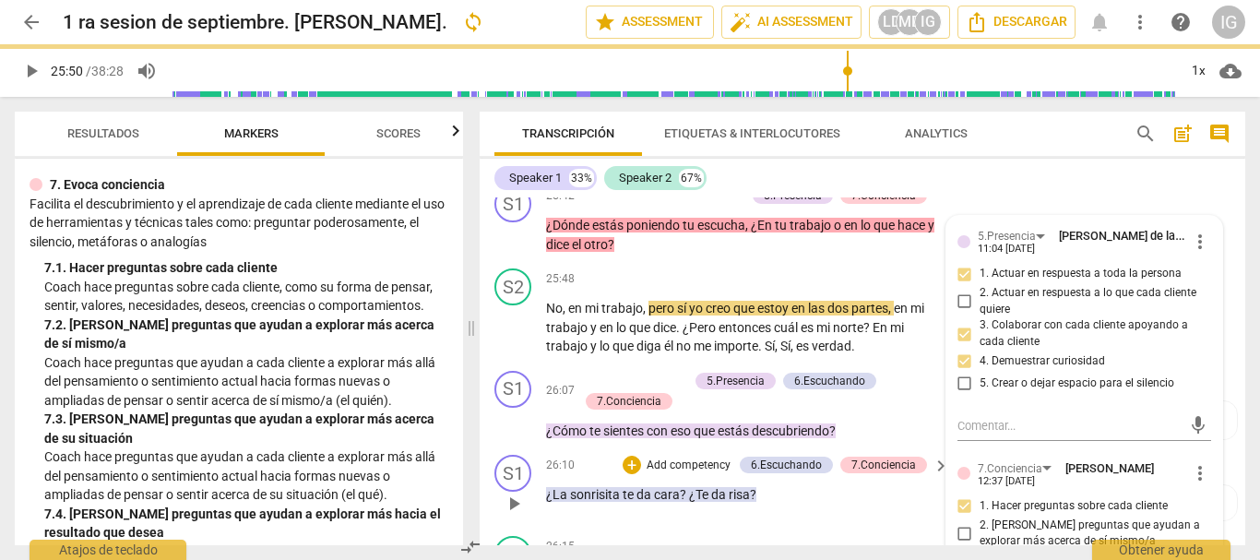
scroll to position [9746, 0]
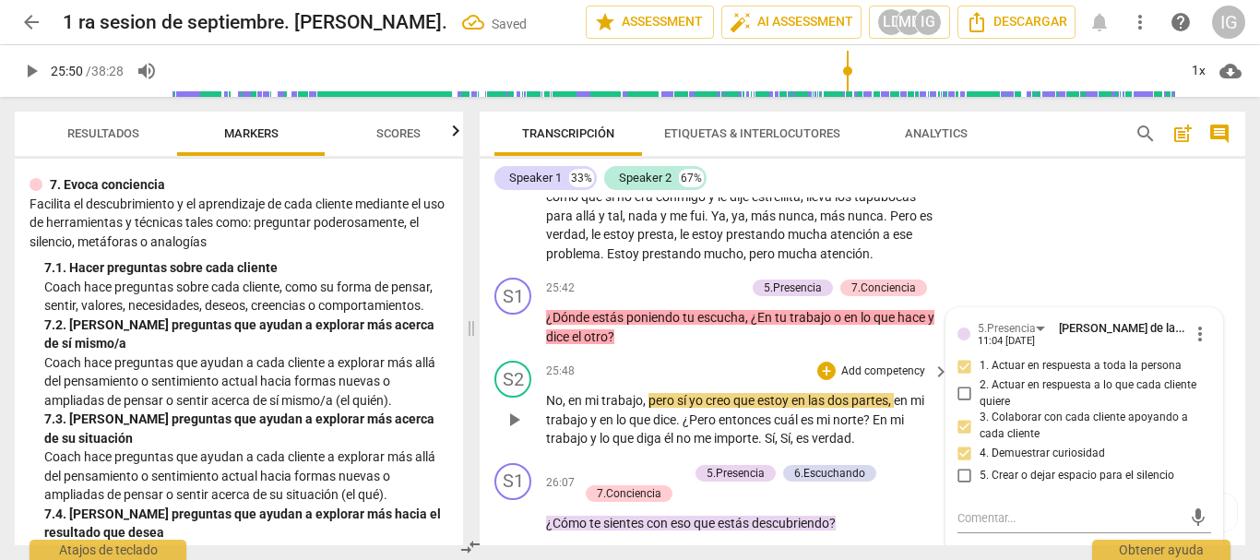
click at [515, 431] on span "play_arrow" at bounding box center [514, 419] width 22 height 22
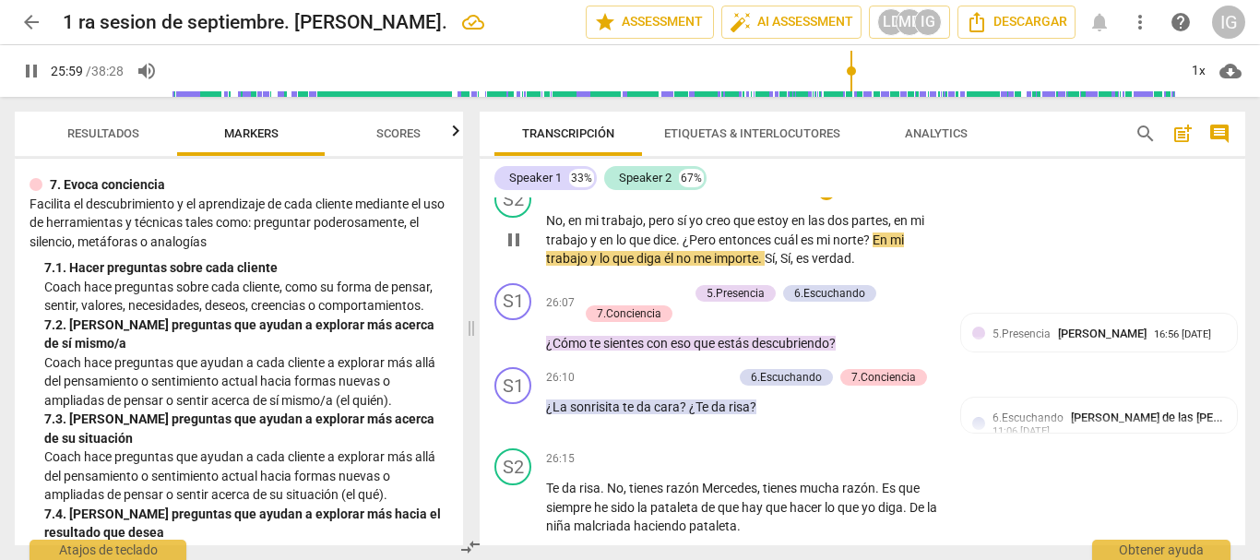
scroll to position [9930, 0]
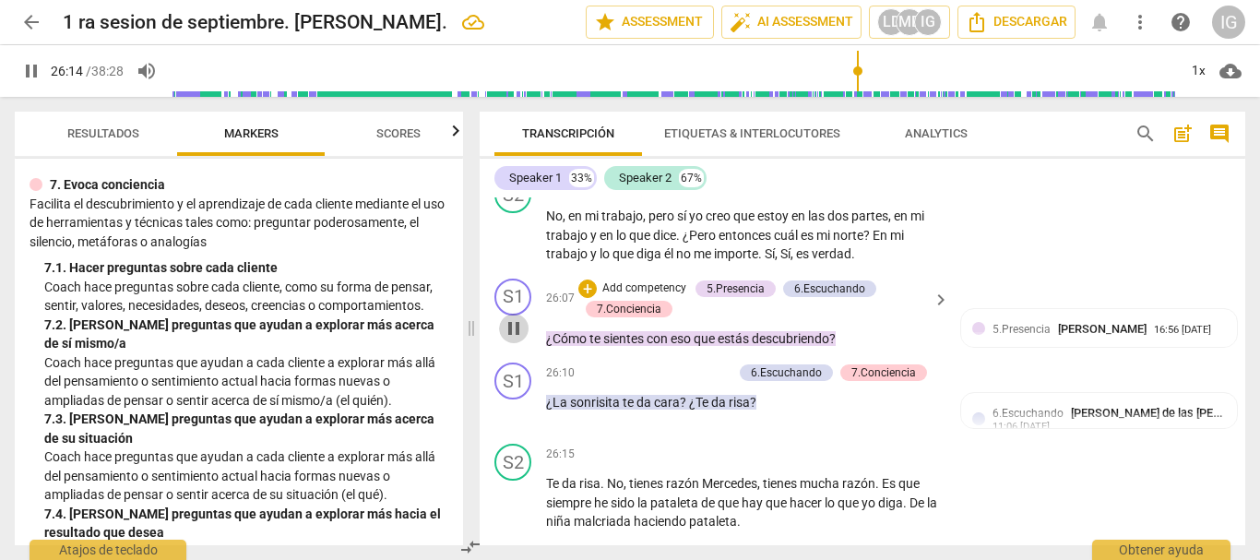
click at [515, 339] on span "pause" at bounding box center [514, 328] width 22 height 22
type input "1575"
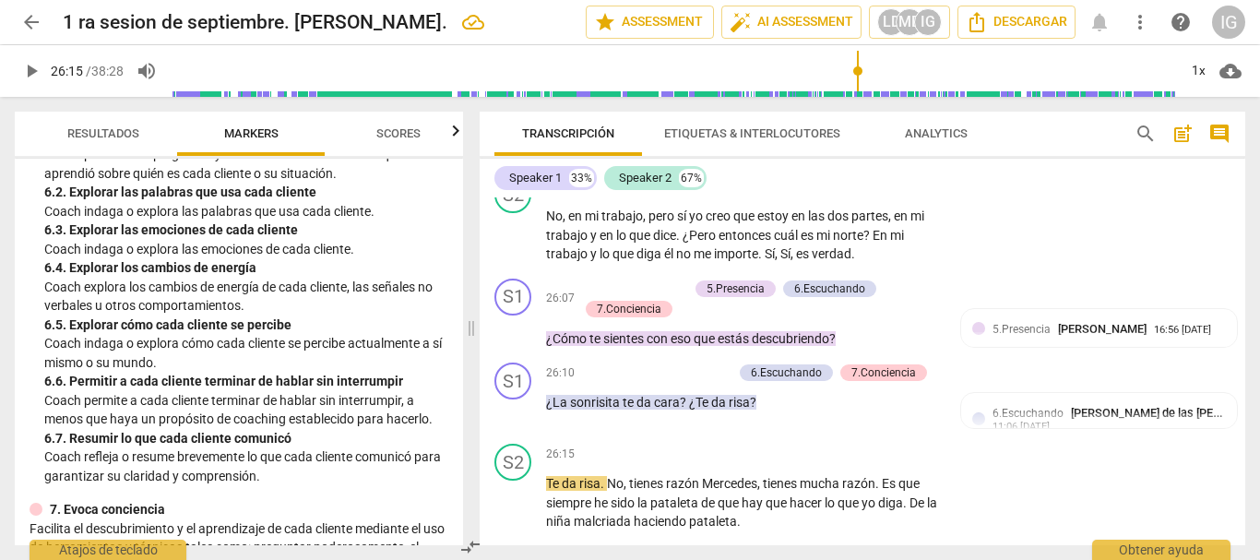
scroll to position [1225, 0]
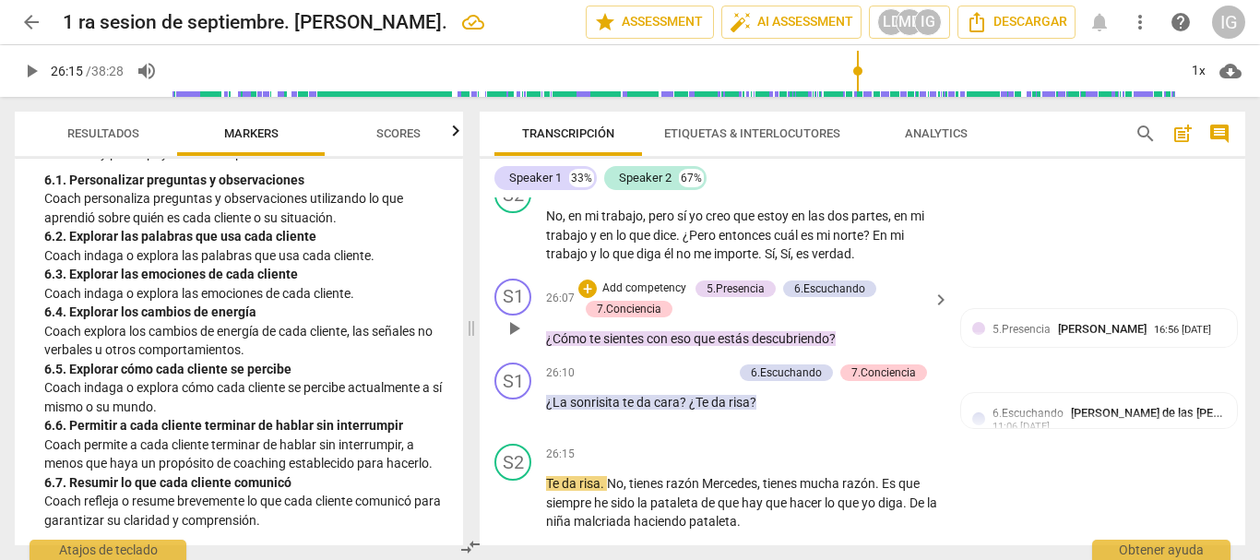
click at [610, 297] on p "Add competency" at bounding box center [644, 288] width 88 height 17
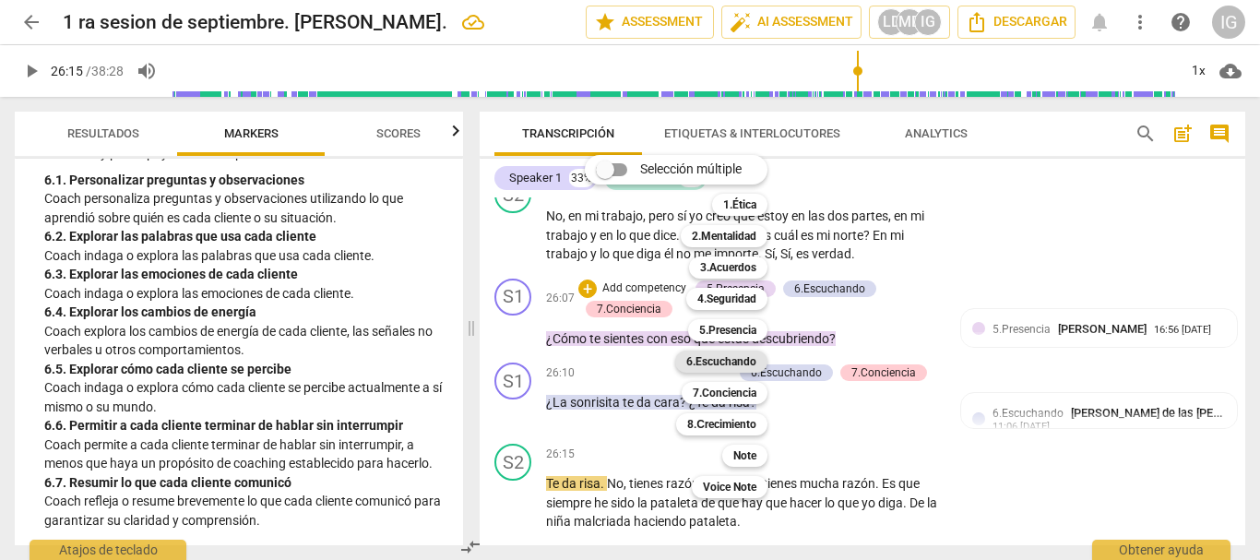
click at [731, 364] on b "6.Escuchando" at bounding box center [721, 361] width 70 height 22
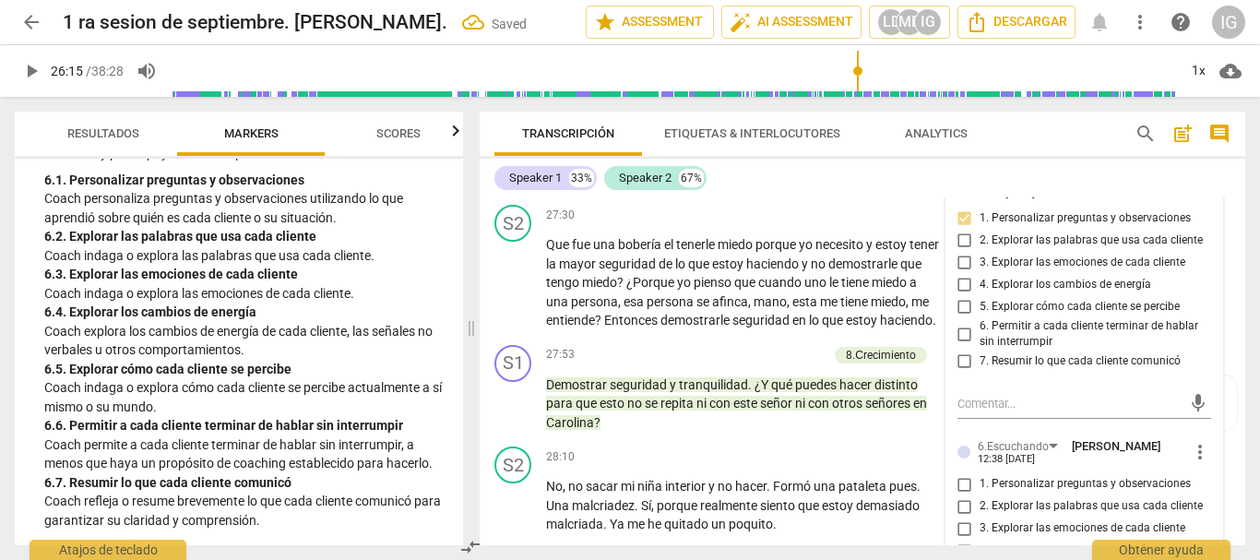
scroll to position [10761, 0]
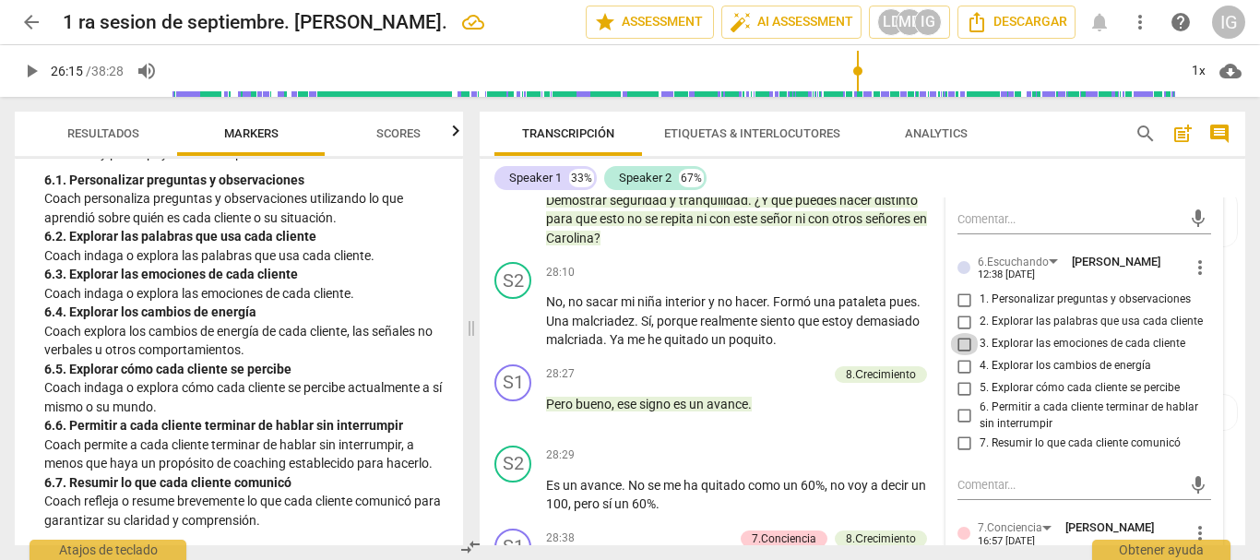
click at [960, 355] on input "3. Explorar las emociones de cada cliente" at bounding box center [965, 344] width 30 height 22
checkbox input "true"
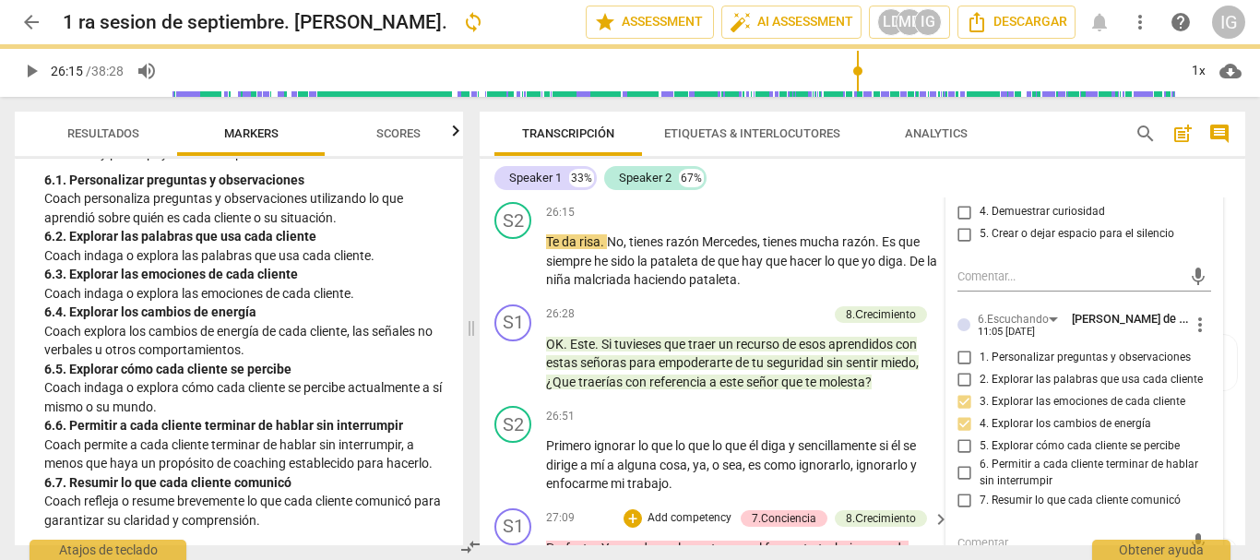
scroll to position [10115, 0]
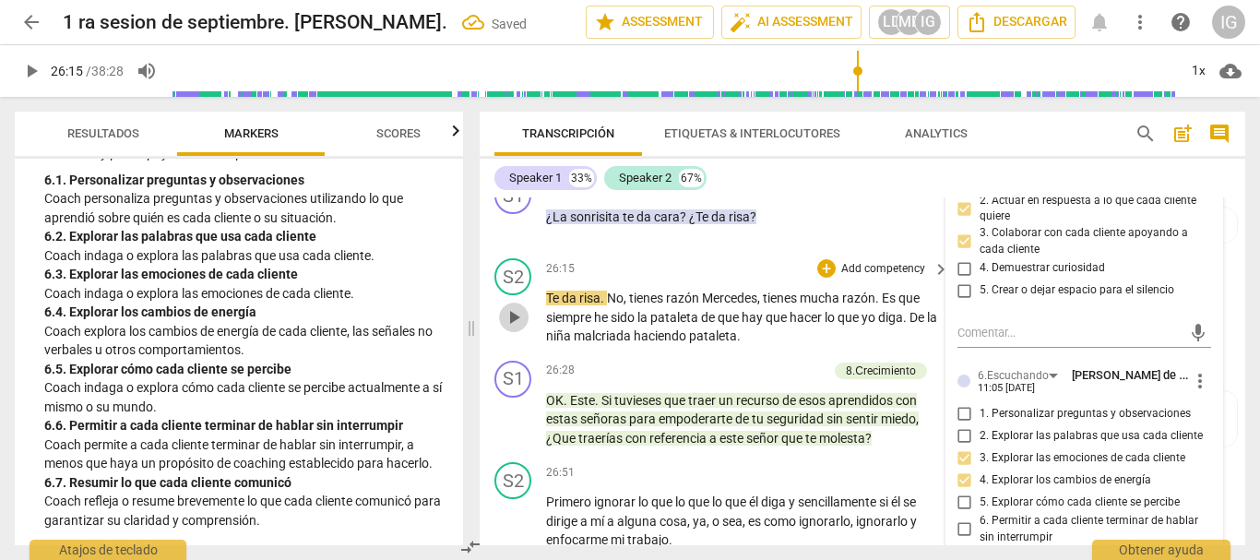
click at [515, 328] on span "play_arrow" at bounding box center [514, 317] width 22 height 22
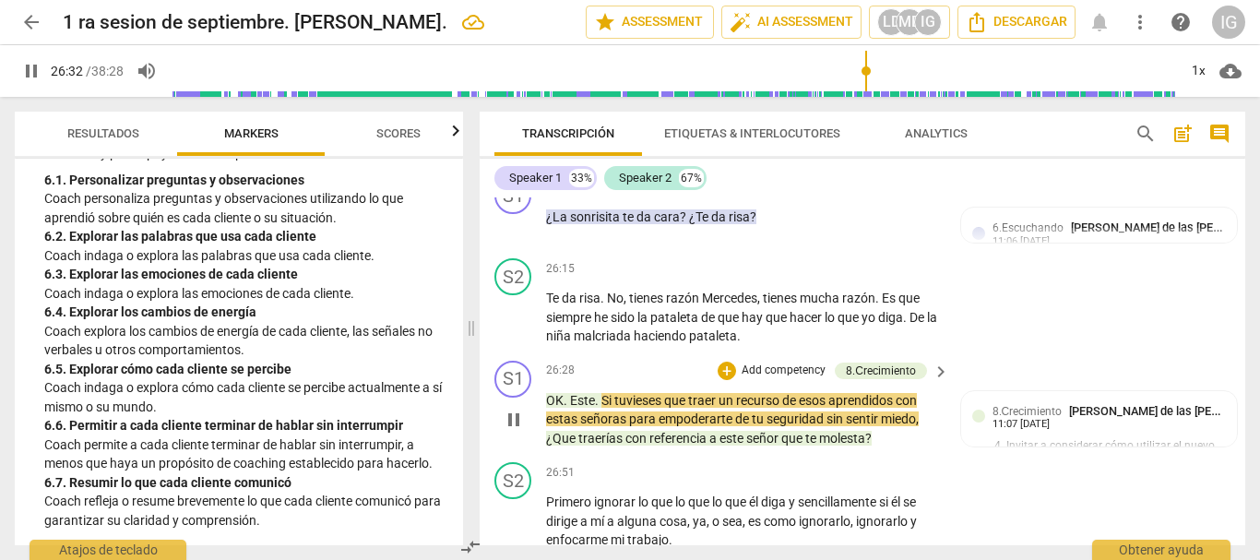
scroll to position [10208, 0]
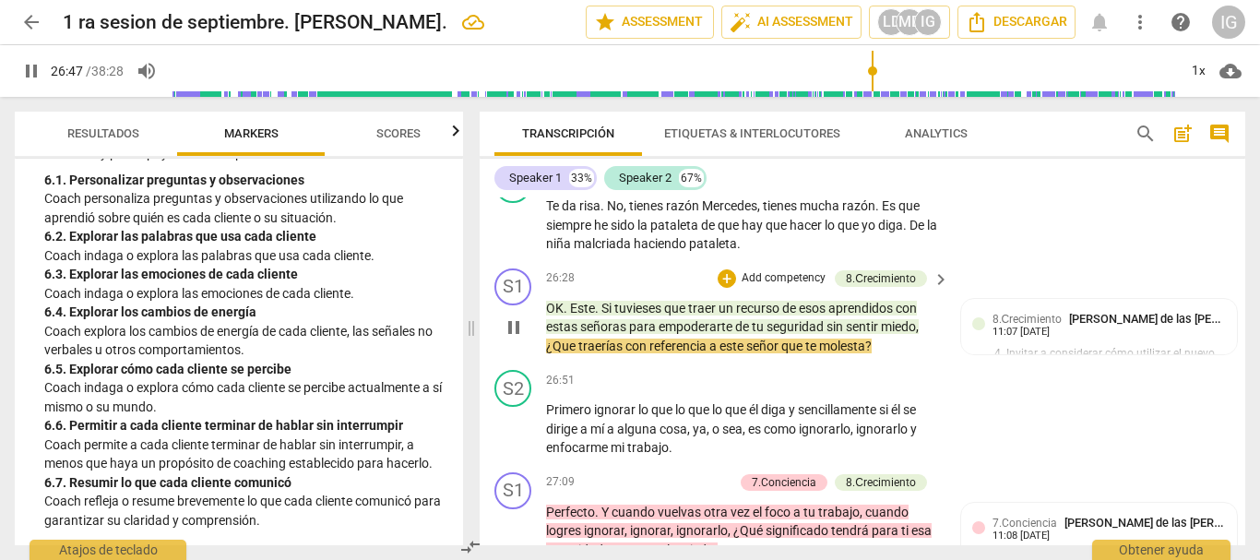
click at [512, 338] on span "pause" at bounding box center [514, 327] width 22 height 22
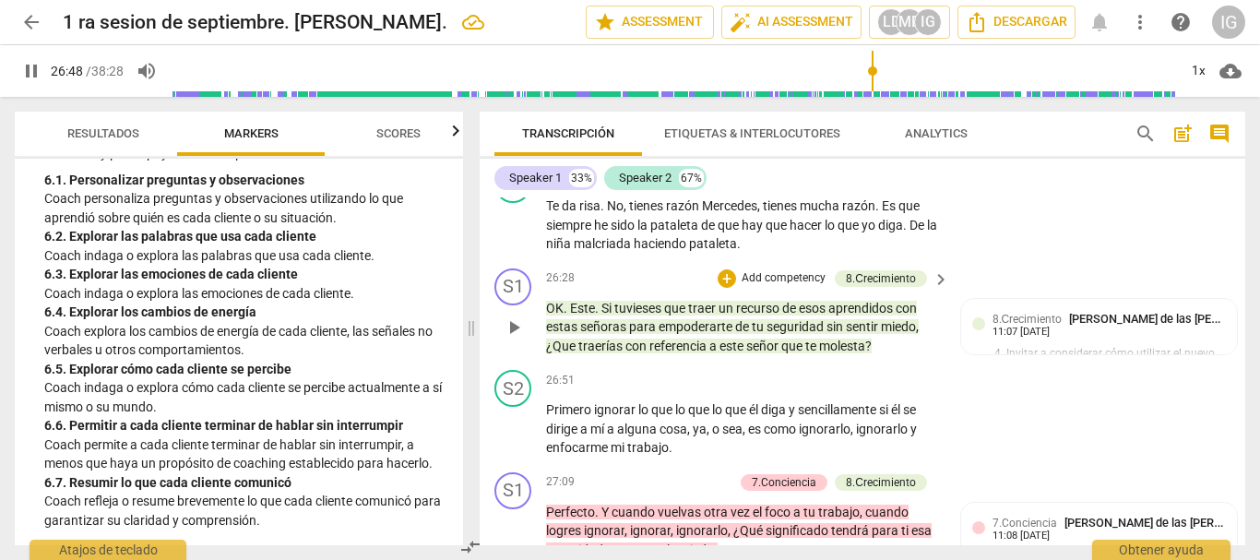
type input "1609"
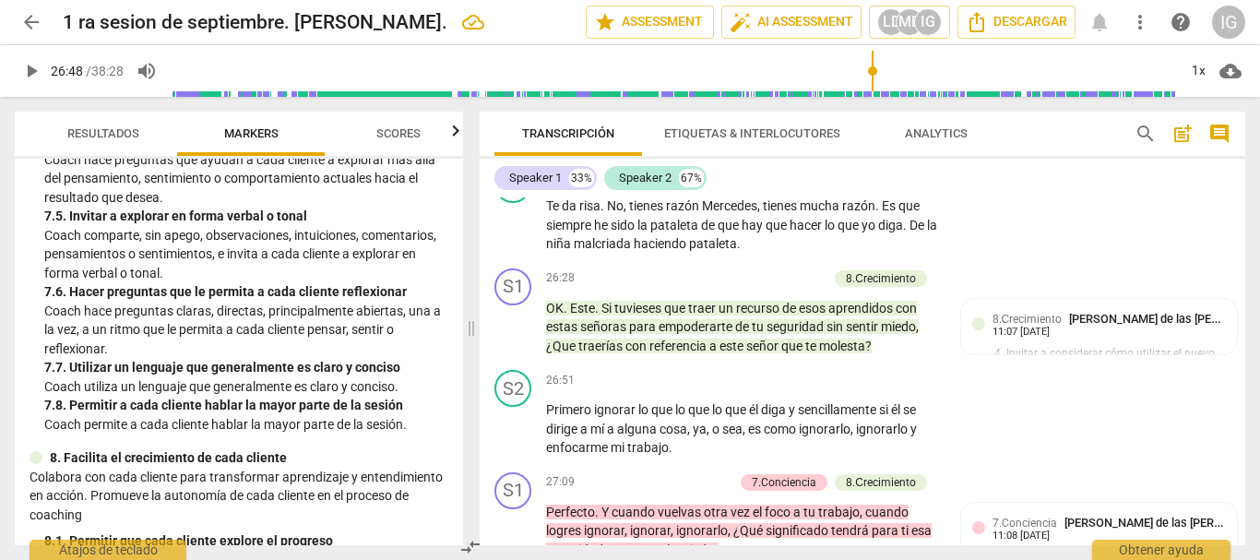
scroll to position [2029, 0]
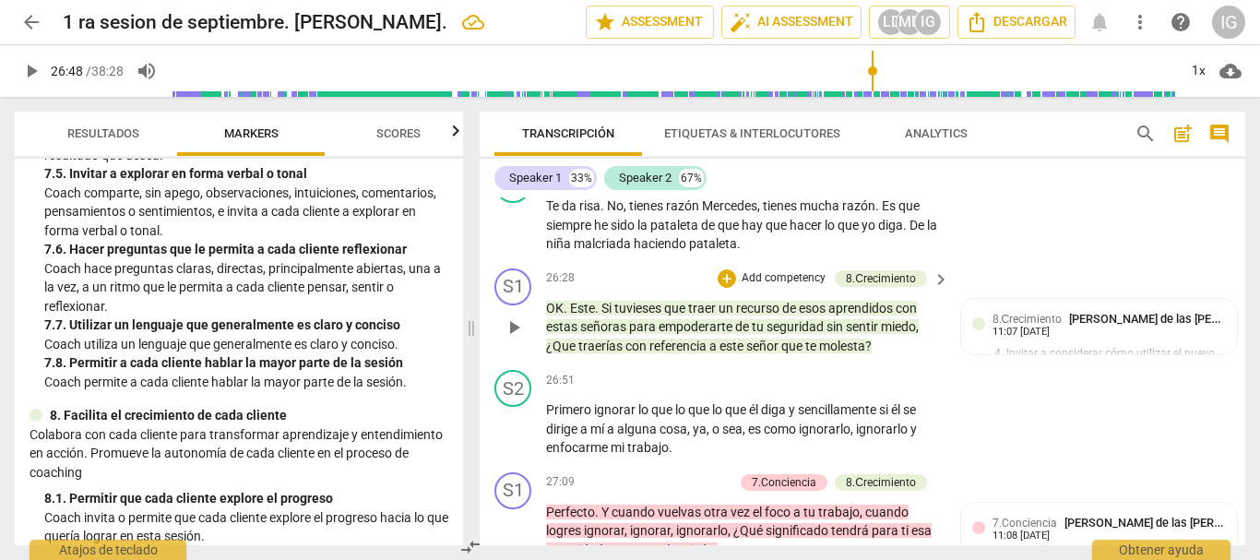
click at [768, 287] on p "Add competency" at bounding box center [784, 278] width 88 height 17
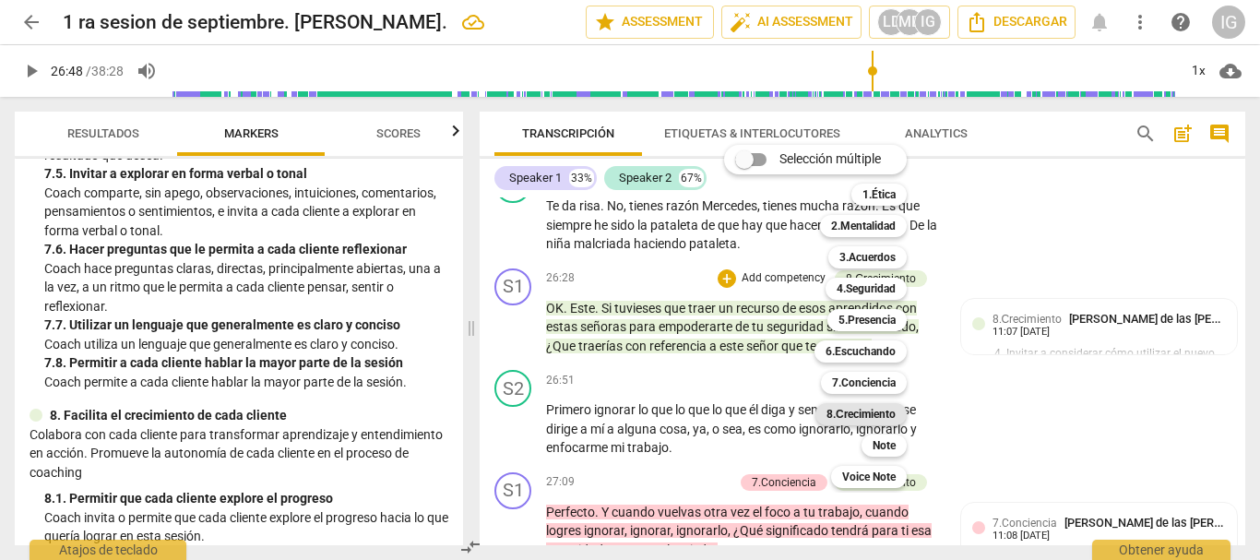
click at [875, 416] on b "8.Сrecimiento" at bounding box center [860, 414] width 69 height 22
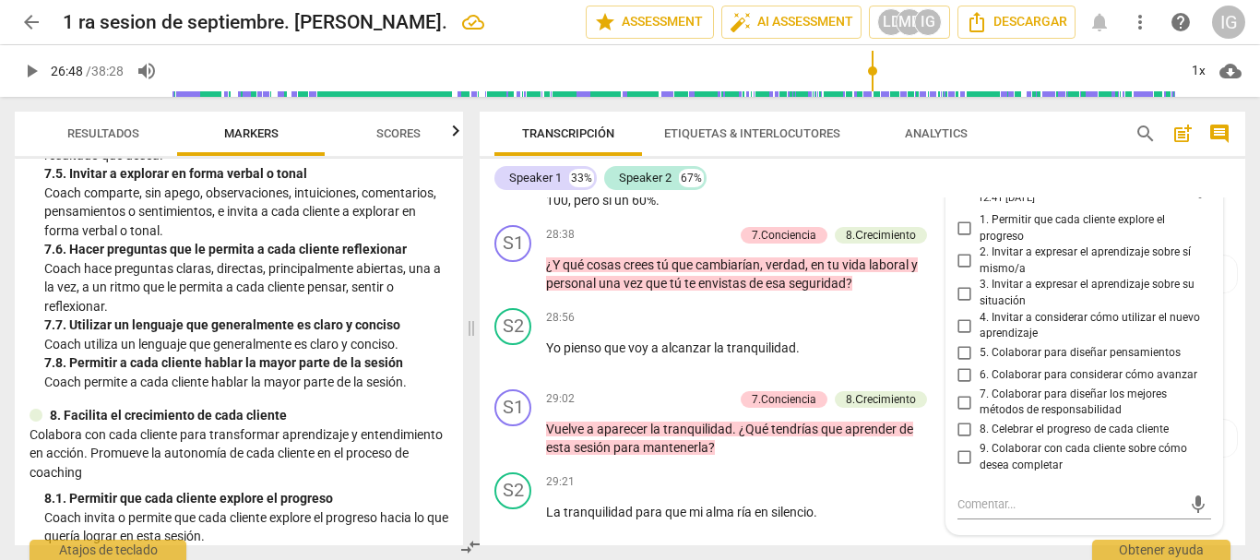
scroll to position [11065, 0]
click at [960, 385] on input "6. Colaborar para considerar cómo avanzar" at bounding box center [965, 374] width 30 height 22
checkbox input "true"
click at [962, 363] on input "5. Colaborar para diseñar pensamientos" at bounding box center [965, 352] width 30 height 22
checkbox input "true"
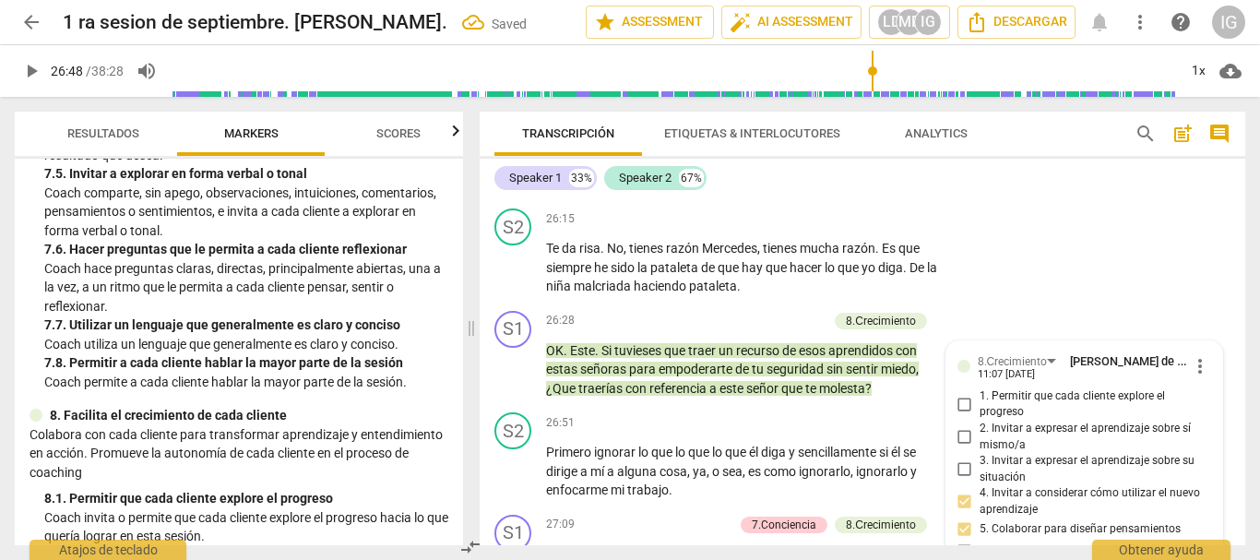
scroll to position [10235, 0]
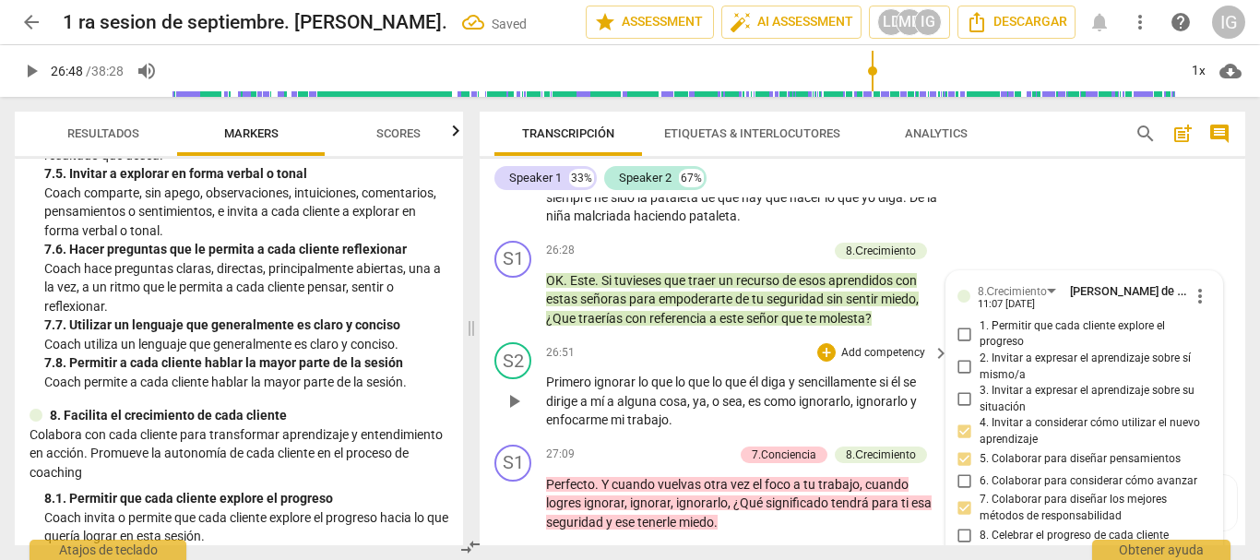
click at [510, 412] on span "play_arrow" at bounding box center [514, 401] width 22 height 22
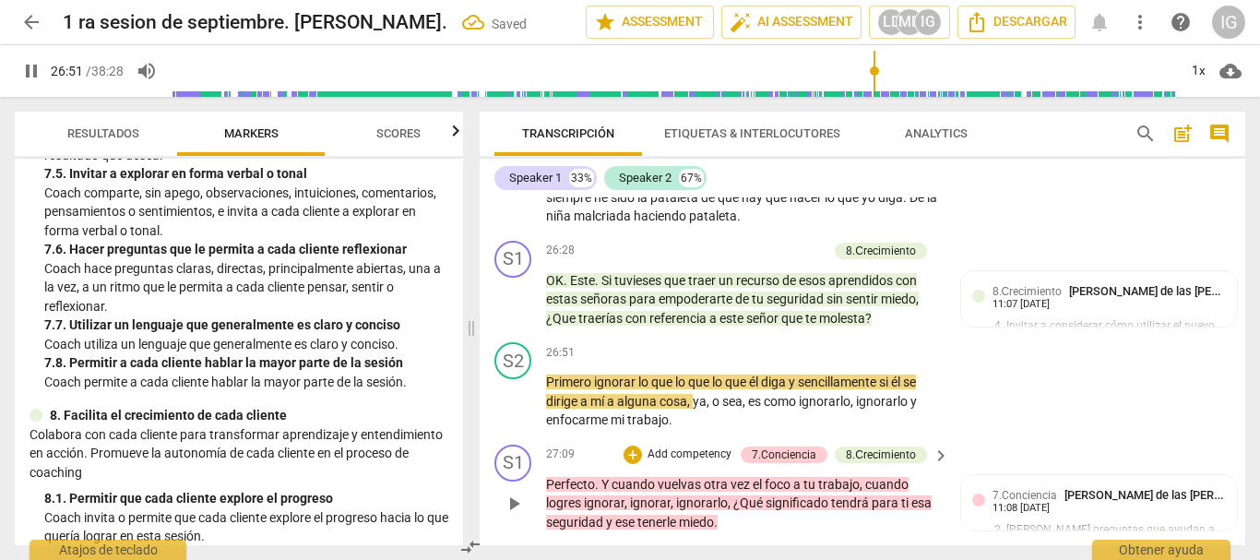
scroll to position [10420, 0]
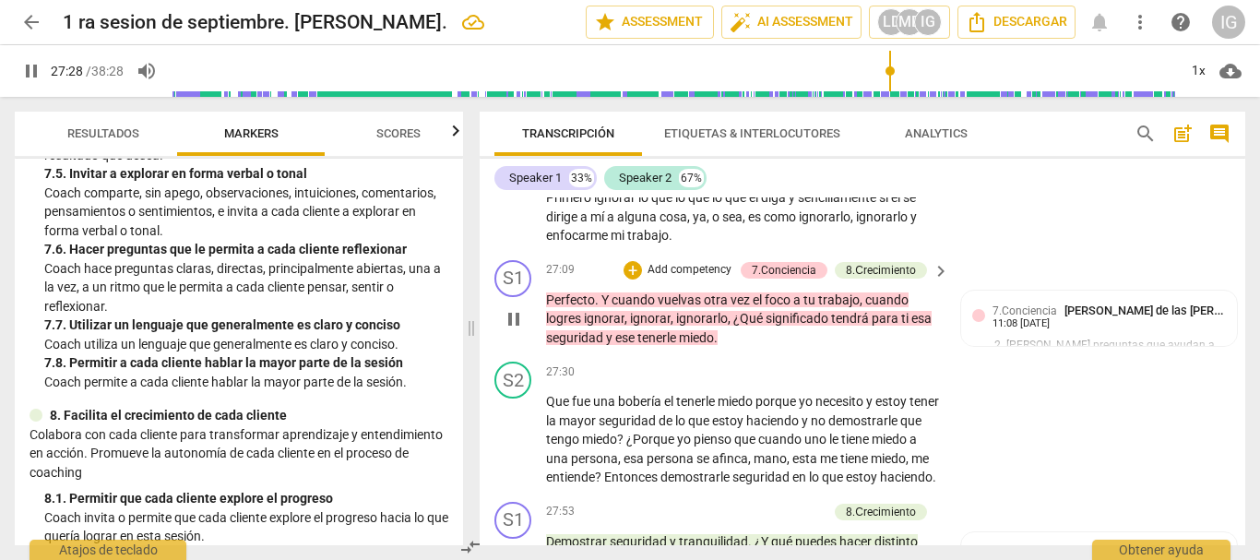
click at [675, 278] on p "Add competency" at bounding box center [689, 270] width 88 height 17
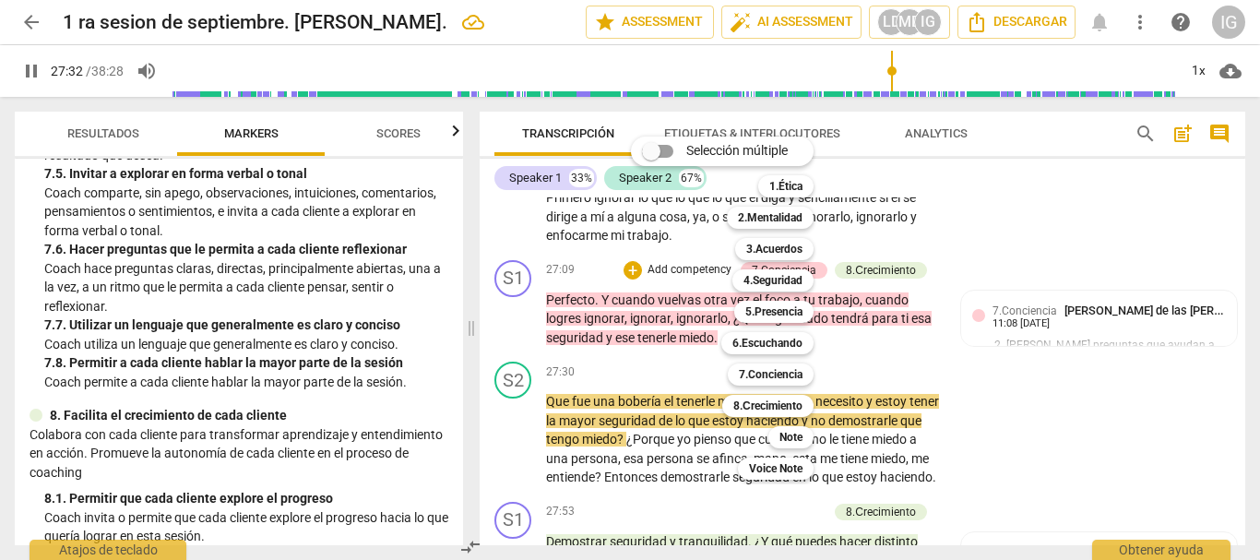
click at [513, 351] on div at bounding box center [630, 280] width 1260 height 560
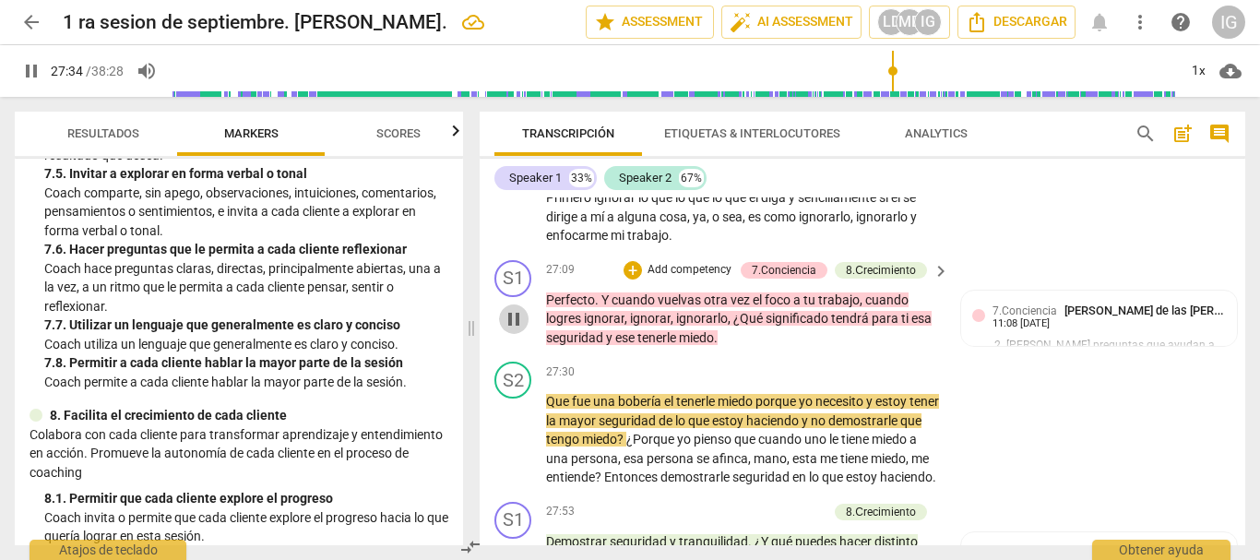
click at [515, 330] on span "pause" at bounding box center [514, 319] width 22 height 22
type input "1655"
click at [712, 278] on p "Add competency" at bounding box center [689, 270] width 88 height 17
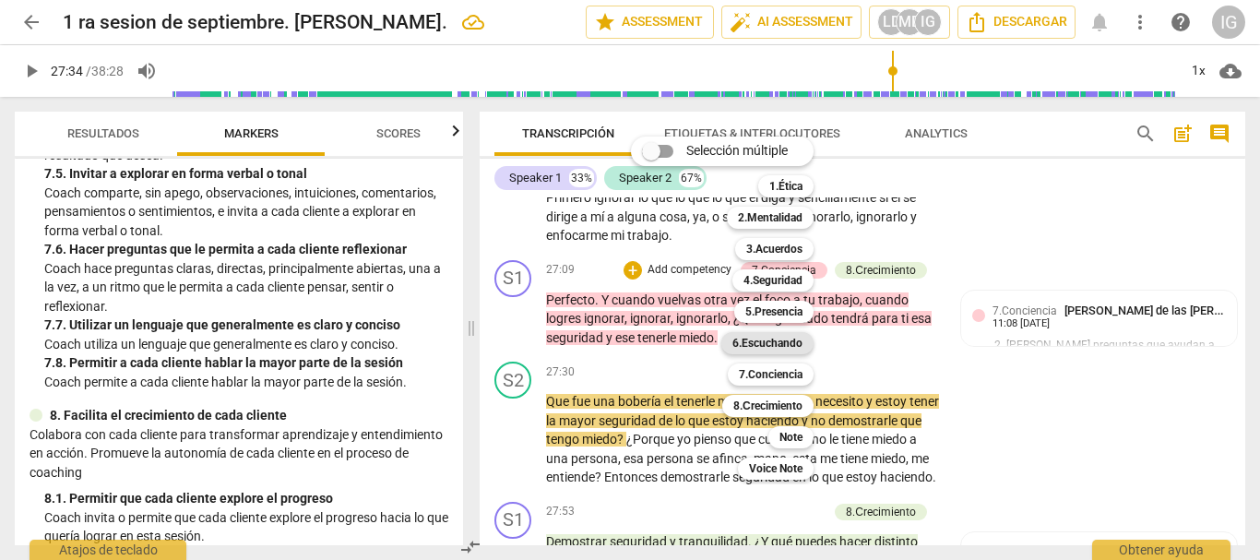
click at [794, 338] on b "6.Escuchando" at bounding box center [767, 343] width 70 height 22
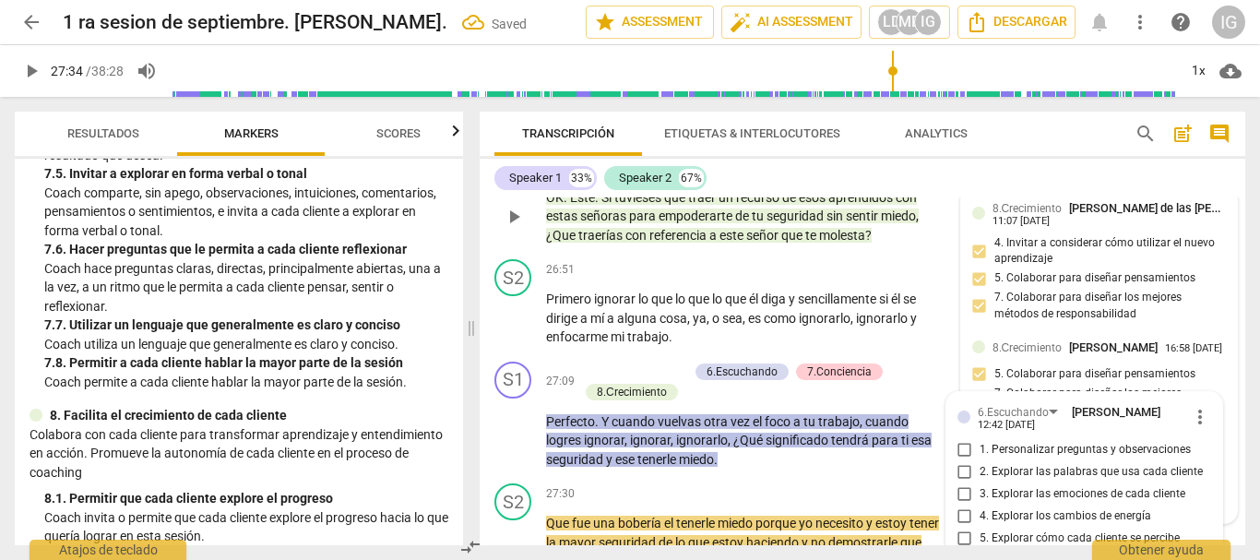
scroll to position [10435, 0]
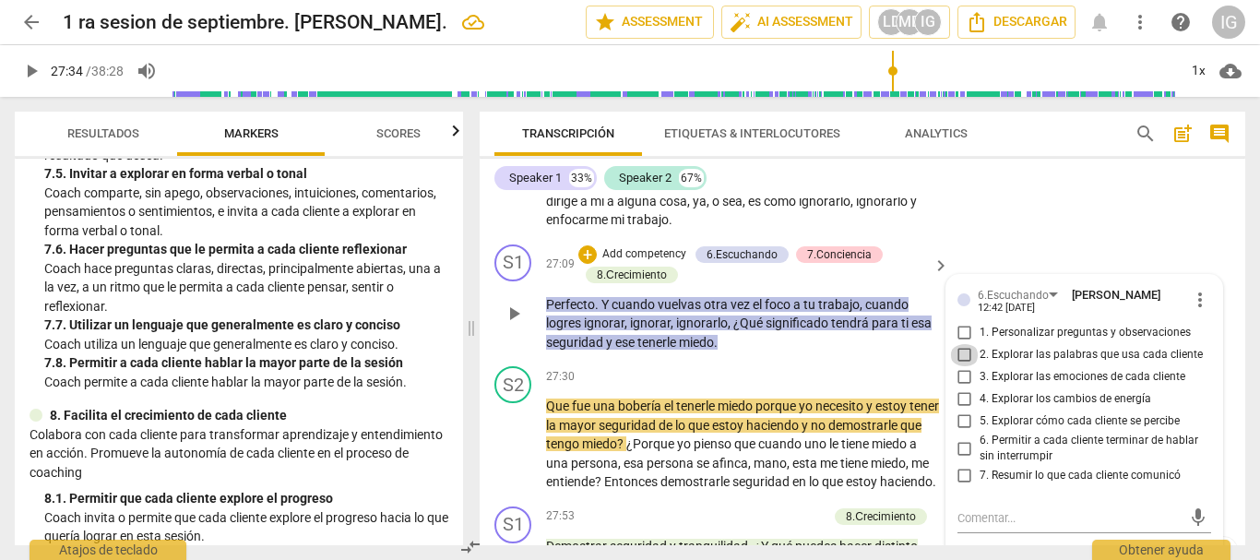
click at [957, 366] on input "2. Explorar las palabras que usa cada cliente" at bounding box center [965, 355] width 30 height 22
checkbox input "true"
click at [962, 432] on input "5. Explorar cómo cada cliente se percibe" at bounding box center [965, 421] width 30 height 22
checkbox input "true"
click at [506, 325] on span "play_arrow" at bounding box center [514, 313] width 22 height 22
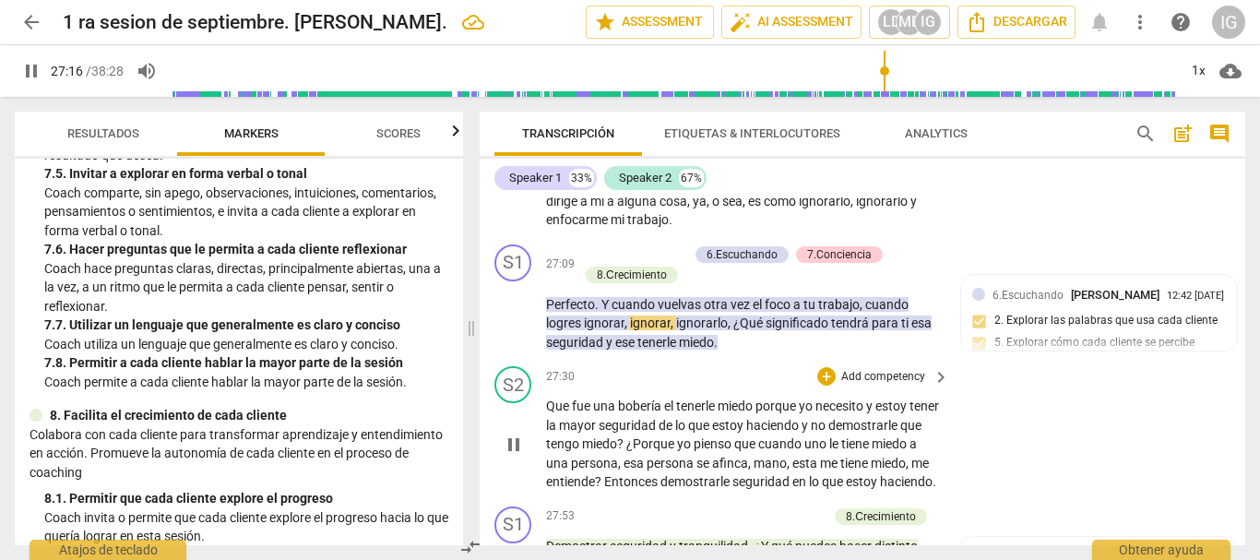
scroll to position [10528, 0]
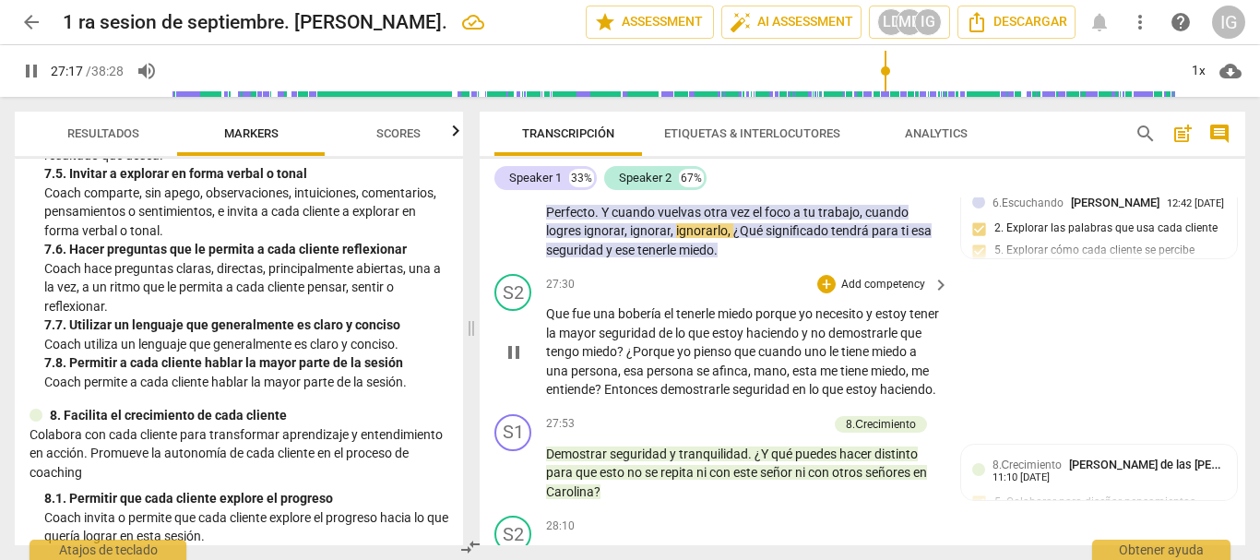
click at [516, 363] on span "pause" at bounding box center [514, 352] width 22 height 22
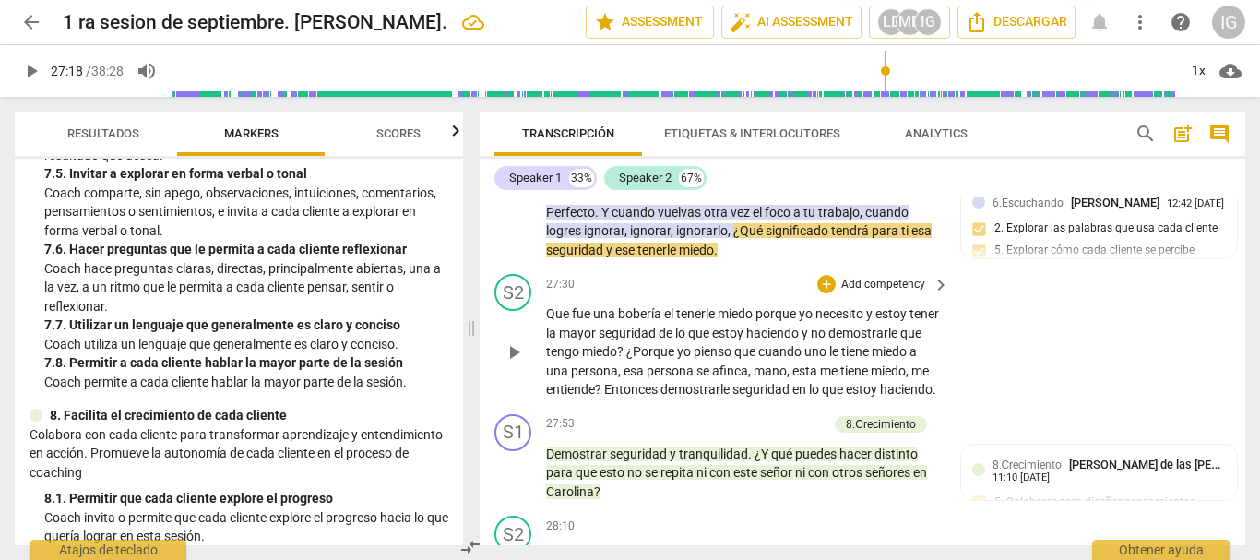
click at [516, 363] on span "play_arrow" at bounding box center [514, 352] width 22 height 22
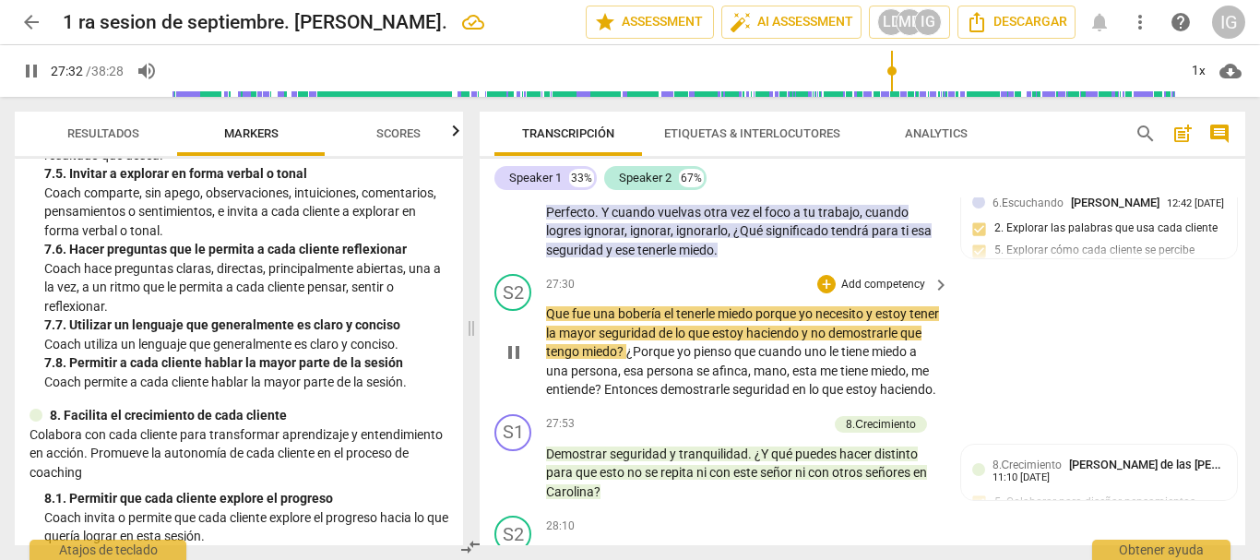
scroll to position [10620, 0]
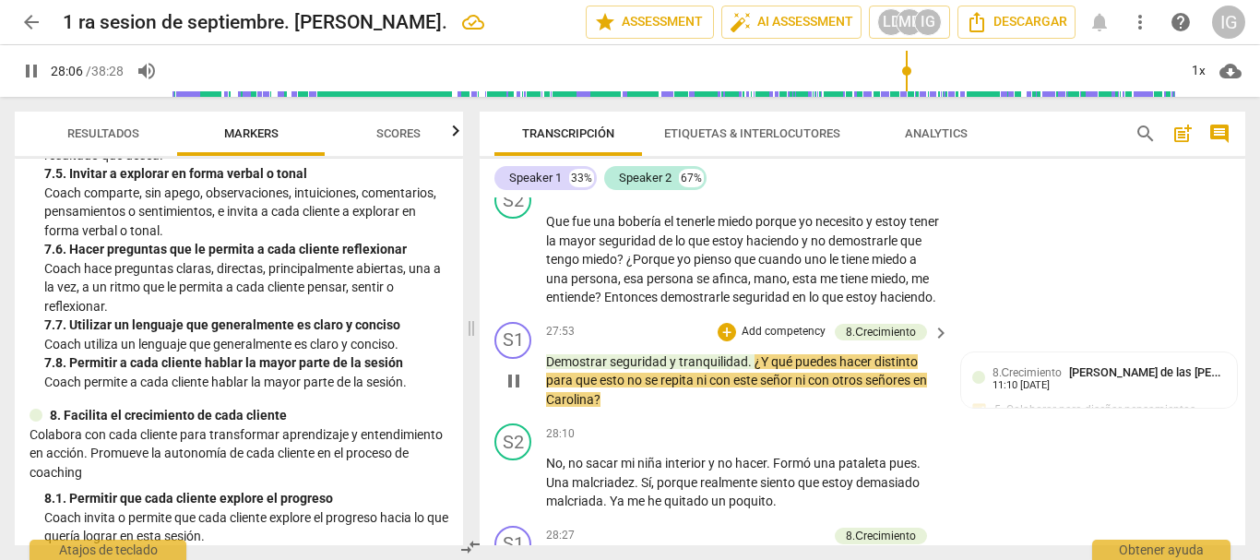
click at [513, 392] on span "pause" at bounding box center [514, 381] width 22 height 22
type input "1687"
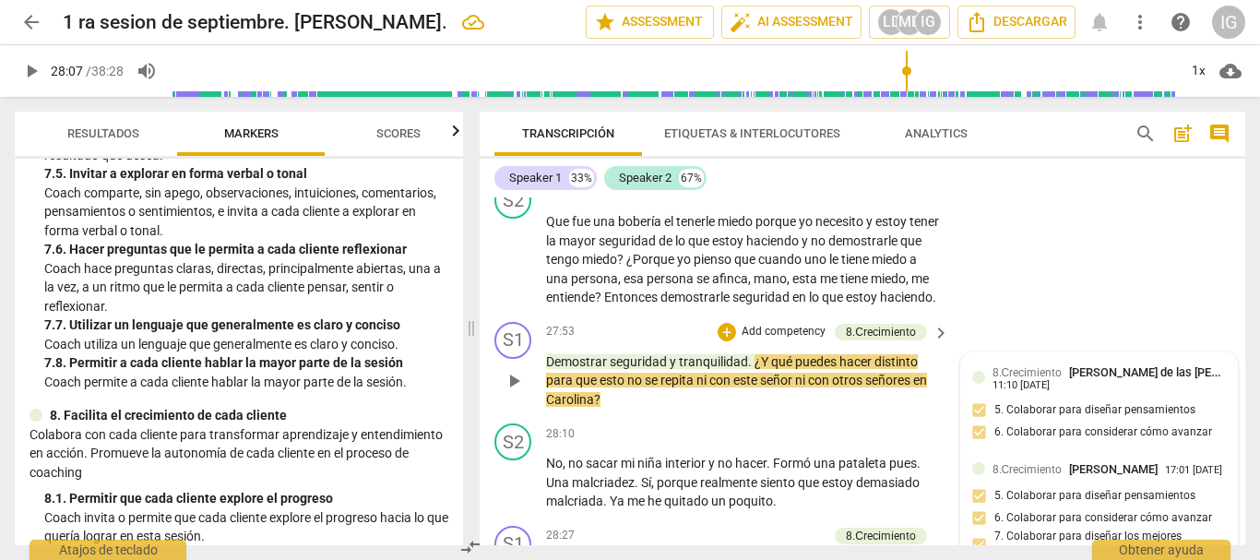
scroll to position [10712, 0]
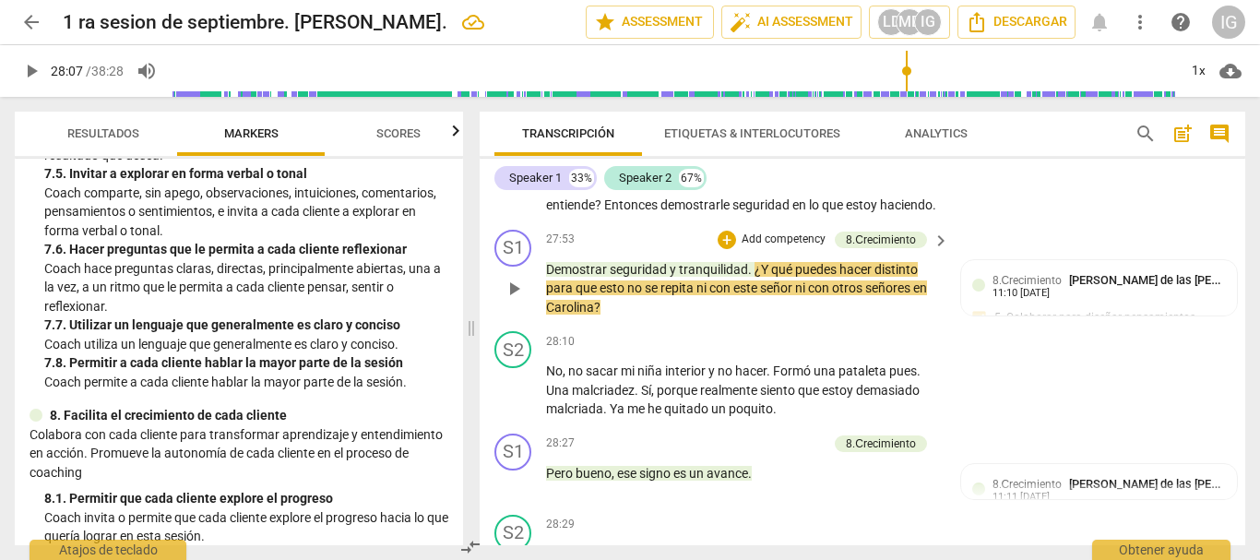
click at [775, 248] on p "Add competency" at bounding box center [784, 239] width 88 height 17
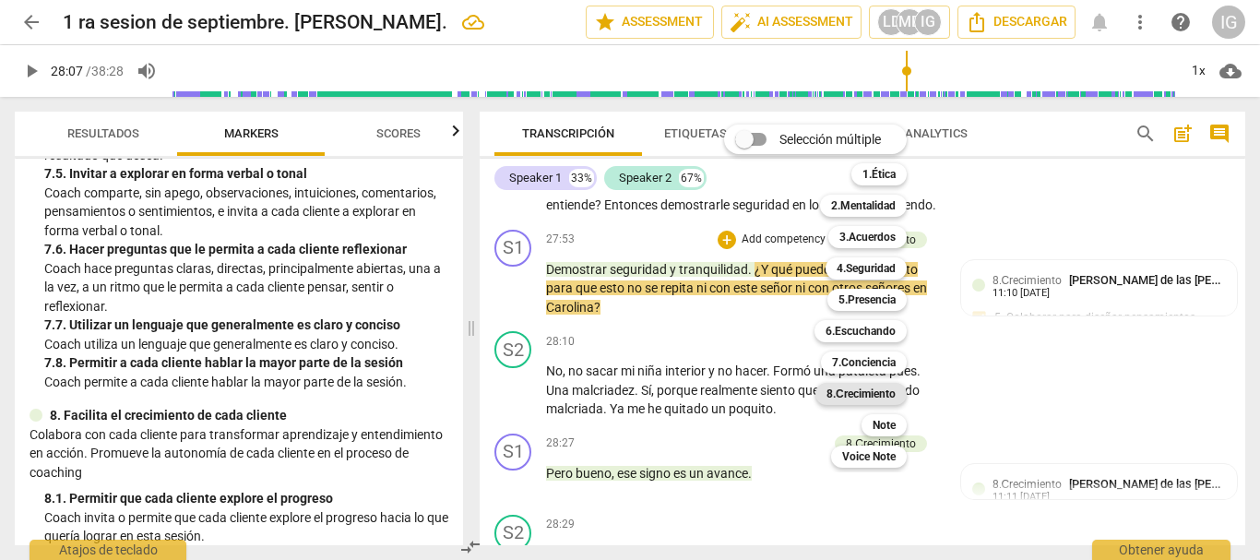
click at [868, 384] on b "8.Сrecimiento" at bounding box center [860, 394] width 69 height 22
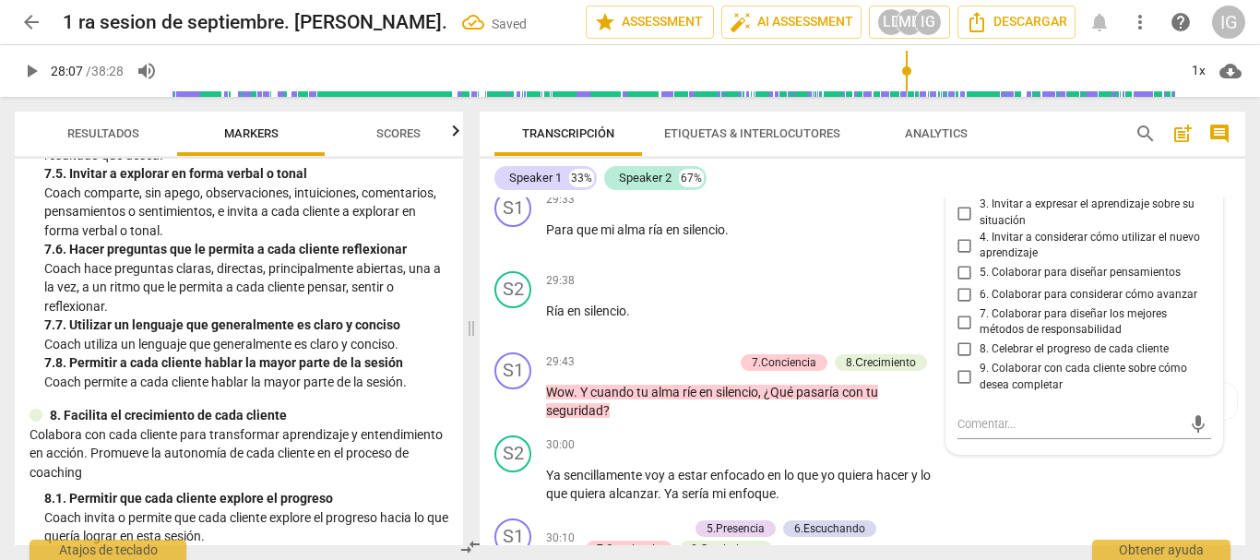
scroll to position [11642, 0]
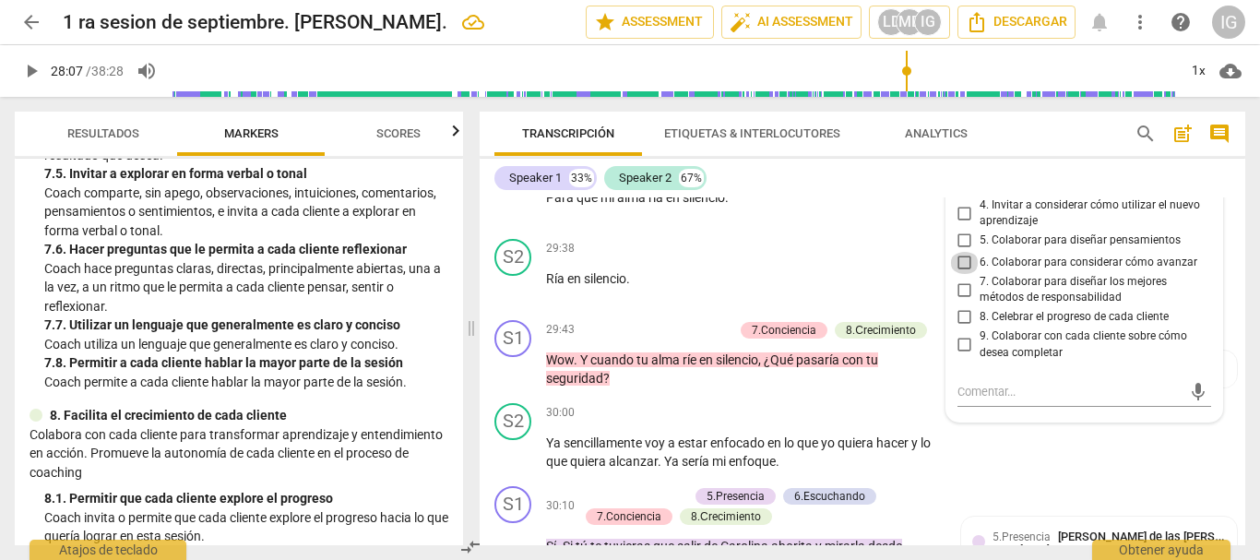
click at [958, 274] on input "6. Colaborar para considerar cómo avanzar" at bounding box center [965, 263] width 30 height 22
checkbox input "true"
click at [958, 252] on input "5. Colaborar para diseñar pensamientos" at bounding box center [965, 241] width 30 height 22
checkbox input "true"
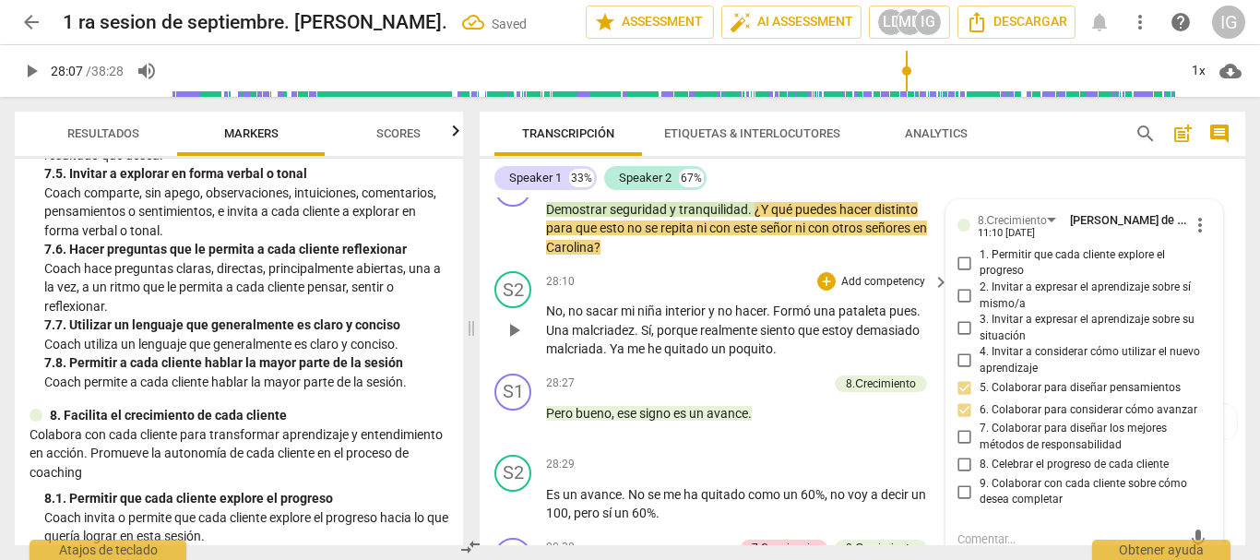
scroll to position [10720, 0]
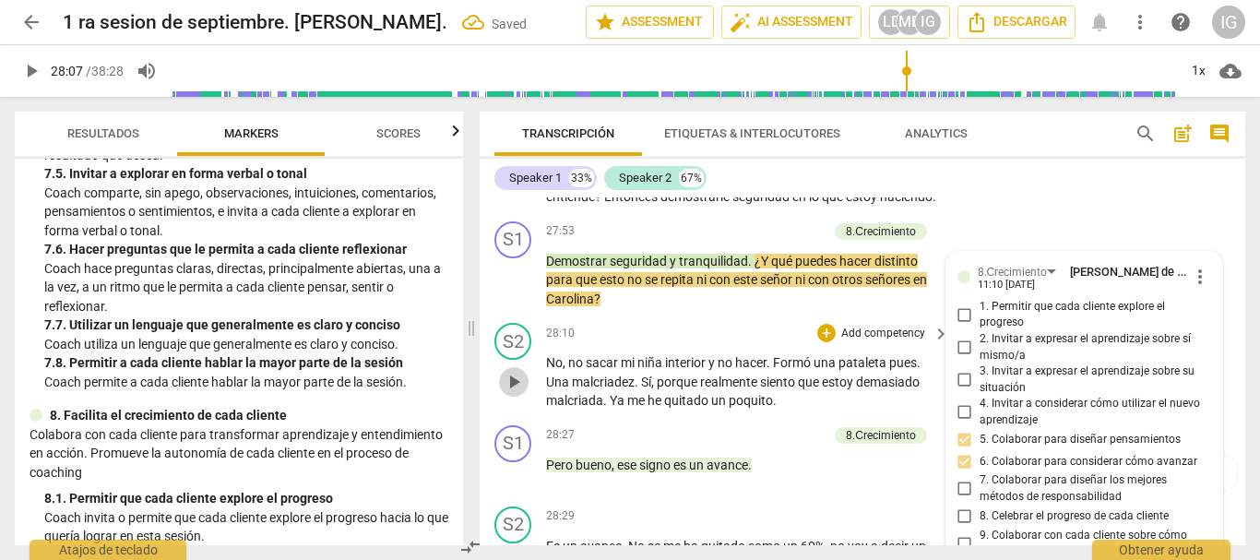
click at [522, 393] on span "play_arrow" at bounding box center [514, 382] width 22 height 22
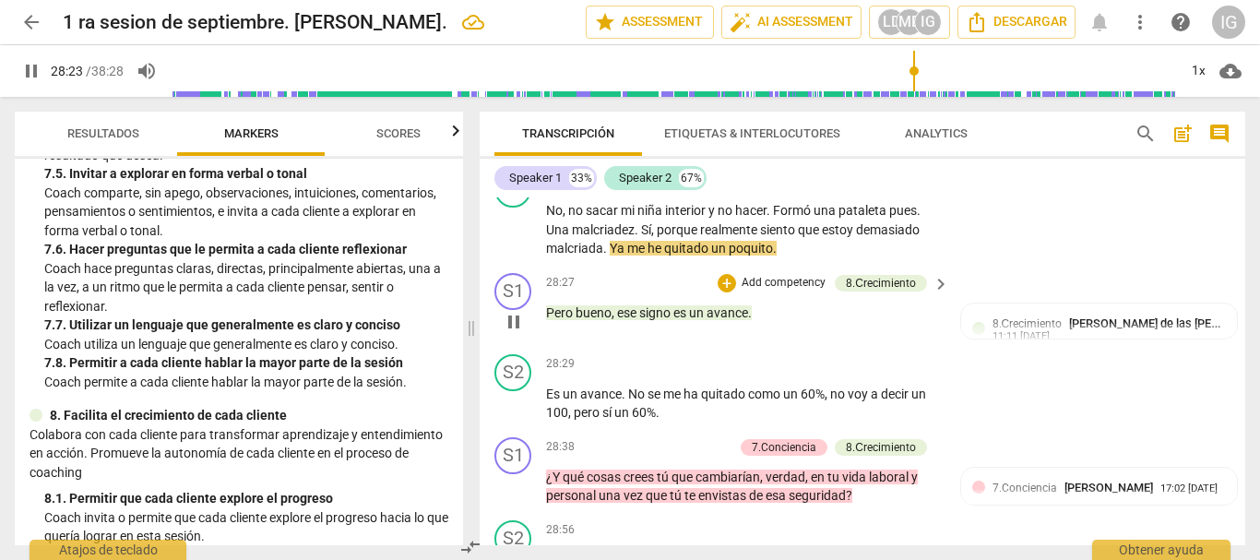
scroll to position [10905, 0]
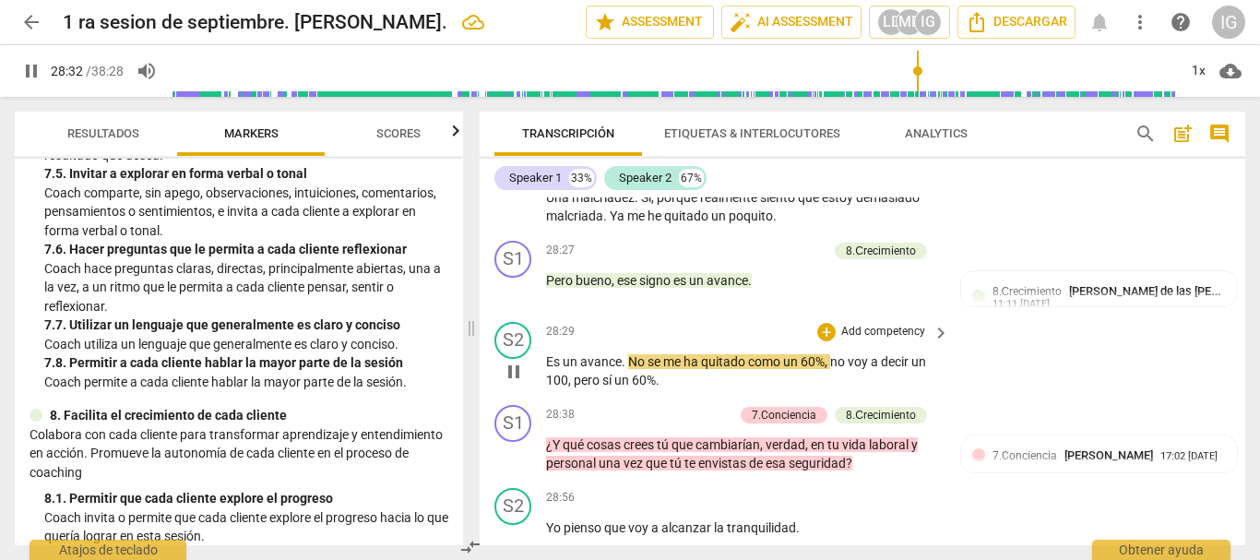
click at [508, 383] on span "pause" at bounding box center [514, 372] width 22 height 22
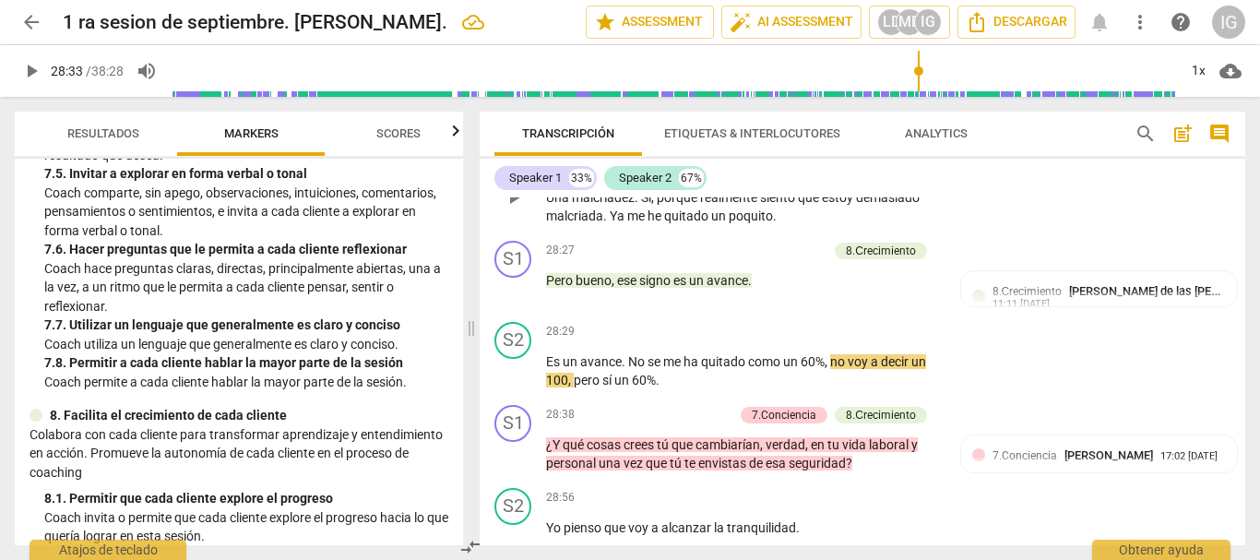
type input "1713"
click at [785, 259] on p "Add competency" at bounding box center [784, 251] width 88 height 17
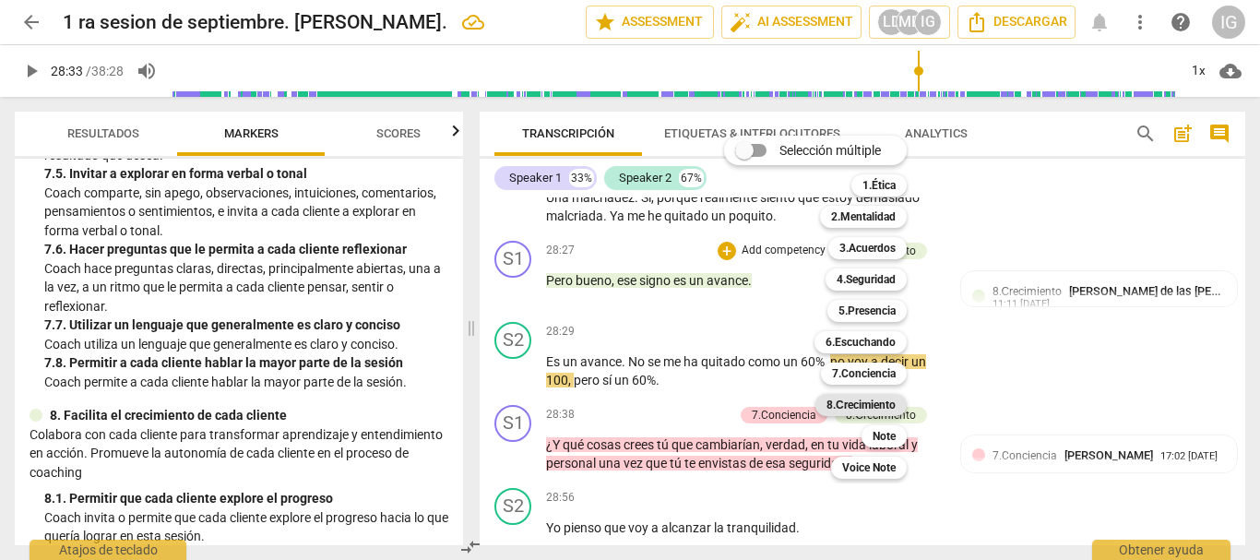
click at [877, 403] on b "8.Сrecimiento" at bounding box center [860, 405] width 69 height 22
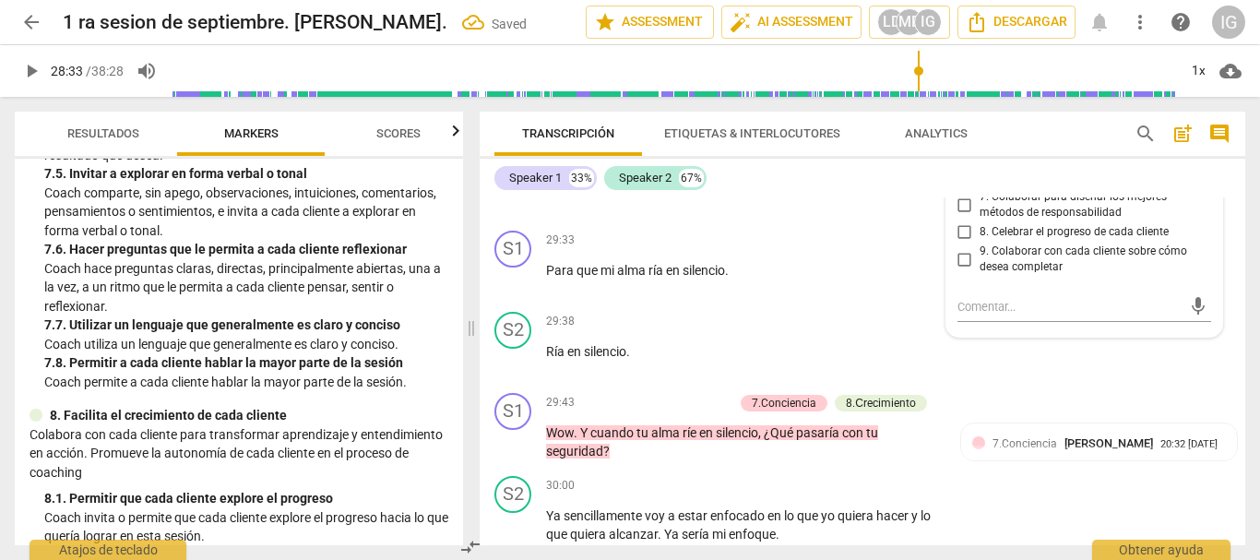
scroll to position [11477, 0]
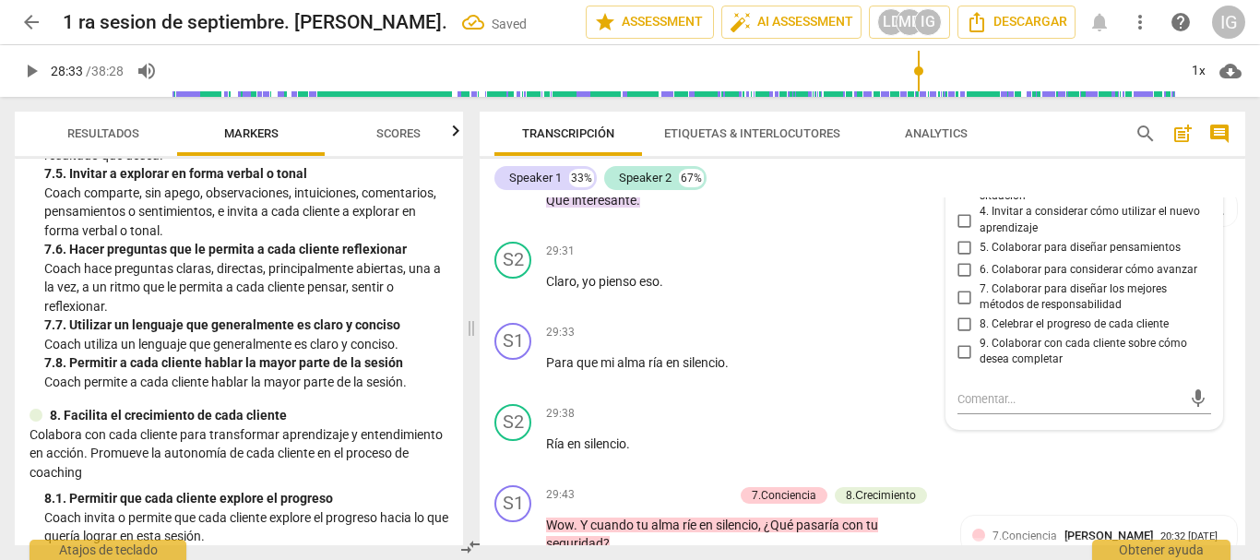
click at [965, 336] on input "8. Celebrar el progreso de cada cliente" at bounding box center [965, 325] width 30 height 22
checkbox input "true"
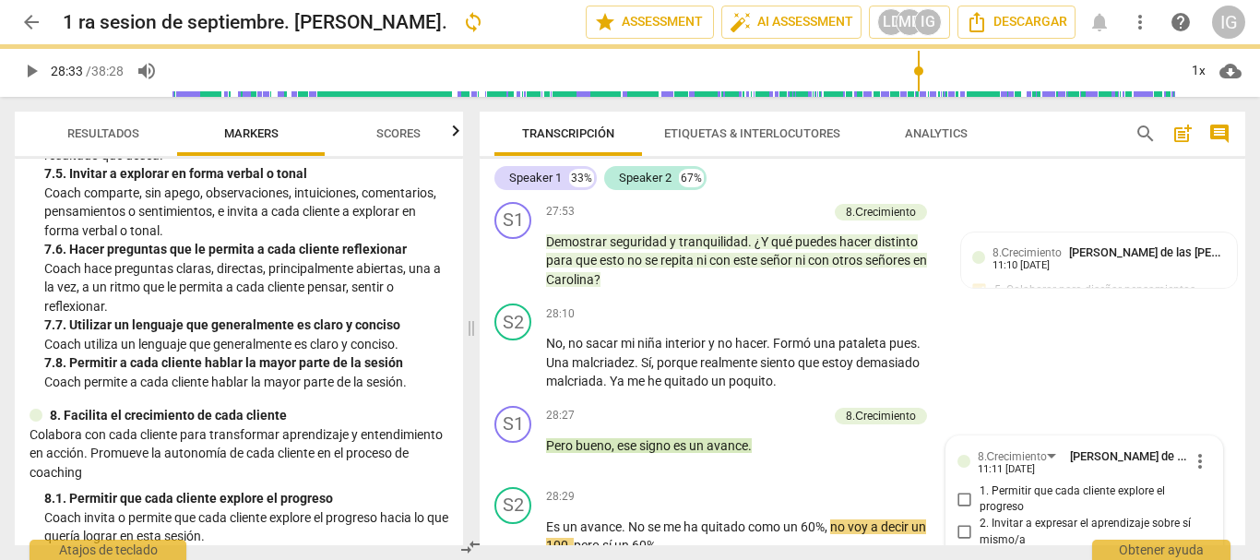
scroll to position [10832, 0]
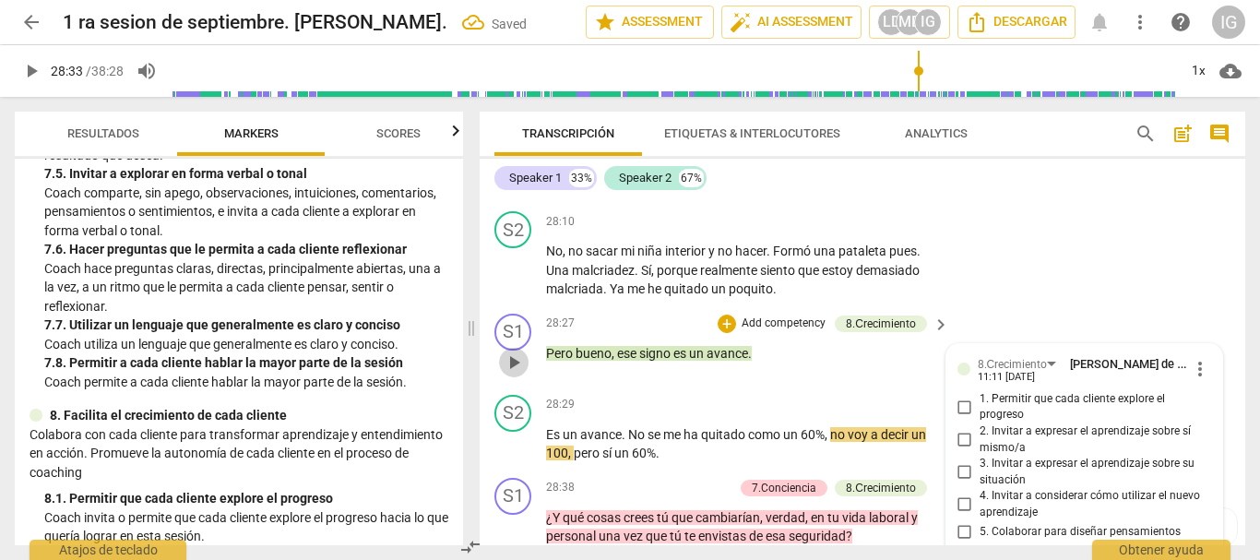
click at [511, 377] on button "play_arrow" at bounding box center [514, 363] width 30 height 30
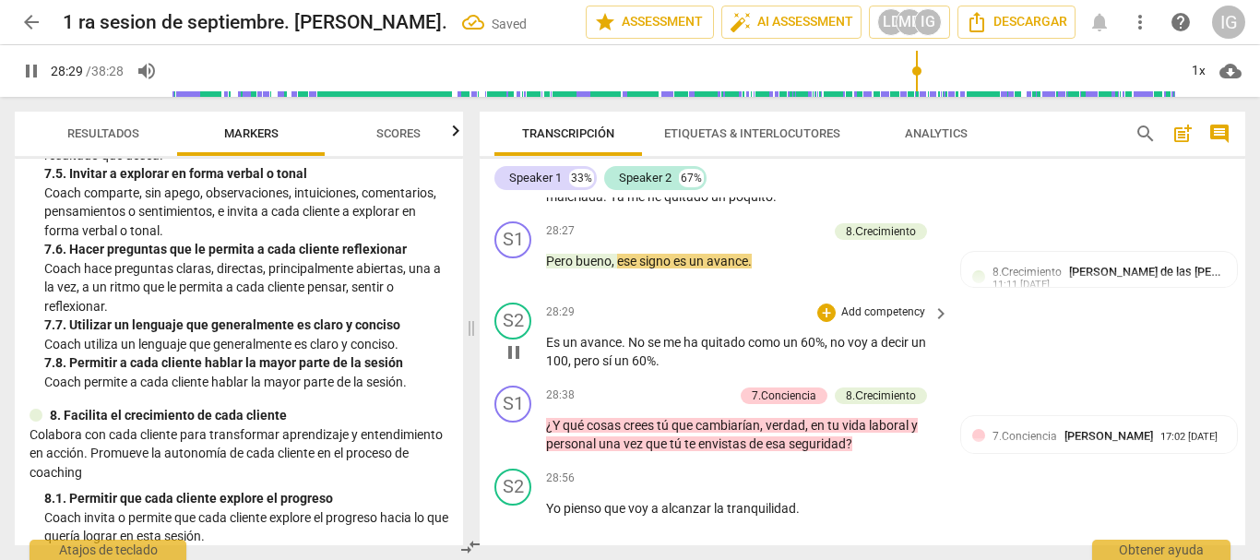
scroll to position [11016, 0]
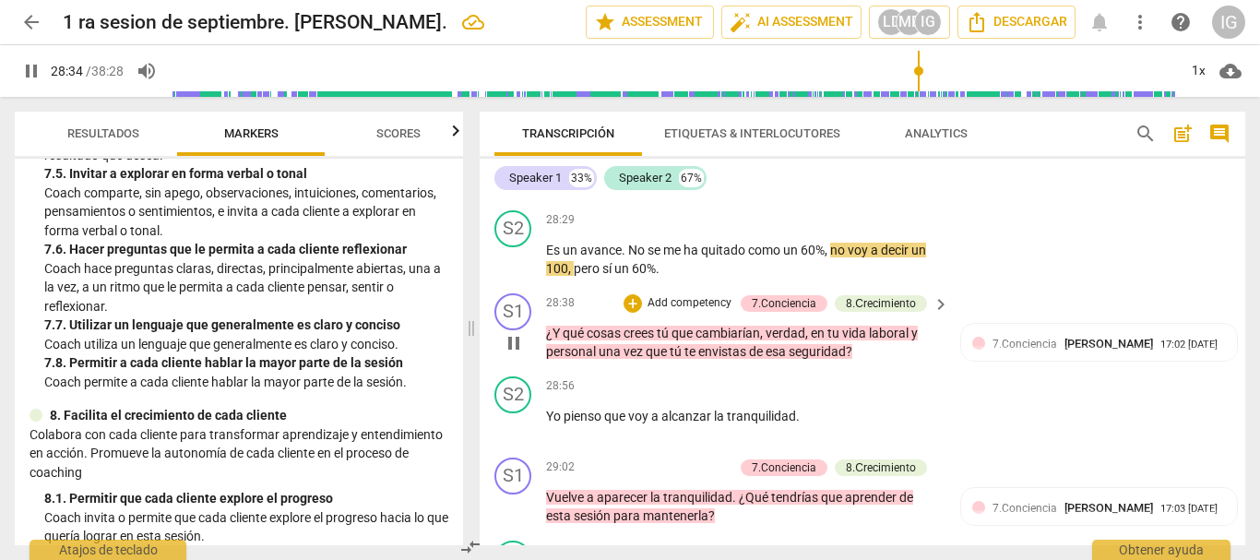
click at [513, 354] on span "pause" at bounding box center [514, 343] width 22 height 22
click at [513, 354] on span "play_arrow" at bounding box center [514, 343] width 22 height 22
click at [513, 354] on span "pause" at bounding box center [514, 343] width 22 height 22
type input "1735"
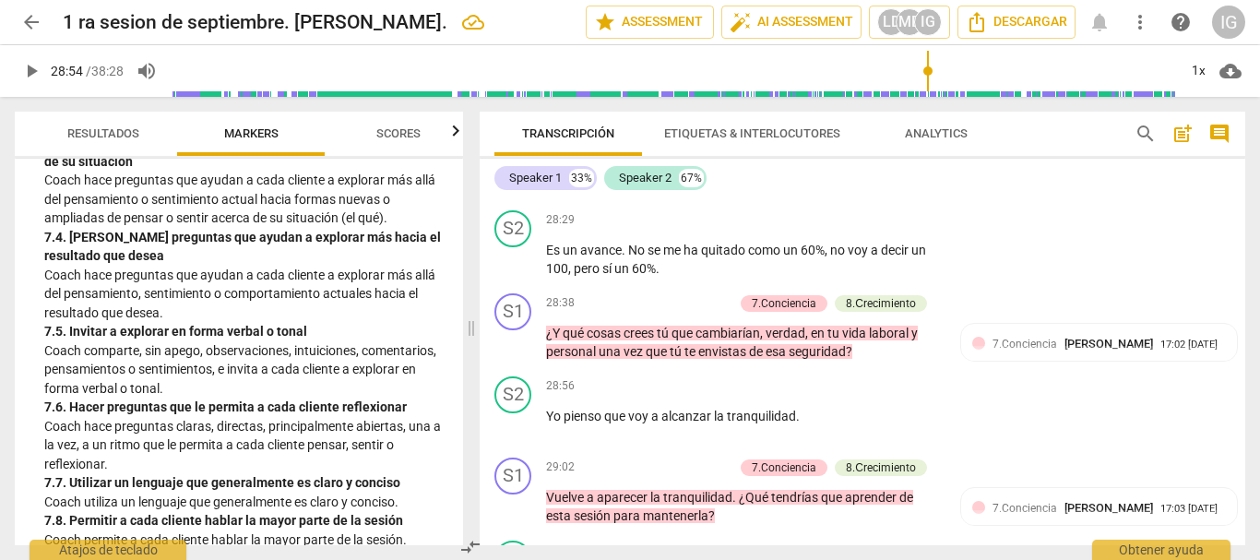
scroll to position [1963, 0]
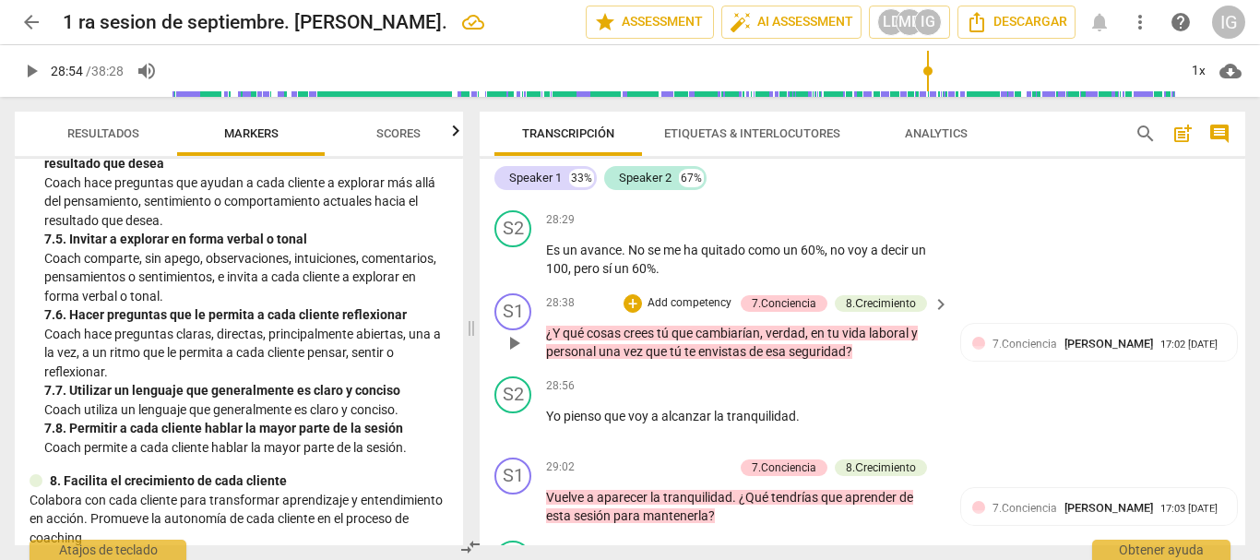
click at [698, 312] on p "Add competency" at bounding box center [689, 303] width 88 height 17
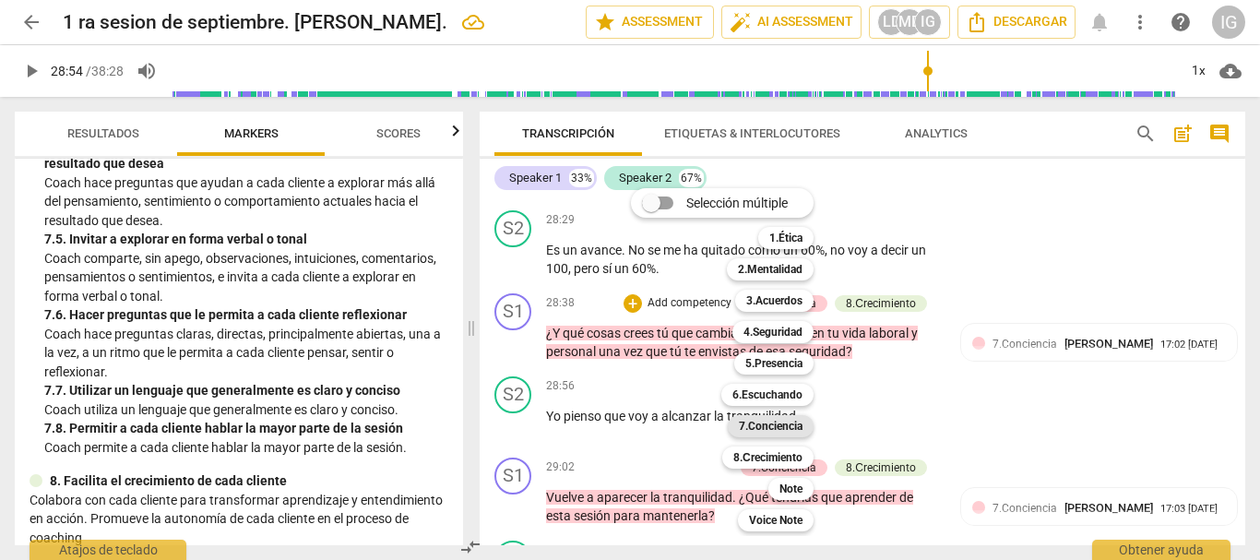
click at [768, 426] on b "7.Conciencia" at bounding box center [771, 426] width 64 height 22
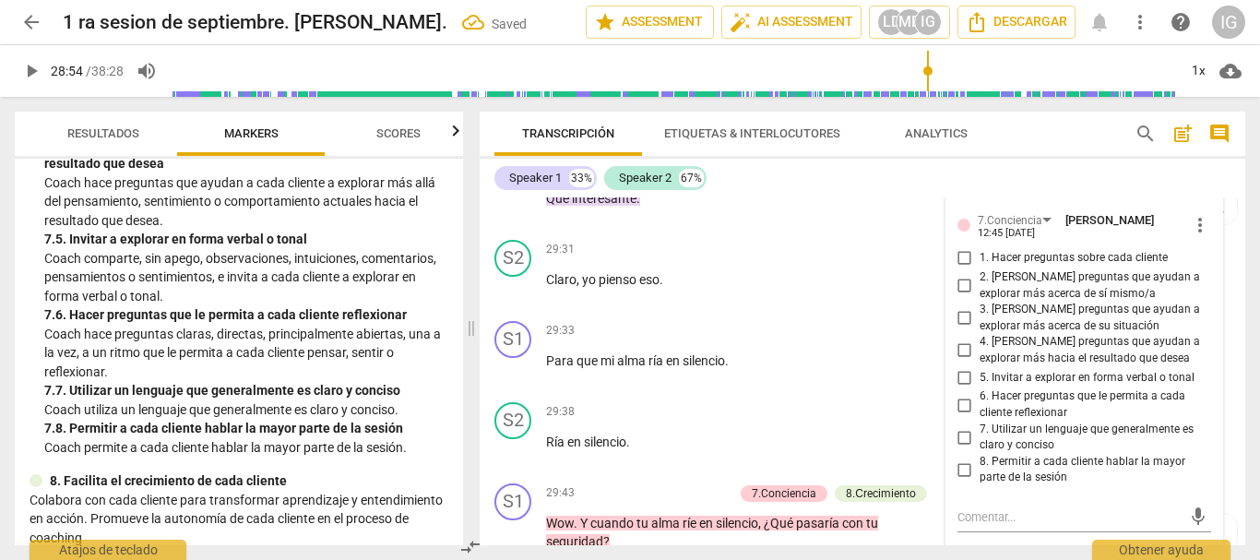
scroll to position [11527, 0]
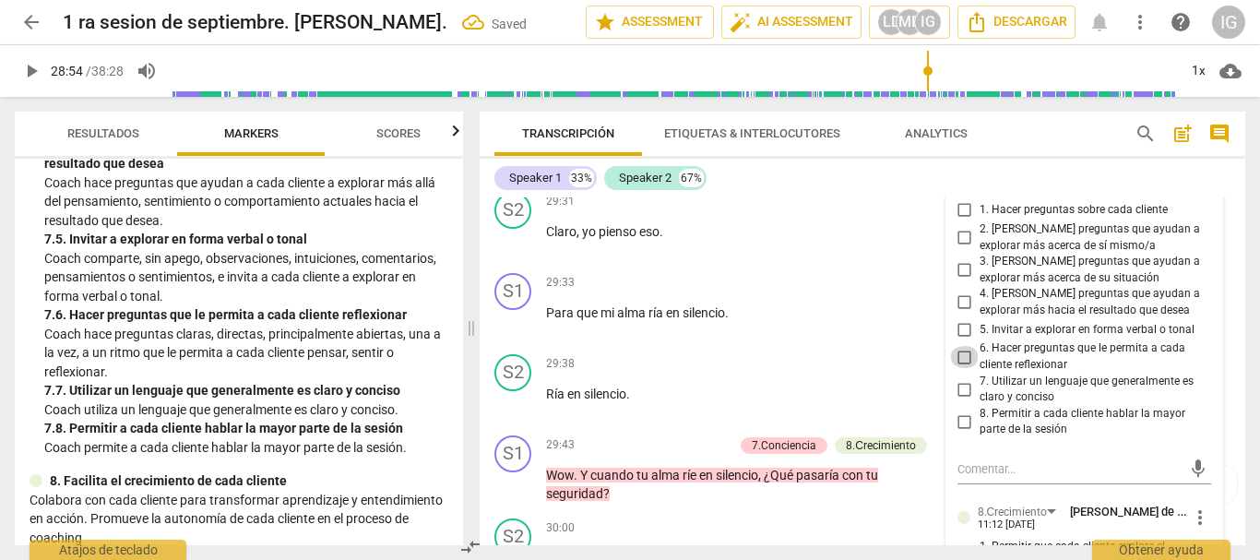
click at [961, 368] on input "6. Hacer preguntas que le permita a cada cliente reflexionar" at bounding box center [965, 357] width 30 height 22
checkbox input "true"
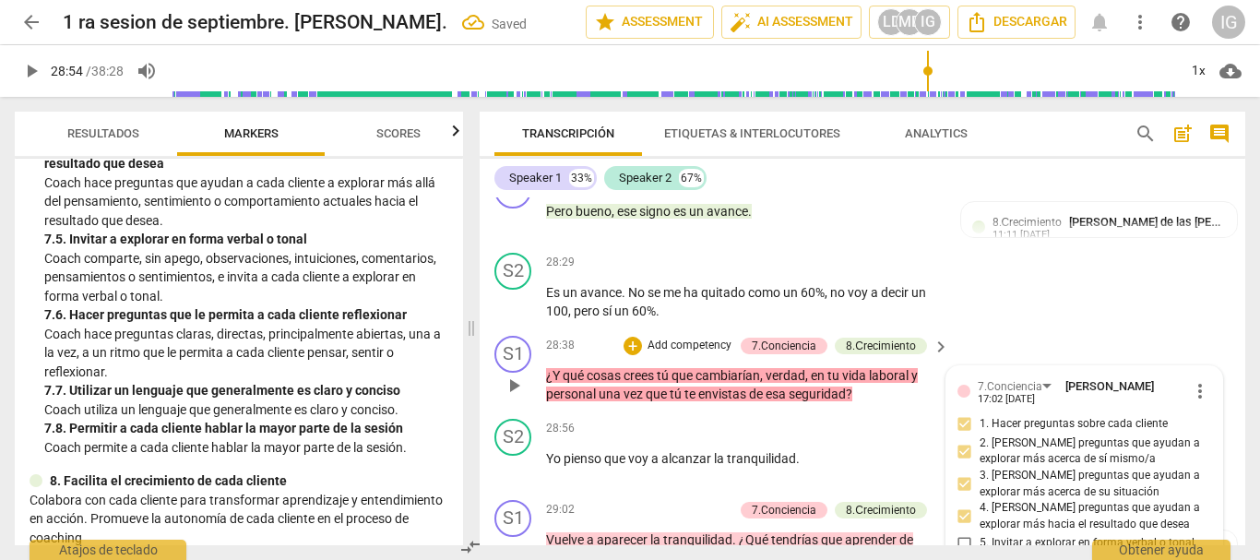
scroll to position [11066, 0]
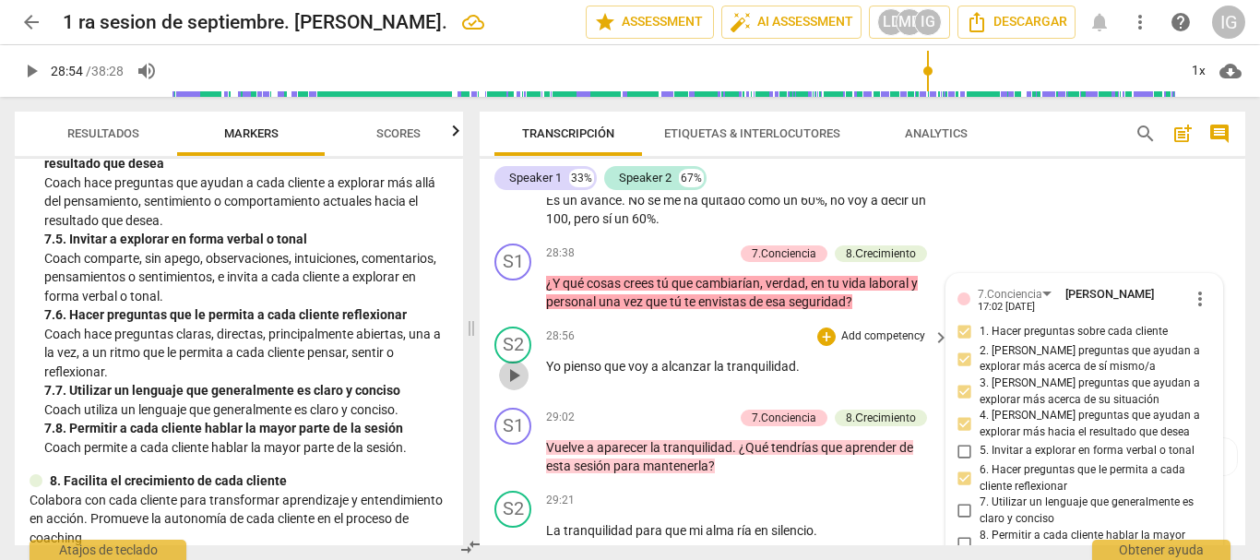
click at [517, 386] on span "play_arrow" at bounding box center [514, 375] width 22 height 22
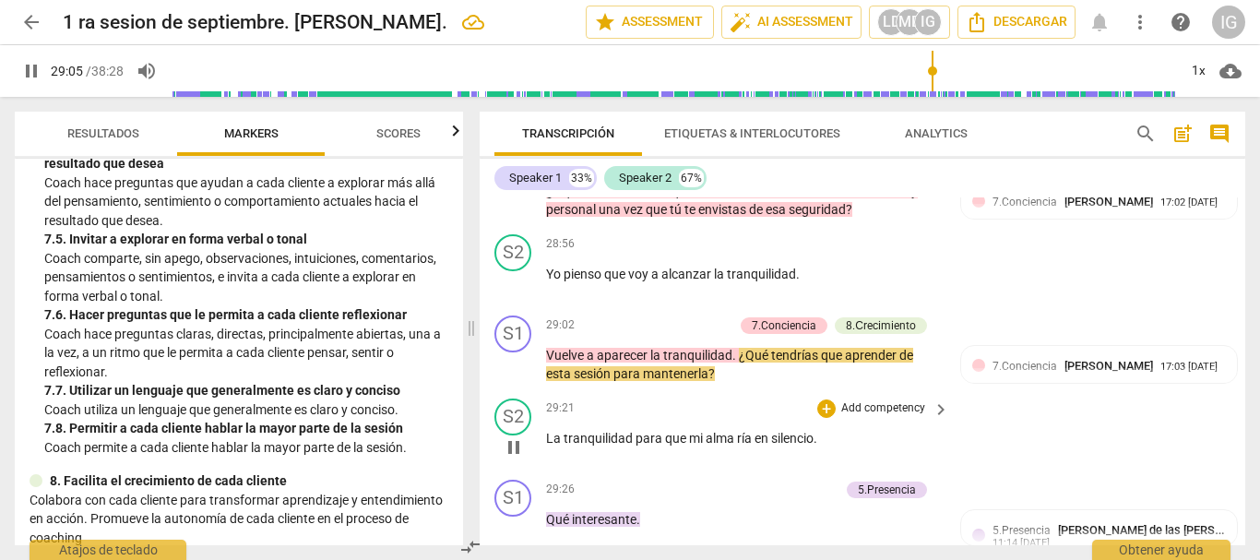
scroll to position [11251, 0]
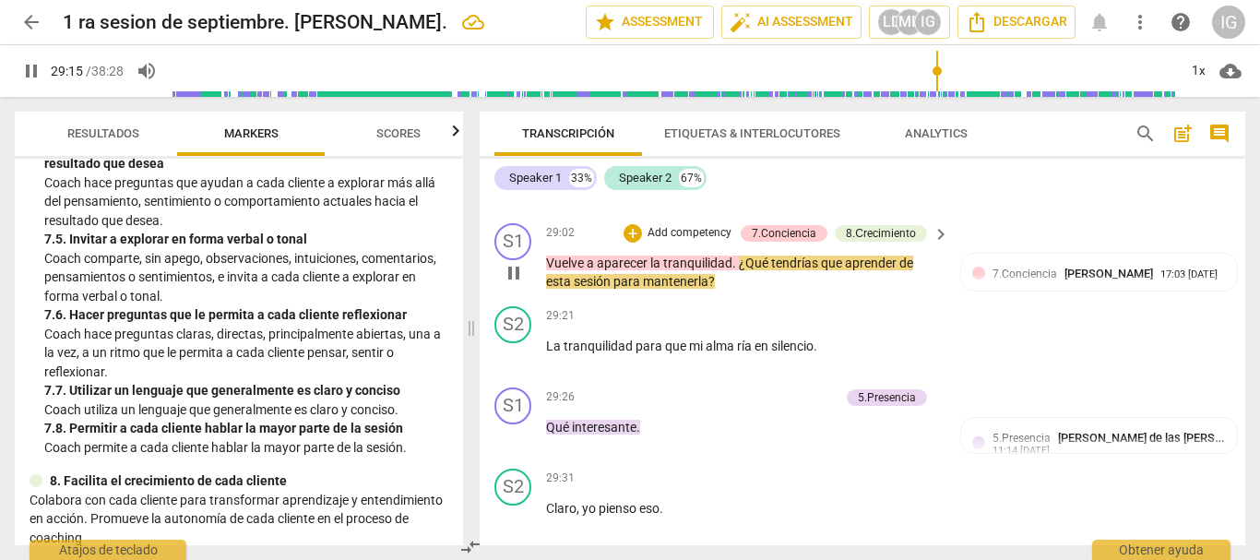
drag, startPoint x: 505, startPoint y: 327, endPoint x: 521, endPoint y: 322, distance: 16.6
click at [505, 284] on span "pause" at bounding box center [514, 273] width 22 height 22
type input "1756"
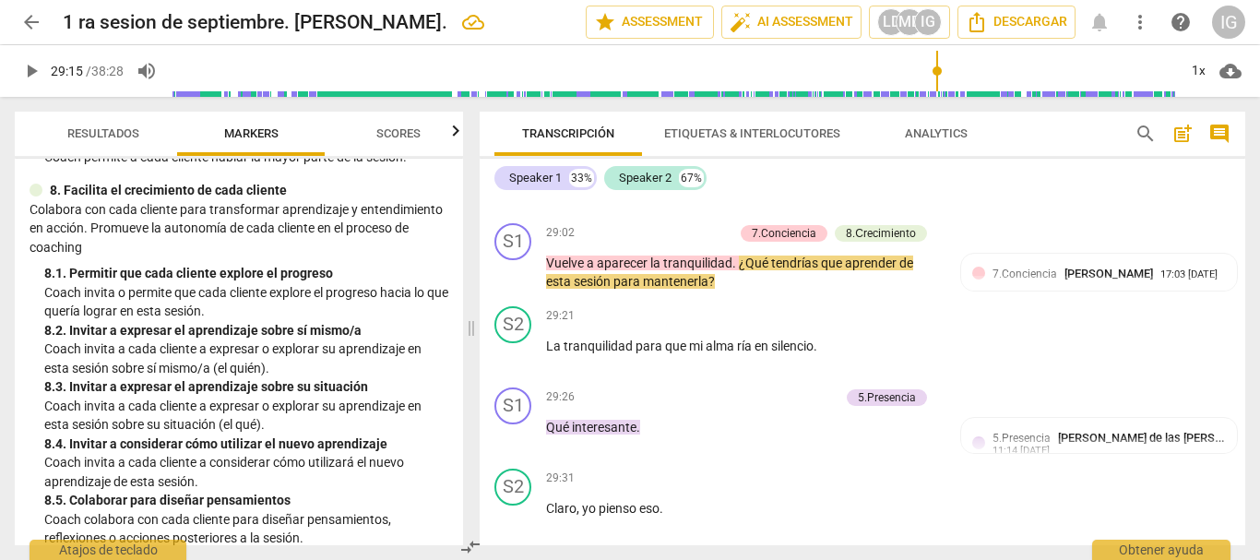
scroll to position [2240, 0]
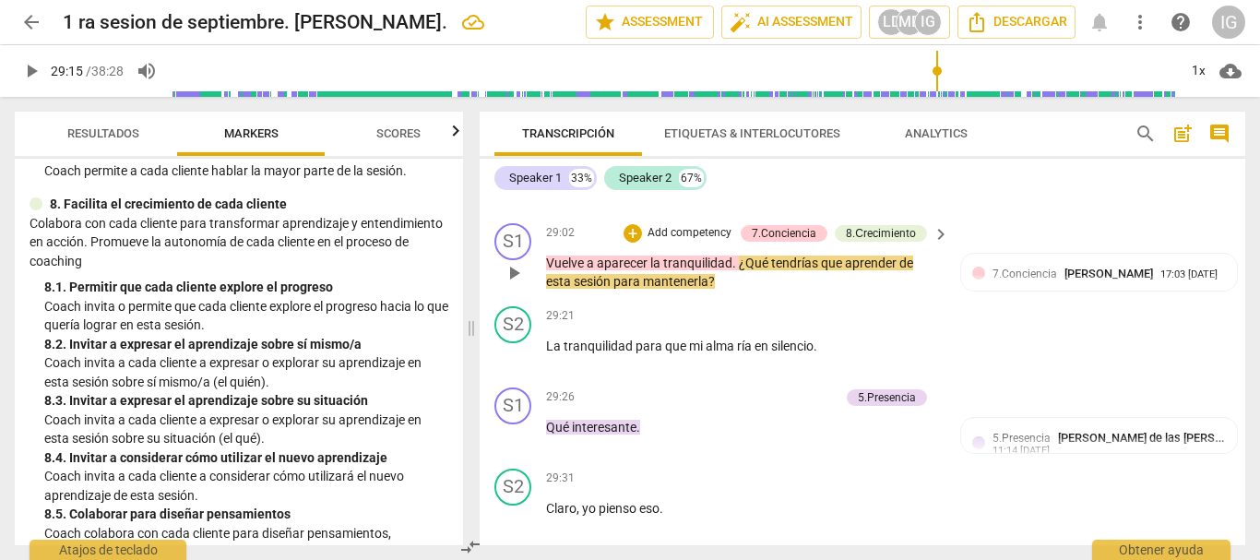
click at [685, 242] on p "Add competency" at bounding box center [689, 233] width 88 height 17
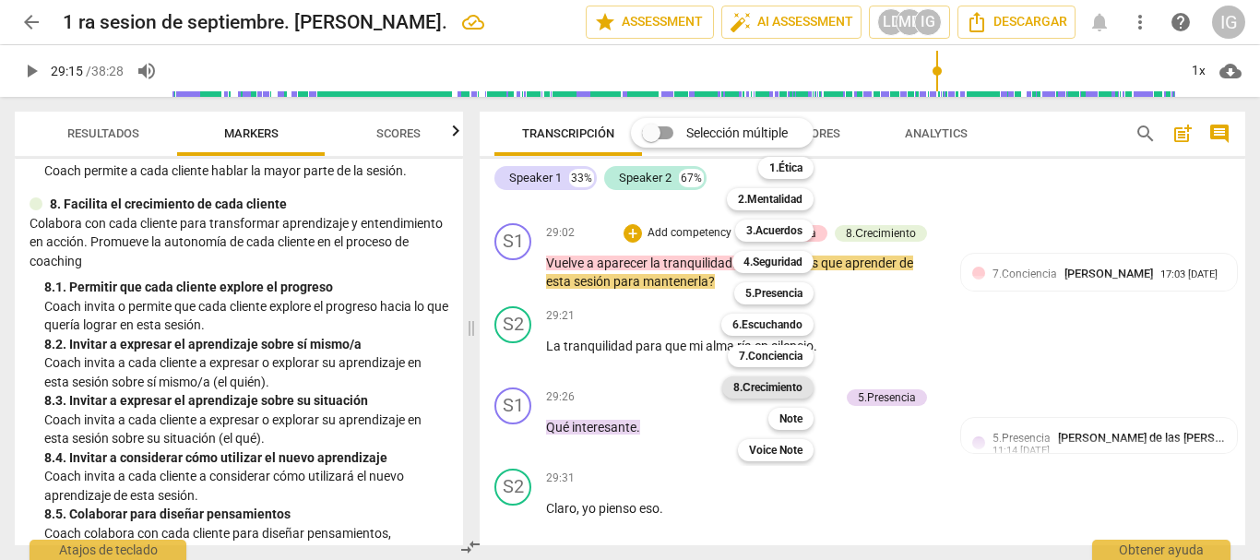
click at [780, 381] on b "8.Сrecimiento" at bounding box center [767, 387] width 69 height 22
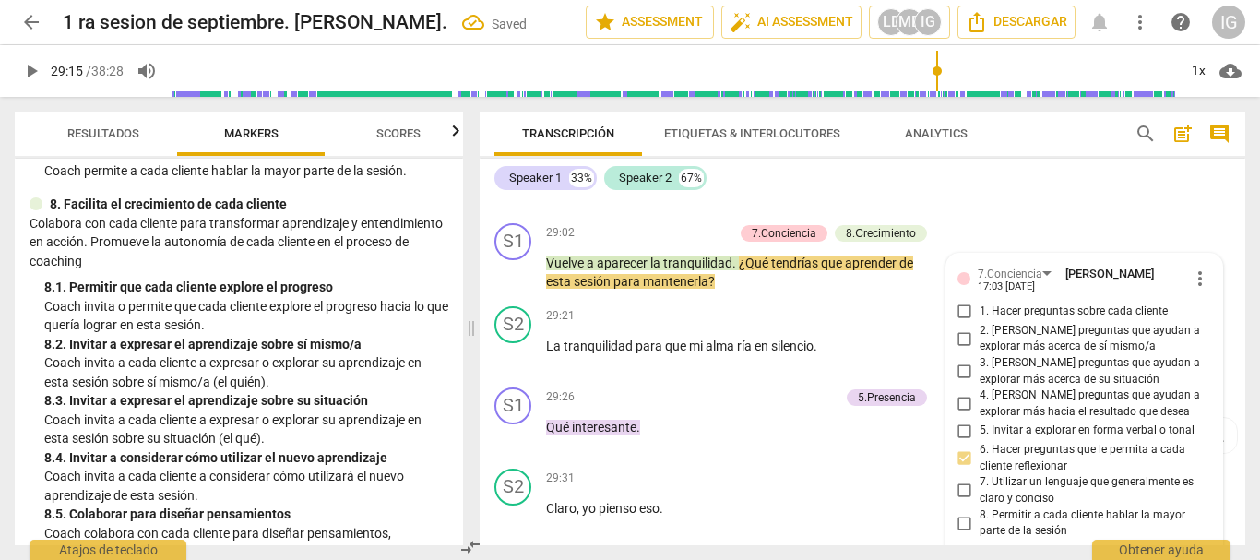
scroll to position [11507, 0]
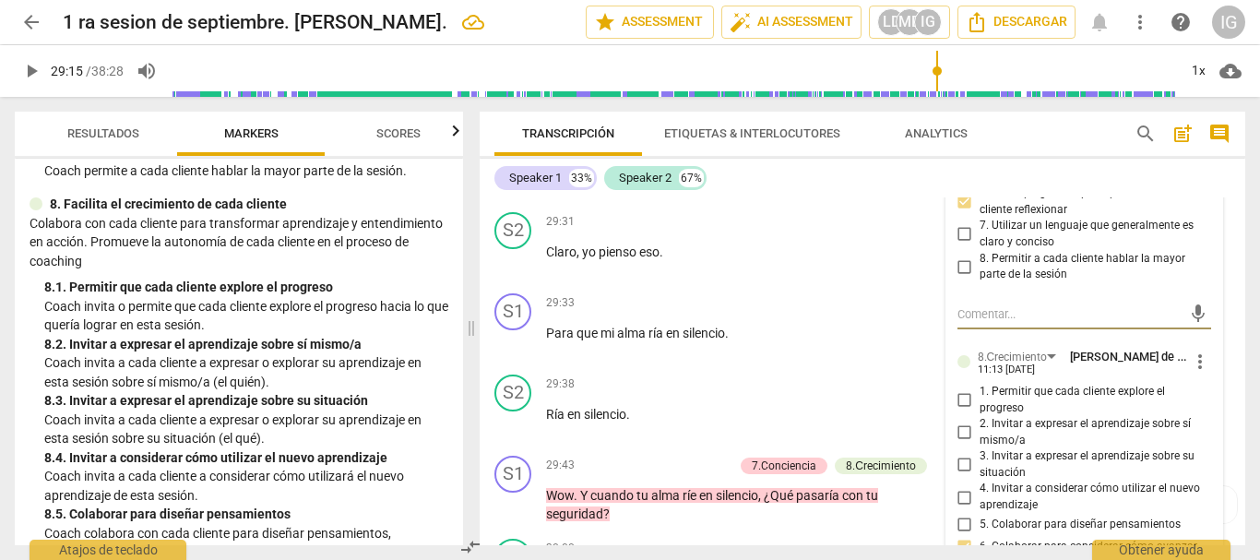
click at [962, 444] on input "2. Invitar a expresar el aprendizaje sobre sí mismo/a" at bounding box center [965, 432] width 30 height 22
checkbox input "true"
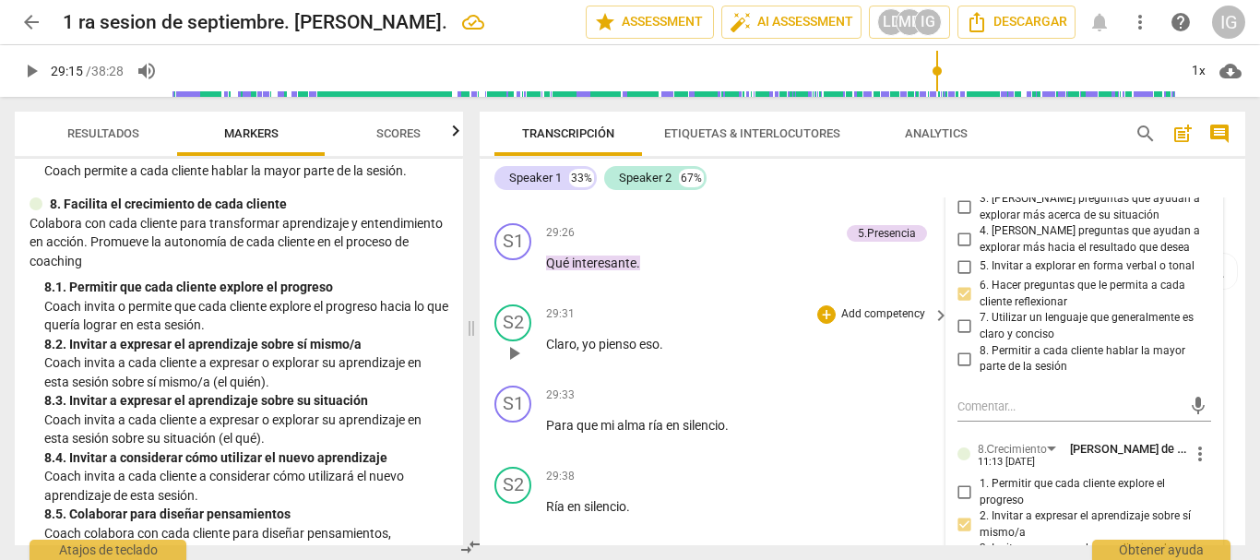
scroll to position [11138, 0]
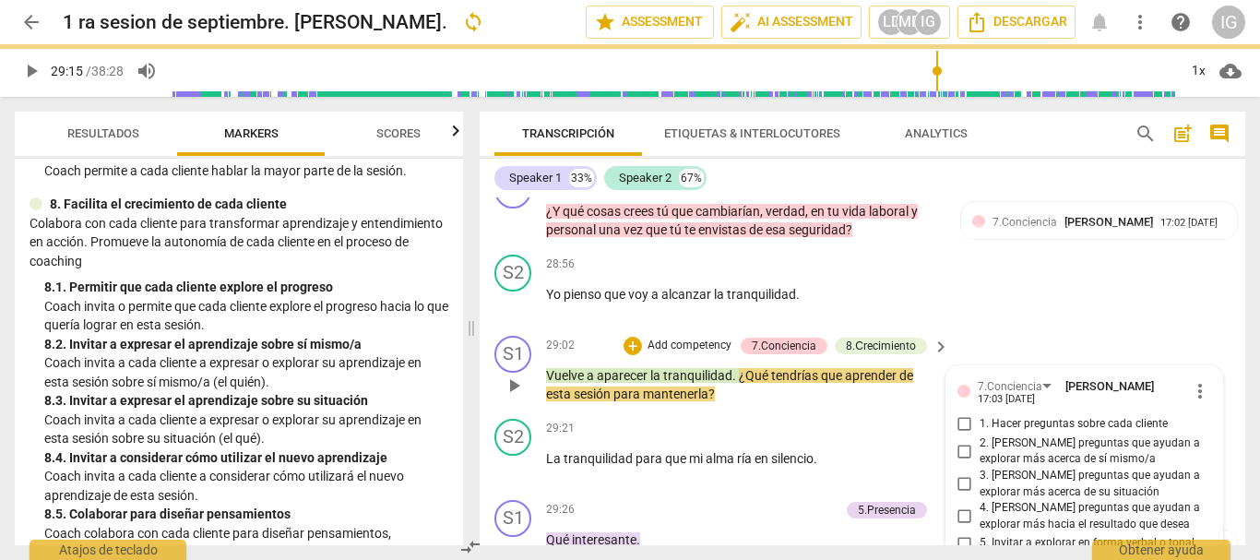
click at [685, 411] on div "S1 play_arrow pause 29:02 + Add competency 7.Conciencia 8.Сrecimiento keyboard_…" at bounding box center [861, 369] width 765 height 83
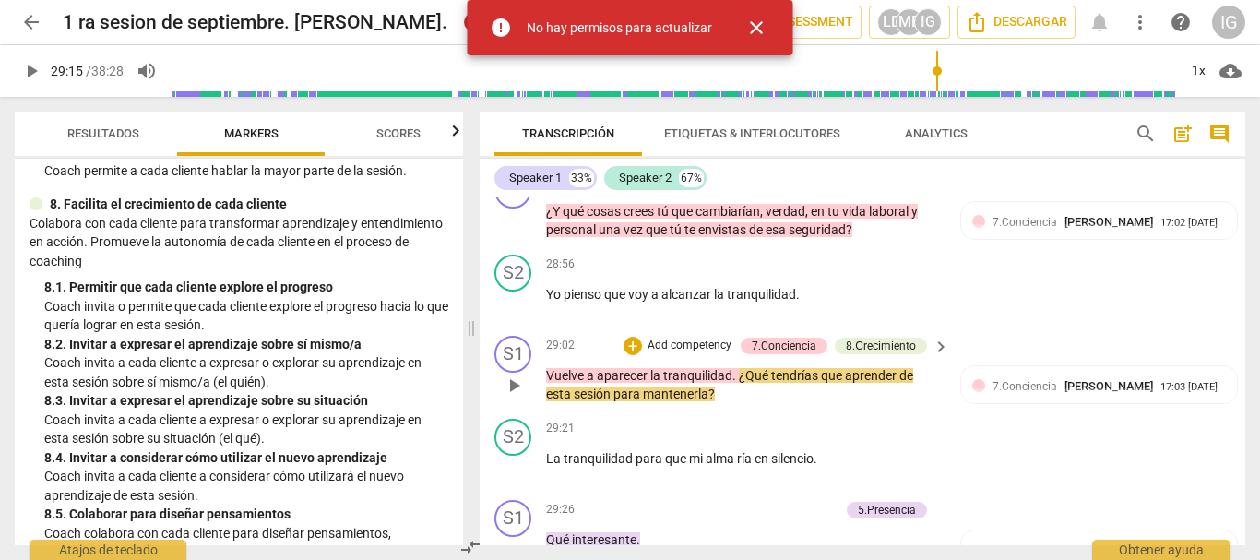
click at [753, 411] on div "S1 play_arrow pause 29:02 + Add competency 7.Conciencia 8.Сrecimiento keyboard_…" at bounding box center [861, 369] width 765 height 83
click at [518, 397] on span "play_arrow" at bounding box center [514, 385] width 22 height 22
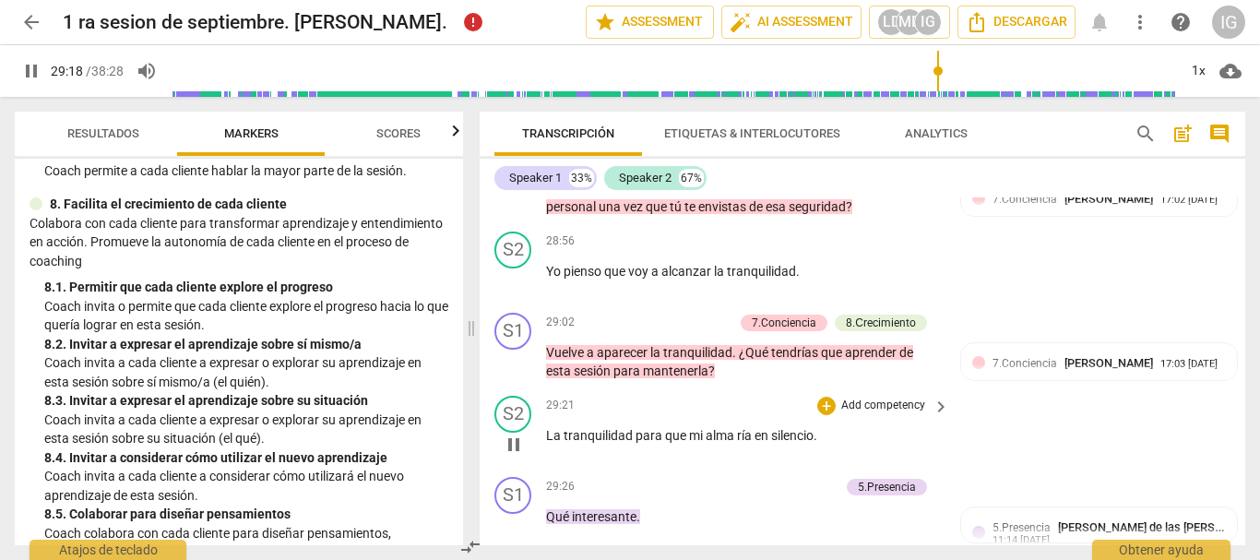
scroll to position [11230, 0]
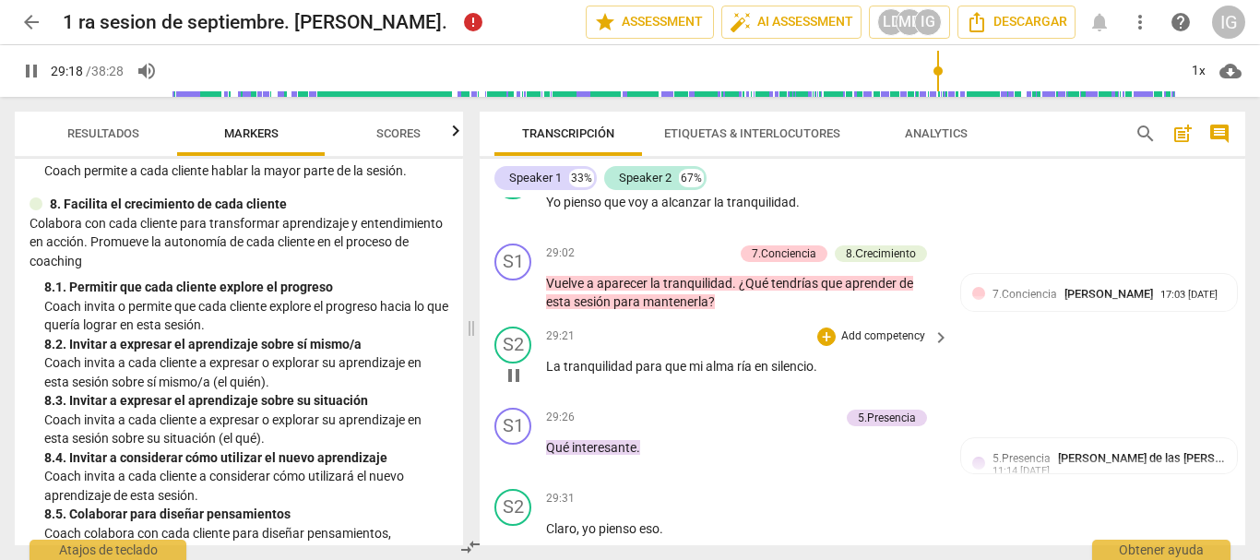
click at [516, 386] on span "pause" at bounding box center [514, 375] width 22 height 22
click at [511, 386] on span "play_arrow" at bounding box center [514, 375] width 22 height 22
click at [513, 386] on span "pause" at bounding box center [514, 375] width 22 height 22
click at [513, 386] on span "play_arrow" at bounding box center [514, 375] width 22 height 22
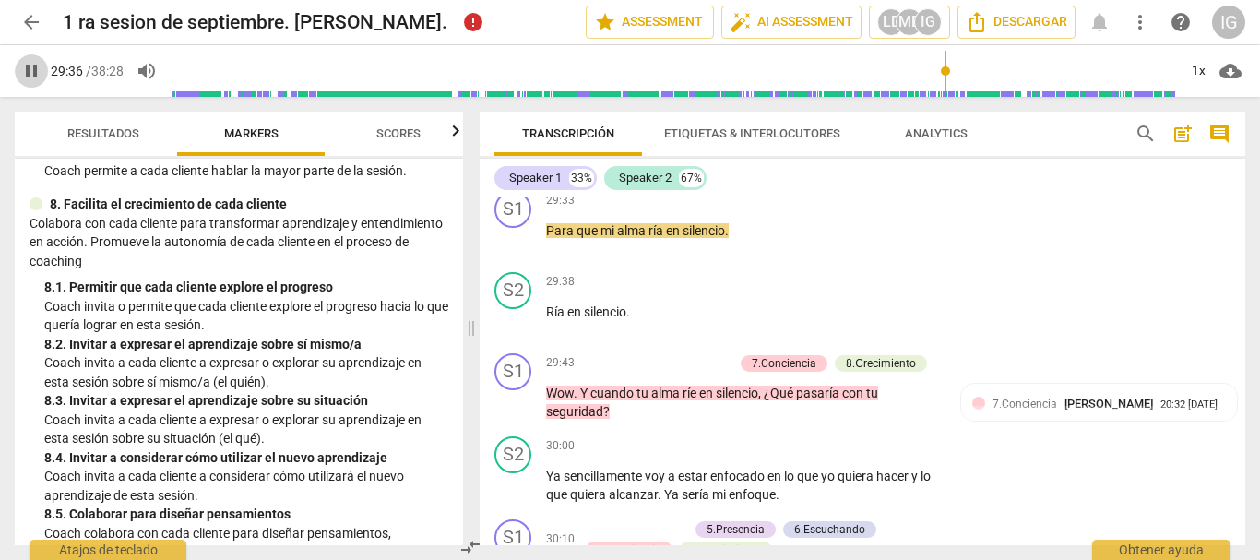
click at [34, 74] on span "pause" at bounding box center [31, 71] width 22 height 22
click at [29, 64] on span "play_arrow" at bounding box center [31, 71] width 22 height 22
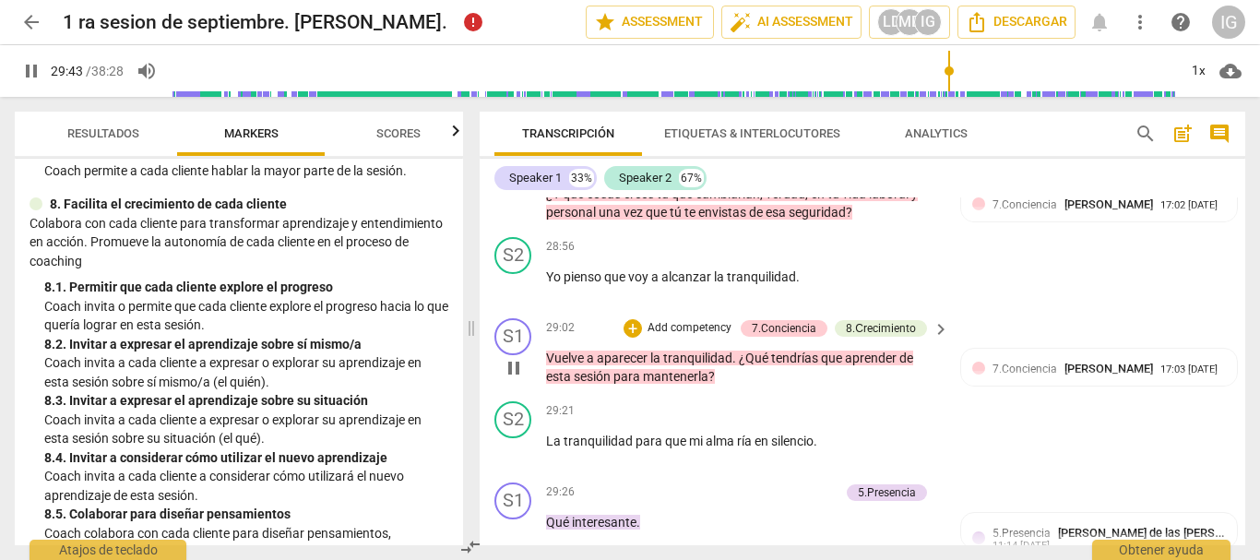
scroll to position [11148, 0]
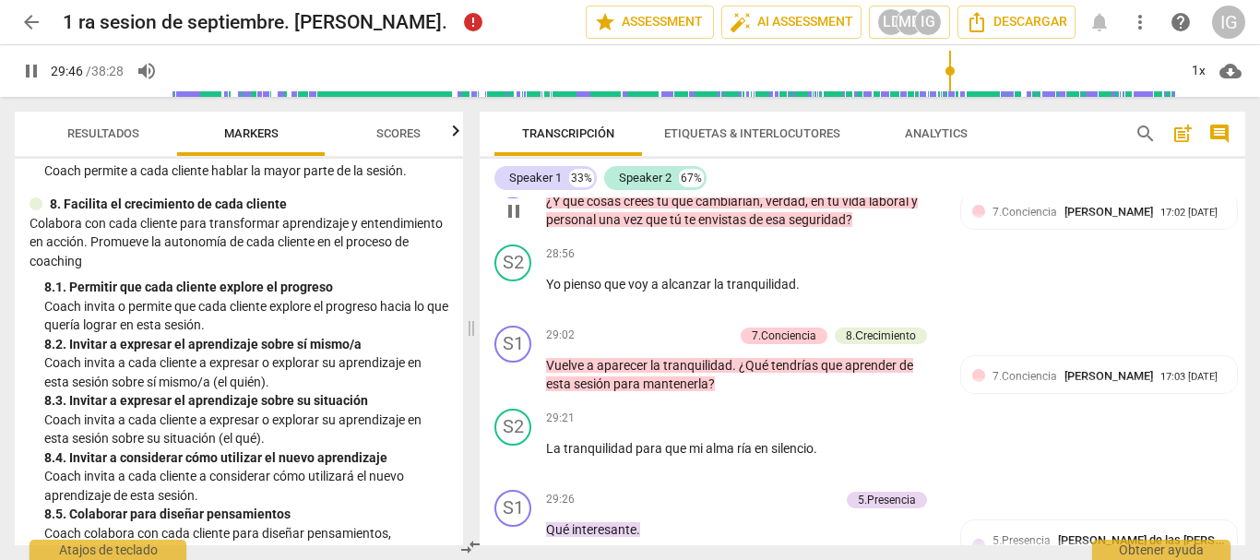
click at [510, 222] on span "pause" at bounding box center [514, 211] width 22 height 22
click at [510, 222] on span "play_arrow" at bounding box center [514, 211] width 22 height 22
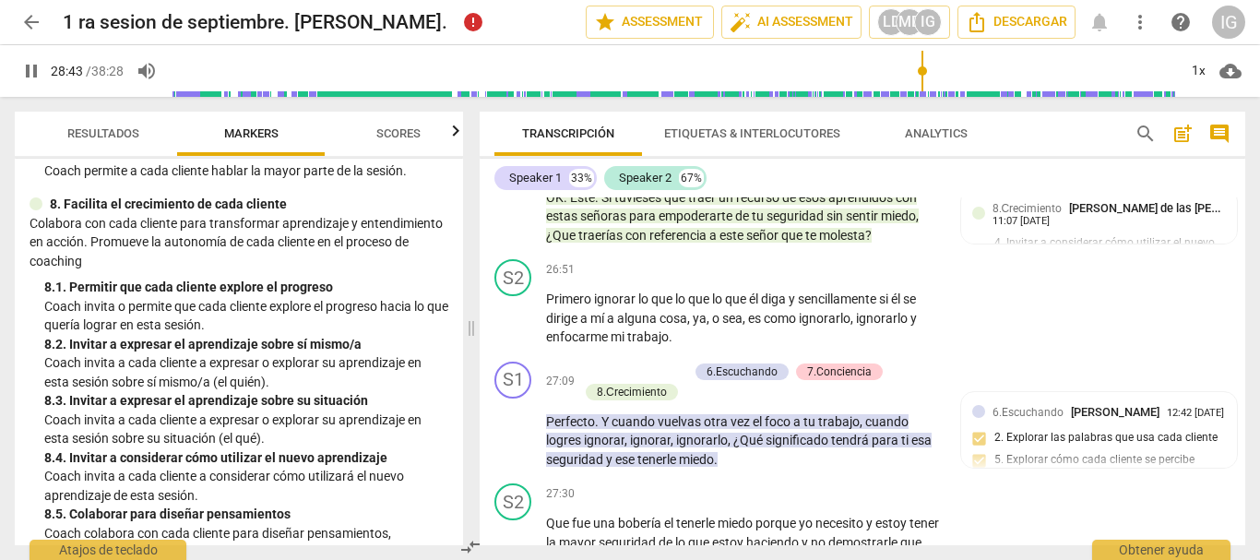
scroll to position [10226, 0]
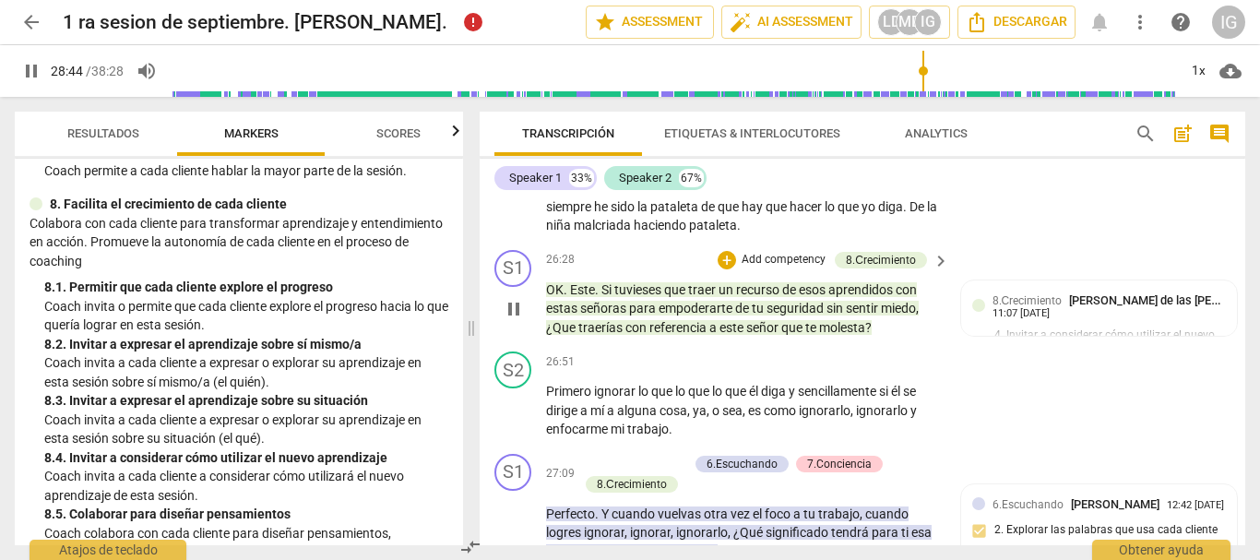
click at [504, 320] on span "pause" at bounding box center [514, 309] width 22 height 22
click at [510, 320] on span "play_arrow" at bounding box center [514, 309] width 22 height 22
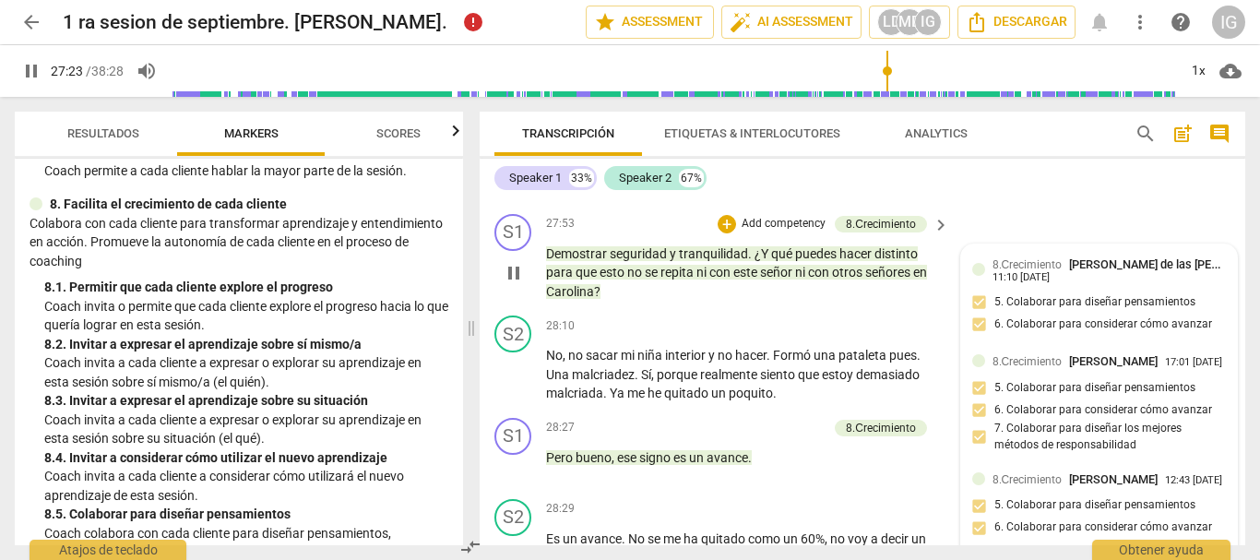
scroll to position [10687, 0]
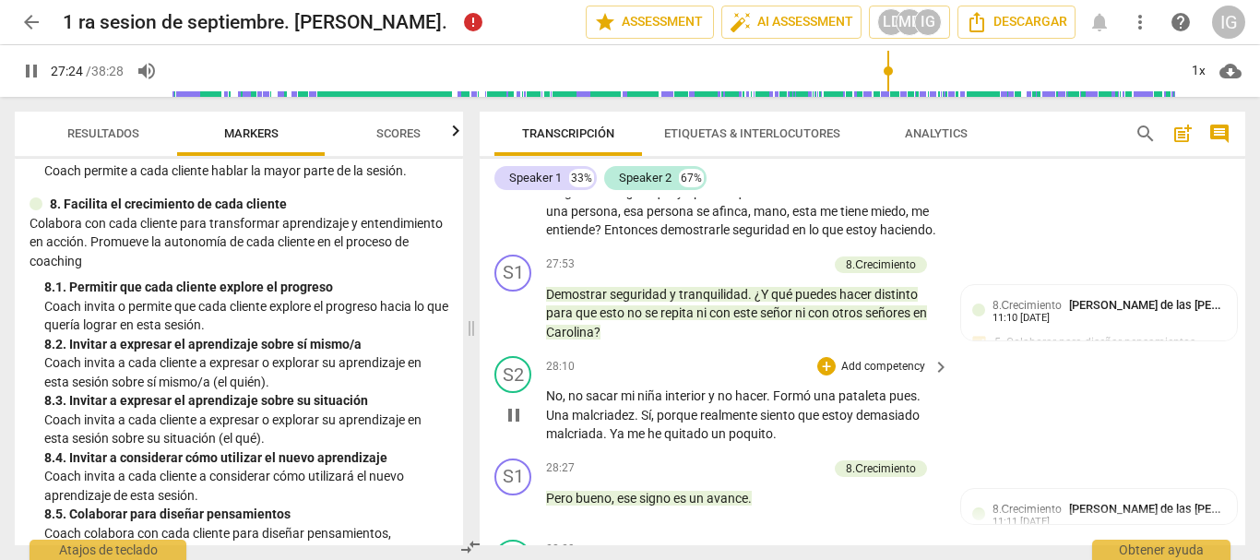
click at [510, 438] on div "play_arrow pause" at bounding box center [522, 415] width 47 height 45
click at [503, 426] on span "pause" at bounding box center [514, 415] width 22 height 22
click at [504, 426] on span "play_arrow" at bounding box center [514, 415] width 22 height 22
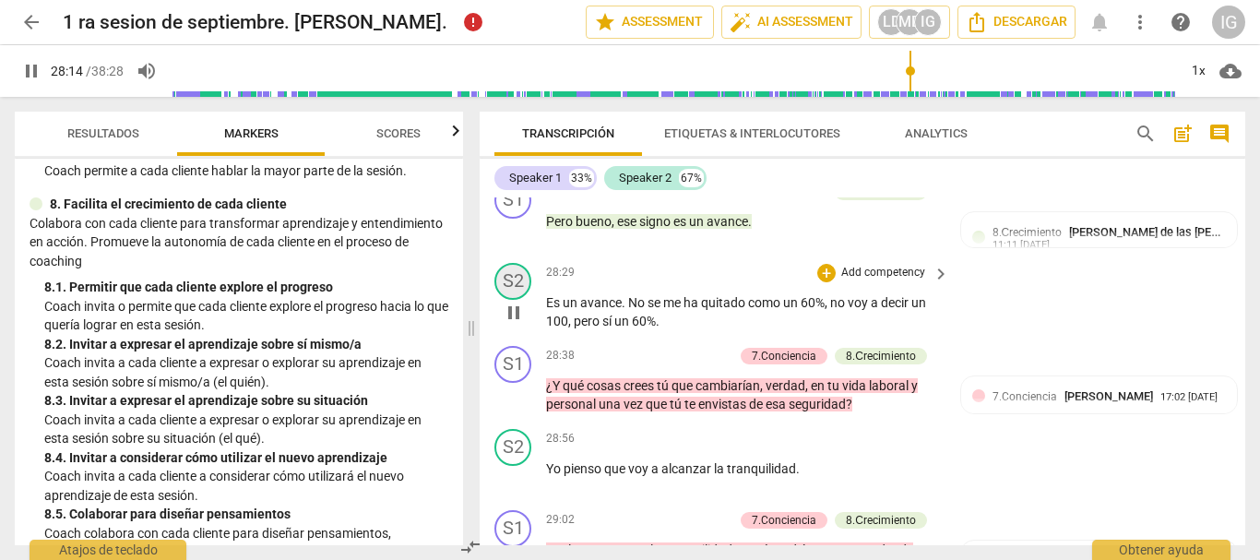
scroll to position [10872, 0]
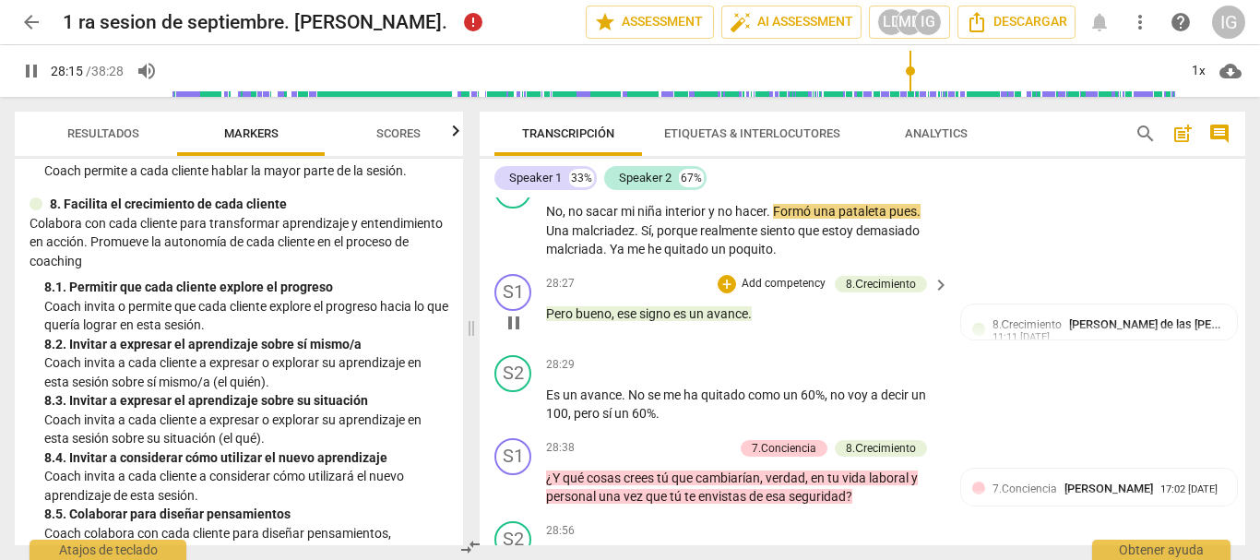
click at [514, 334] on span "pause" at bounding box center [514, 323] width 22 height 22
click at [514, 334] on span "play_arrow" at bounding box center [514, 323] width 22 height 22
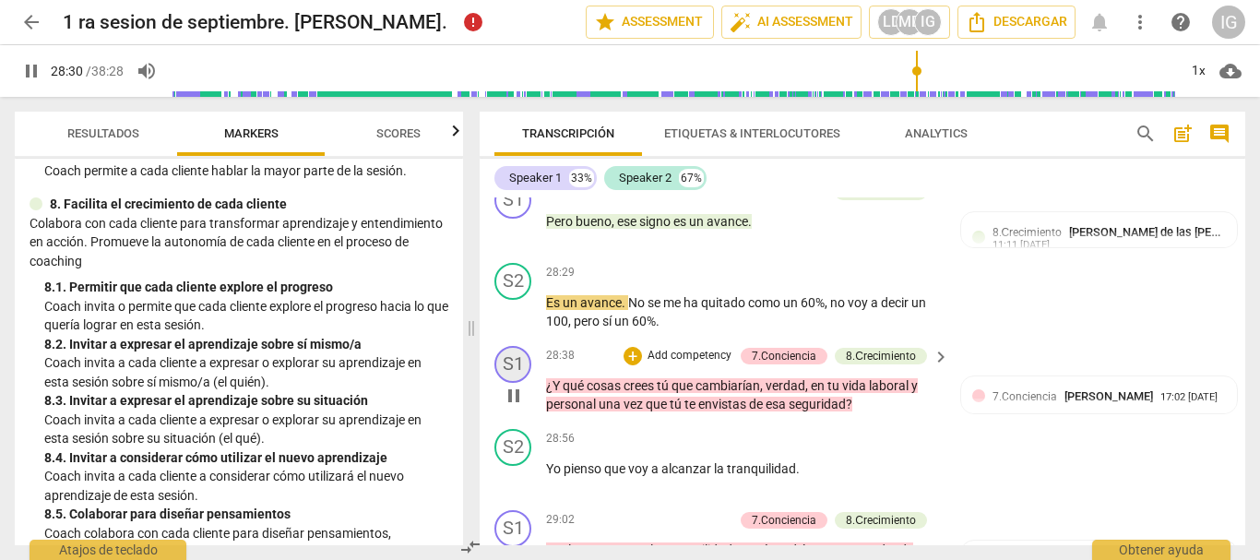
scroll to position [11056, 0]
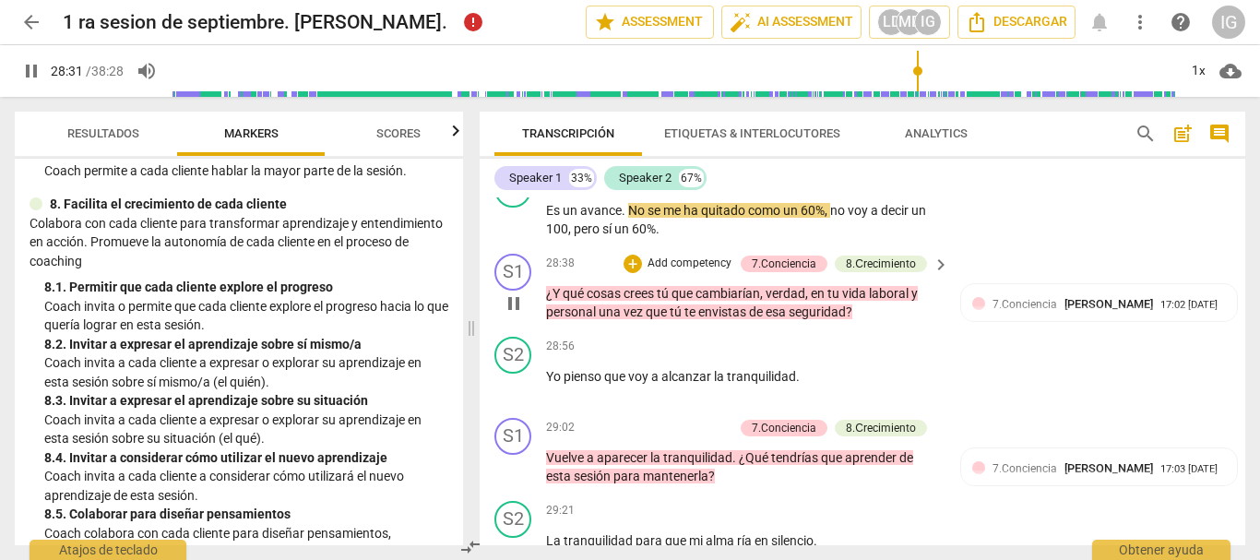
click at [509, 314] on span "pause" at bounding box center [514, 303] width 22 height 22
click at [513, 314] on span "play_arrow" at bounding box center [514, 303] width 22 height 22
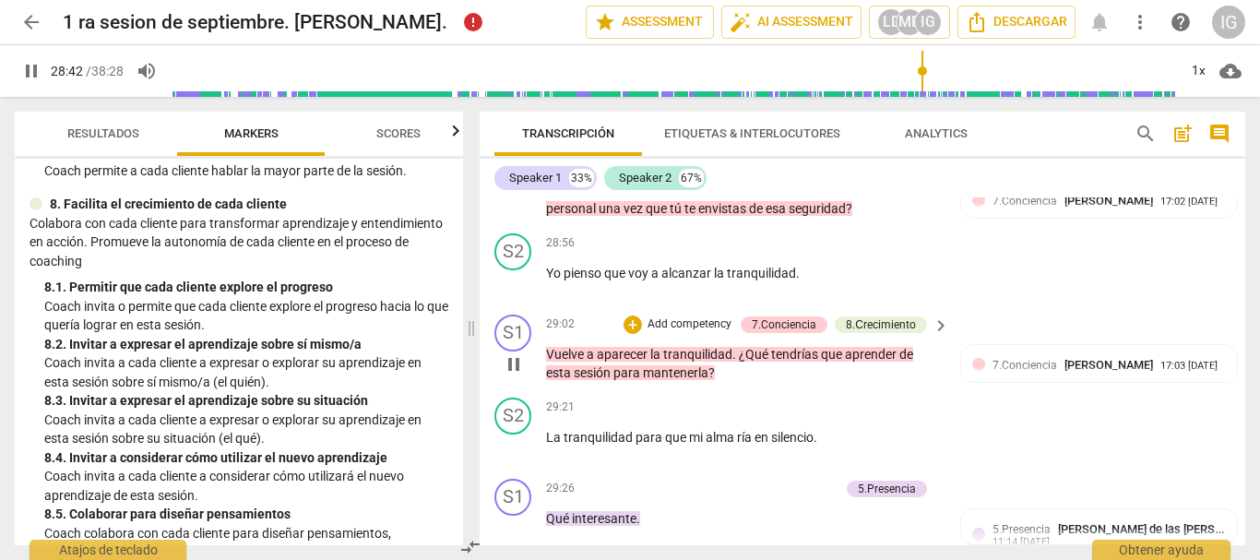
scroll to position [11148, 0]
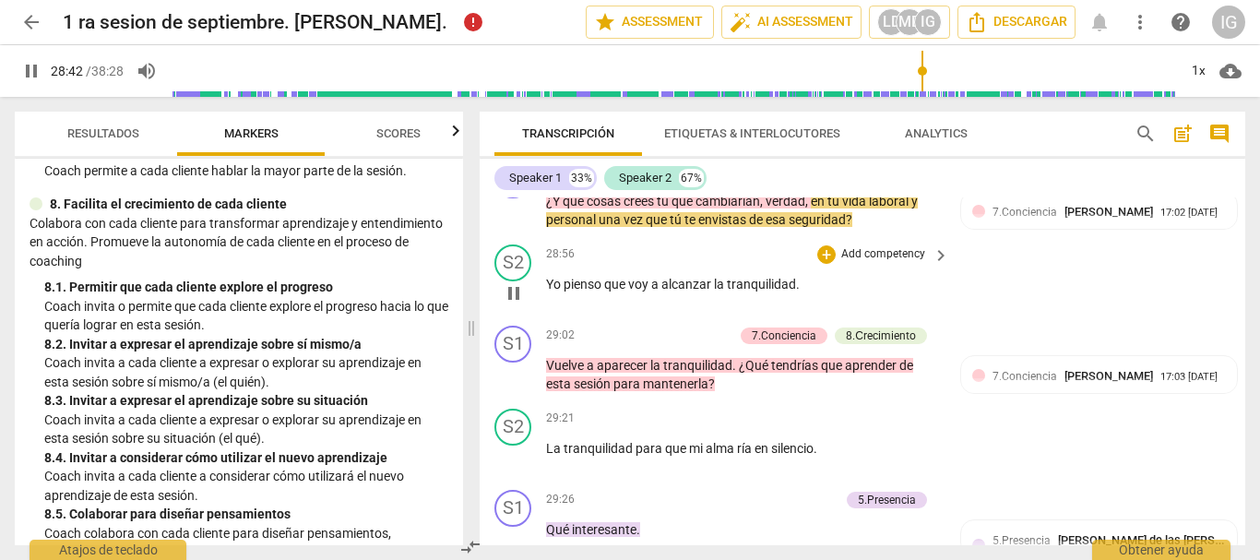
click at [506, 304] on span "pause" at bounding box center [514, 293] width 22 height 22
click at [515, 304] on span "play_arrow" at bounding box center [514, 293] width 22 height 22
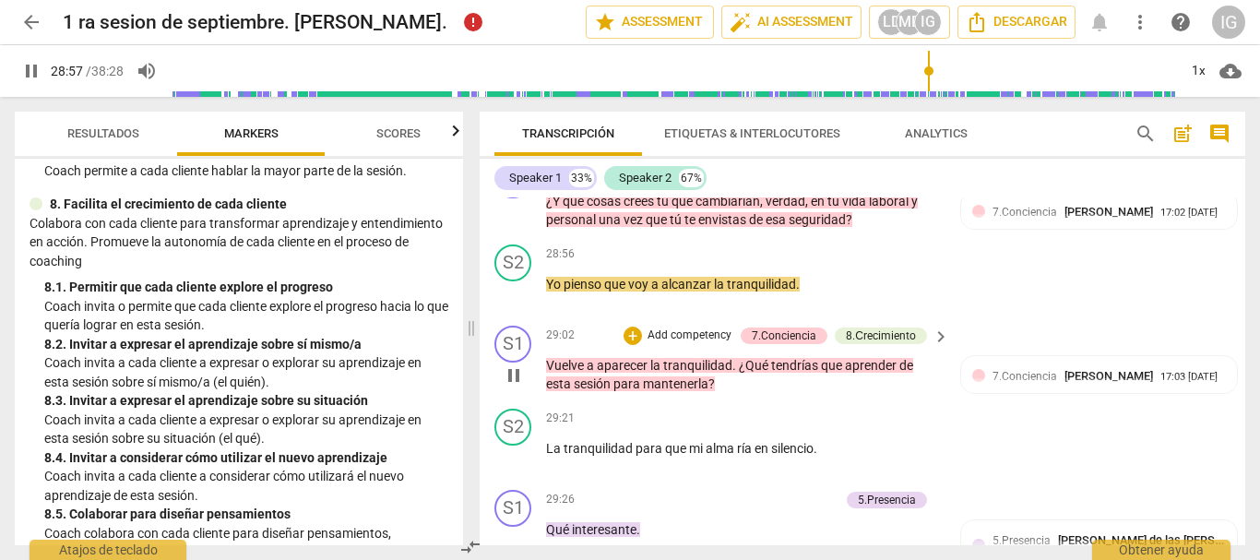
scroll to position [11240, 0]
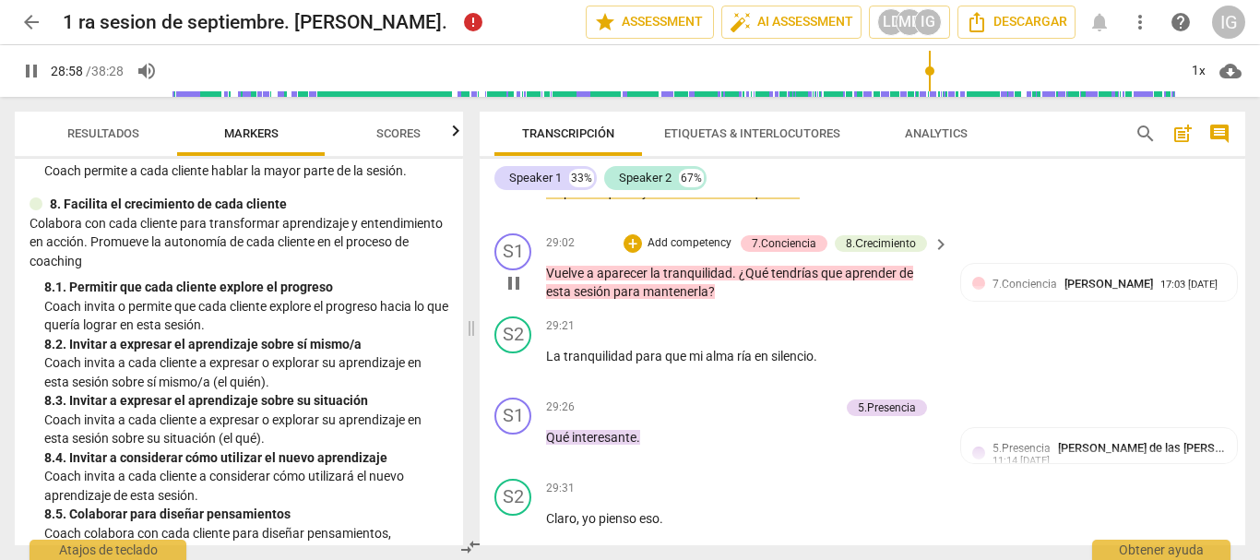
click at [516, 294] on span "pause" at bounding box center [514, 283] width 22 height 22
click at [508, 294] on span "play_arrow" at bounding box center [514, 283] width 22 height 22
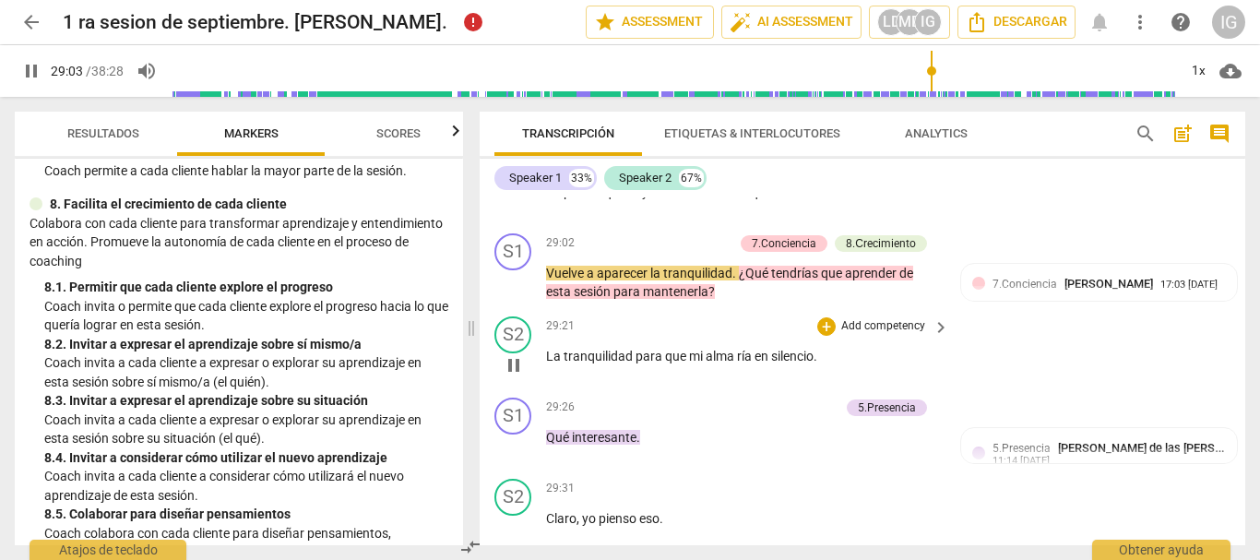
scroll to position [11333, 0]
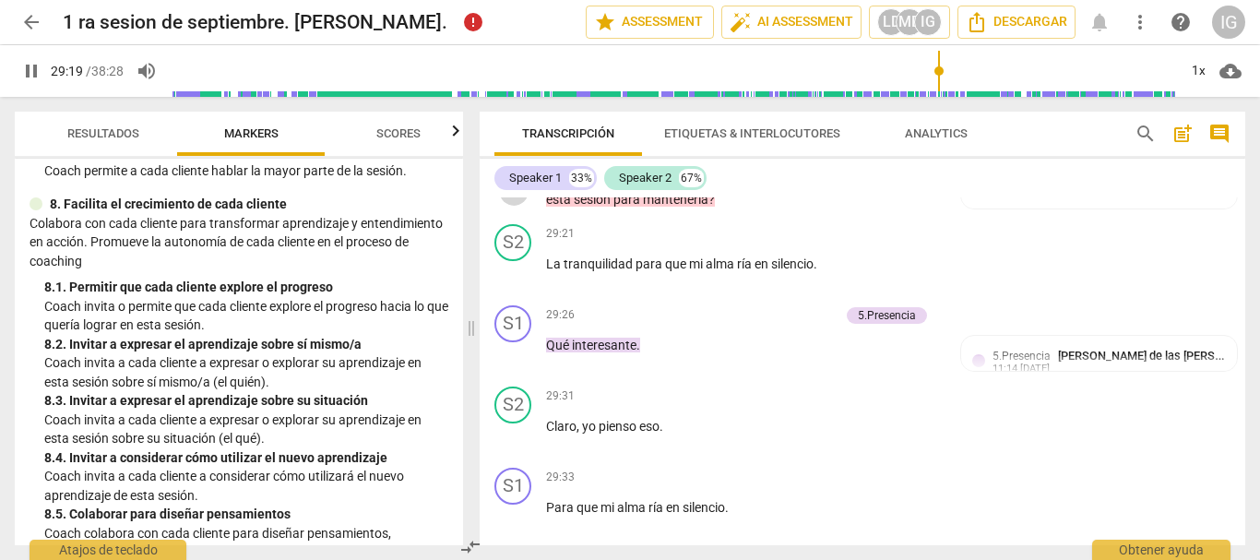
click at [515, 202] on span "pause" at bounding box center [514, 191] width 22 height 22
click at [515, 284] on span "play_arrow" at bounding box center [514, 273] width 22 height 22
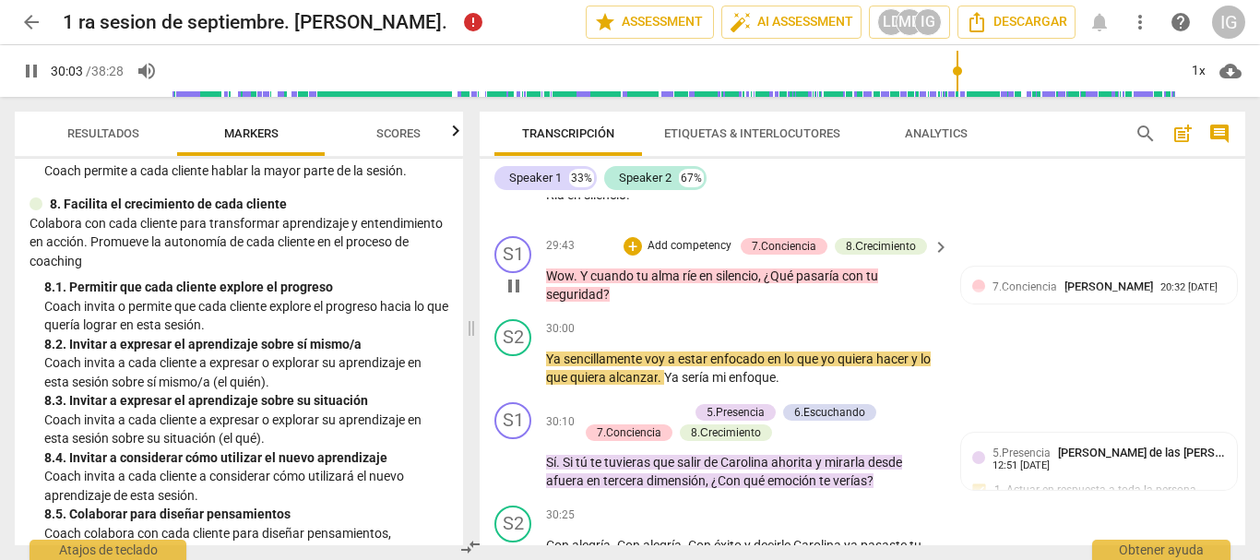
scroll to position [11701, 0]
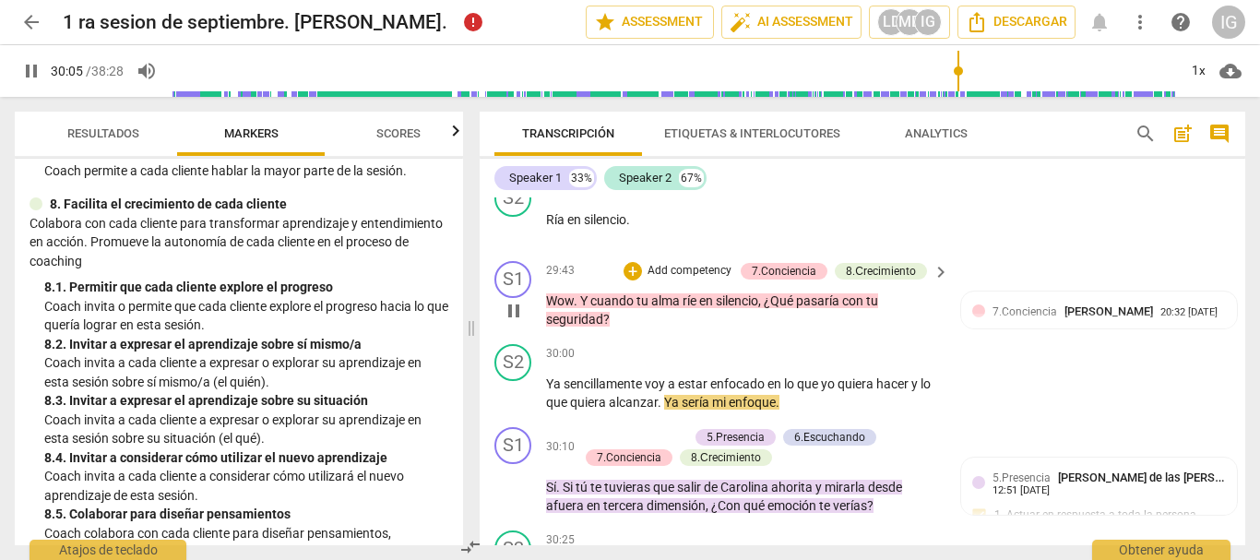
click at [513, 322] on span "pause" at bounding box center [514, 311] width 22 height 22
type input "1807"
click at [659, 279] on p "Add competency" at bounding box center [689, 271] width 88 height 17
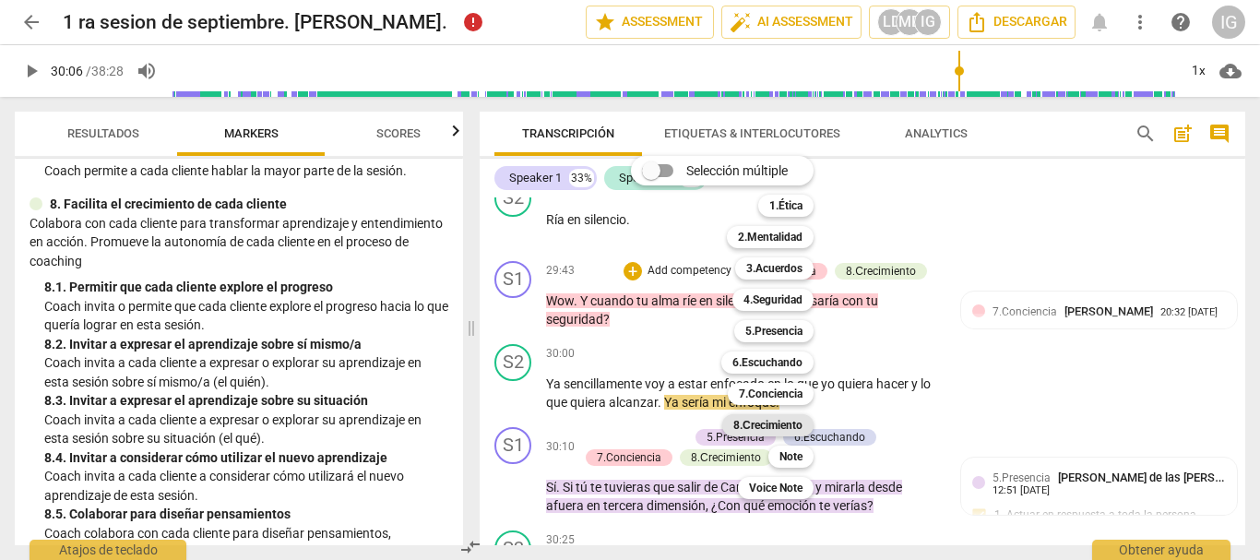
click at [770, 424] on b "8.Сrecimiento" at bounding box center [767, 425] width 69 height 22
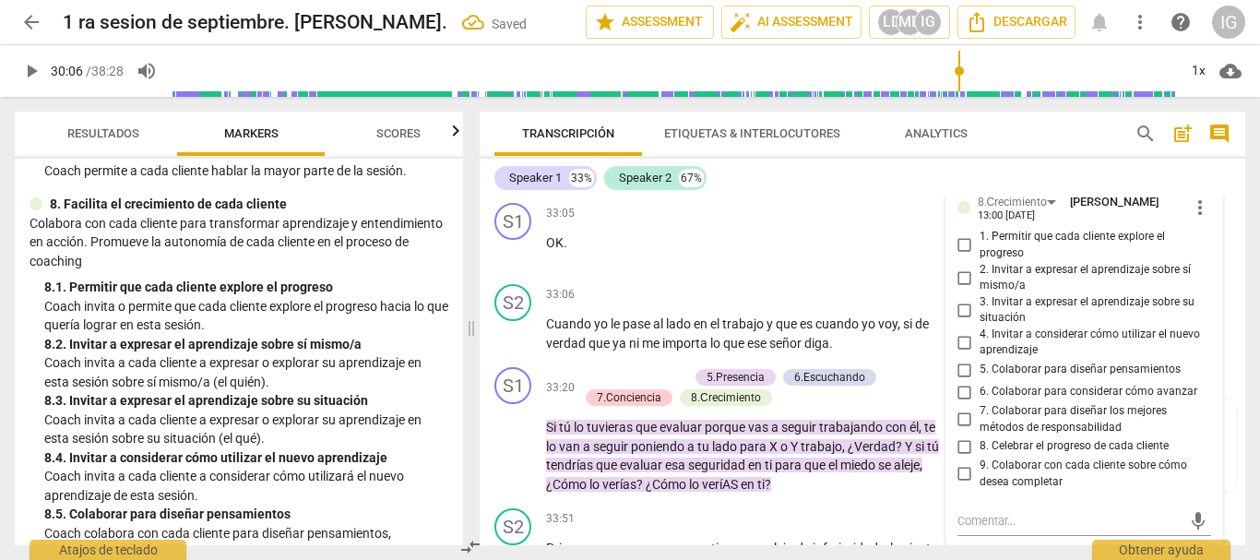
scroll to position [12918, 0]
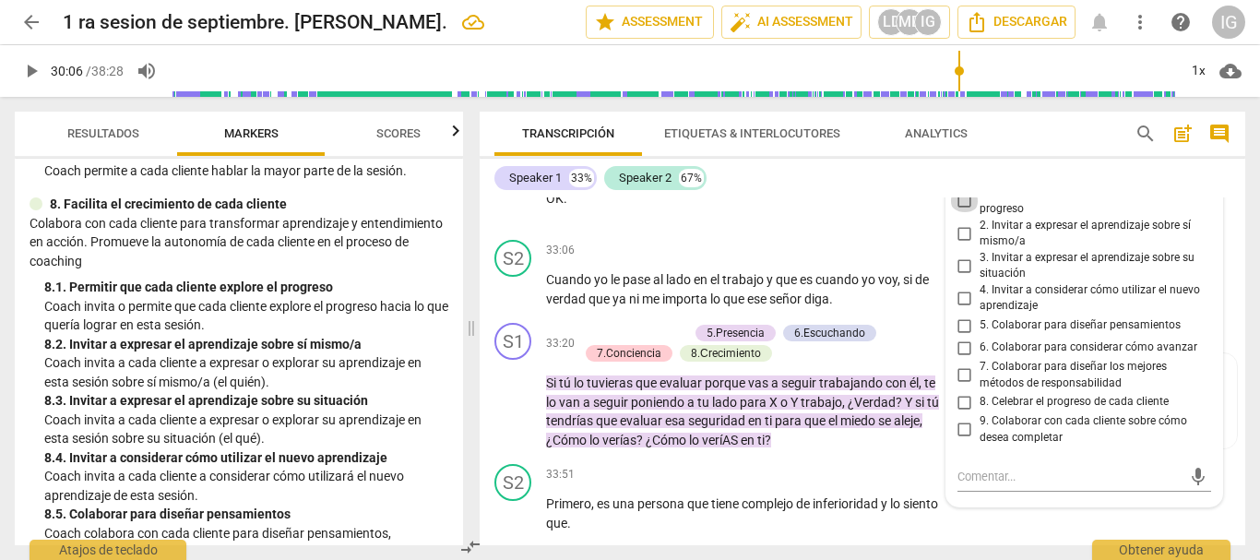
click at [965, 212] on input "1. Permitir que cada cliente explore el progreso" at bounding box center [965, 201] width 30 height 22
checkbox input "true"
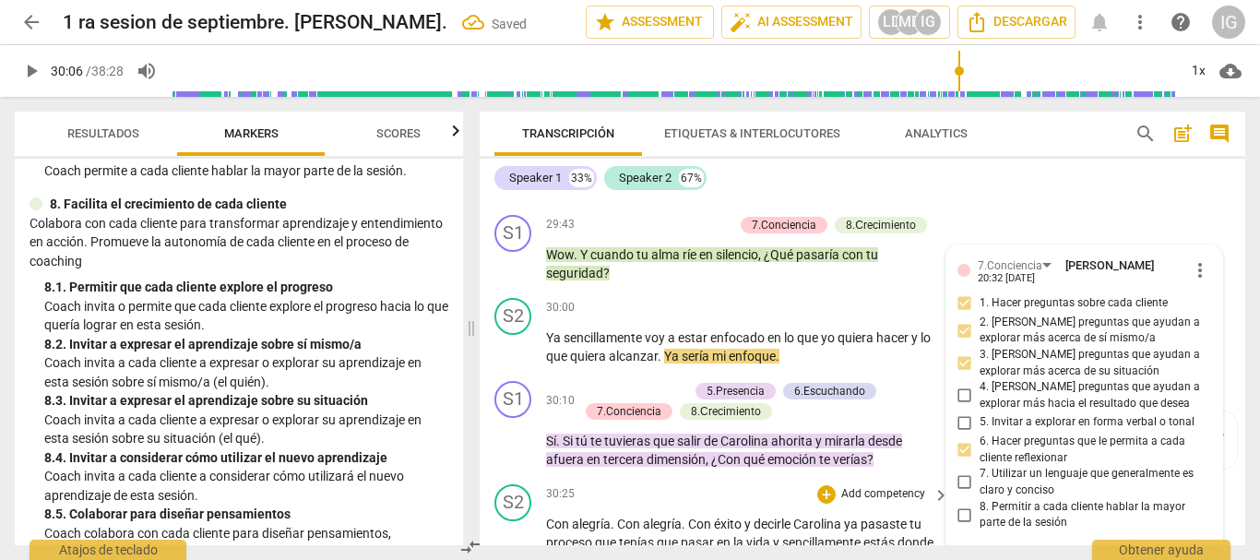
scroll to position [11719, 0]
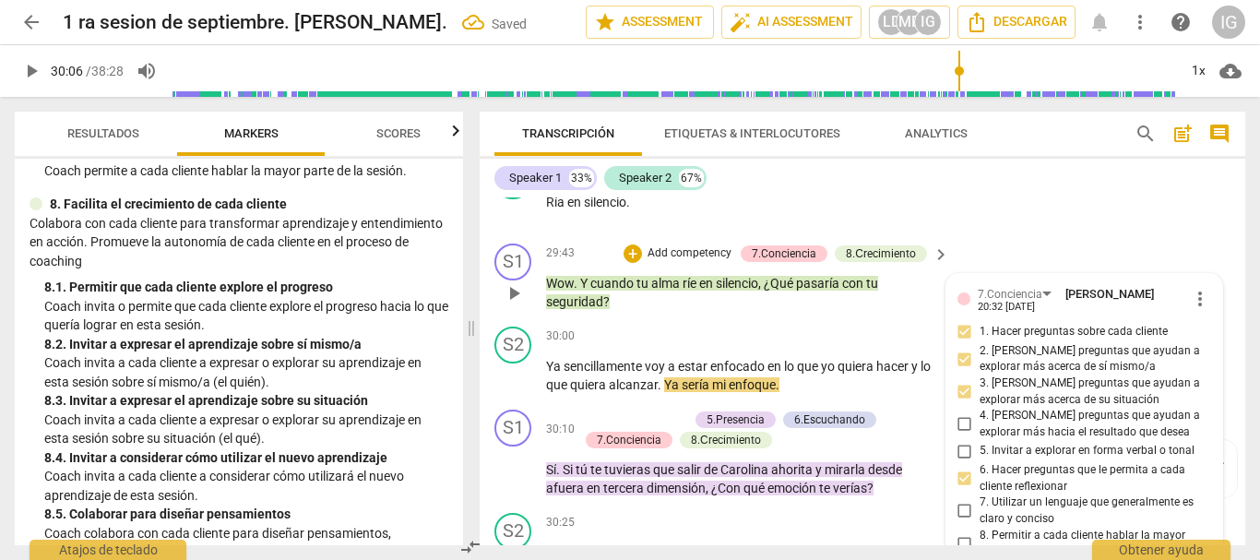
drag, startPoint x: 515, startPoint y: 349, endPoint x: 513, endPoint y: 370, distance: 20.4
click at [515, 304] on span "play_arrow" at bounding box center [514, 293] width 22 height 22
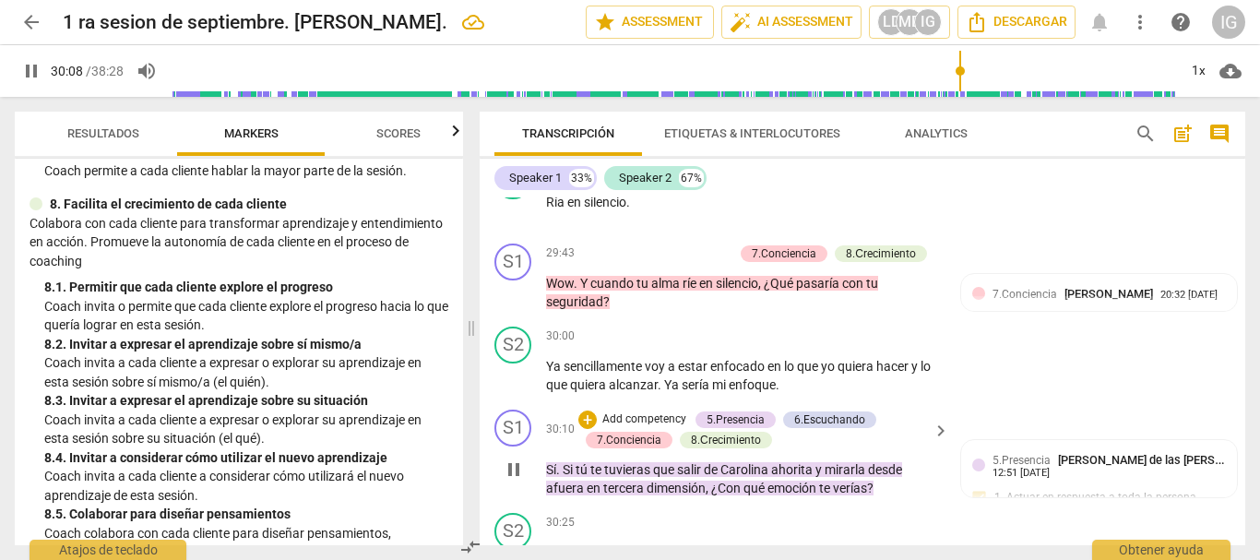
scroll to position [11903, 0]
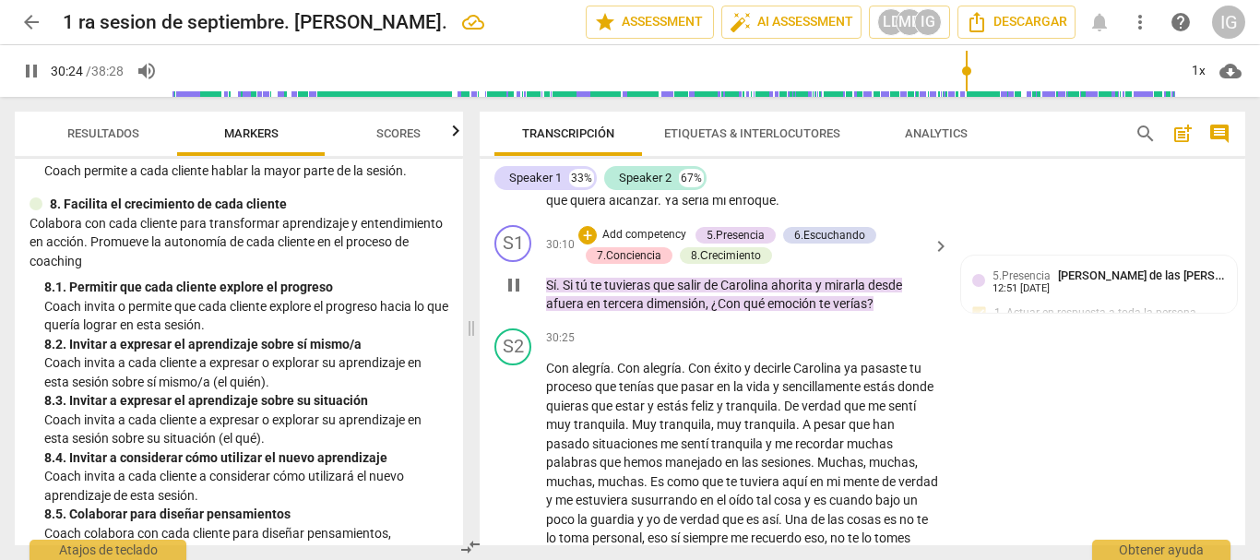
click at [649, 243] on p "Add competency" at bounding box center [644, 235] width 88 height 17
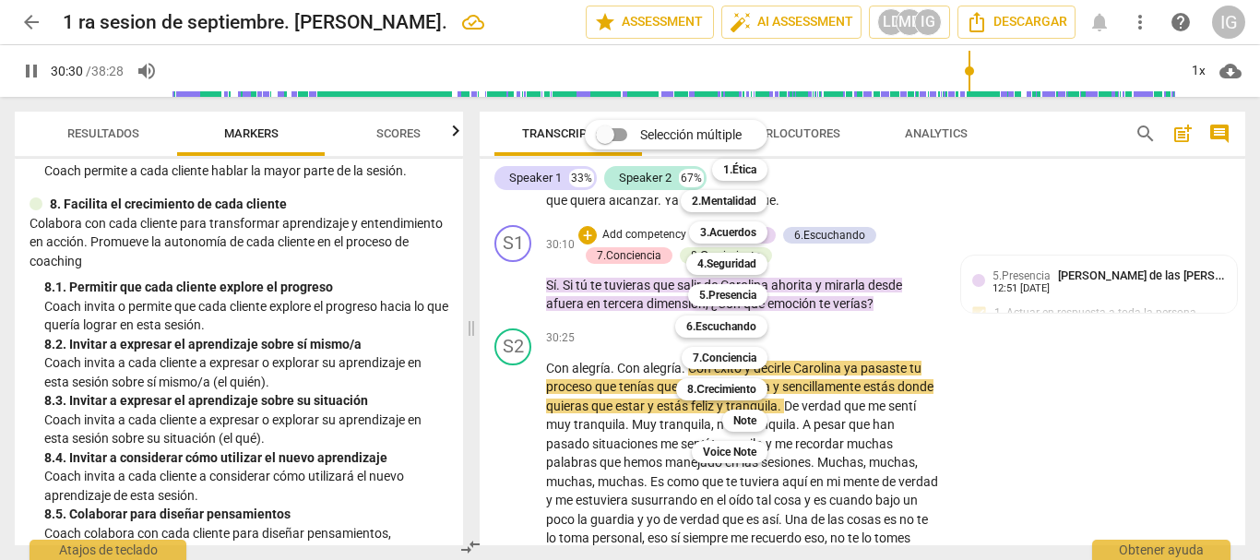
click at [529, 346] on div at bounding box center [630, 280] width 1260 height 560
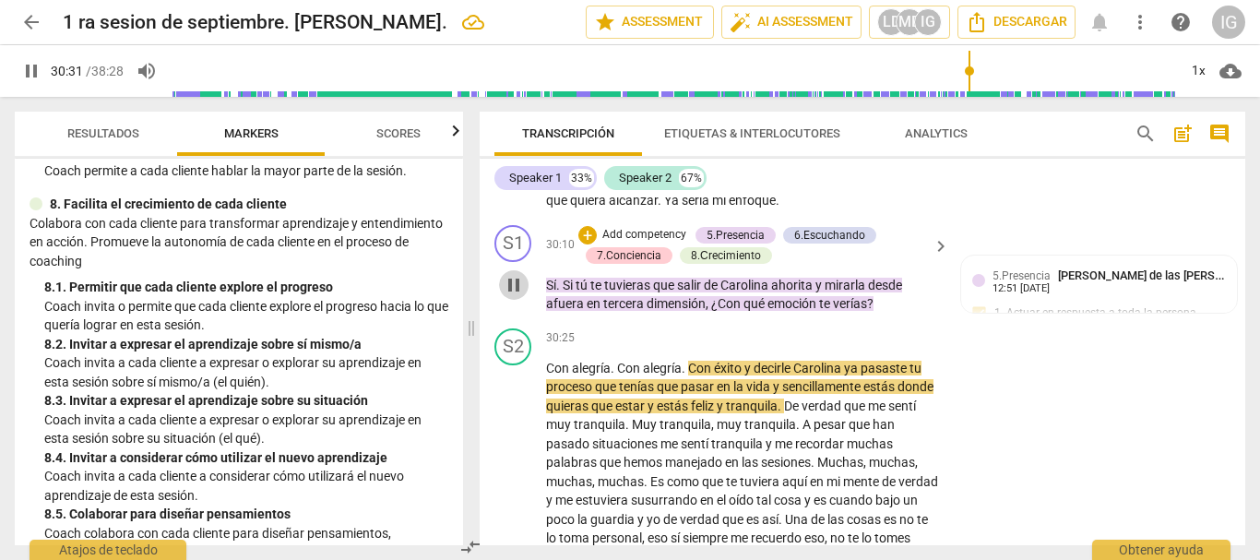
click at [519, 296] on span "pause" at bounding box center [514, 285] width 22 height 22
type input "1831"
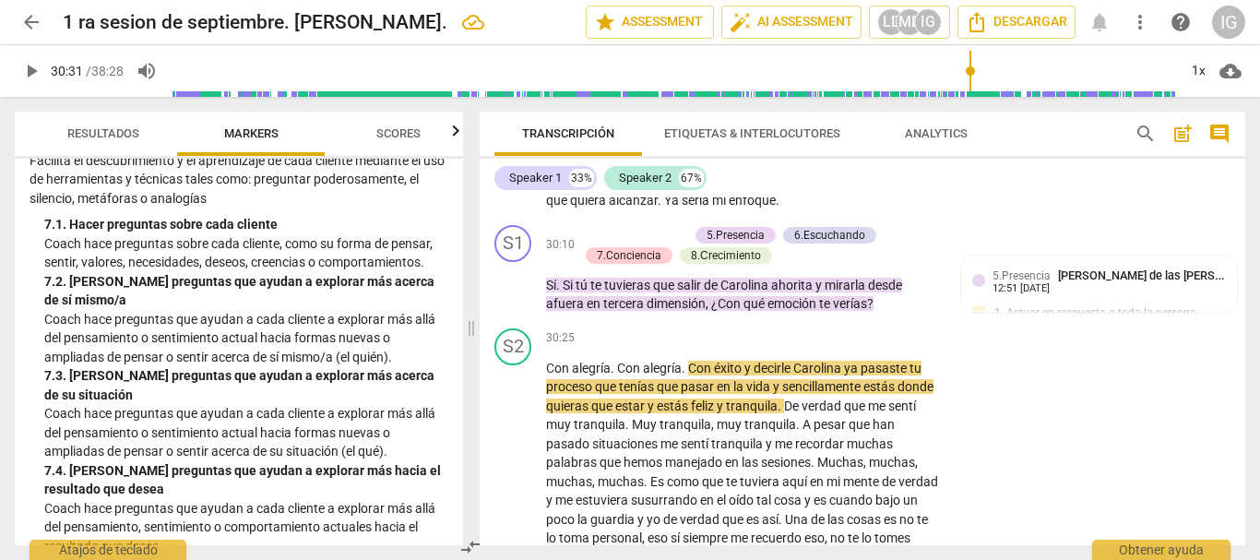
scroll to position [1594, 0]
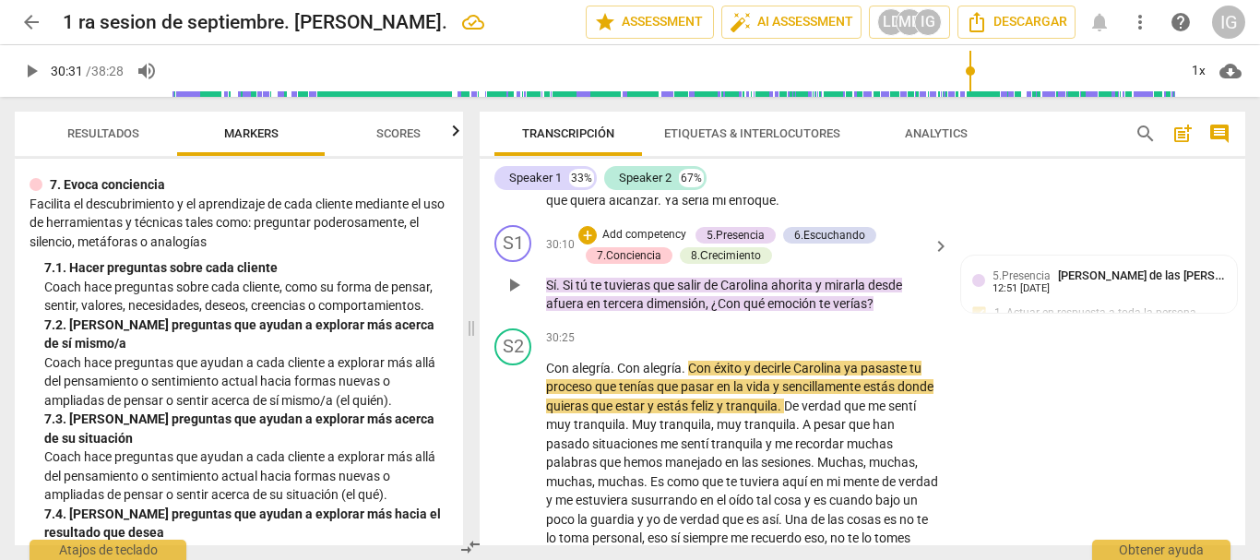
click at [620, 243] on p "Add competency" at bounding box center [644, 235] width 88 height 17
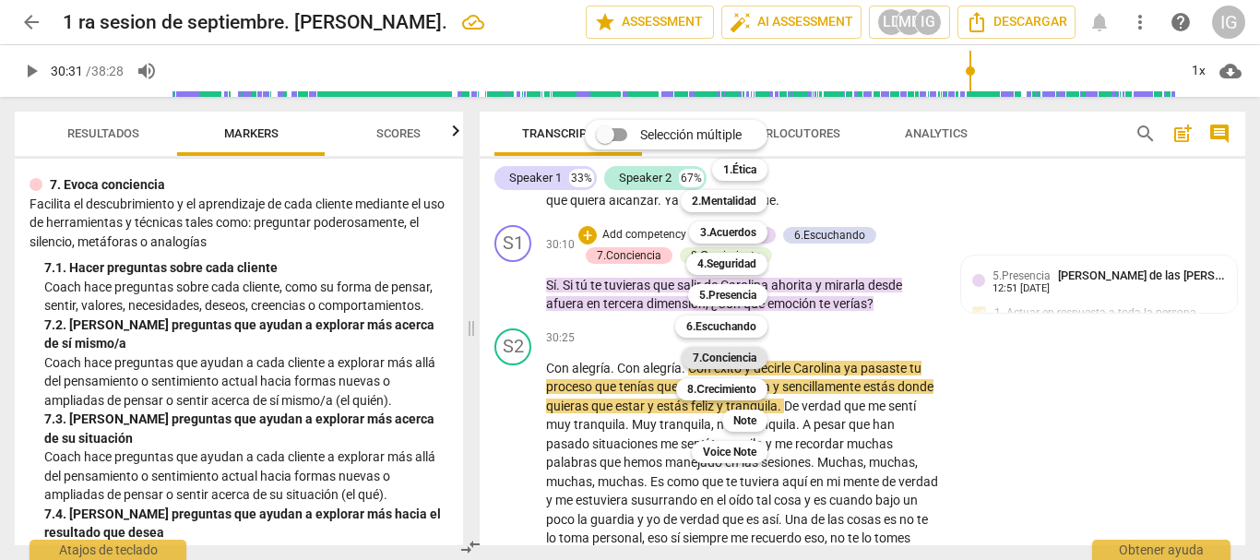
click at [728, 356] on b "7.Conciencia" at bounding box center [724, 358] width 64 height 22
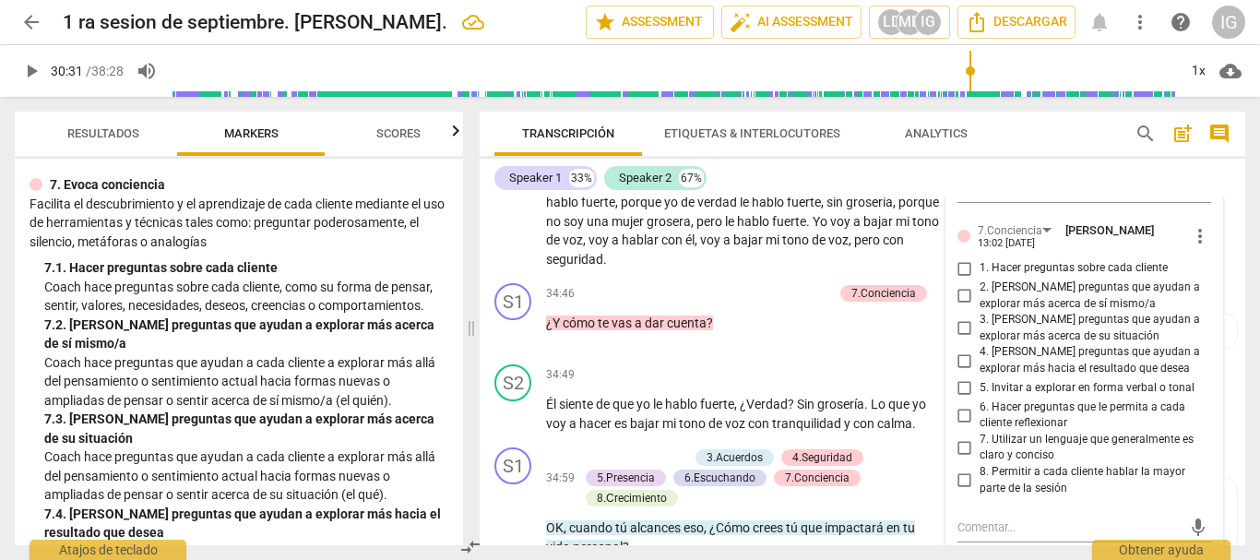
scroll to position [13655, 0]
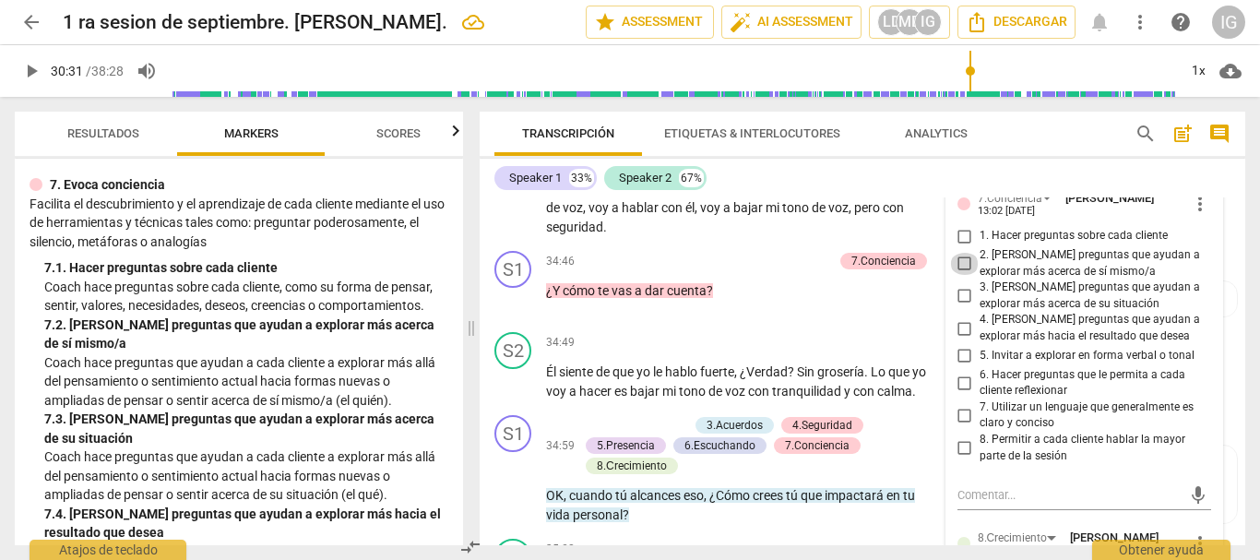
click at [960, 275] on input "2. [PERSON_NAME] preguntas que ayudan a explorar más acerca de sí mismo/a" at bounding box center [965, 264] width 30 height 22
checkbox input "true"
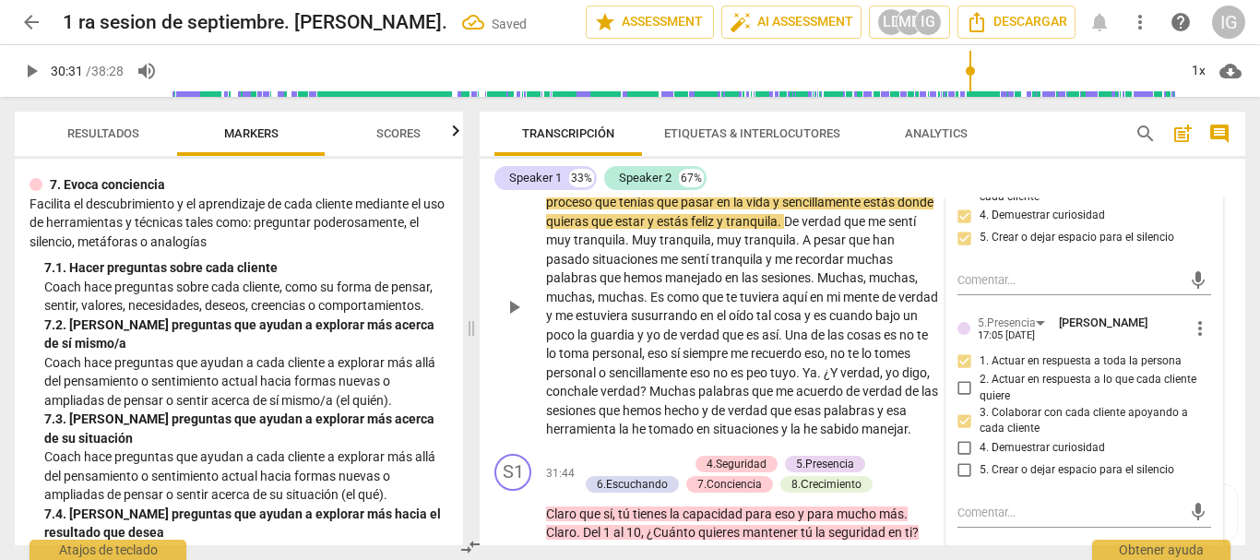
scroll to position [11996, 0]
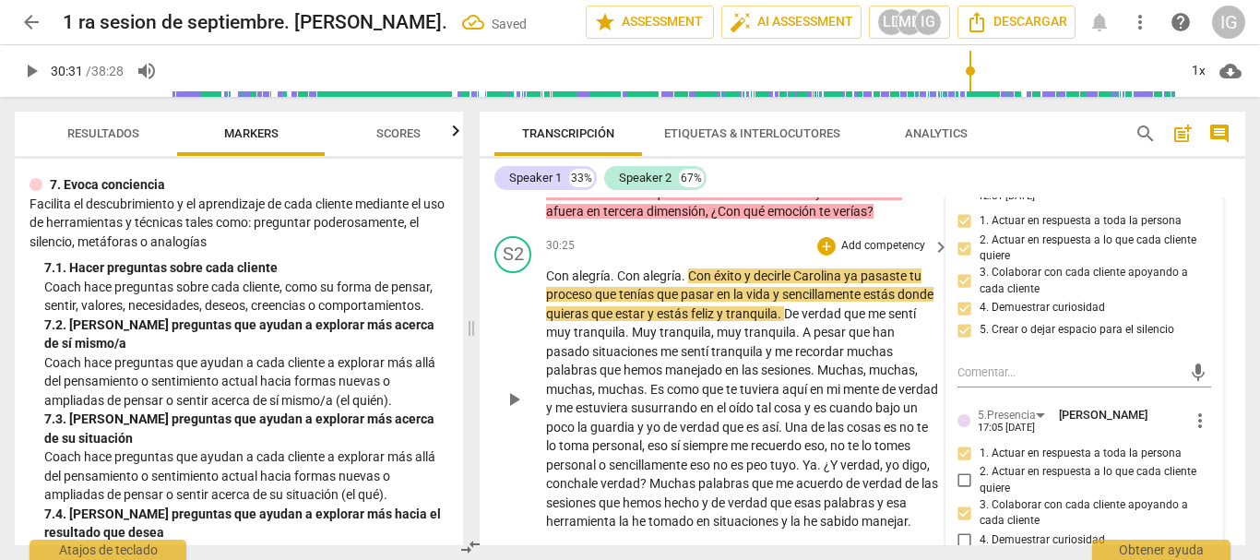
click at [504, 410] on span "play_arrow" at bounding box center [514, 399] width 22 height 22
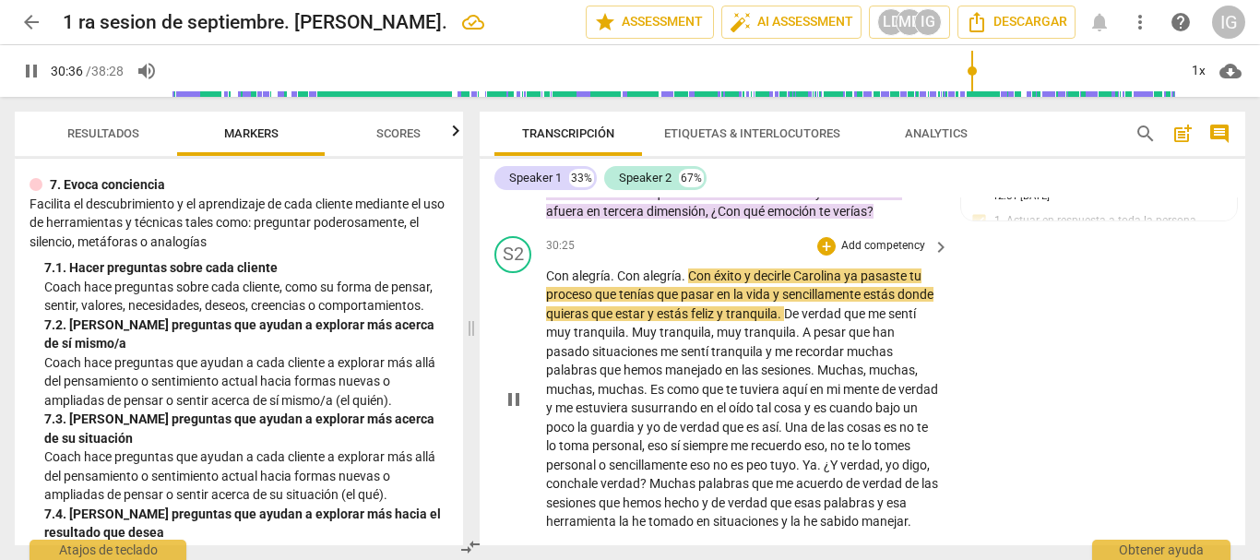
scroll to position [12088, 0]
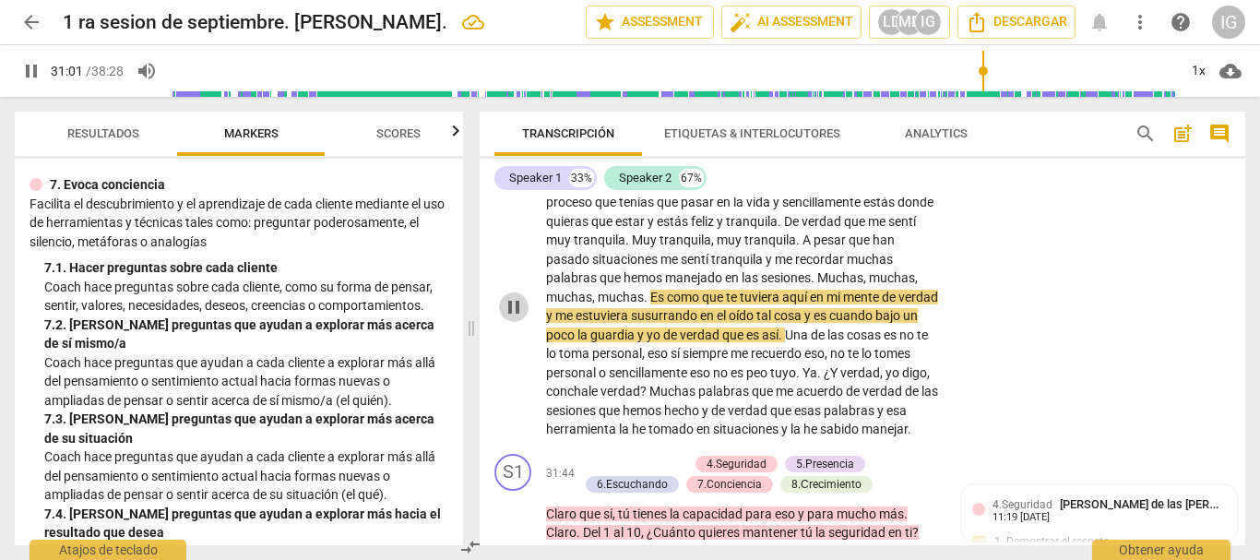
click at [515, 318] on span "pause" at bounding box center [514, 307] width 22 height 22
type input "1862"
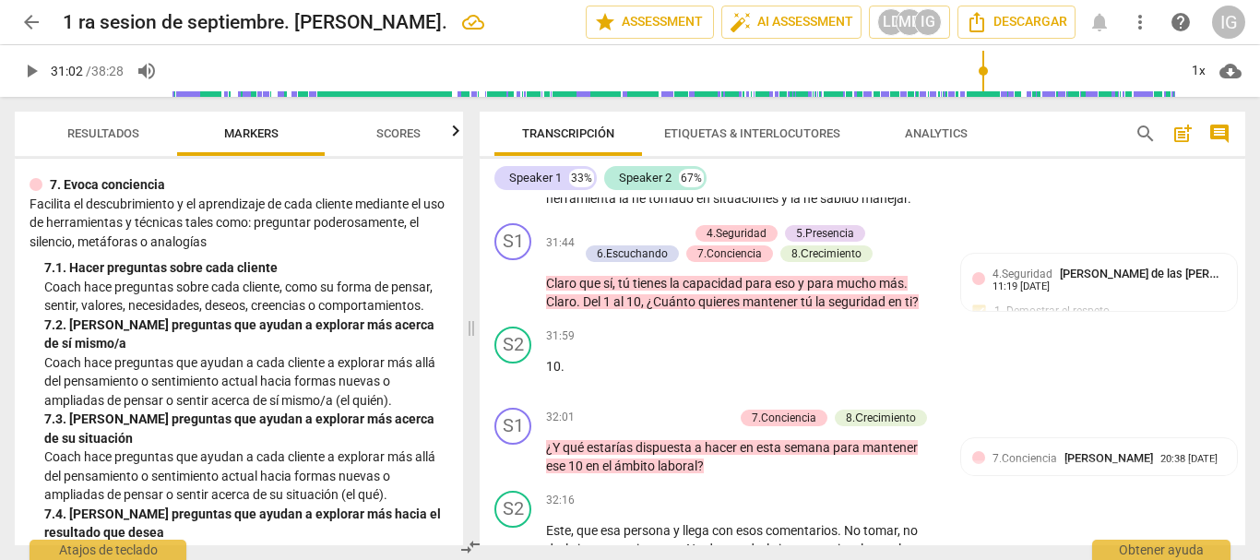
scroll to position [12364, 0]
